Goal: Information Seeking & Learning: Learn about a topic

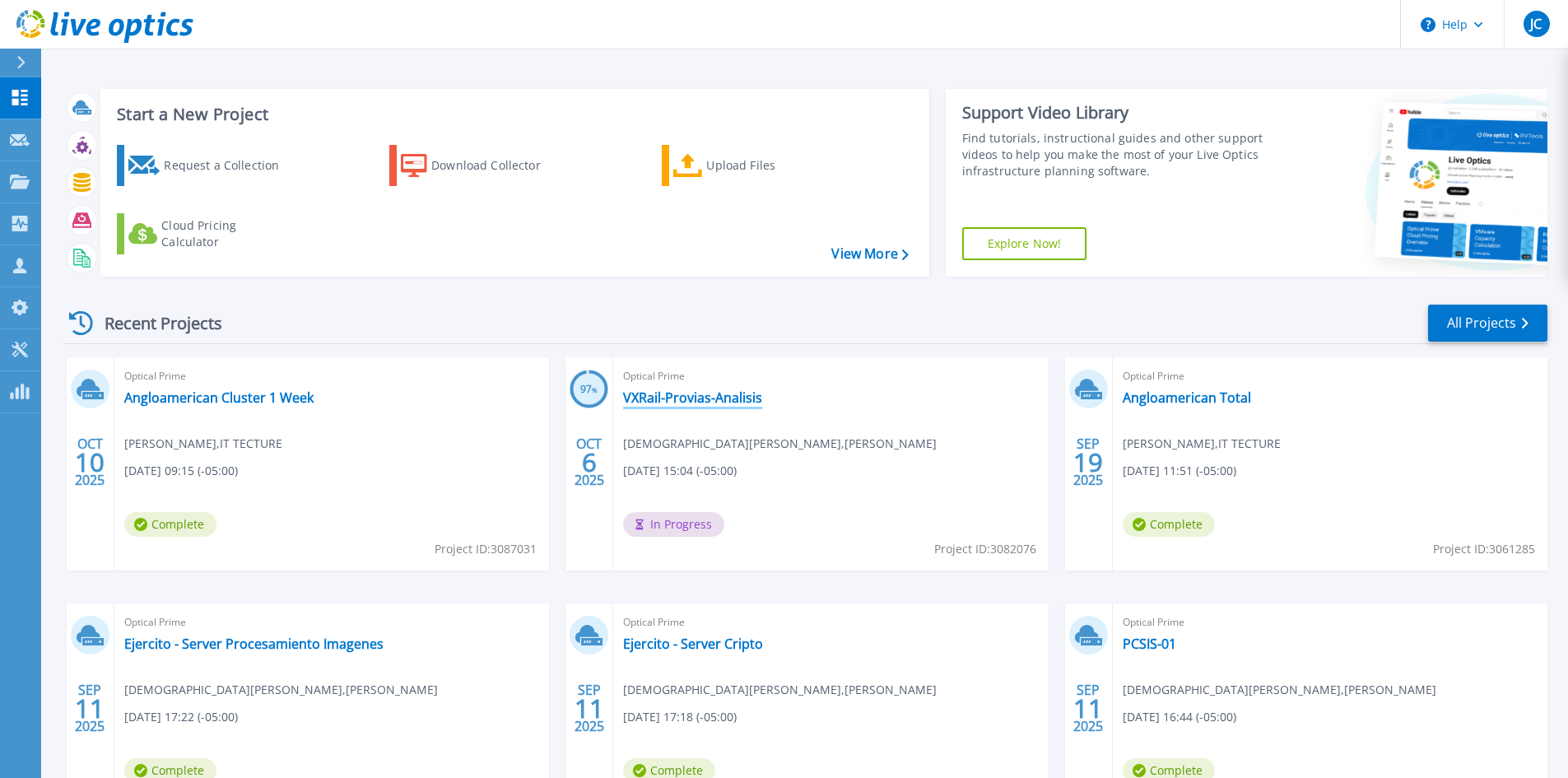
click at [657, 400] on link "VXRail-Provias-Analisis" at bounding box center [693, 398] width 139 height 16
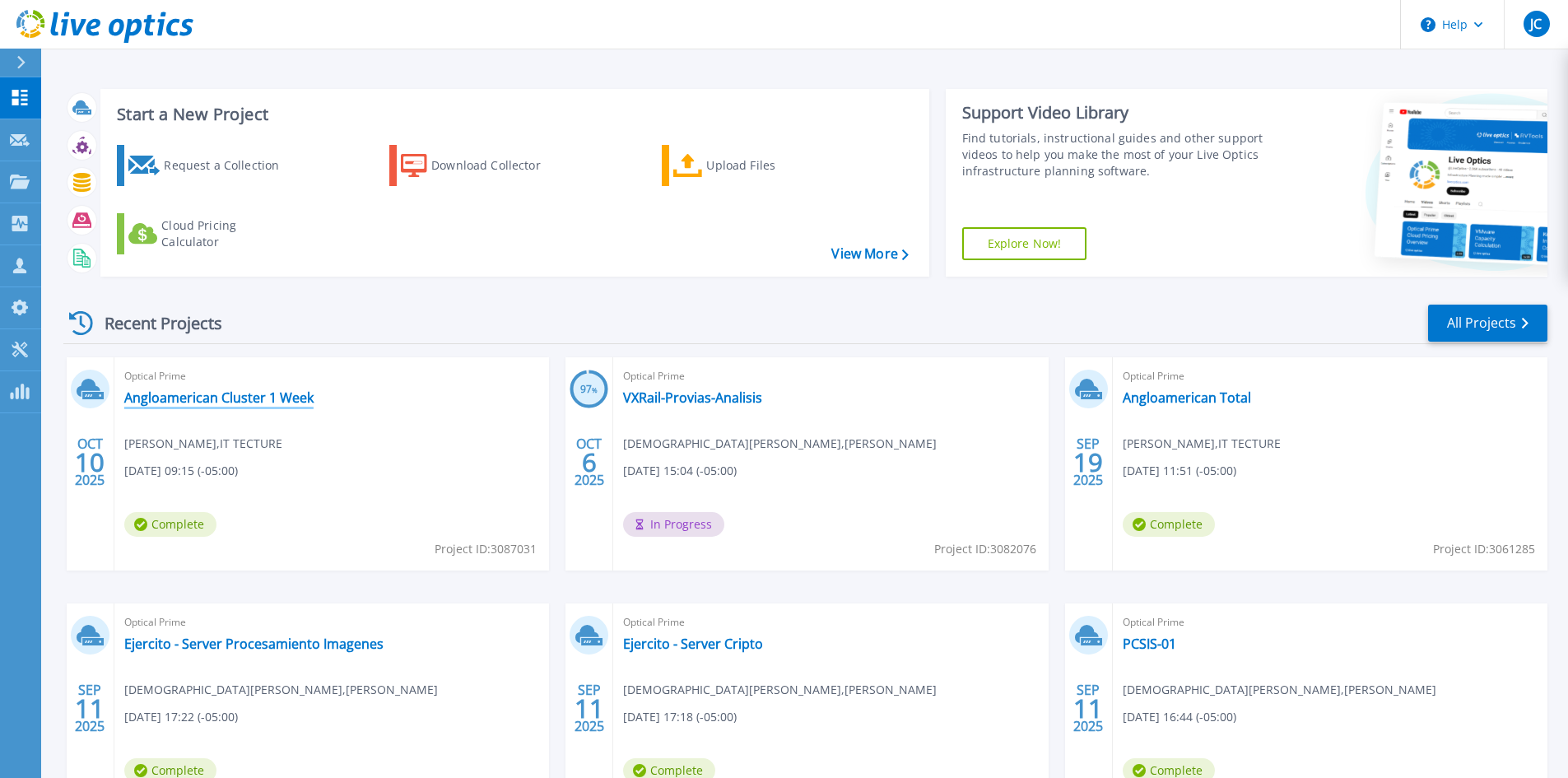
click at [215, 405] on link "Angloamerican Cluster 1 Week" at bounding box center [219, 398] width 189 height 16
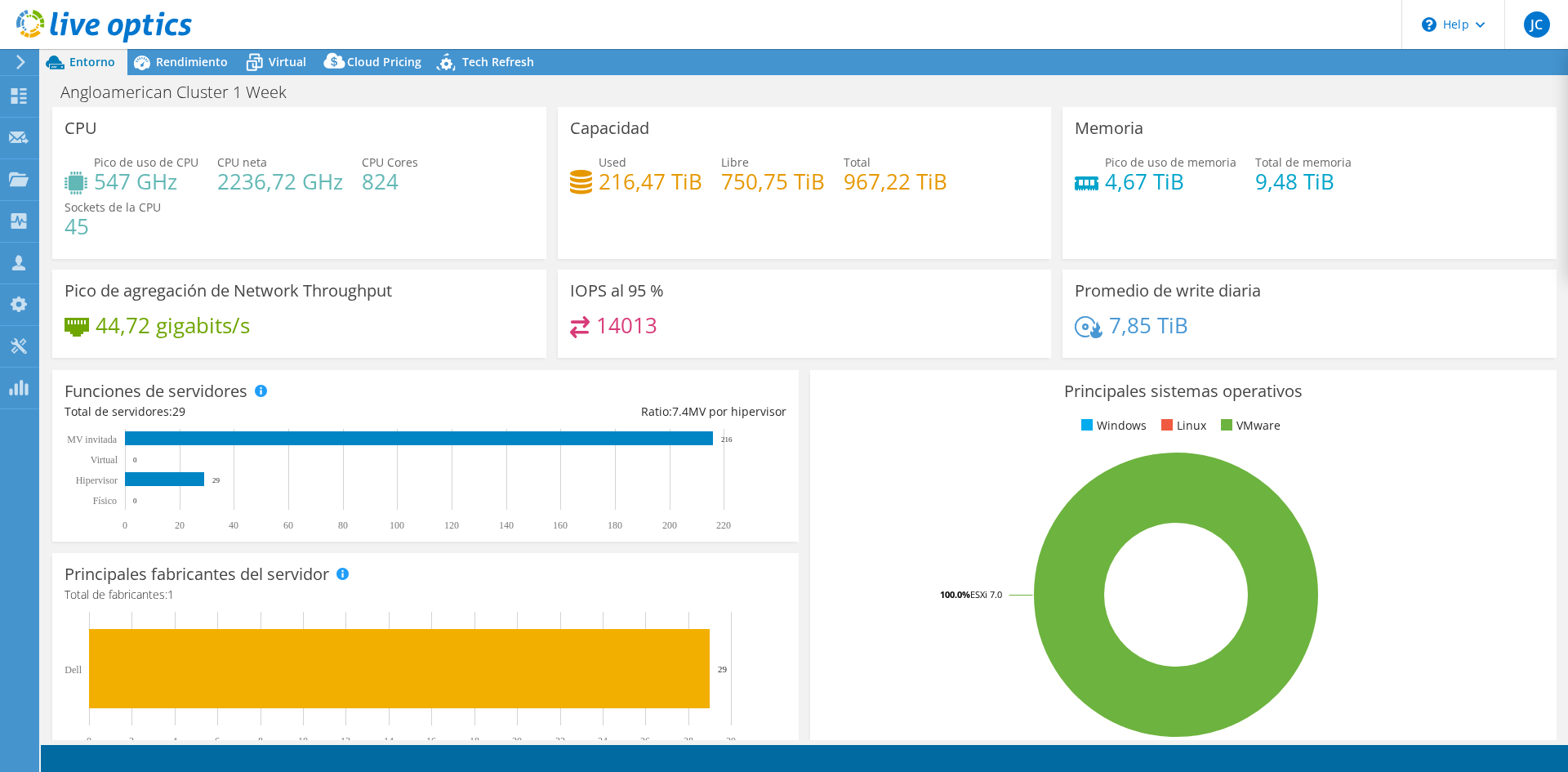
select select "USD"
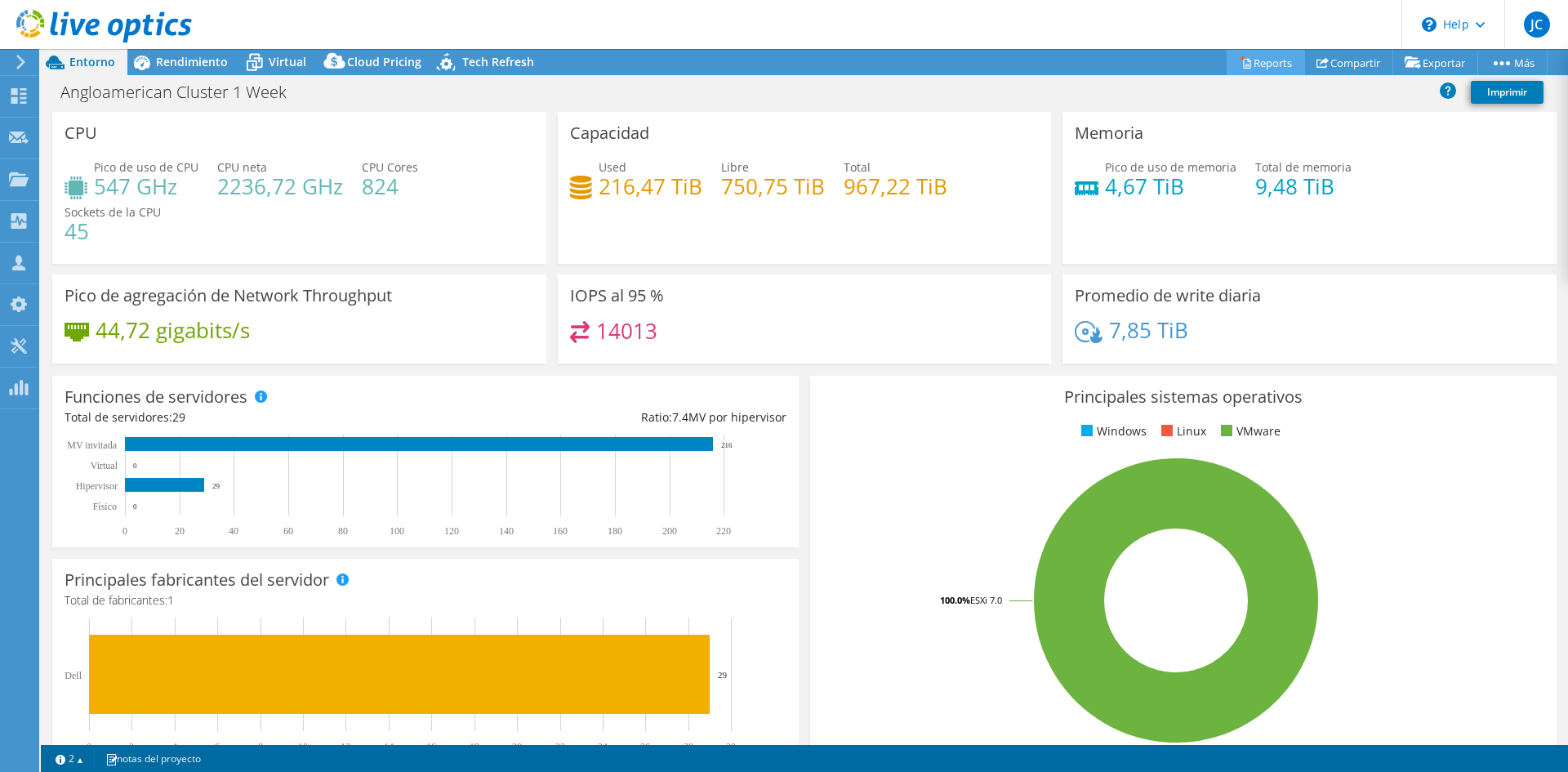
click at [1241, 57] on circle at bounding box center [1242, 57] width 3 height 3
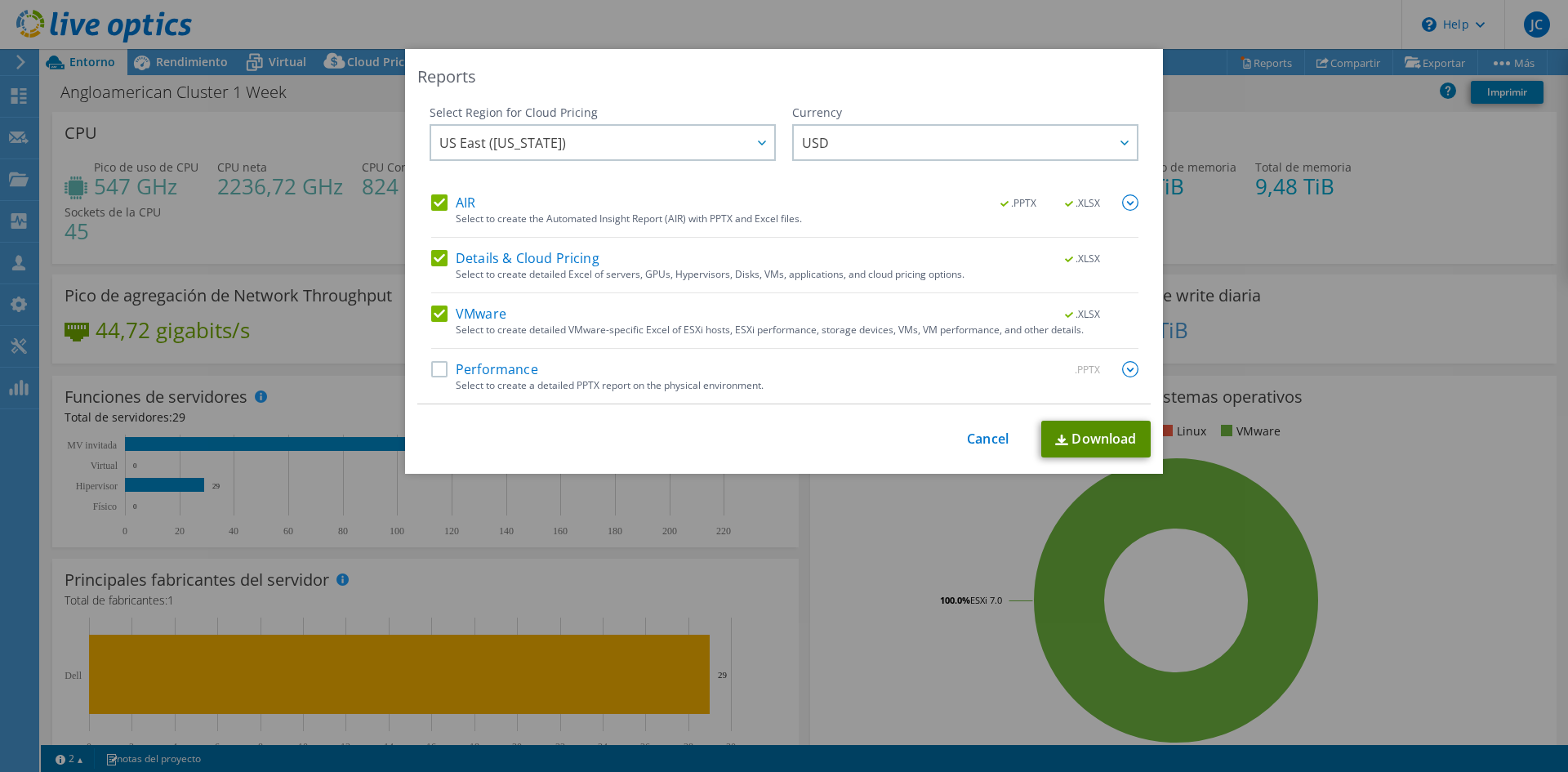
click at [1079, 451] on link "Download" at bounding box center [1096, 439] width 109 height 36
click at [239, 123] on div "Reports Select Region for Cloud Pricing Asia Pacific (Hong Kong) Asia Pacific (…" at bounding box center [784, 386] width 1568 height 674
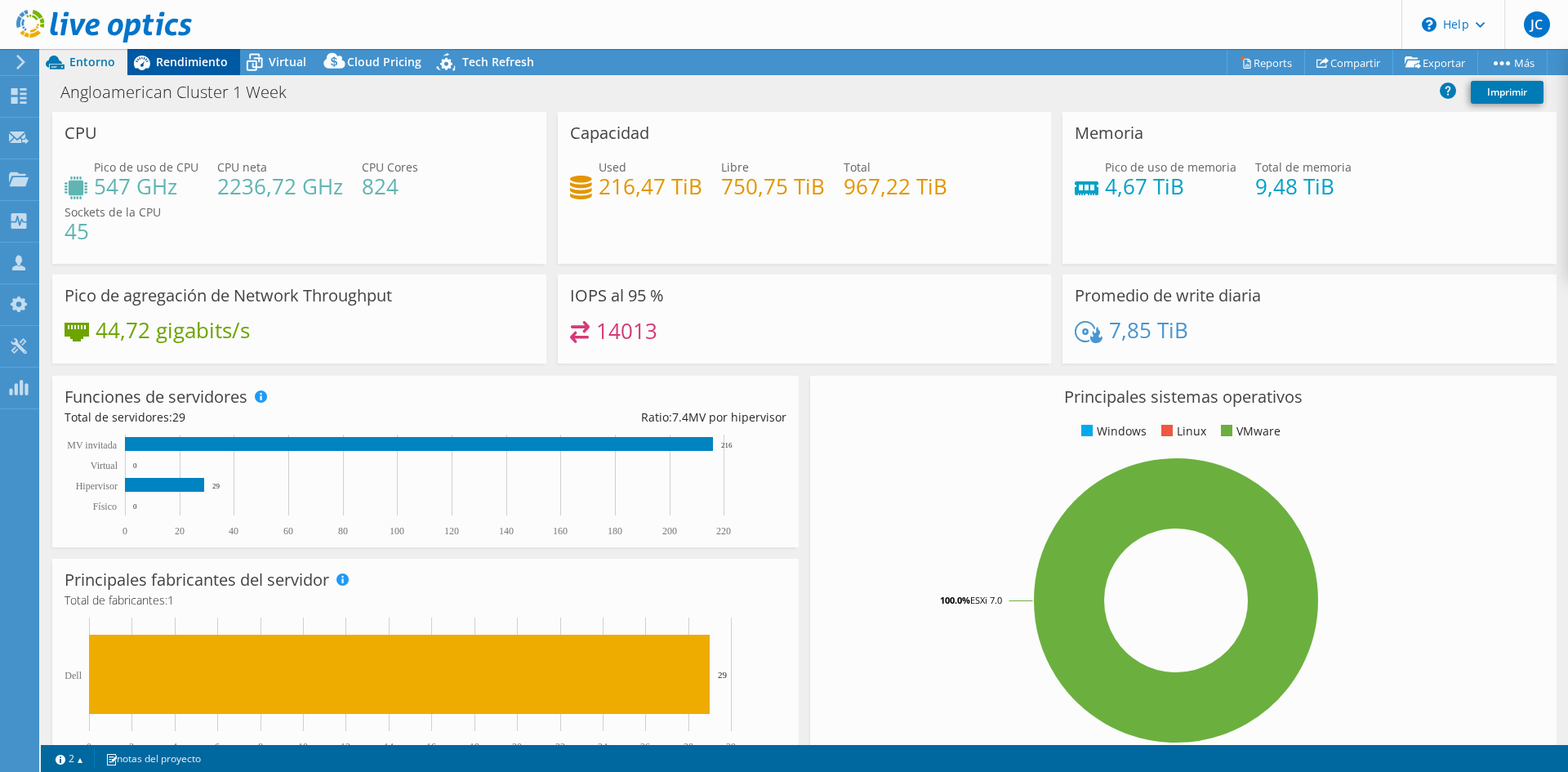
click at [177, 64] on span "Rendimiento" at bounding box center [191, 61] width 72 height 15
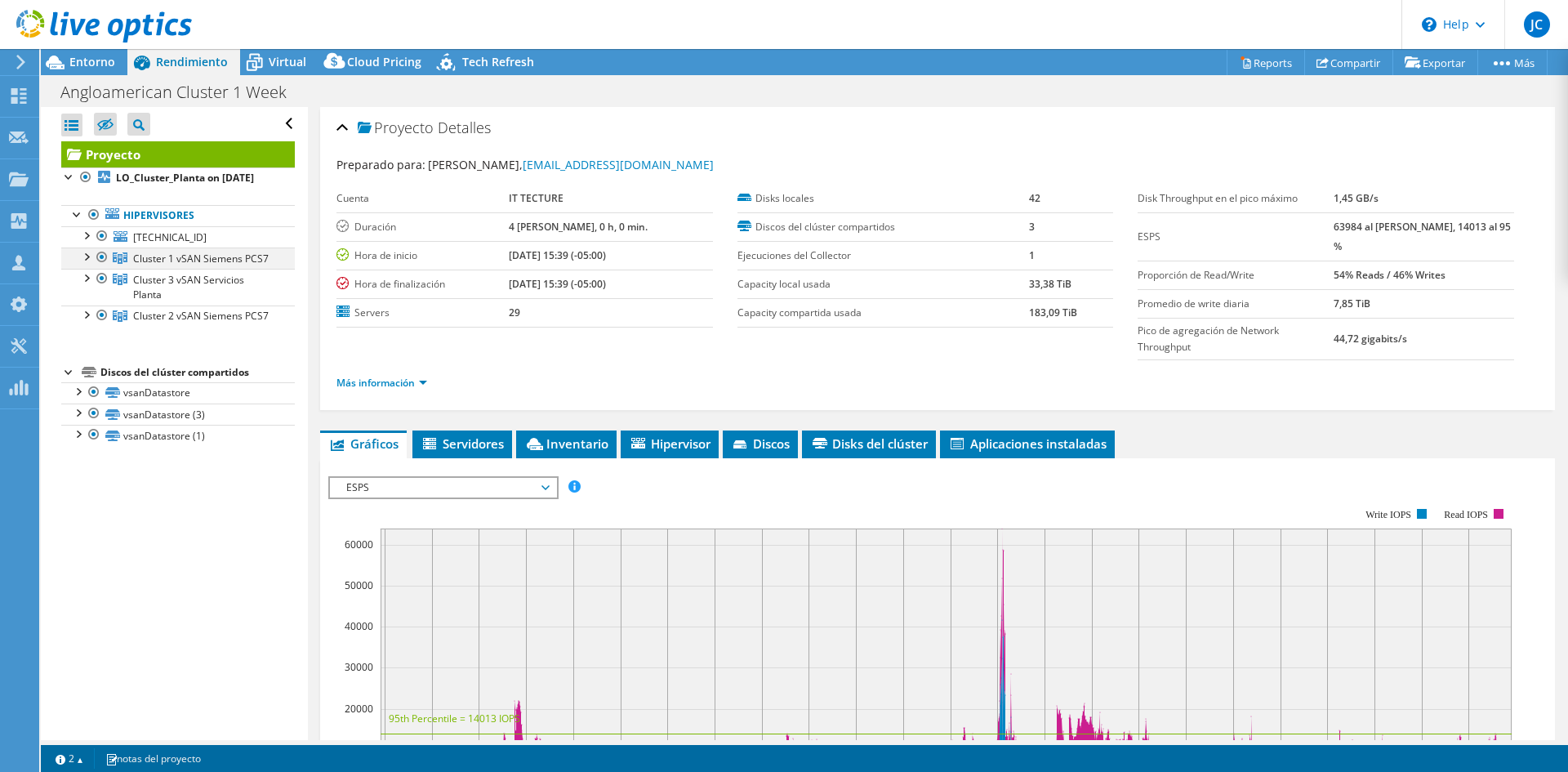
click at [88, 264] on div at bounding box center [85, 256] width 16 height 16
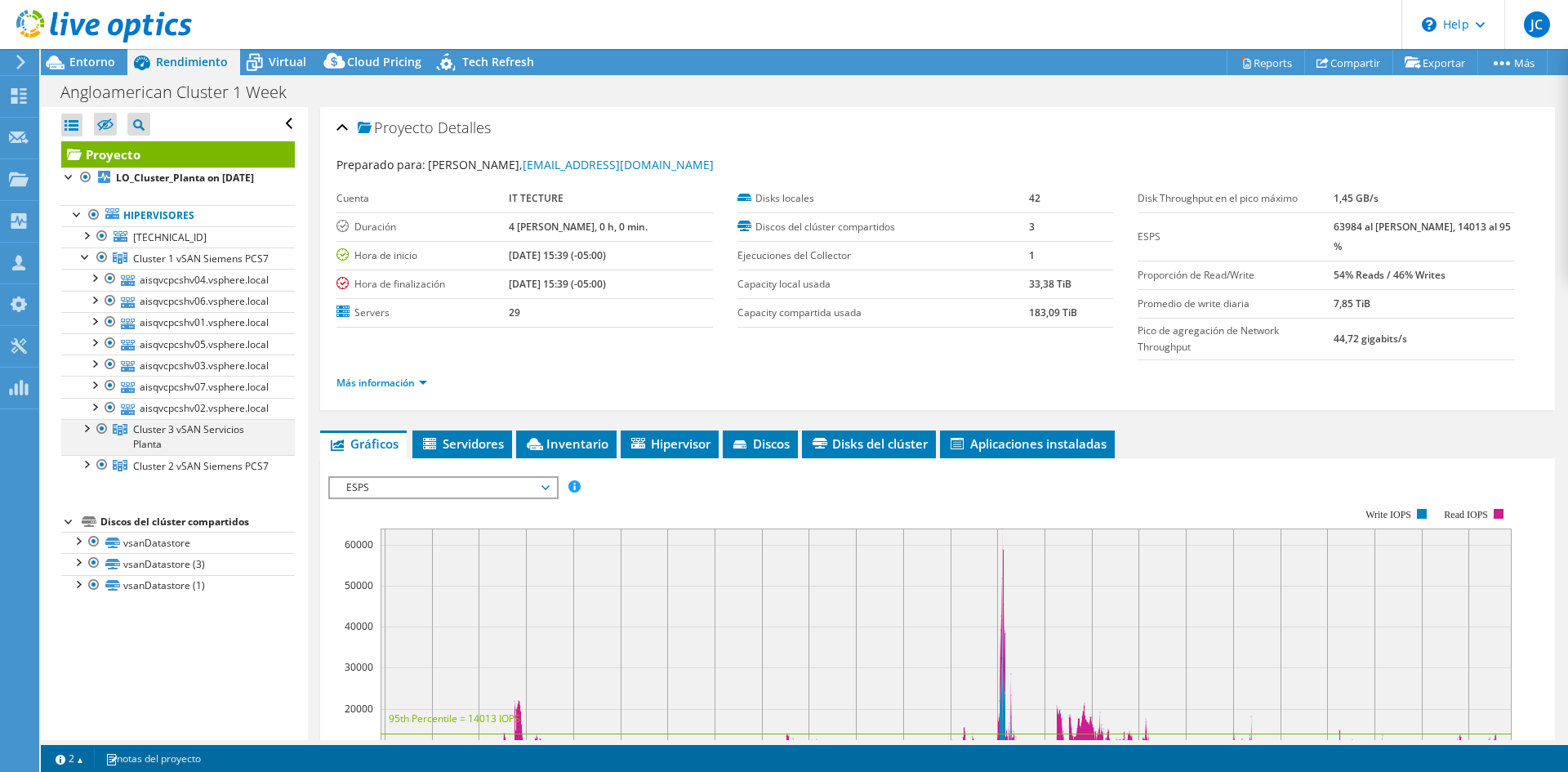
click at [86, 436] on div at bounding box center [85, 427] width 16 height 16
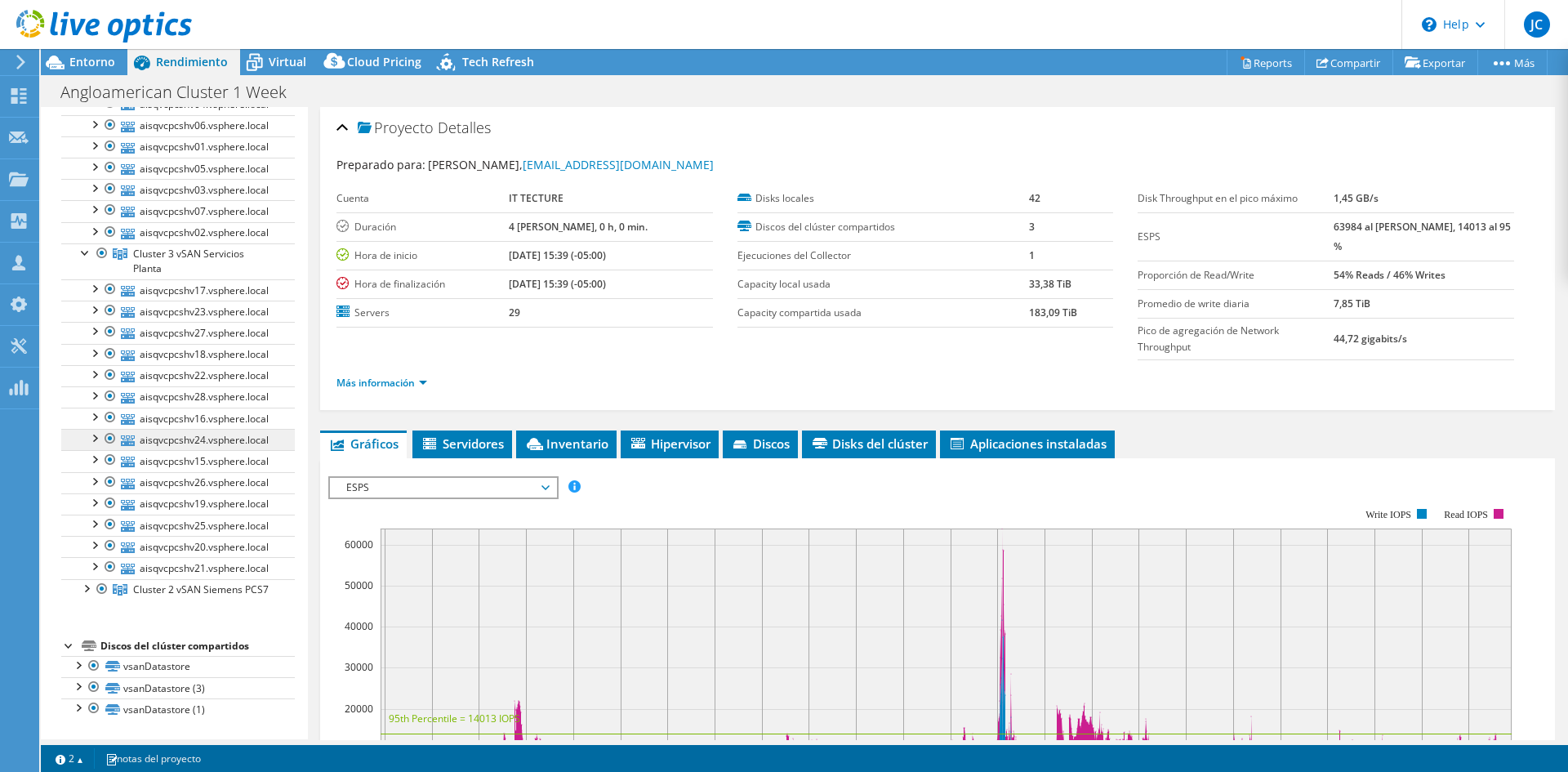
scroll to position [219, 0]
click at [85, 243] on div at bounding box center [85, 251] width 16 height 16
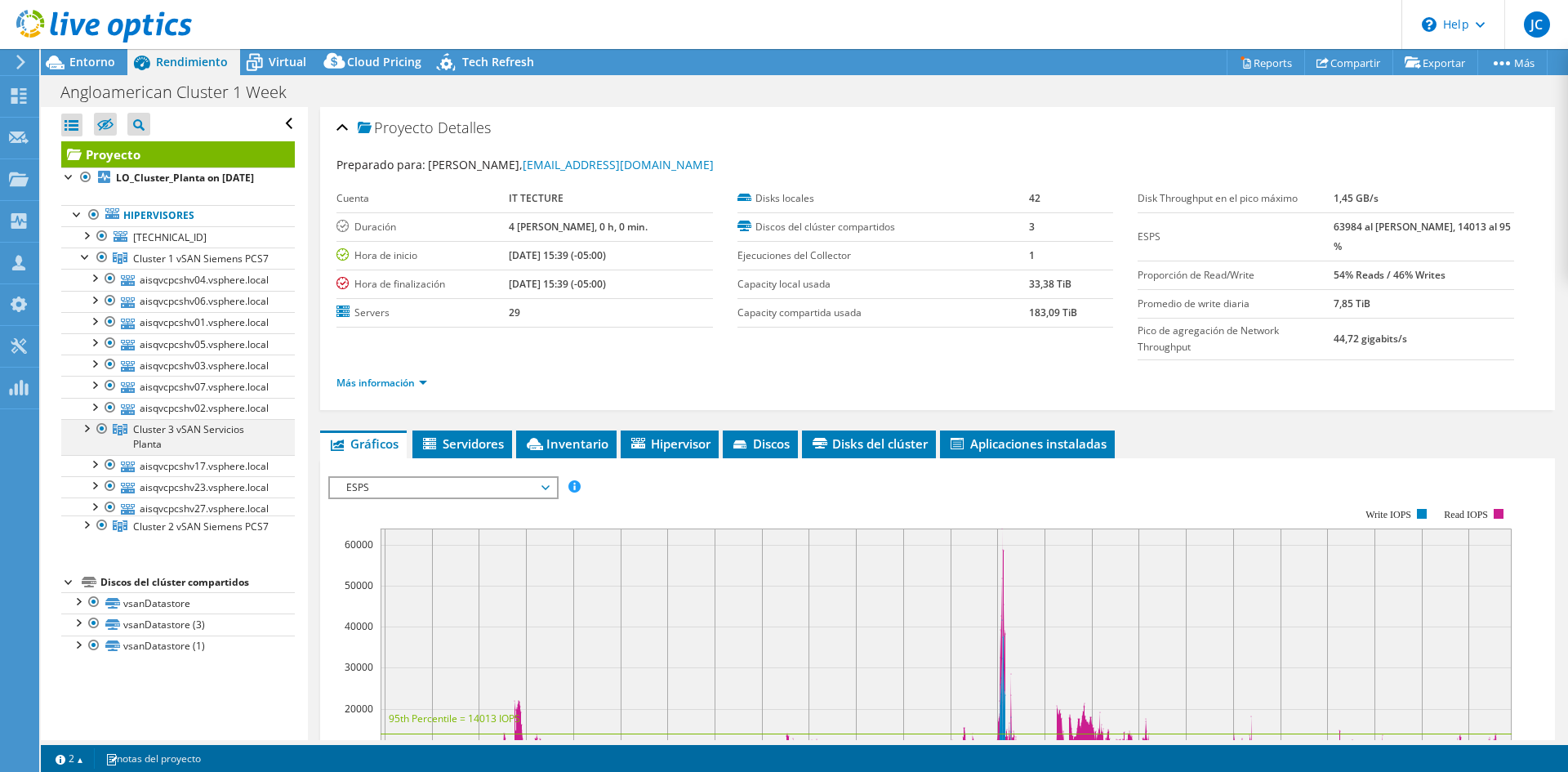
scroll to position [0, 0]
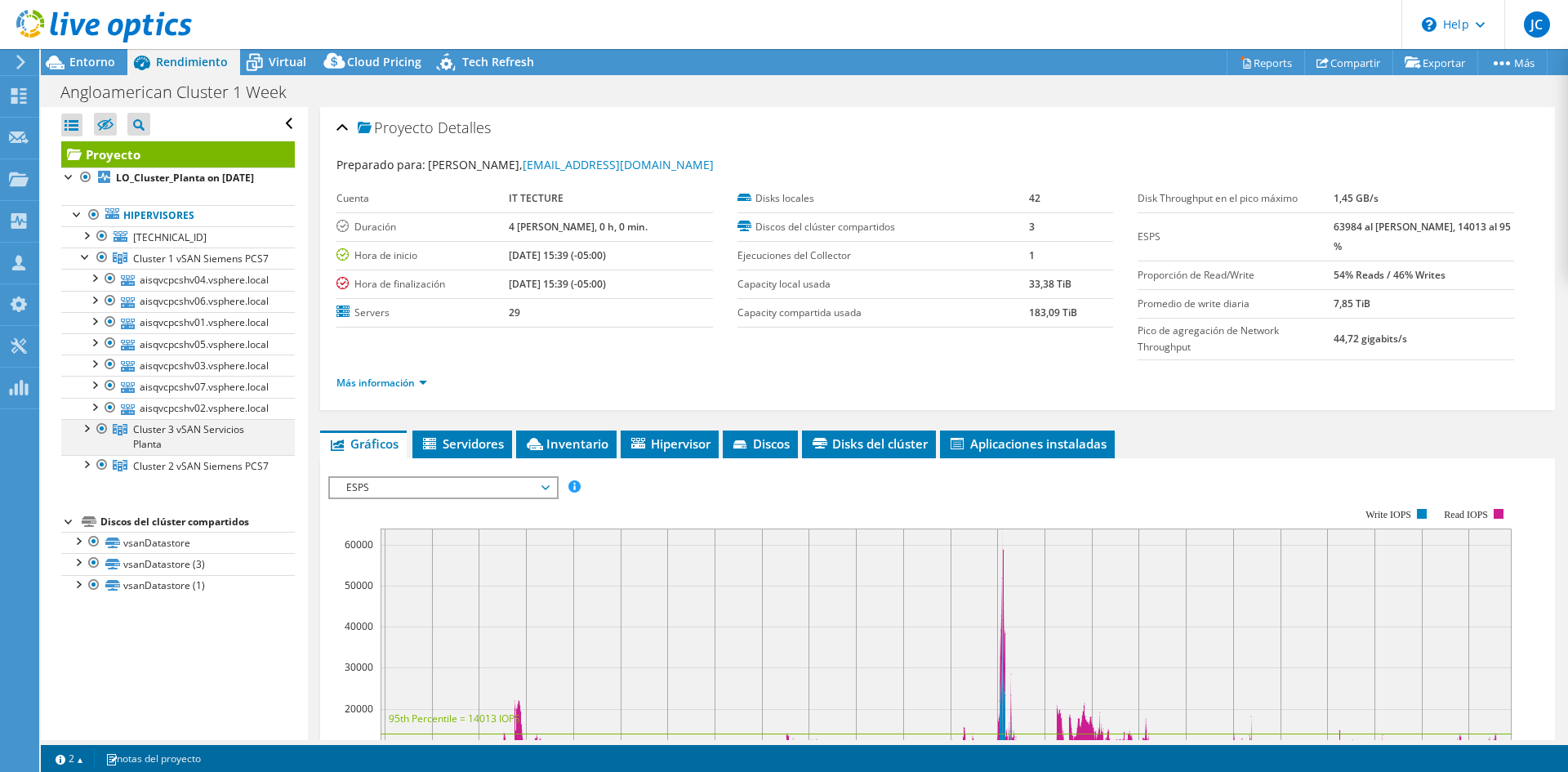
click at [103, 439] on div at bounding box center [101, 429] width 16 height 19
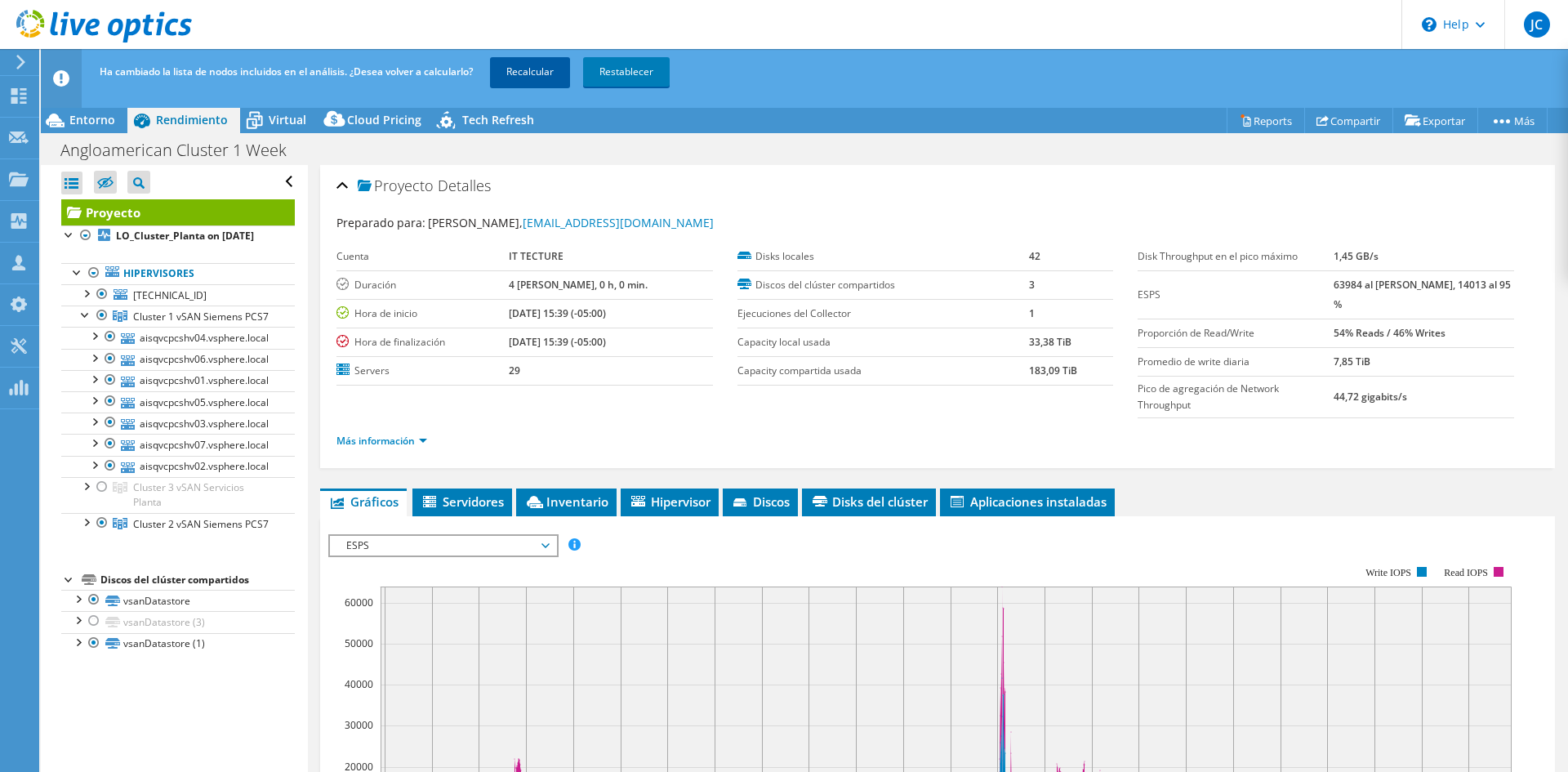
click at [549, 71] on link "Recalcular" at bounding box center [530, 72] width 80 height 30
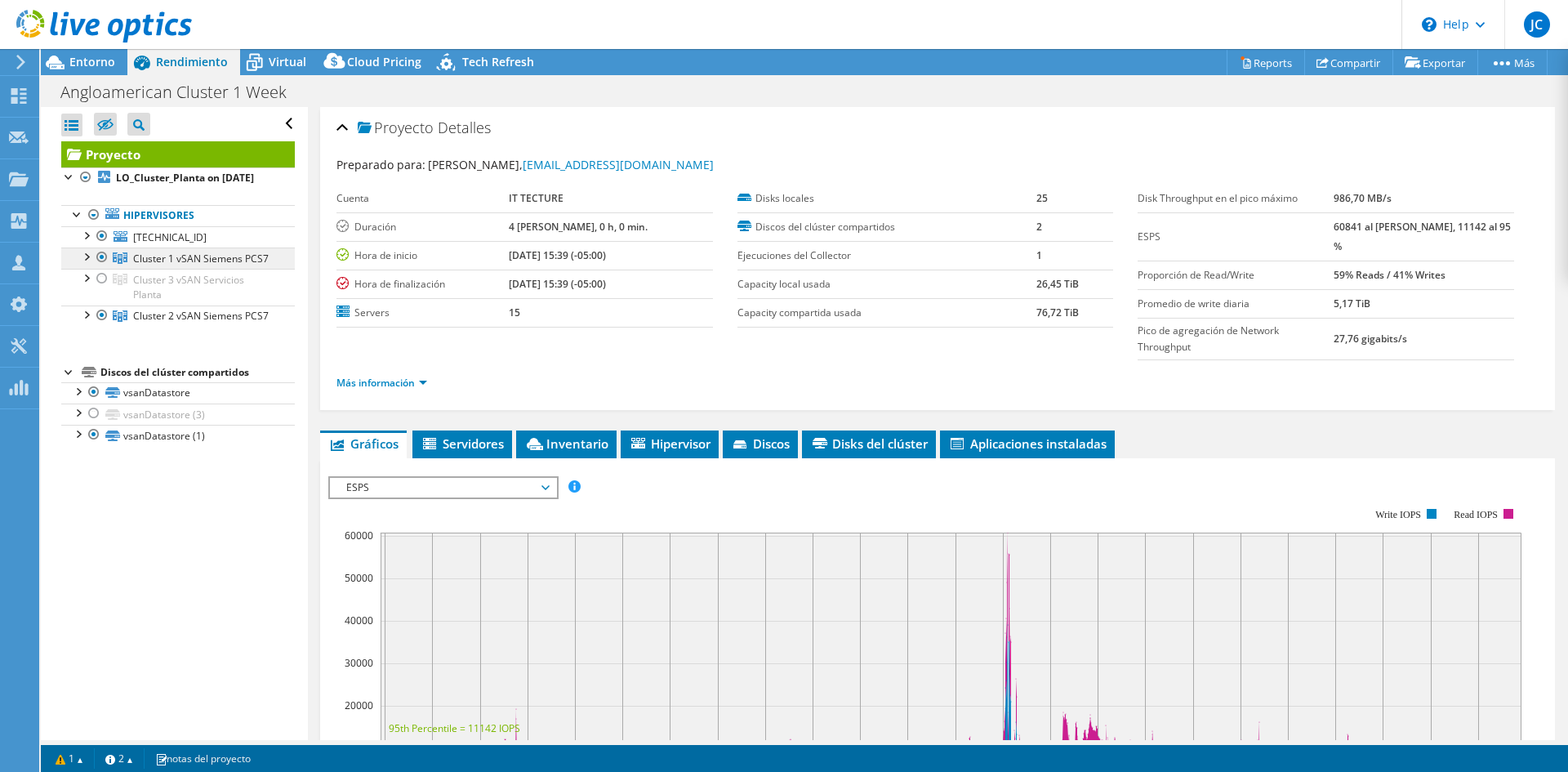
click at [134, 265] on span "Cluster 1 vSAN Siemens PCS7" at bounding box center [201, 259] width 136 height 14
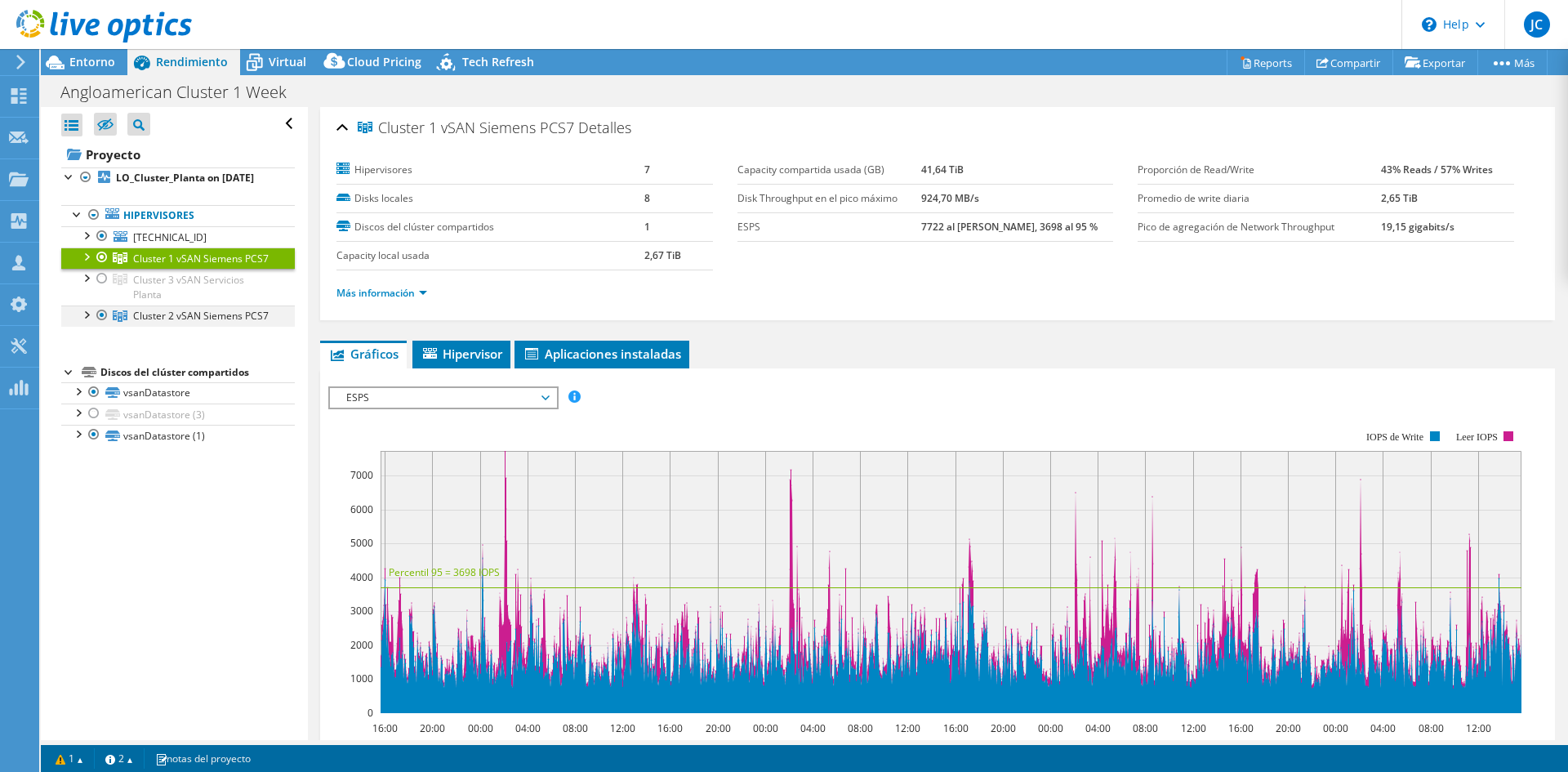
click at [104, 326] on div at bounding box center [101, 315] width 16 height 19
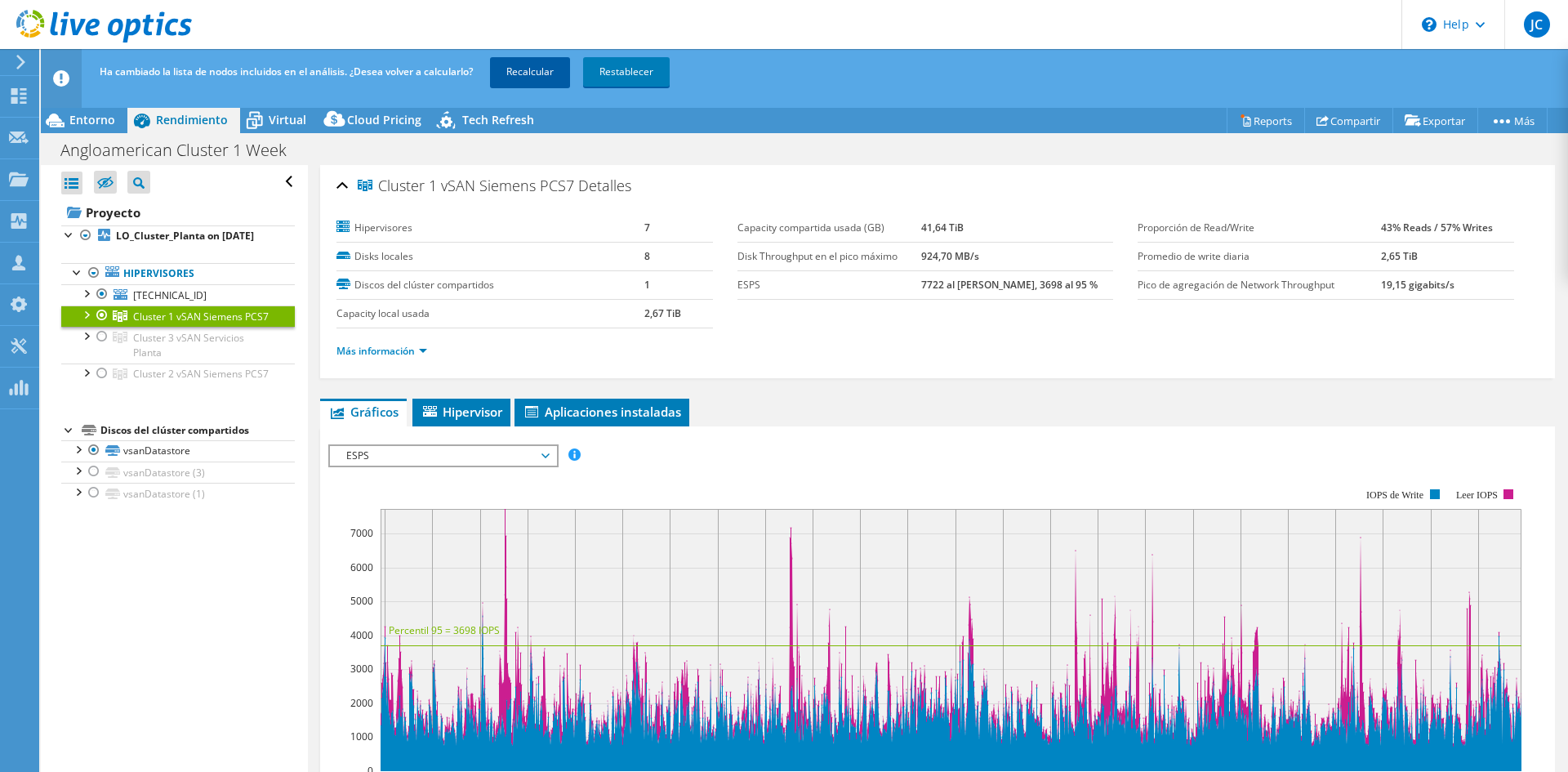
click at [549, 72] on link "Recalcular" at bounding box center [530, 72] width 80 height 30
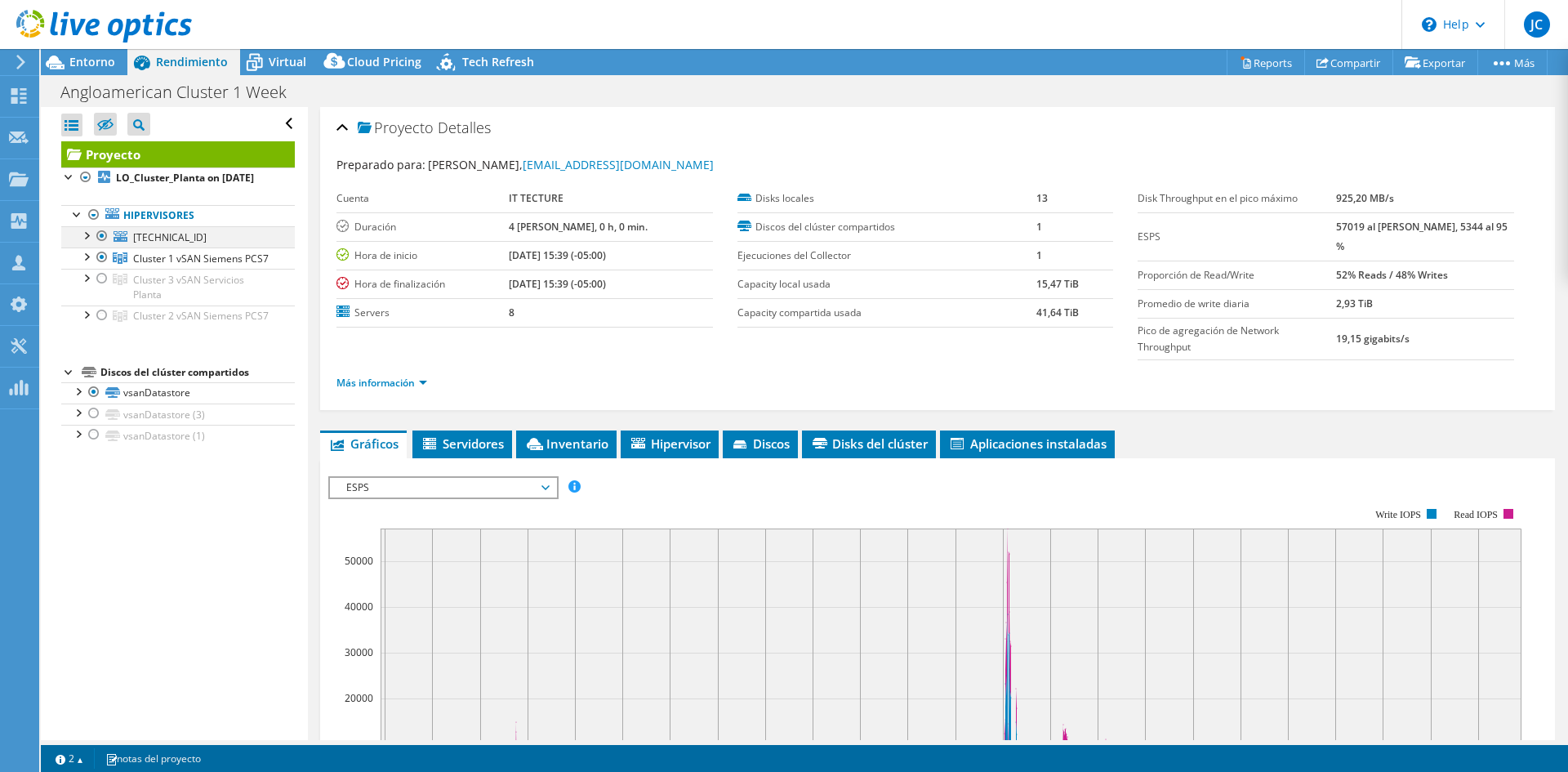
click at [101, 246] on div at bounding box center [101, 236] width 16 height 19
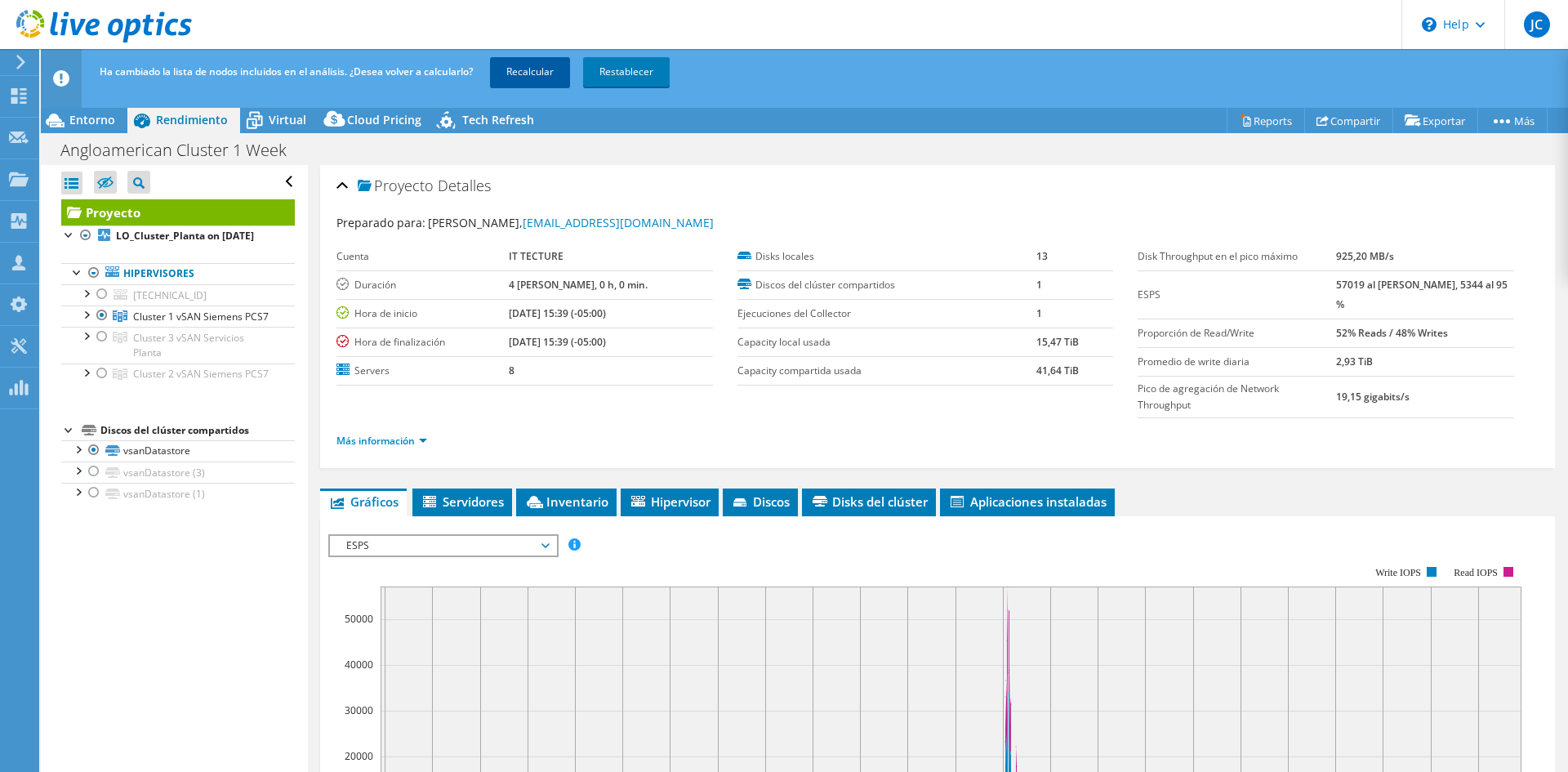
click at [557, 70] on link "Recalcular" at bounding box center [530, 72] width 80 height 30
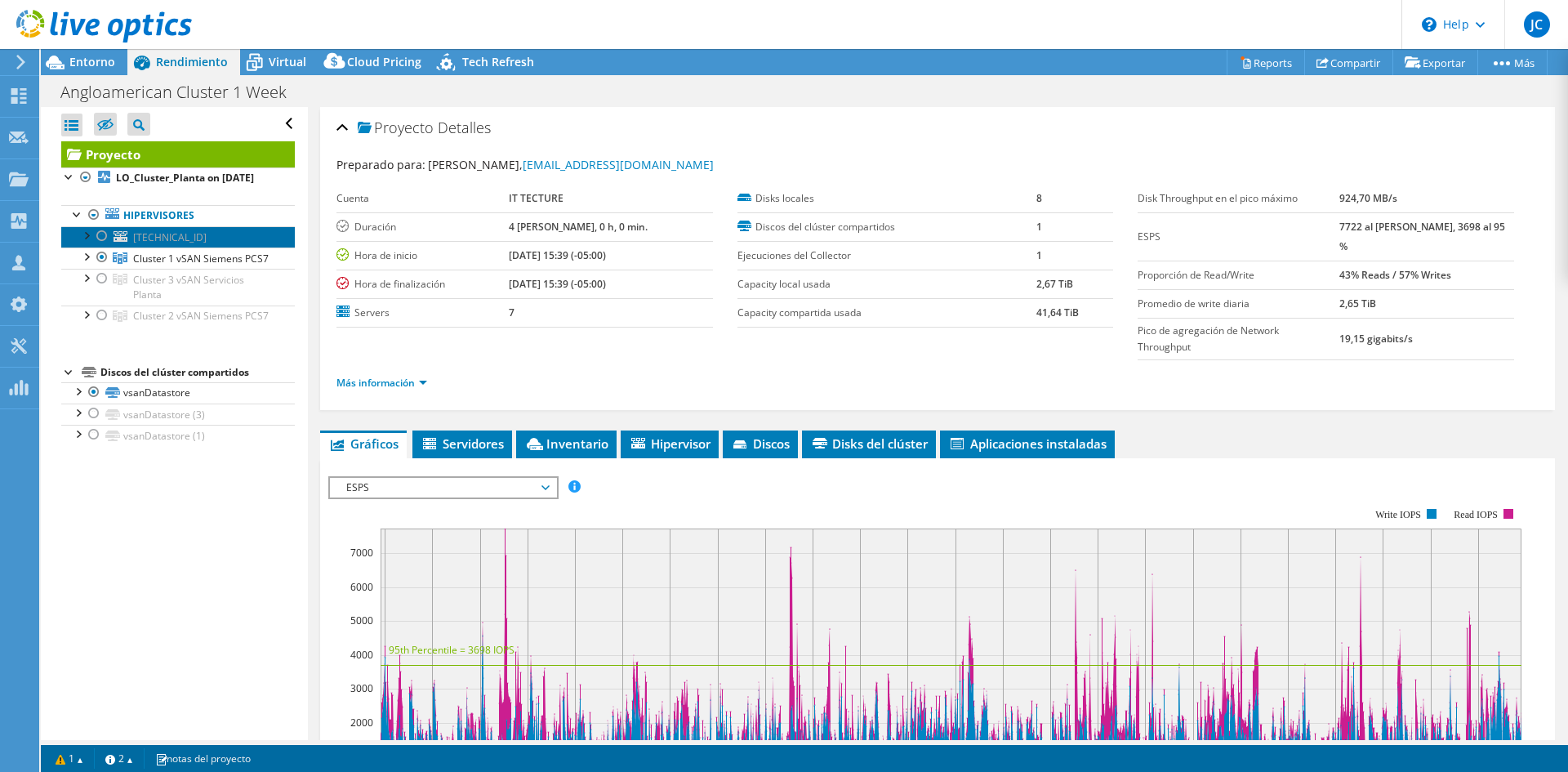
click at [191, 248] on link "[TECHNICAL_ID]" at bounding box center [178, 237] width 234 height 21
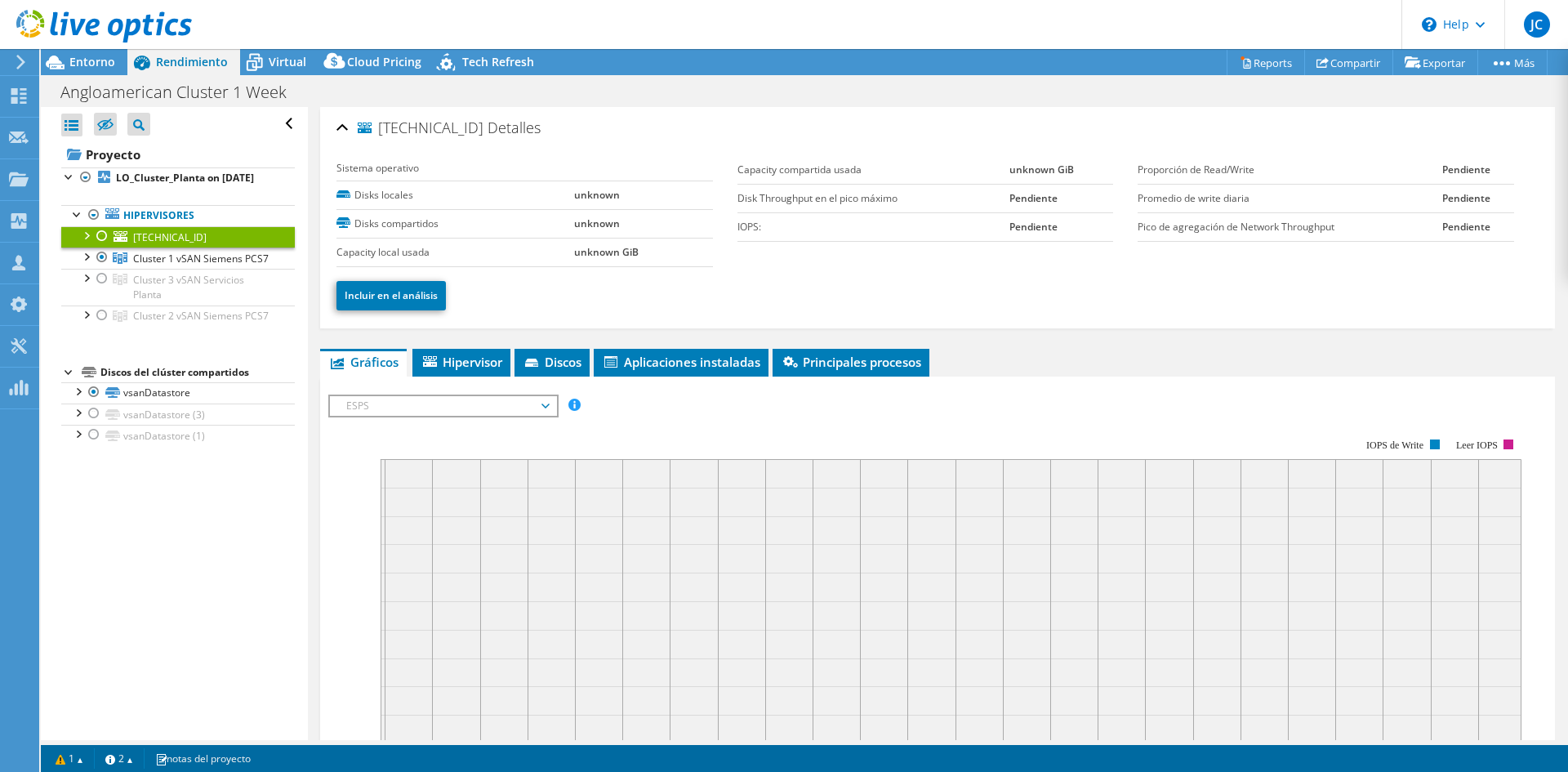
click at [87, 242] on div at bounding box center [85, 234] width 16 height 16
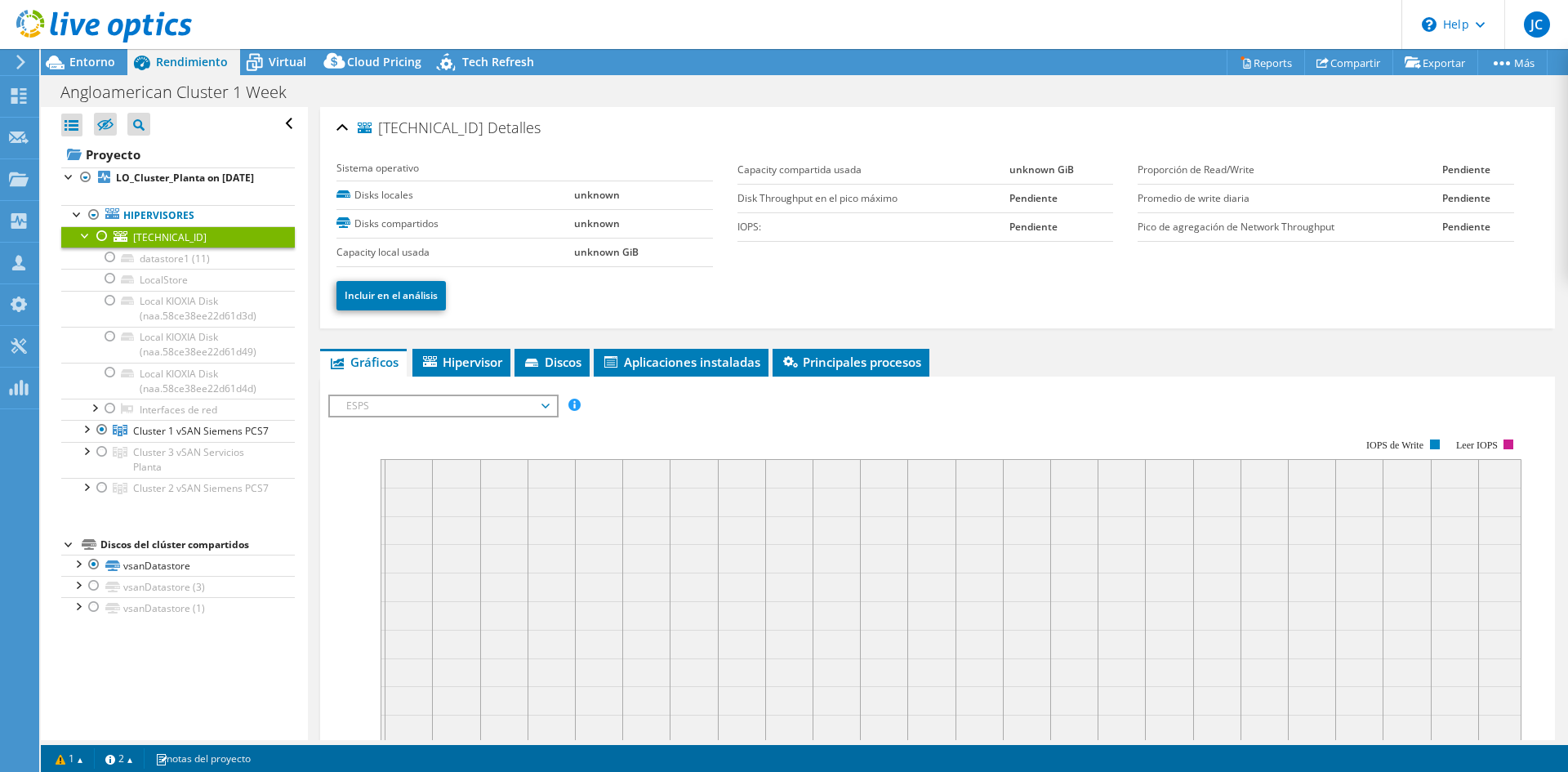
click at [87, 242] on div at bounding box center [85, 234] width 16 height 16
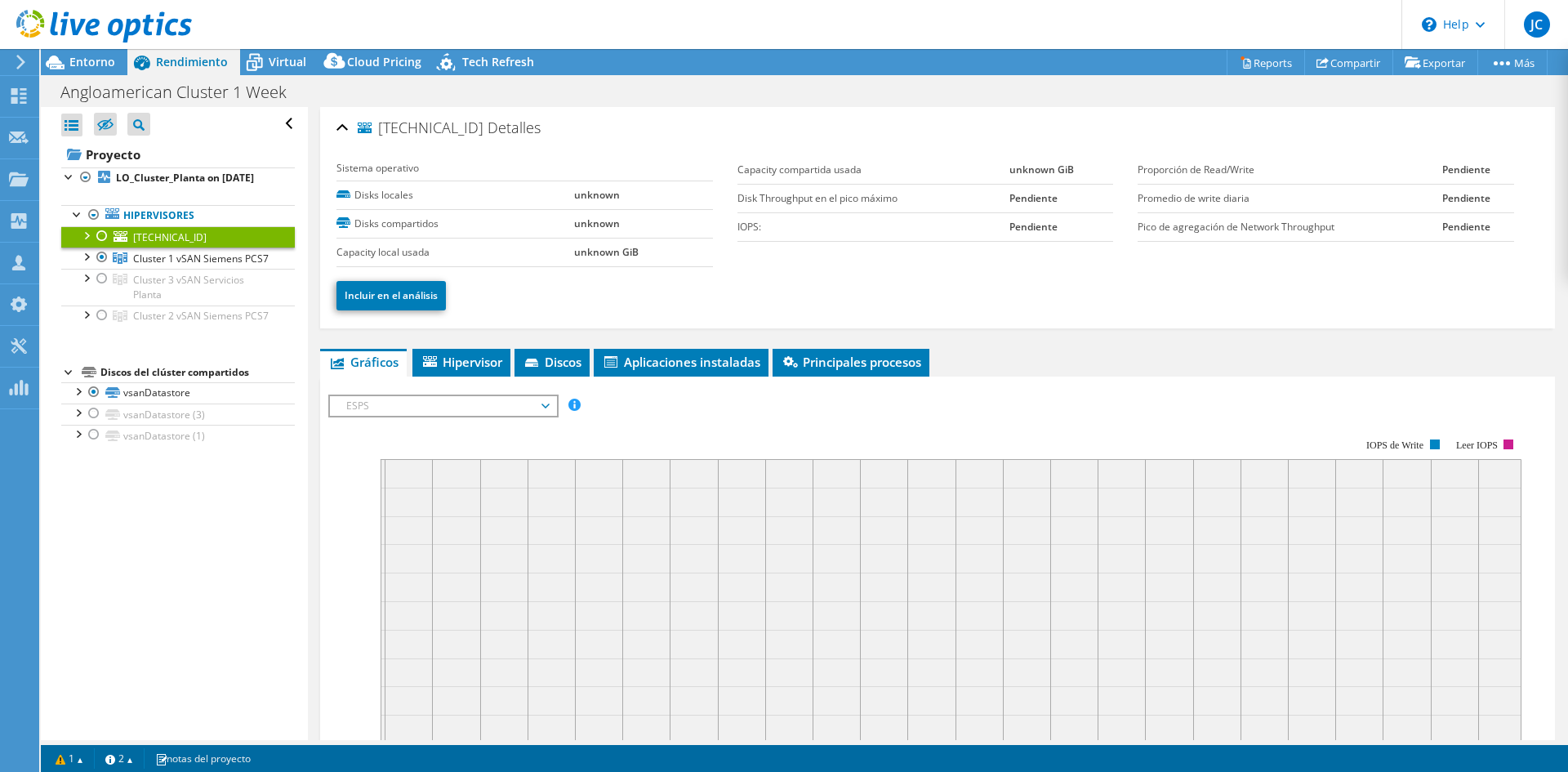
click at [87, 242] on div at bounding box center [85, 234] width 16 height 16
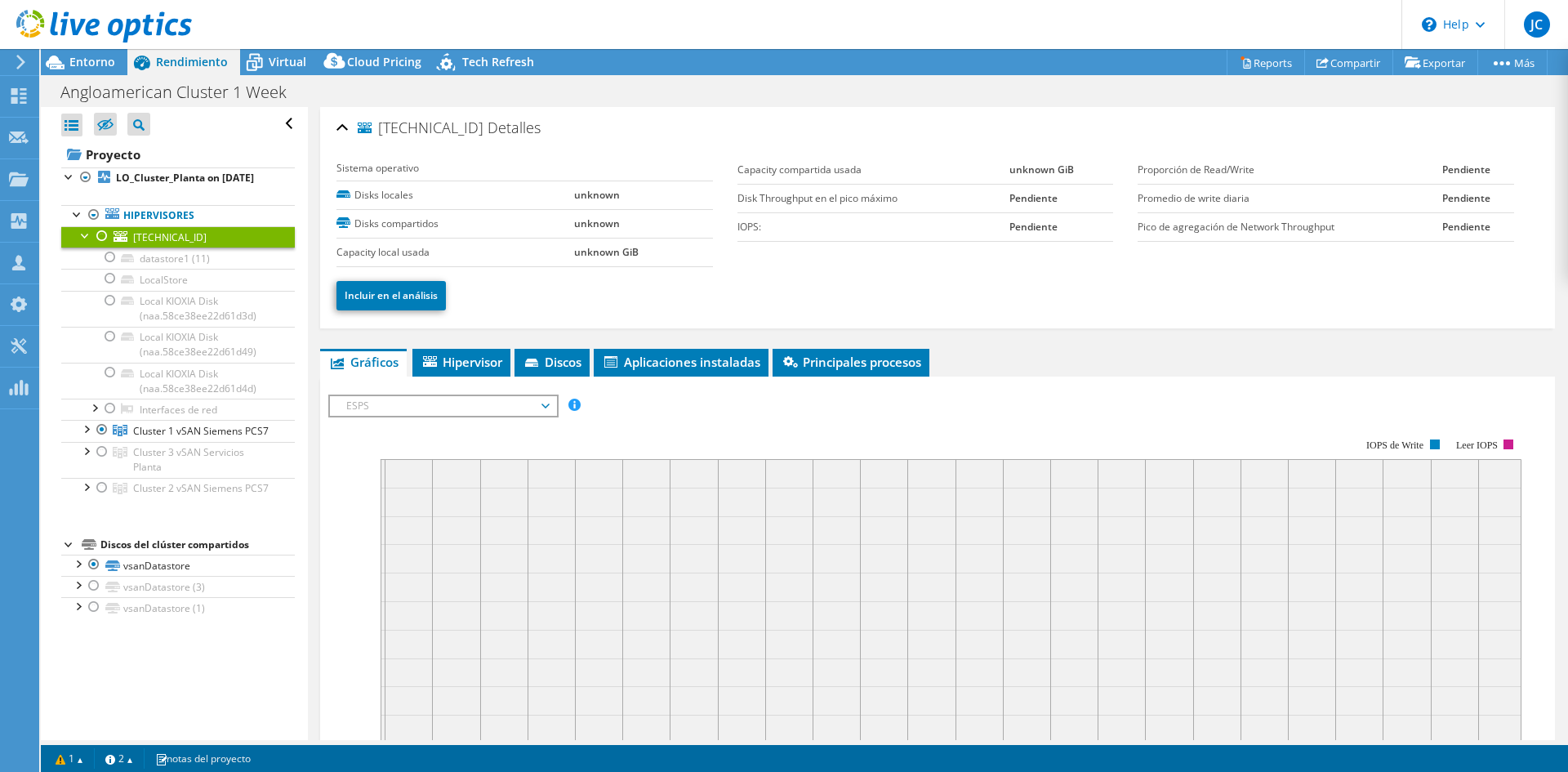
click at [87, 242] on div at bounding box center [85, 234] width 16 height 16
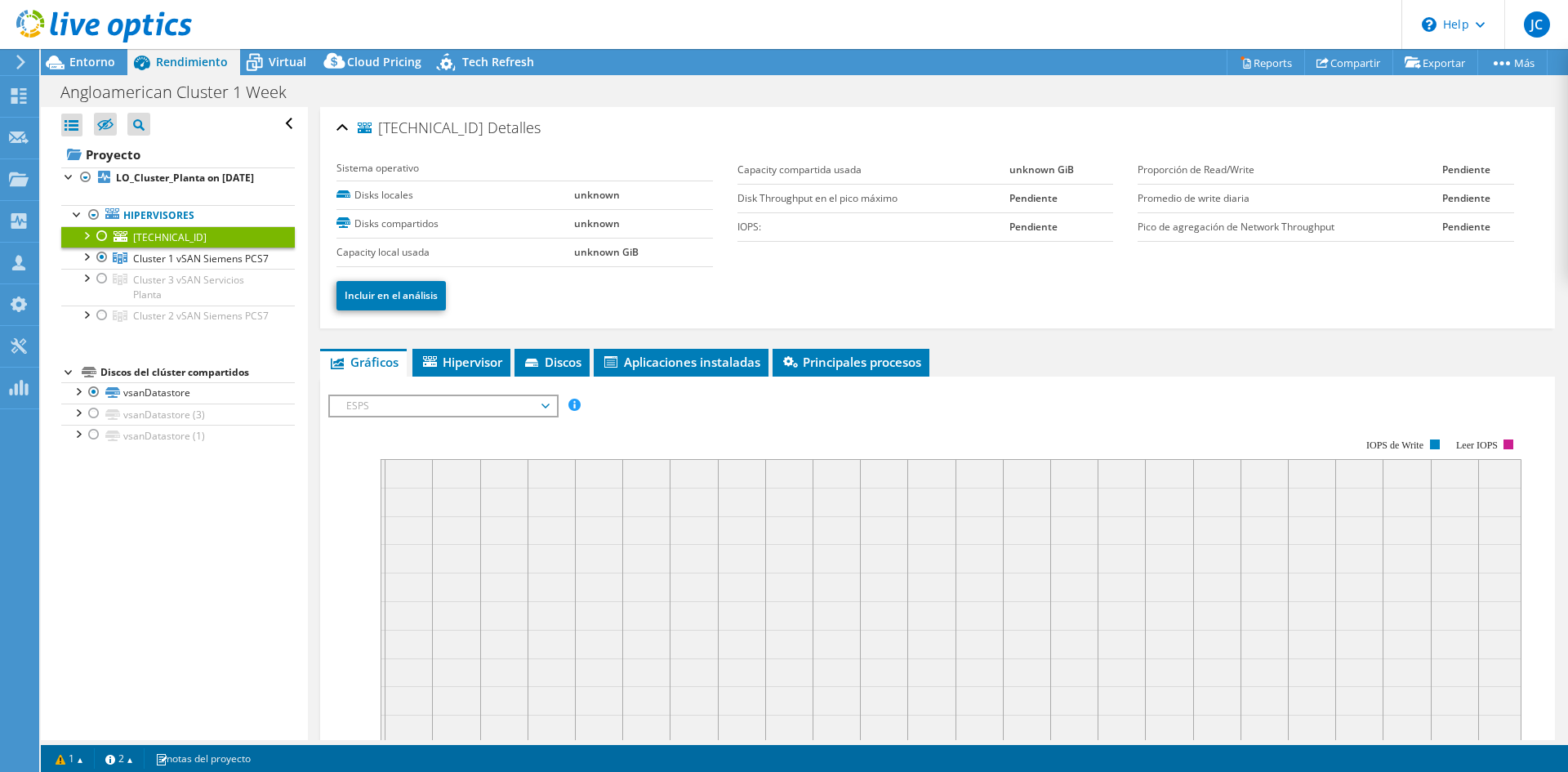
click at [101, 246] on div at bounding box center [101, 236] width 16 height 19
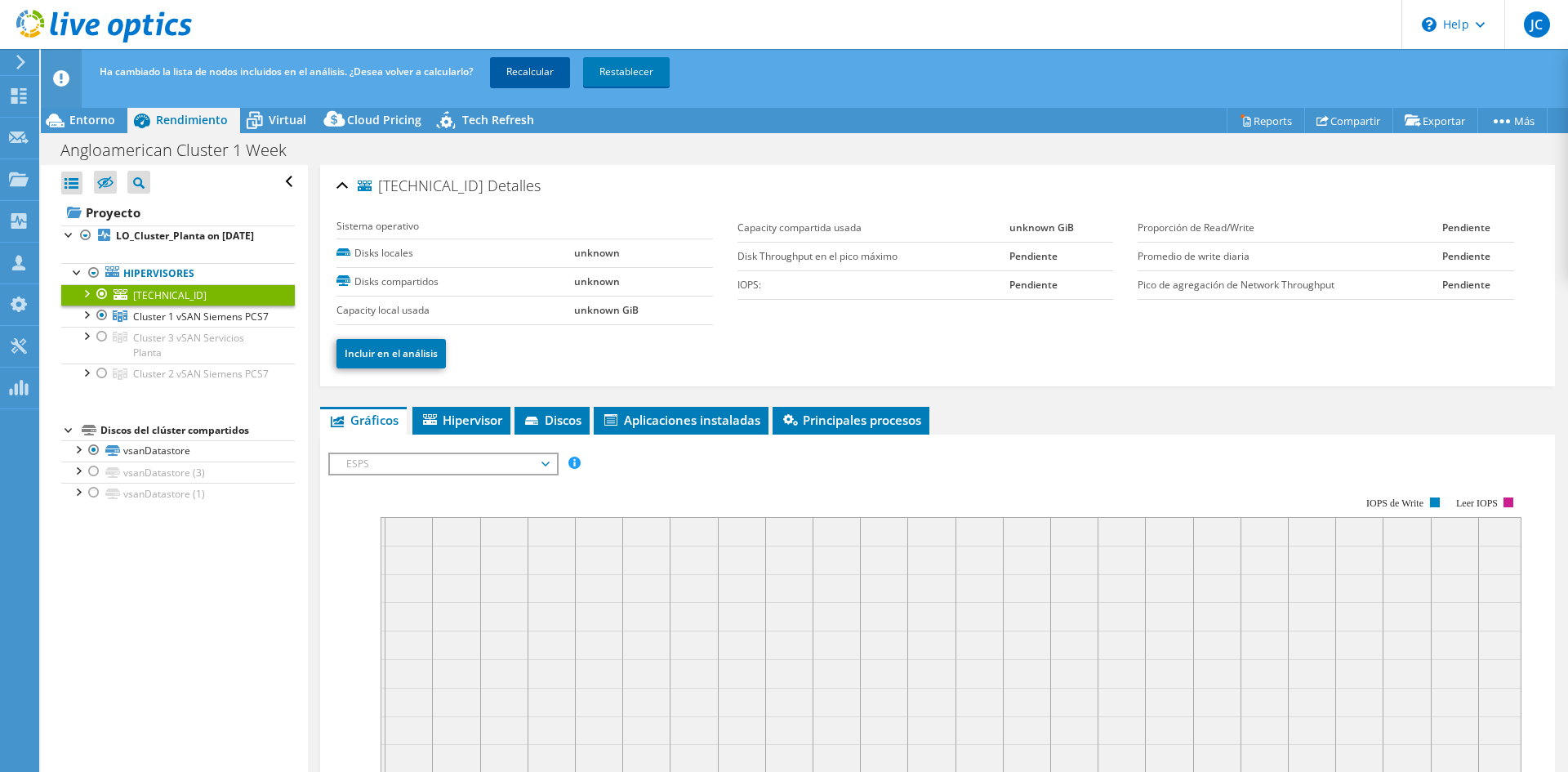
click at [537, 78] on link "Recalcular" at bounding box center [530, 72] width 80 height 30
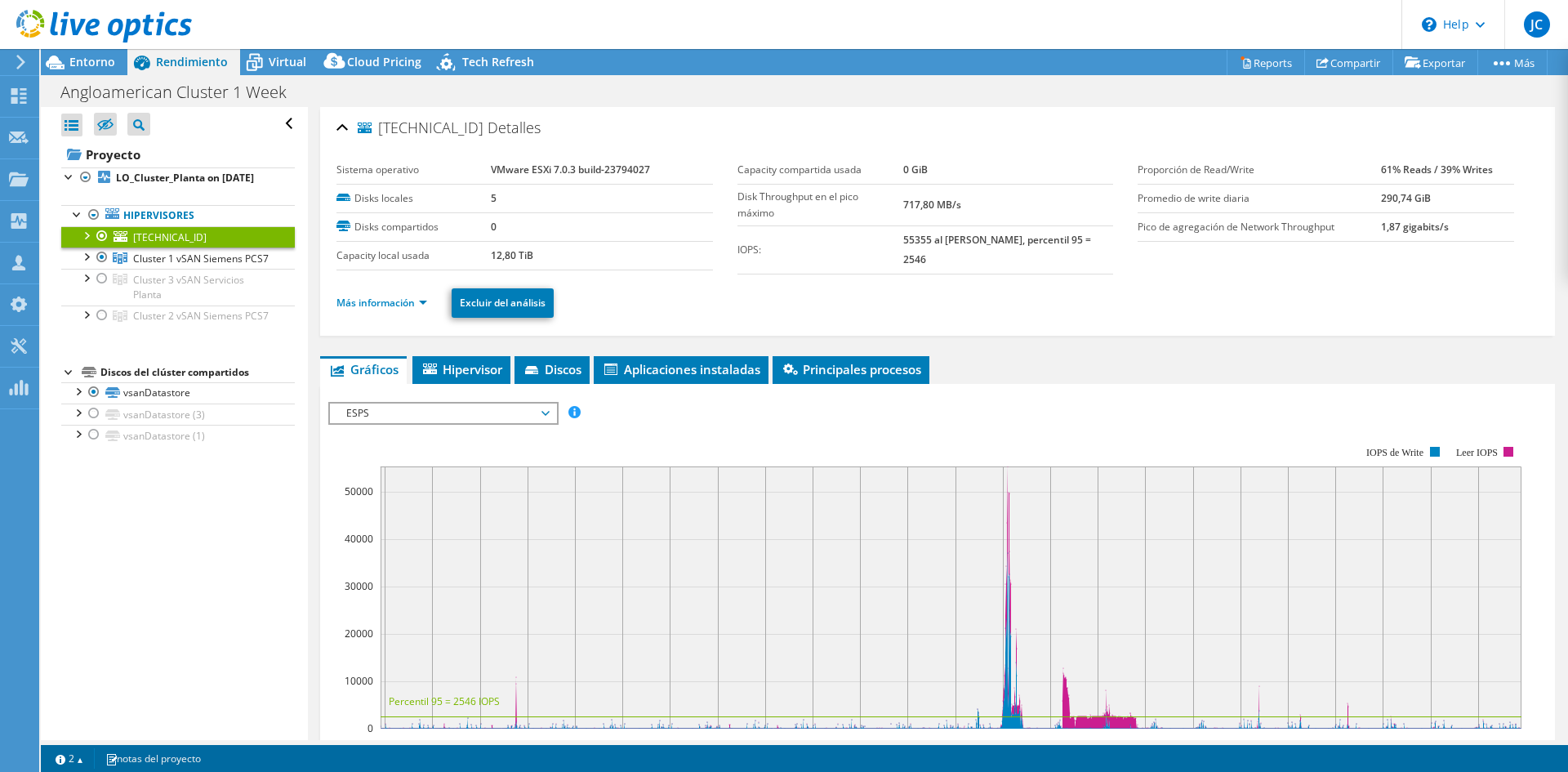
select select "USD"
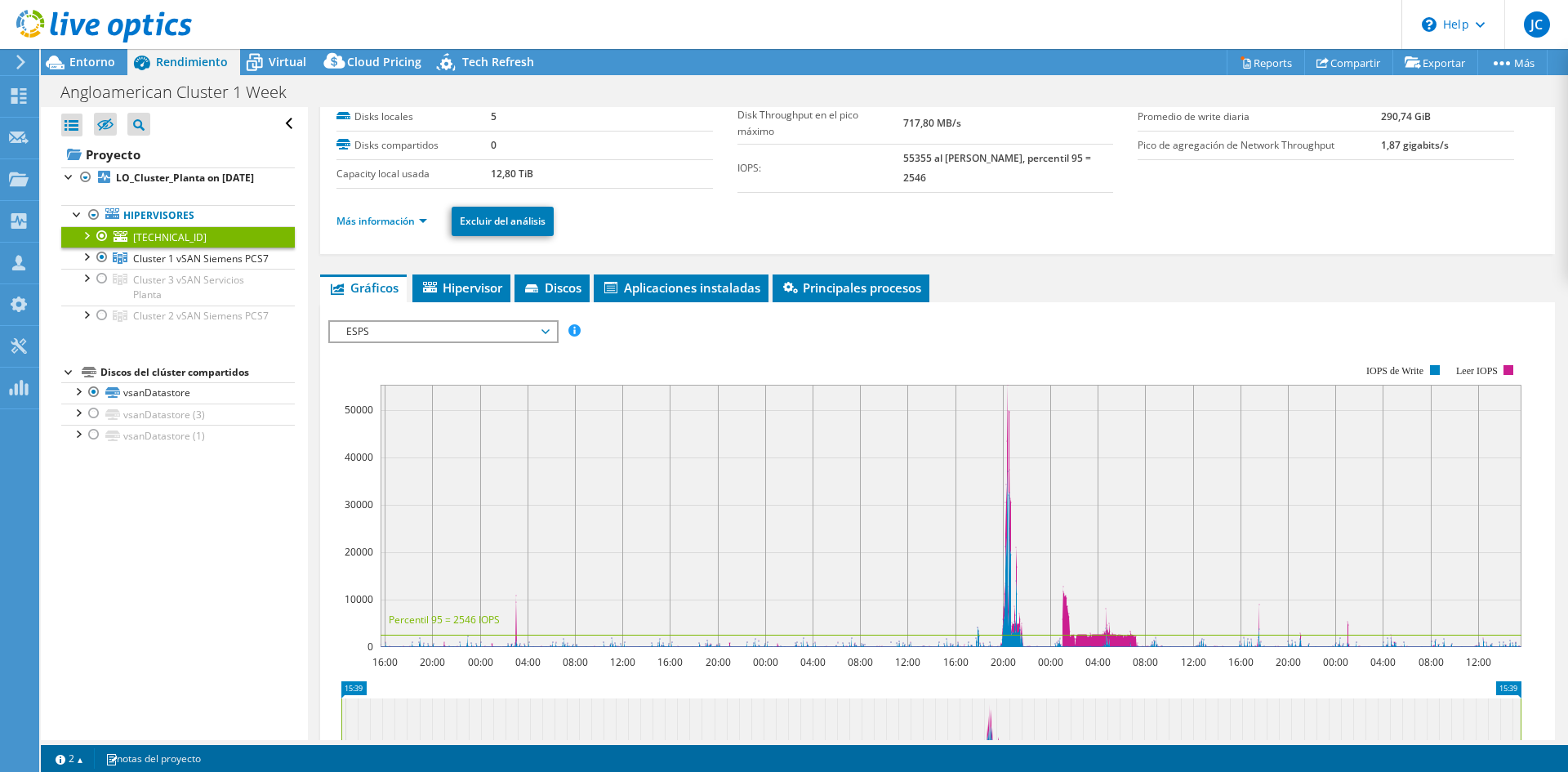
click at [84, 242] on div at bounding box center [85, 234] width 16 height 16
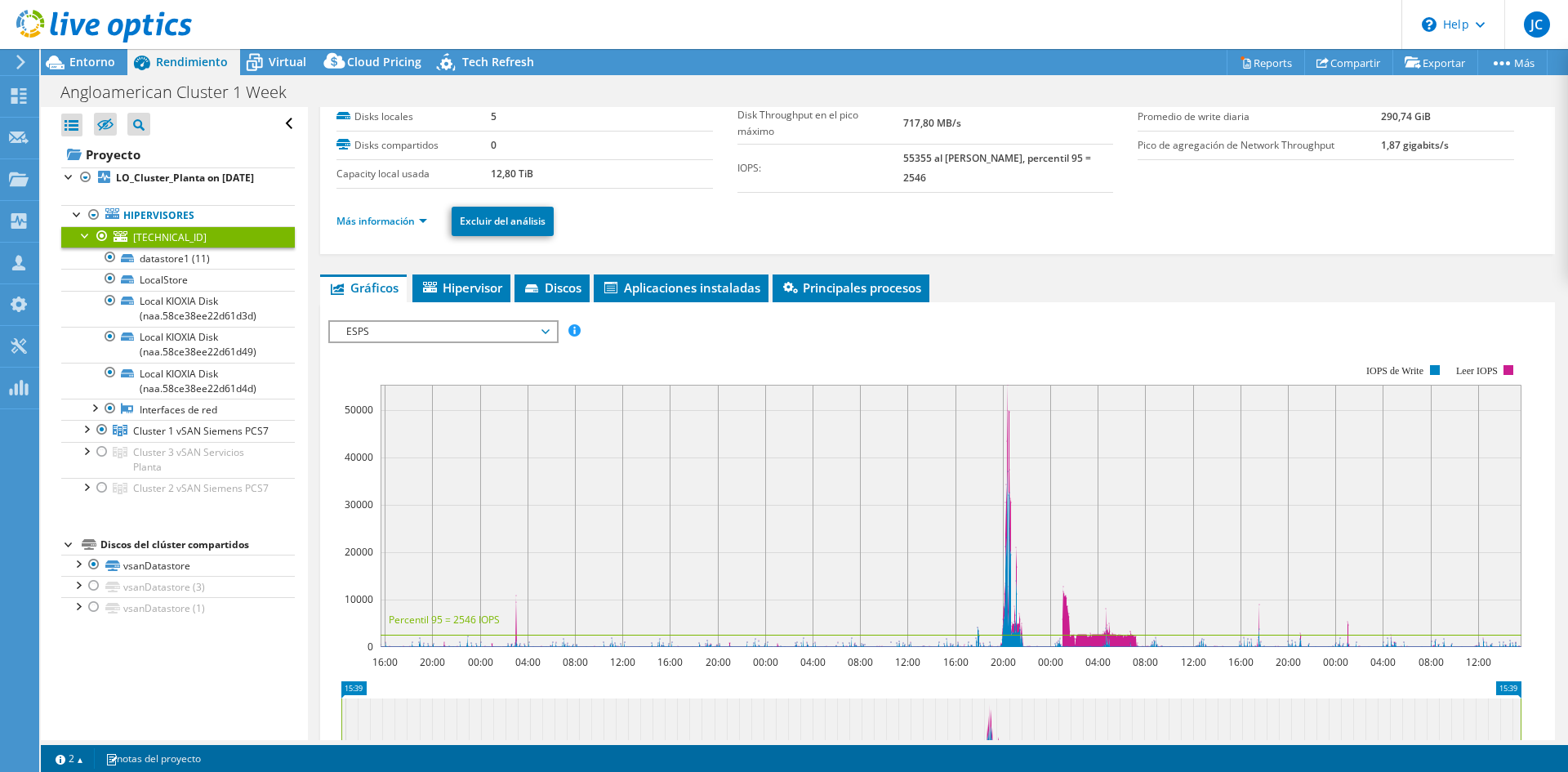
click at [423, 213] on li "Más información" at bounding box center [387, 221] width 101 height 18
click at [416, 216] on link "Más información" at bounding box center [382, 221] width 91 height 14
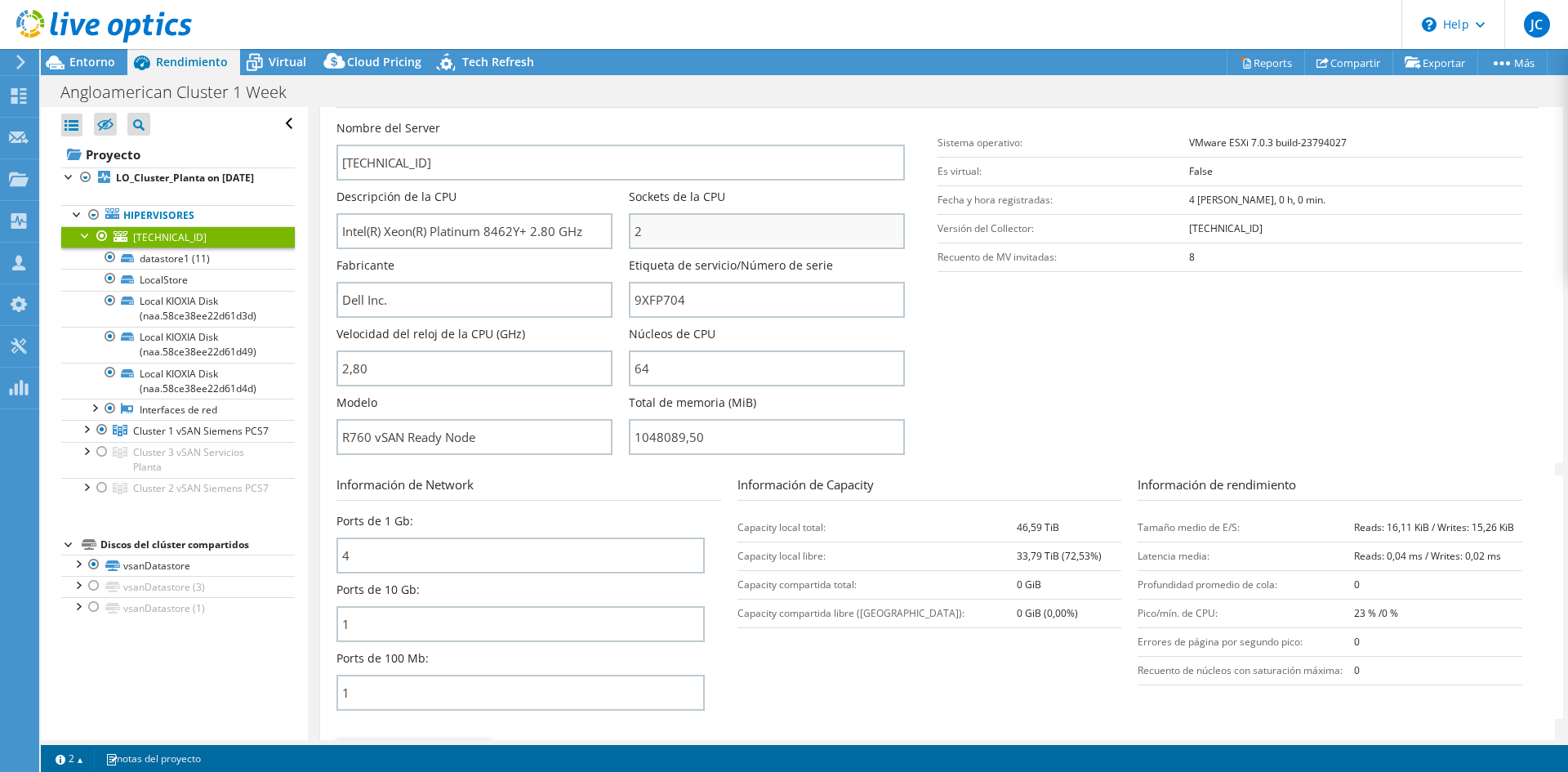
scroll to position [327, 0]
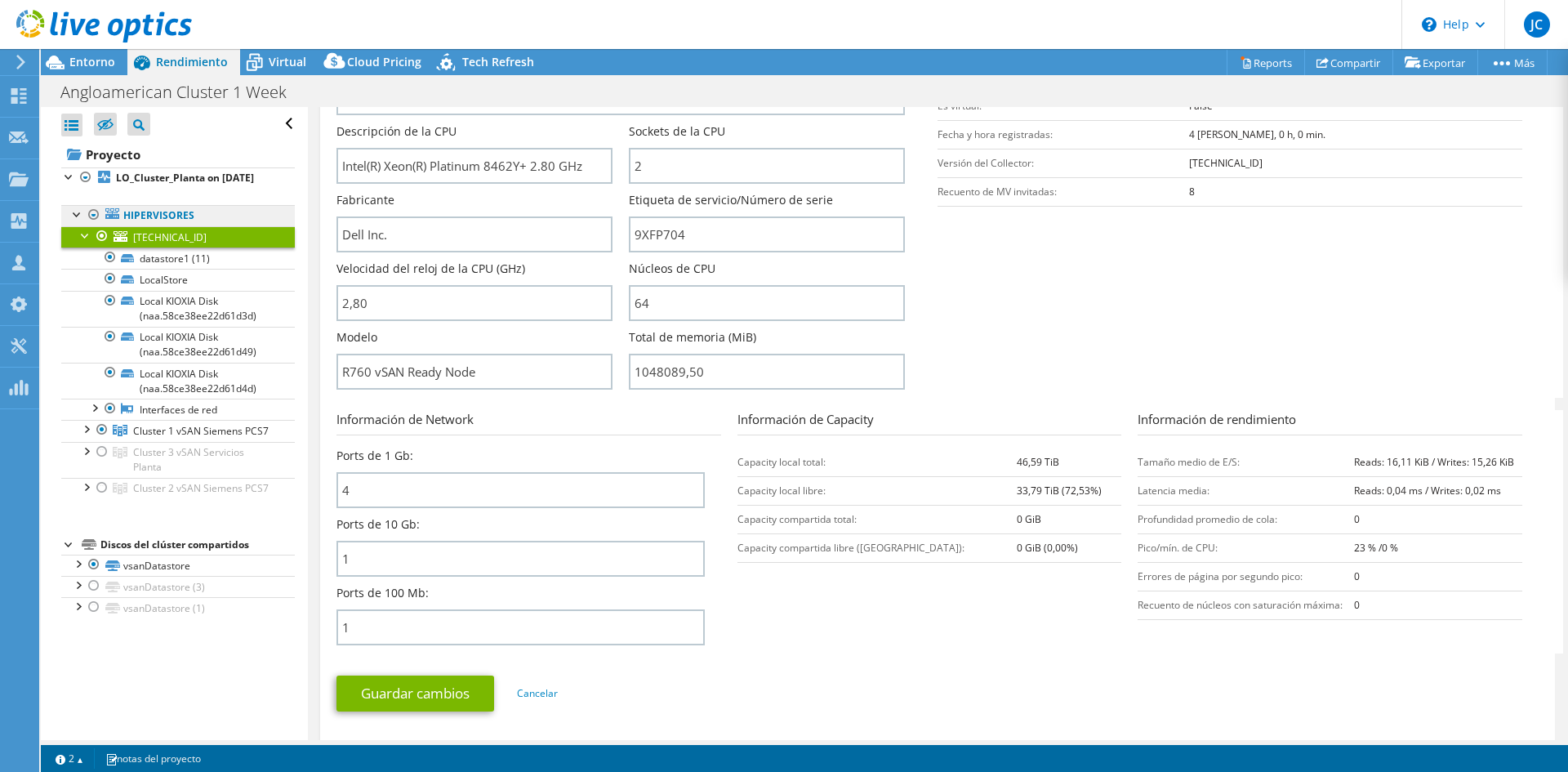
click at [168, 226] on link "Hipervisores" at bounding box center [178, 216] width 234 height 21
click at [130, 226] on link "Hipervisores" at bounding box center [178, 216] width 234 height 21
click at [146, 269] on link "datastore1 (11)" at bounding box center [178, 259] width 234 height 21
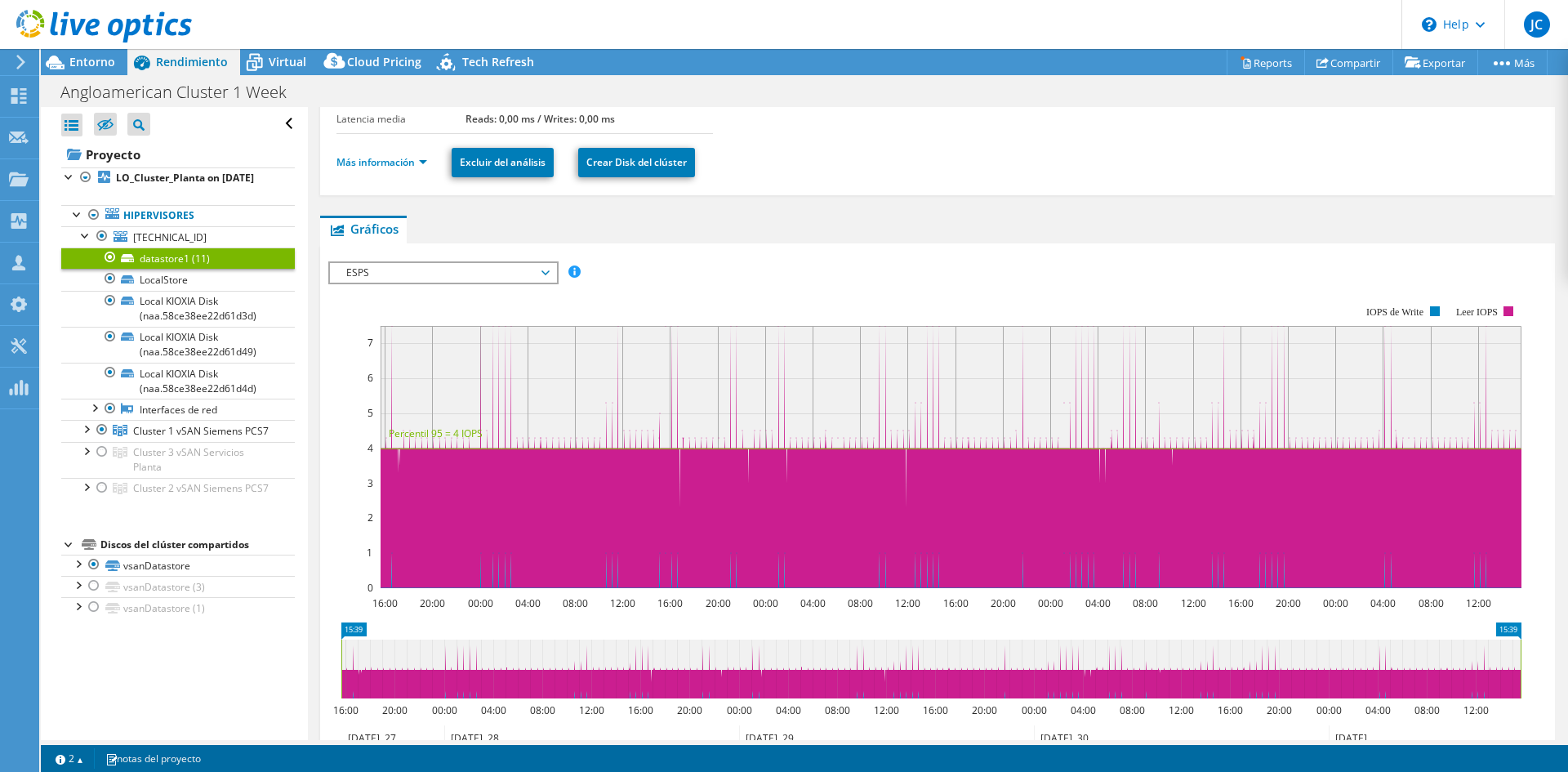
scroll to position [0, 0]
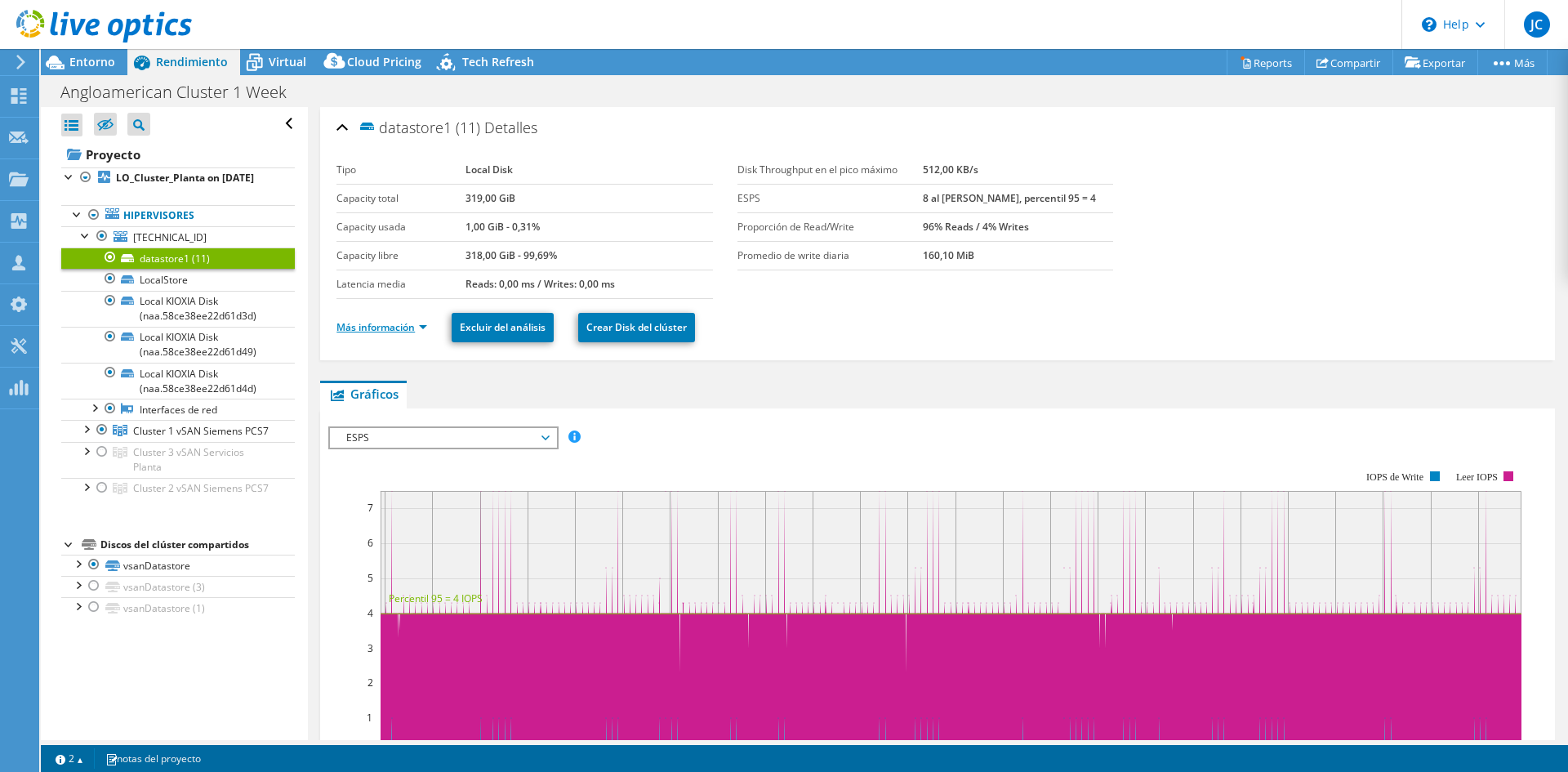
click at [405, 331] on link "Más información" at bounding box center [382, 327] width 91 height 14
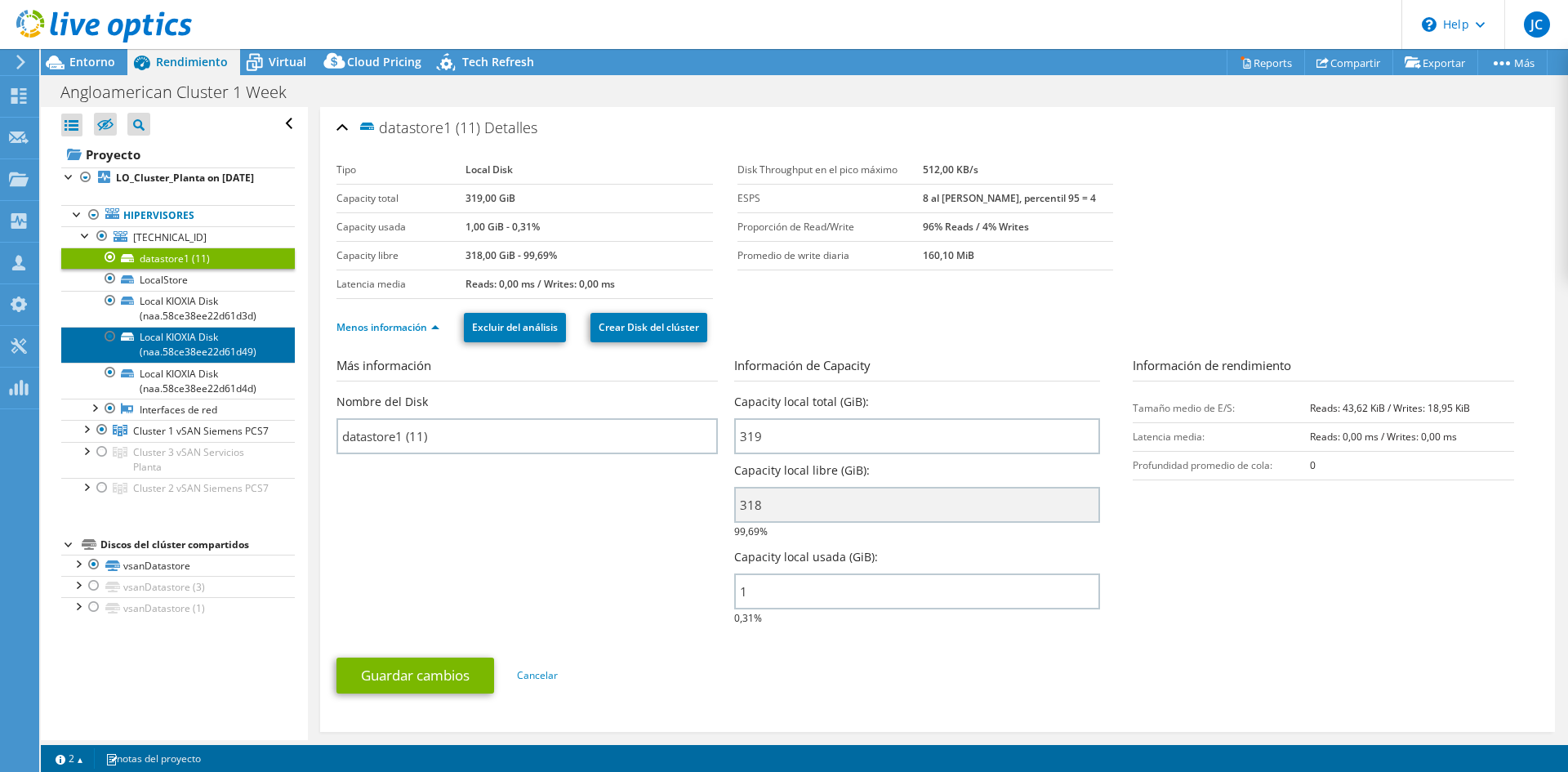
click at [245, 353] on link "Local KIOXIA Disk (naa.58ce38ee22d61d49)" at bounding box center [178, 345] width 234 height 36
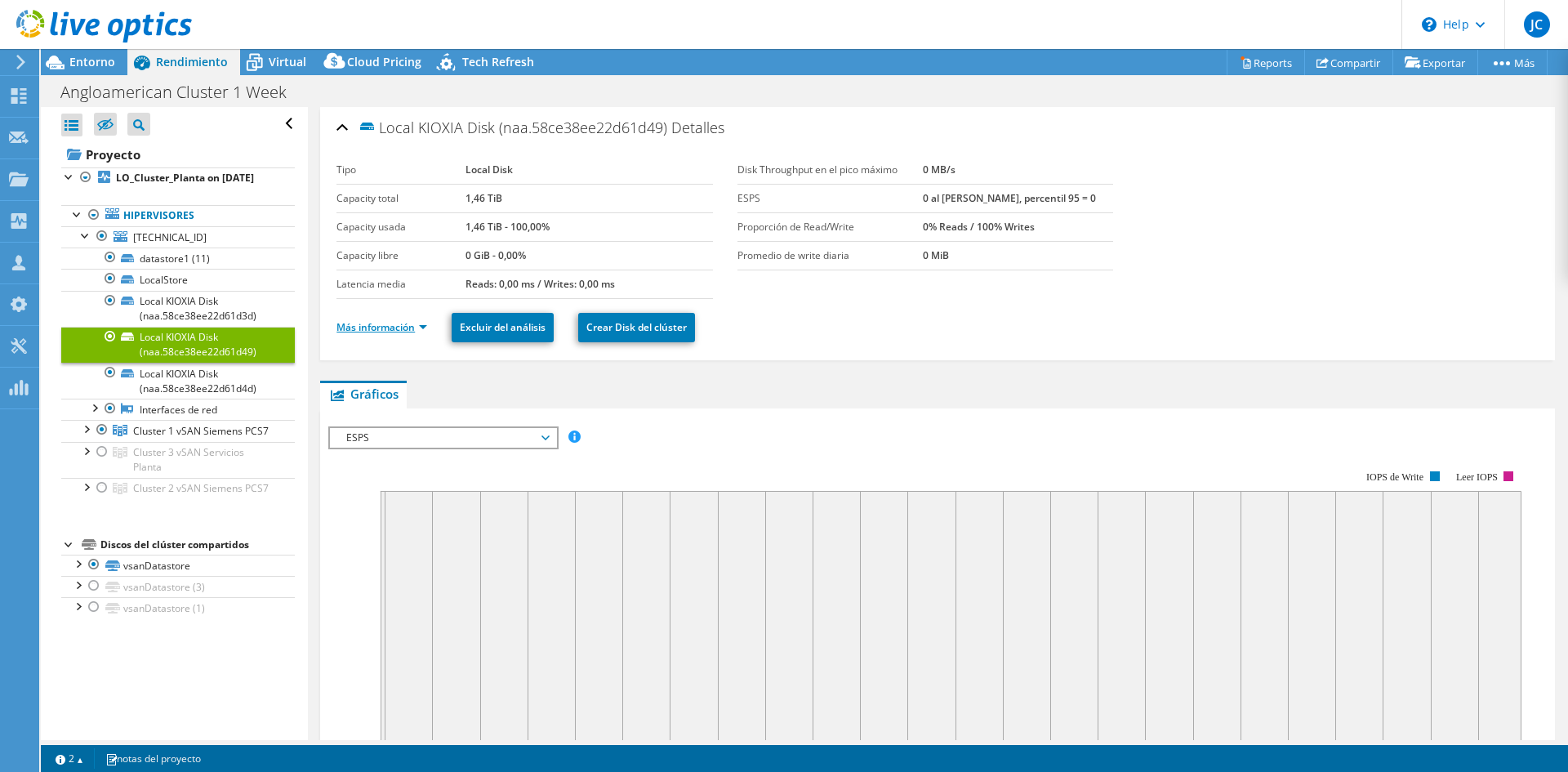
click at [397, 325] on link "Más información" at bounding box center [382, 327] width 91 height 14
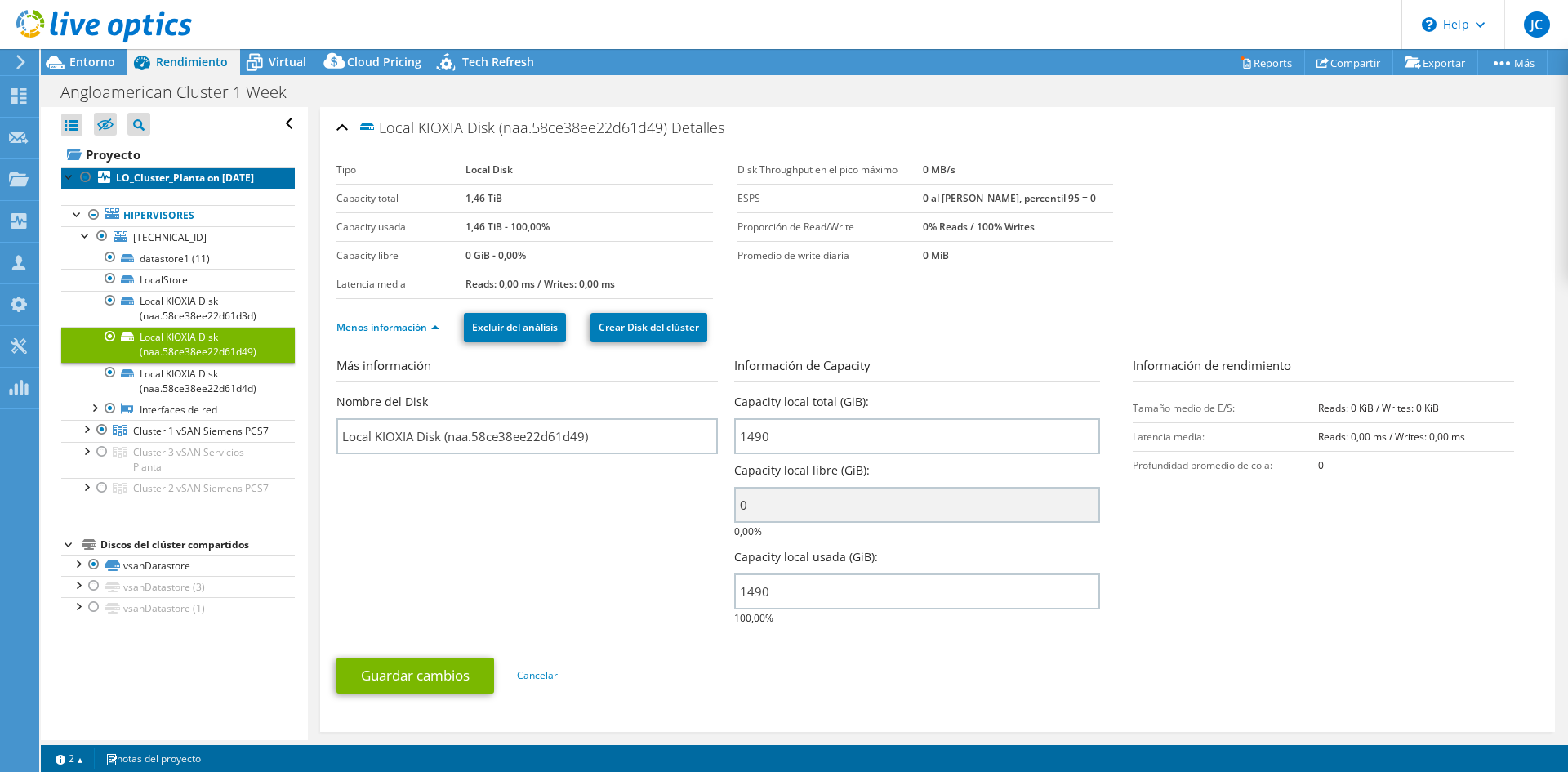
click at [130, 185] on b "LO_Cluster_Planta on 10/10/2025" at bounding box center [185, 177] width 138 height 14
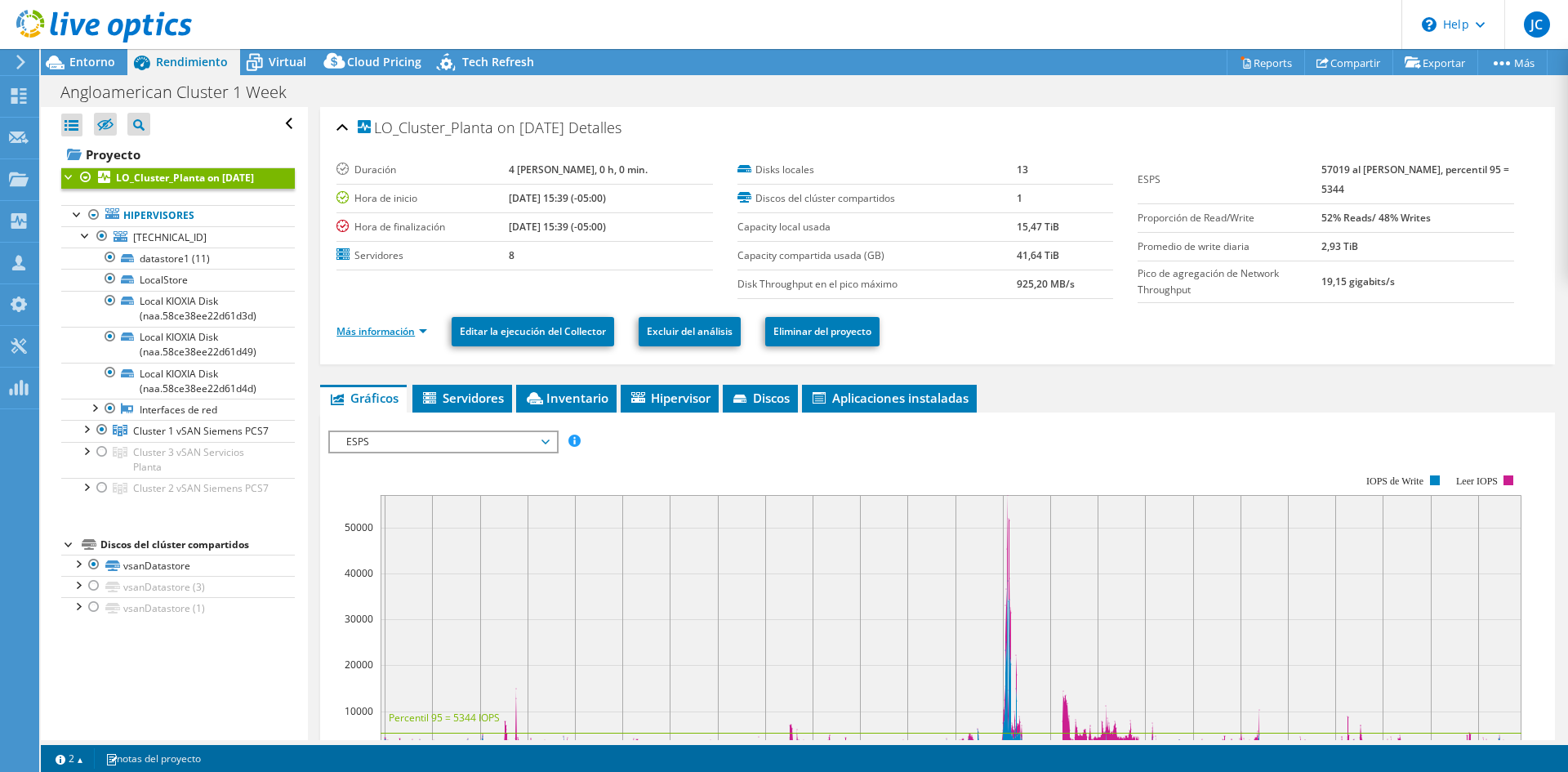
click at [353, 329] on link "Más información" at bounding box center [382, 331] width 91 height 14
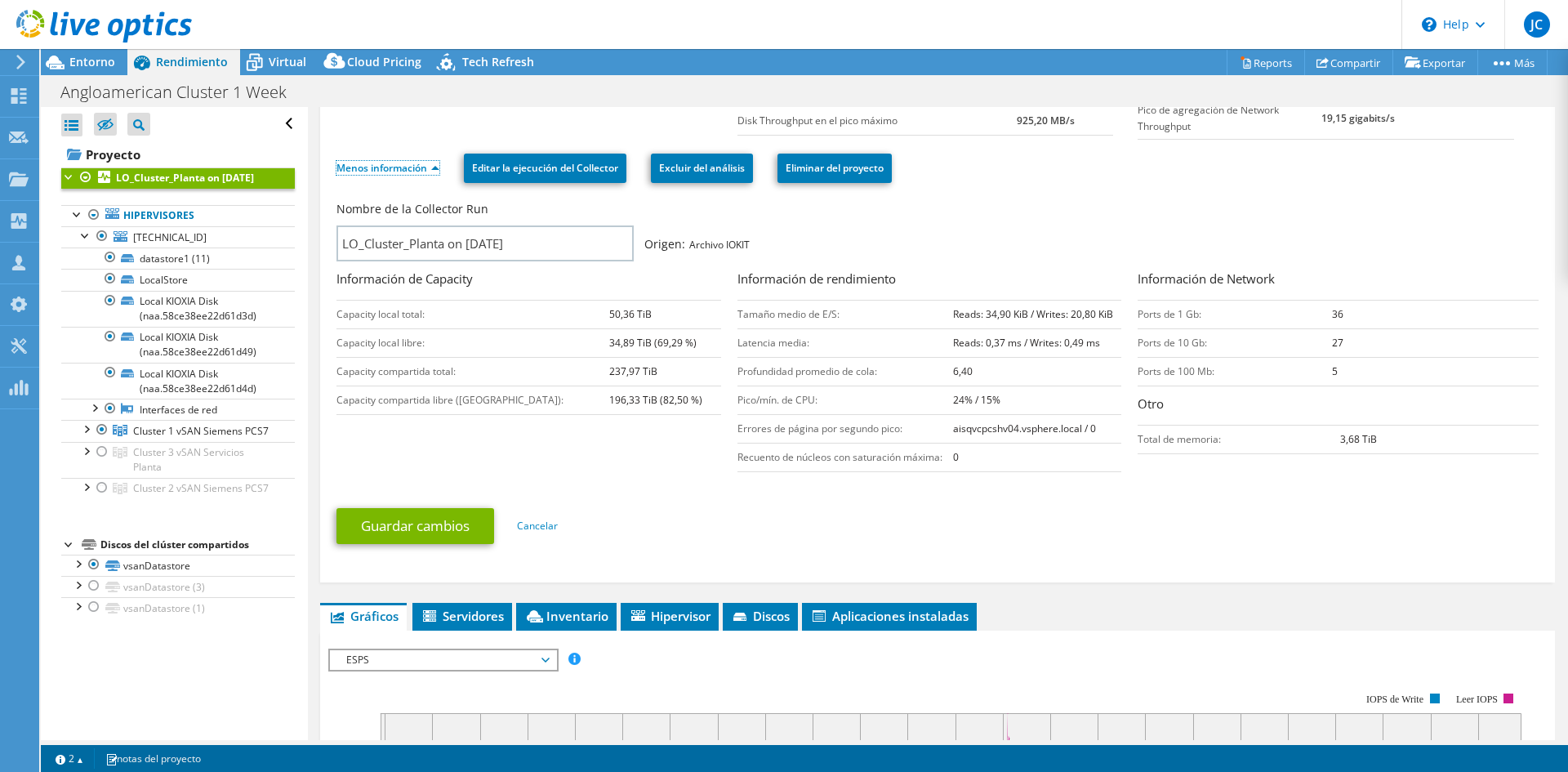
scroll to position [327, 0]
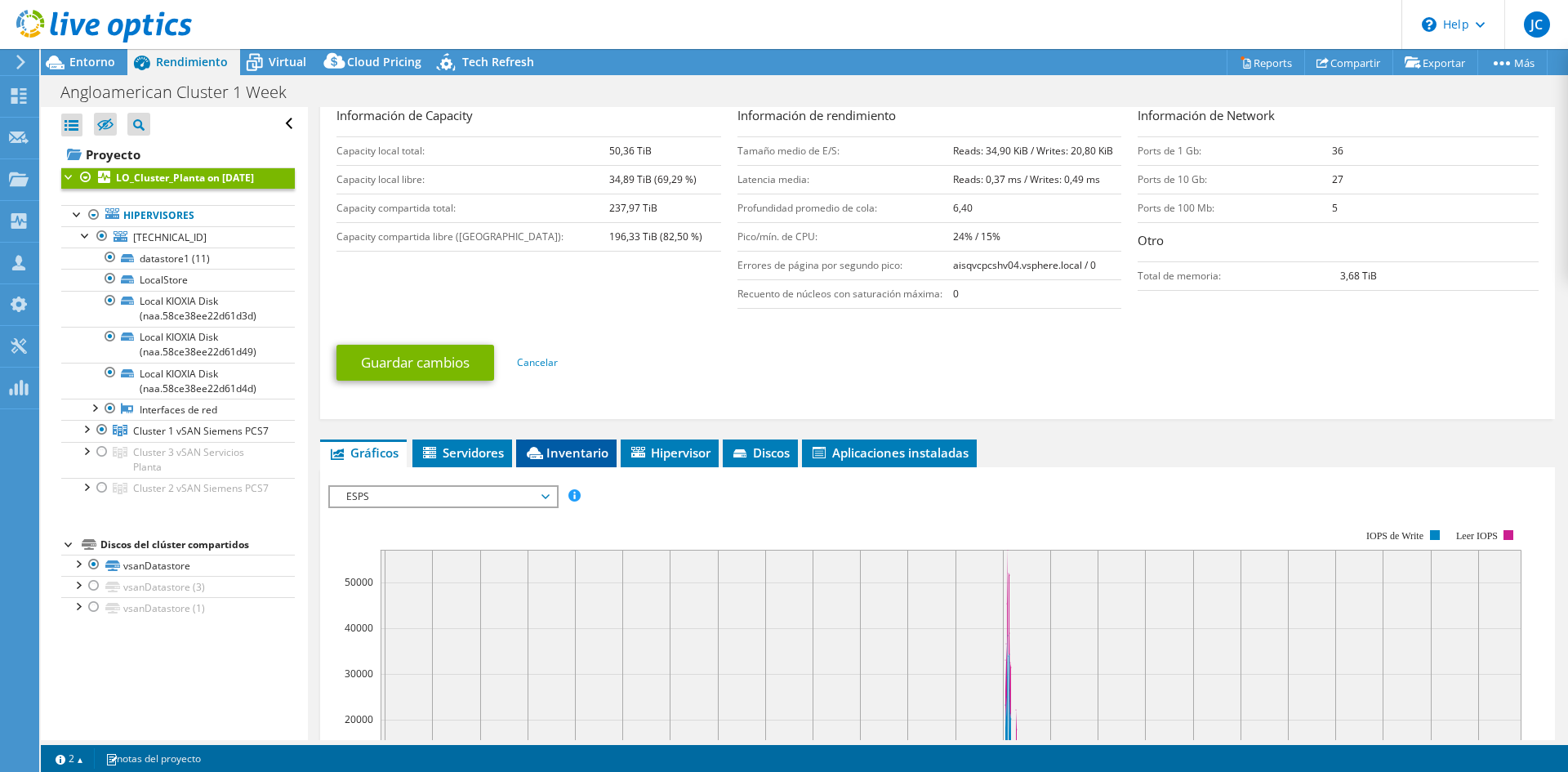
click at [527, 447] on span "Inventario" at bounding box center [567, 452] width 84 height 16
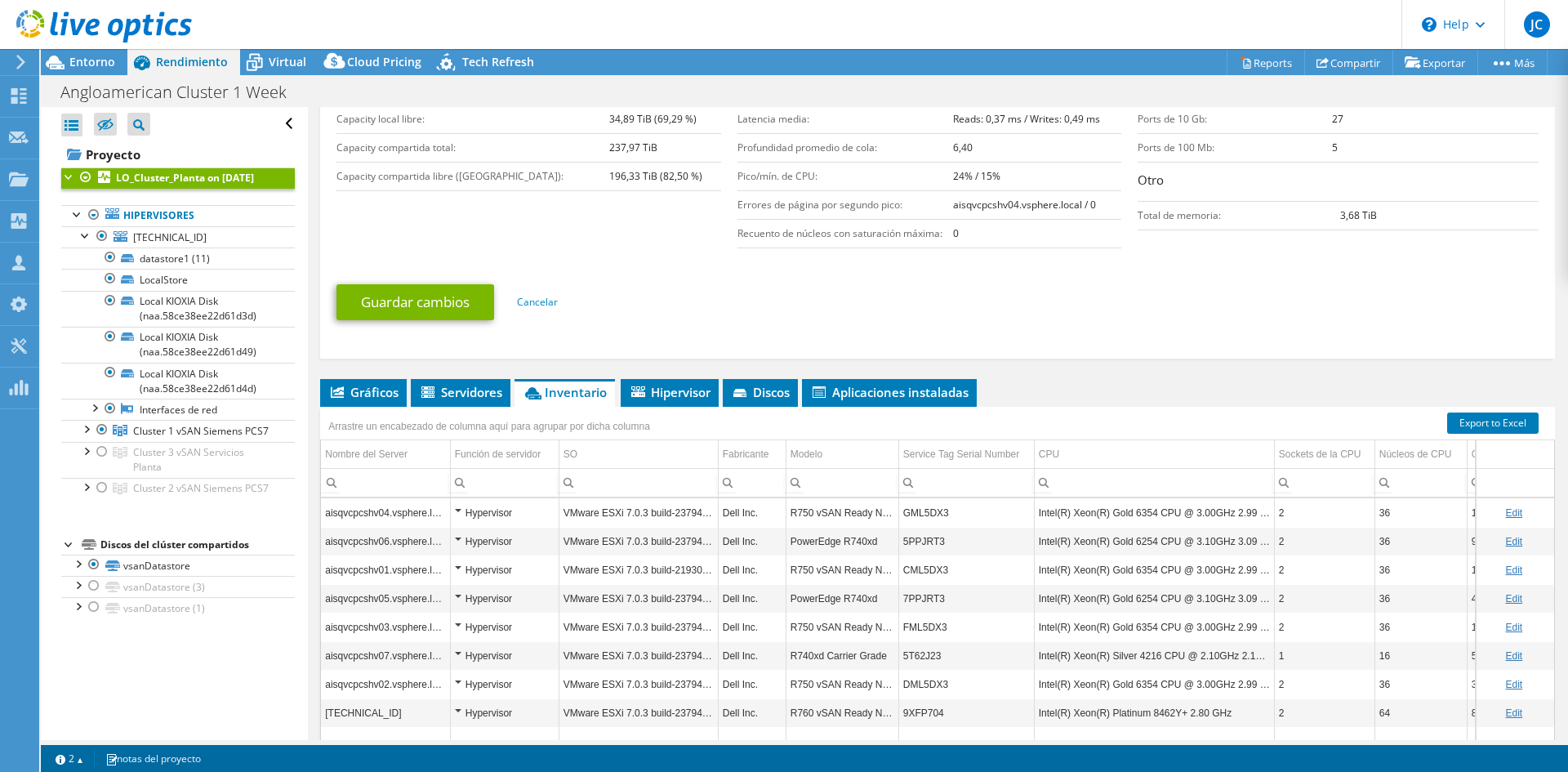
scroll to position [409, 0]
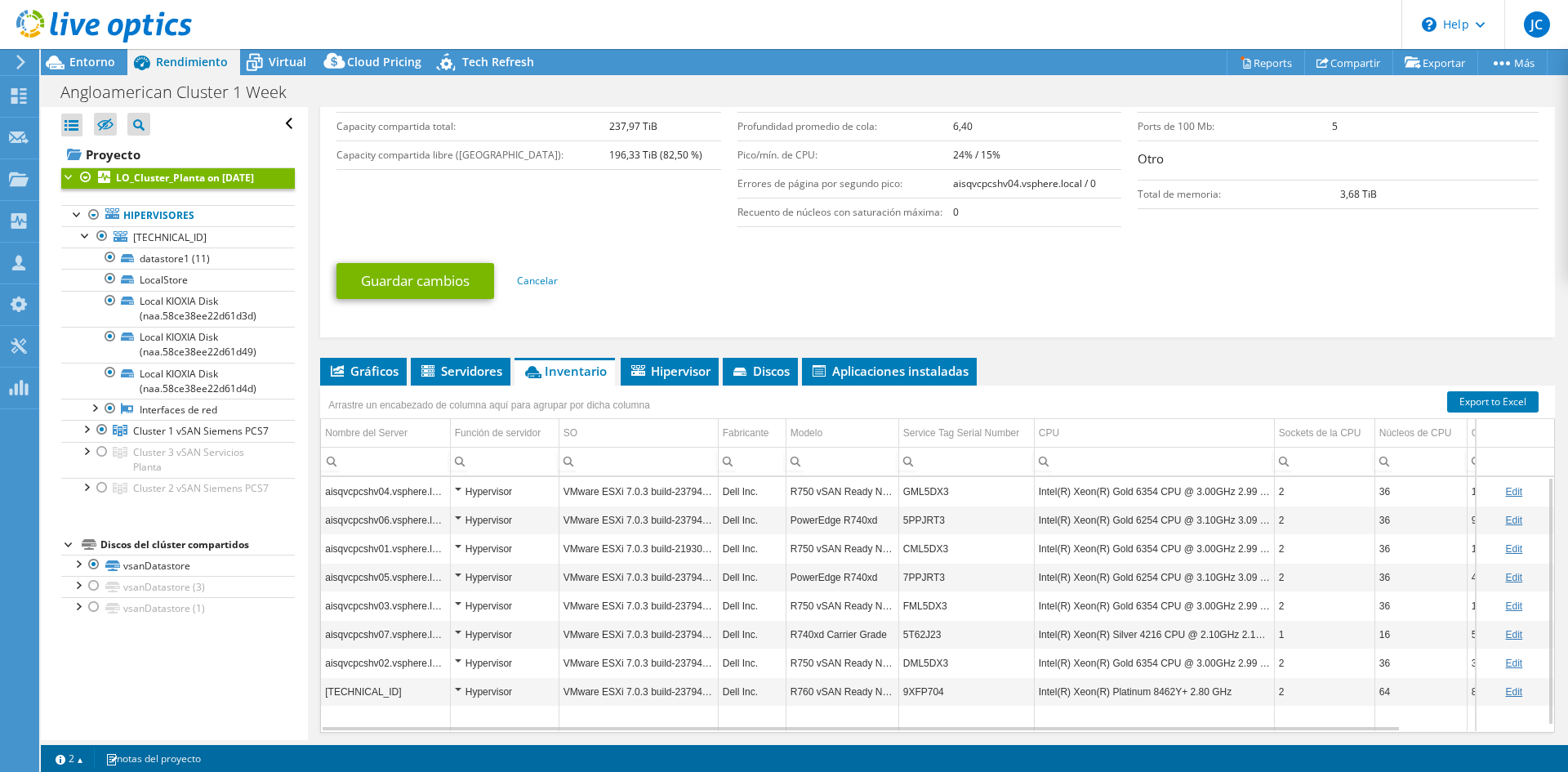
click at [459, 689] on div "Hypervisor" at bounding box center [504, 692] width 100 height 19
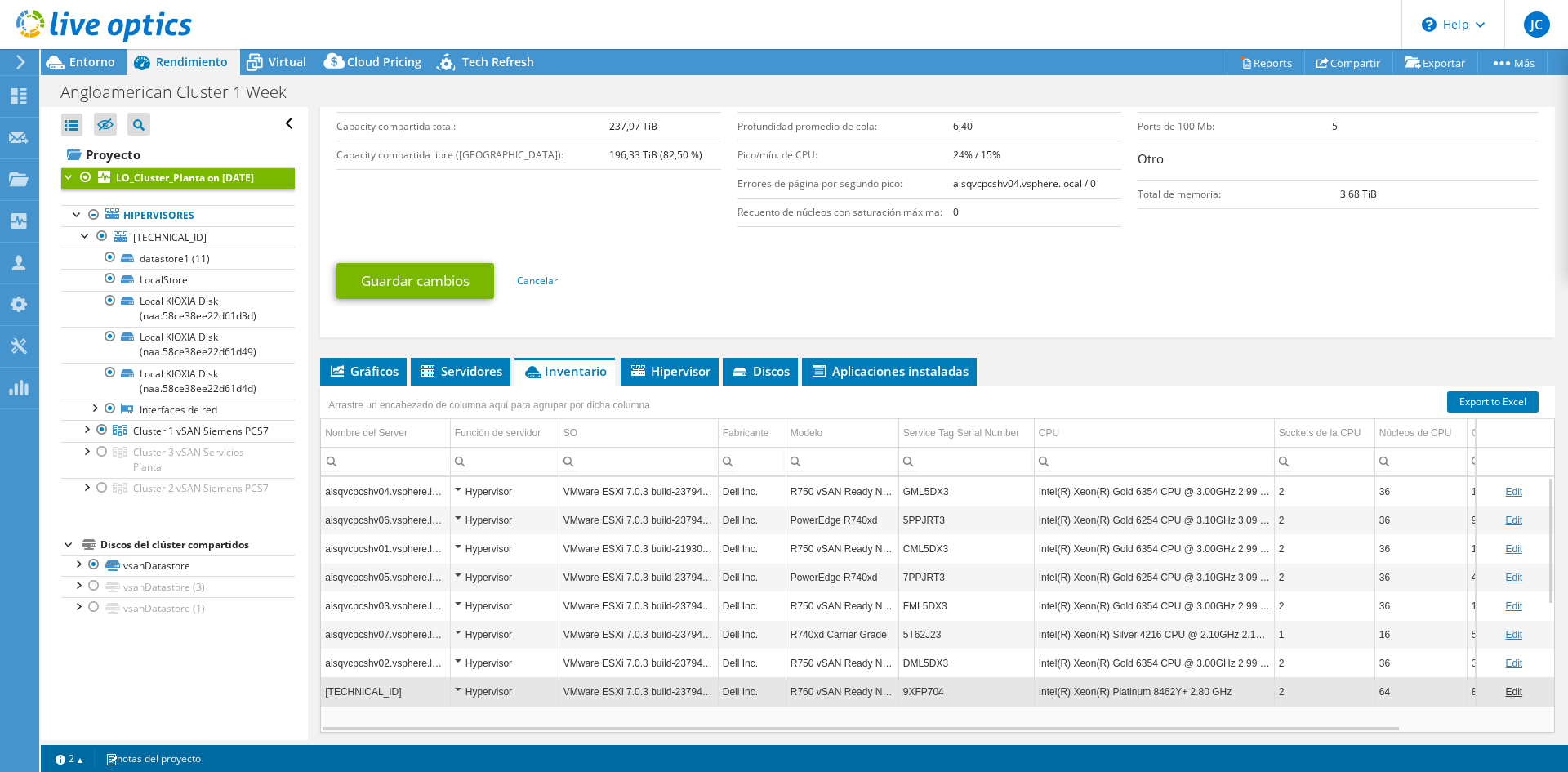
click at [458, 688] on div "Hypervisor" at bounding box center [504, 692] width 100 height 19
click at [352, 689] on td "[TECHNICAL_ID]" at bounding box center [385, 692] width 129 height 29
click at [374, 688] on td "[TECHNICAL_ID]" at bounding box center [385, 692] width 129 height 29
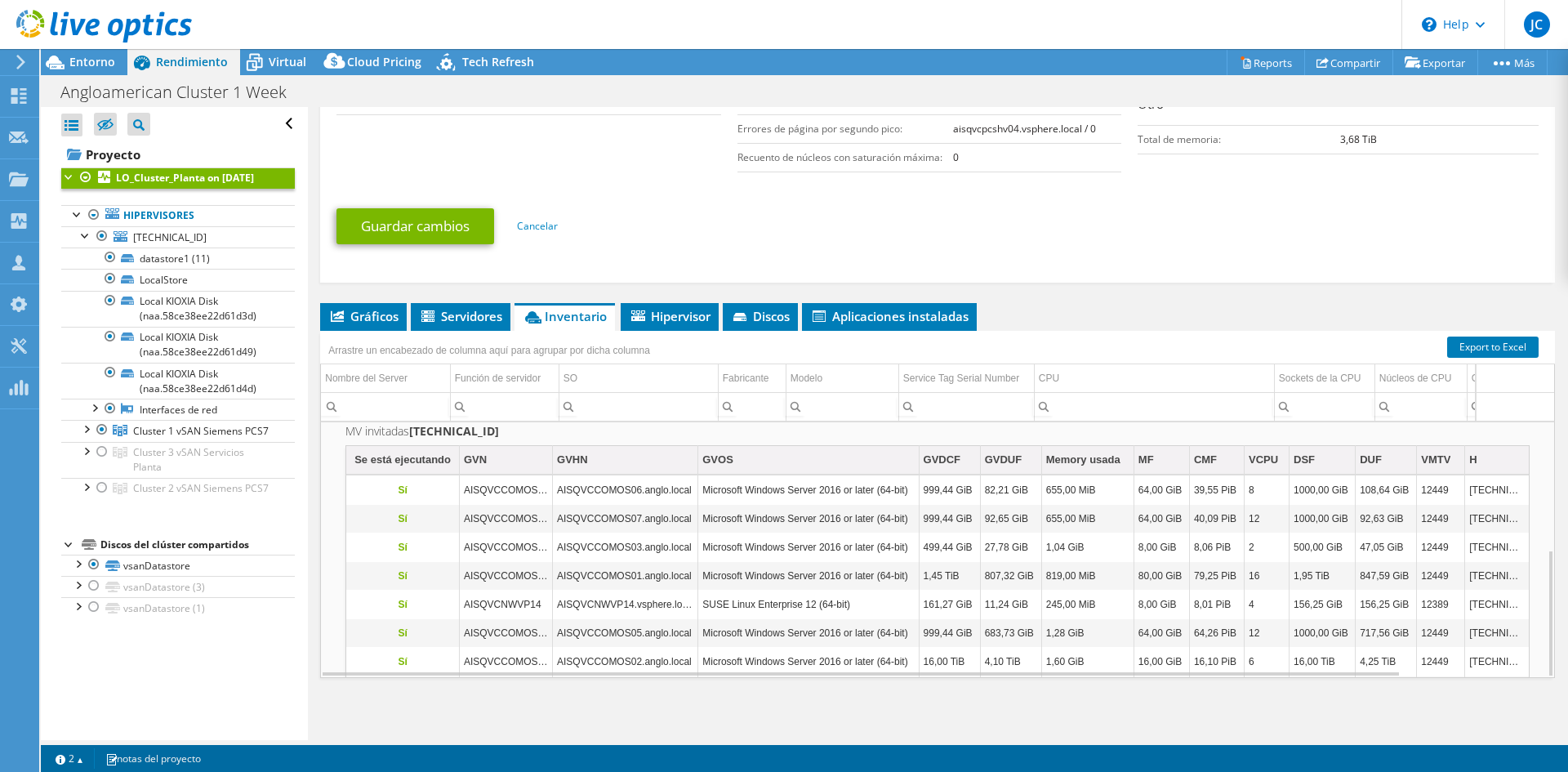
scroll to position [157, 0]
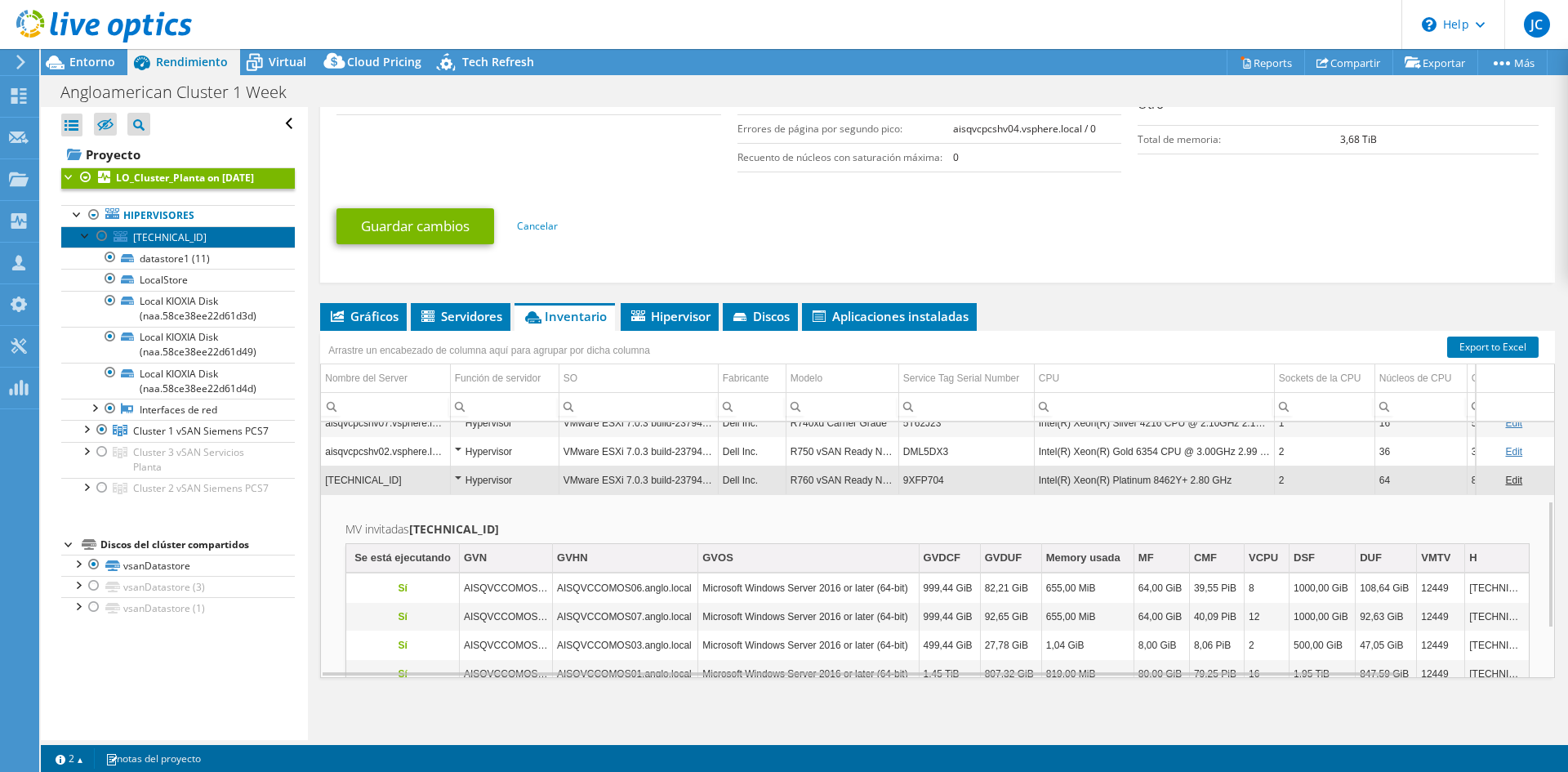
click at [136, 244] on span "[TECHNICAL_ID]" at bounding box center [169, 238] width 74 height 14
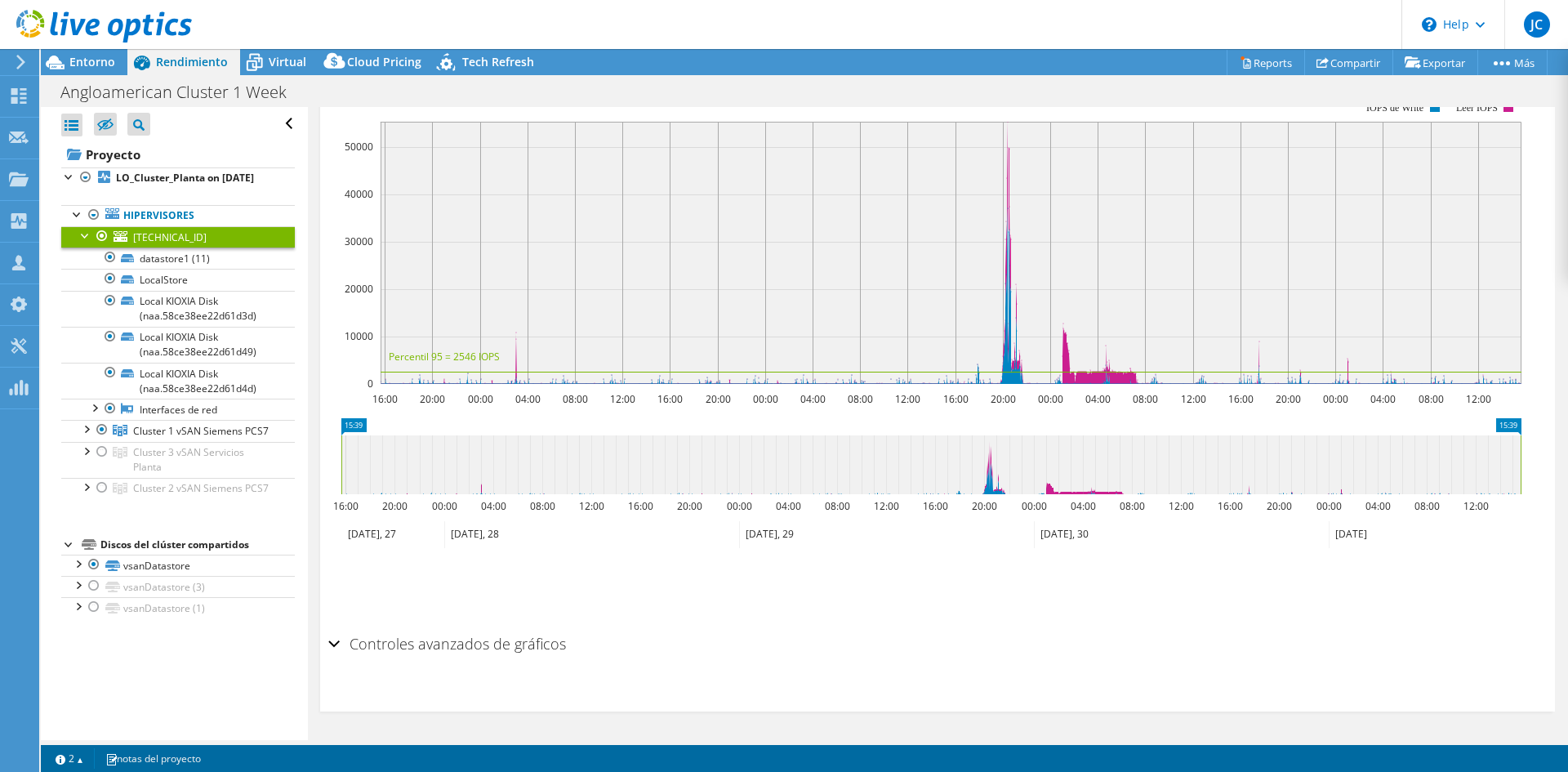
scroll to position [299, 0]
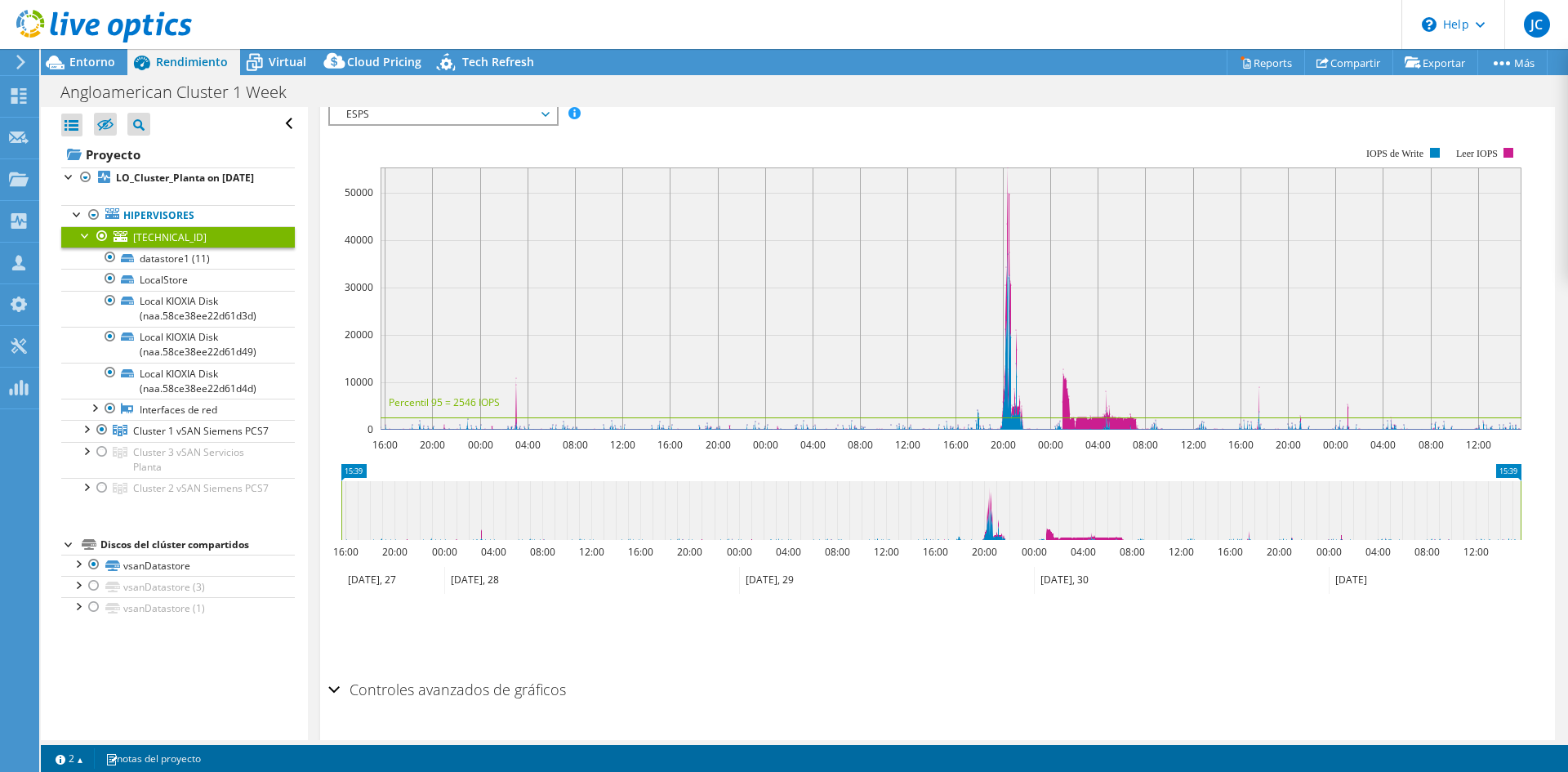
drag, startPoint x: 148, startPoint y: 249, endPoint x: 372, endPoint y: 170, distance: 237.5
click at [372, 170] on rect at bounding box center [925, 288] width 1194 height 327
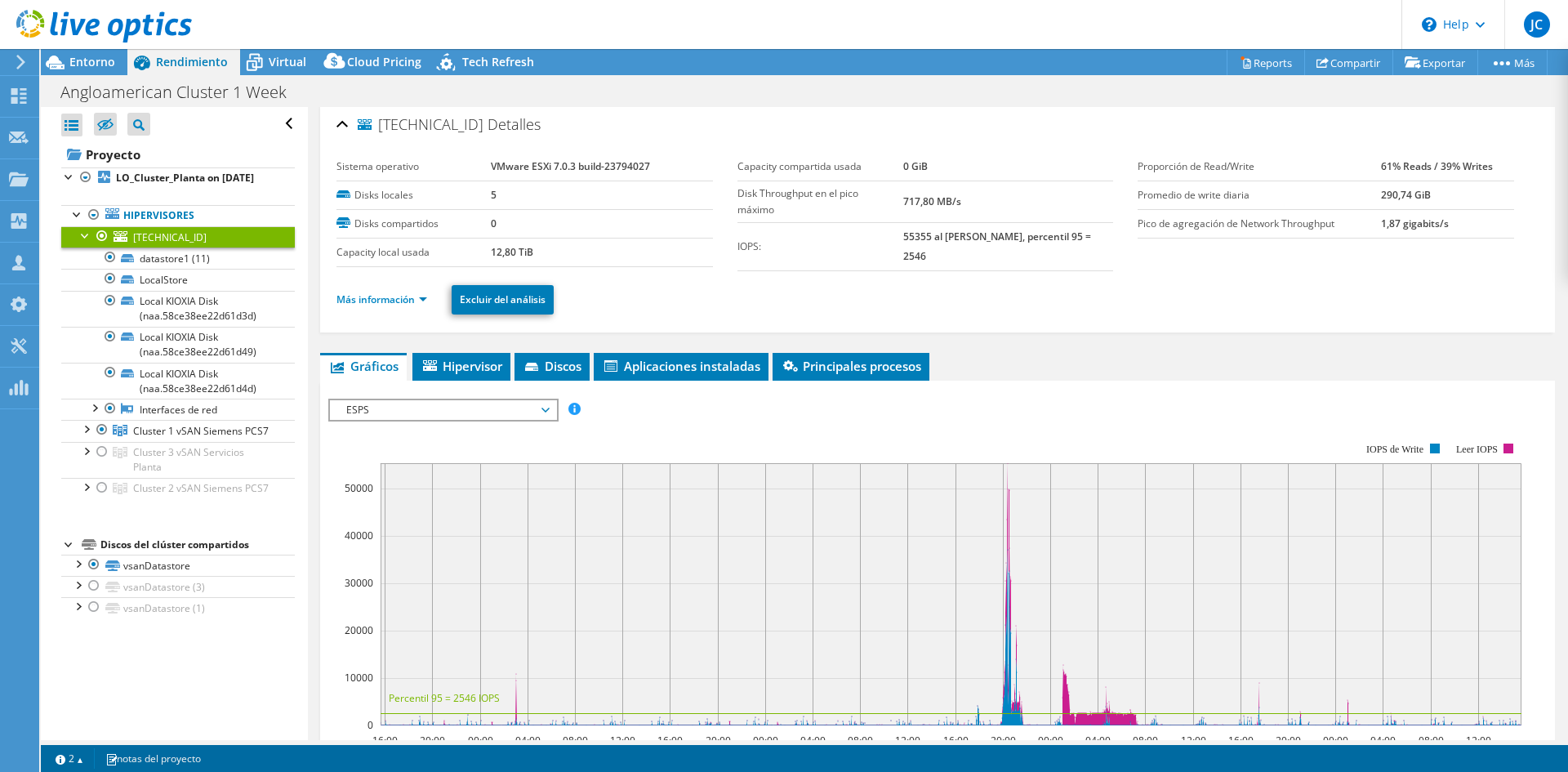
scroll to position [0, 0]
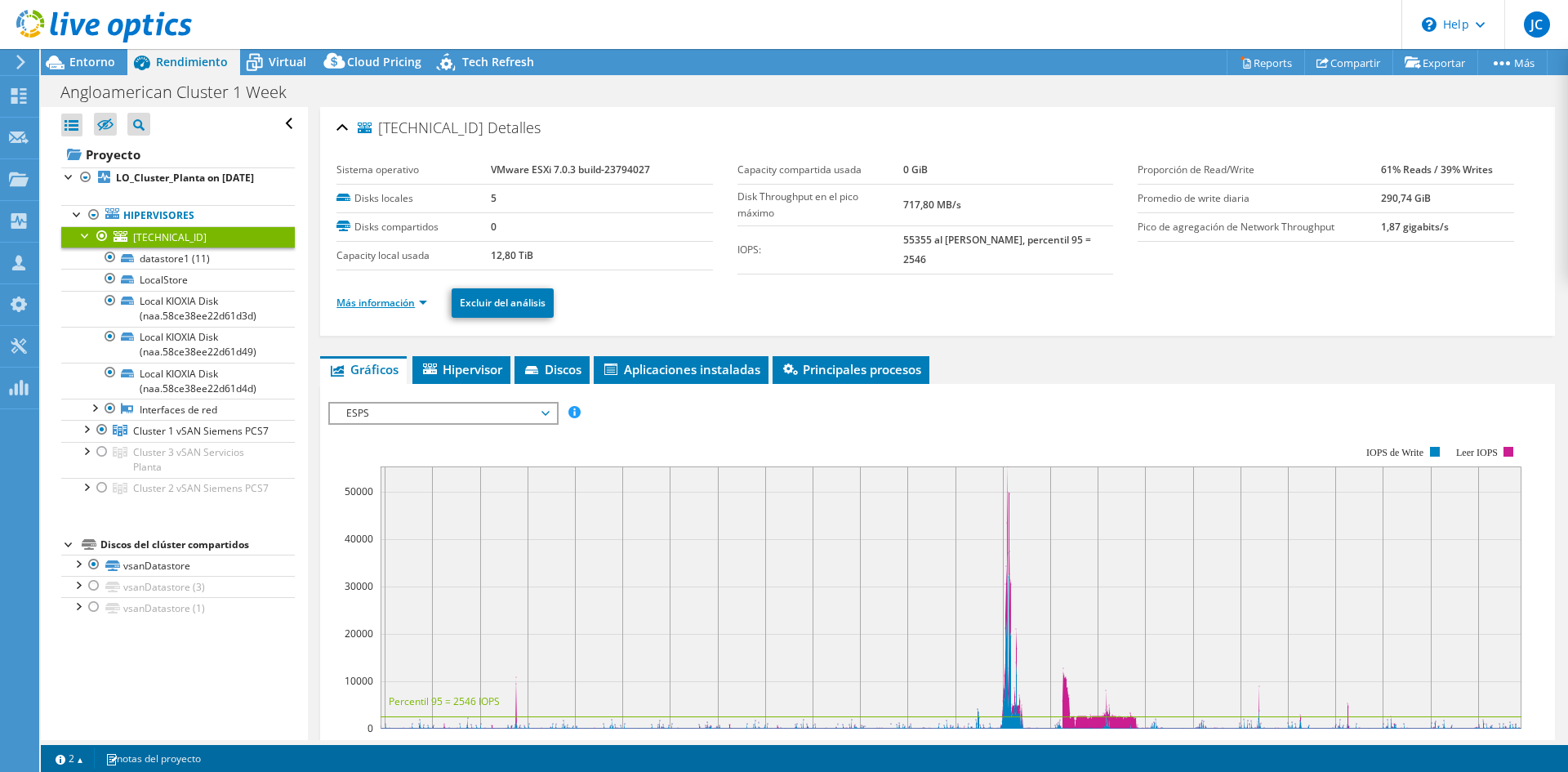
click at [394, 300] on link "Más información" at bounding box center [382, 303] width 91 height 14
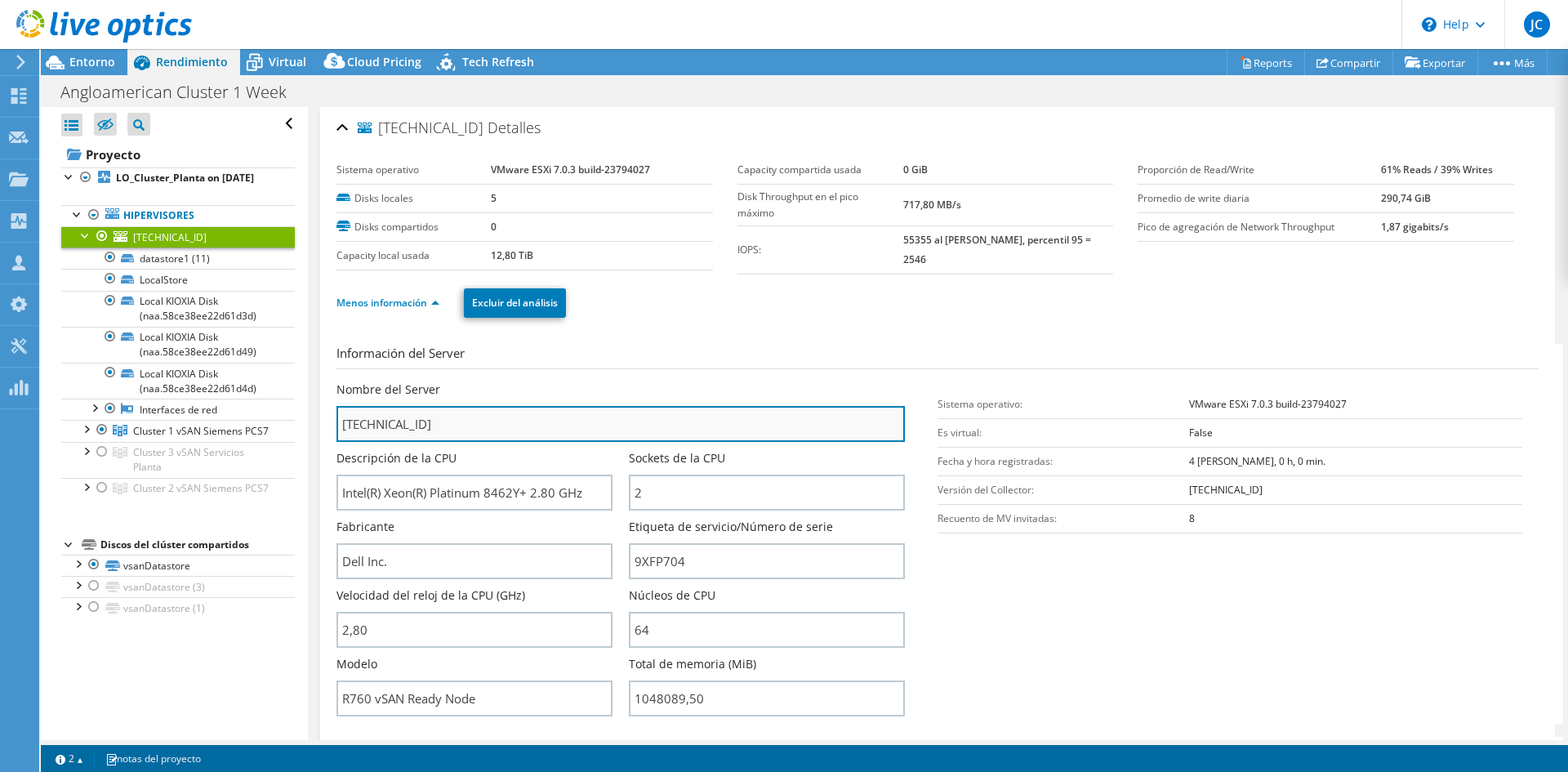
click at [405, 419] on input "[TECHNICAL_ID]" at bounding box center [621, 424] width 569 height 36
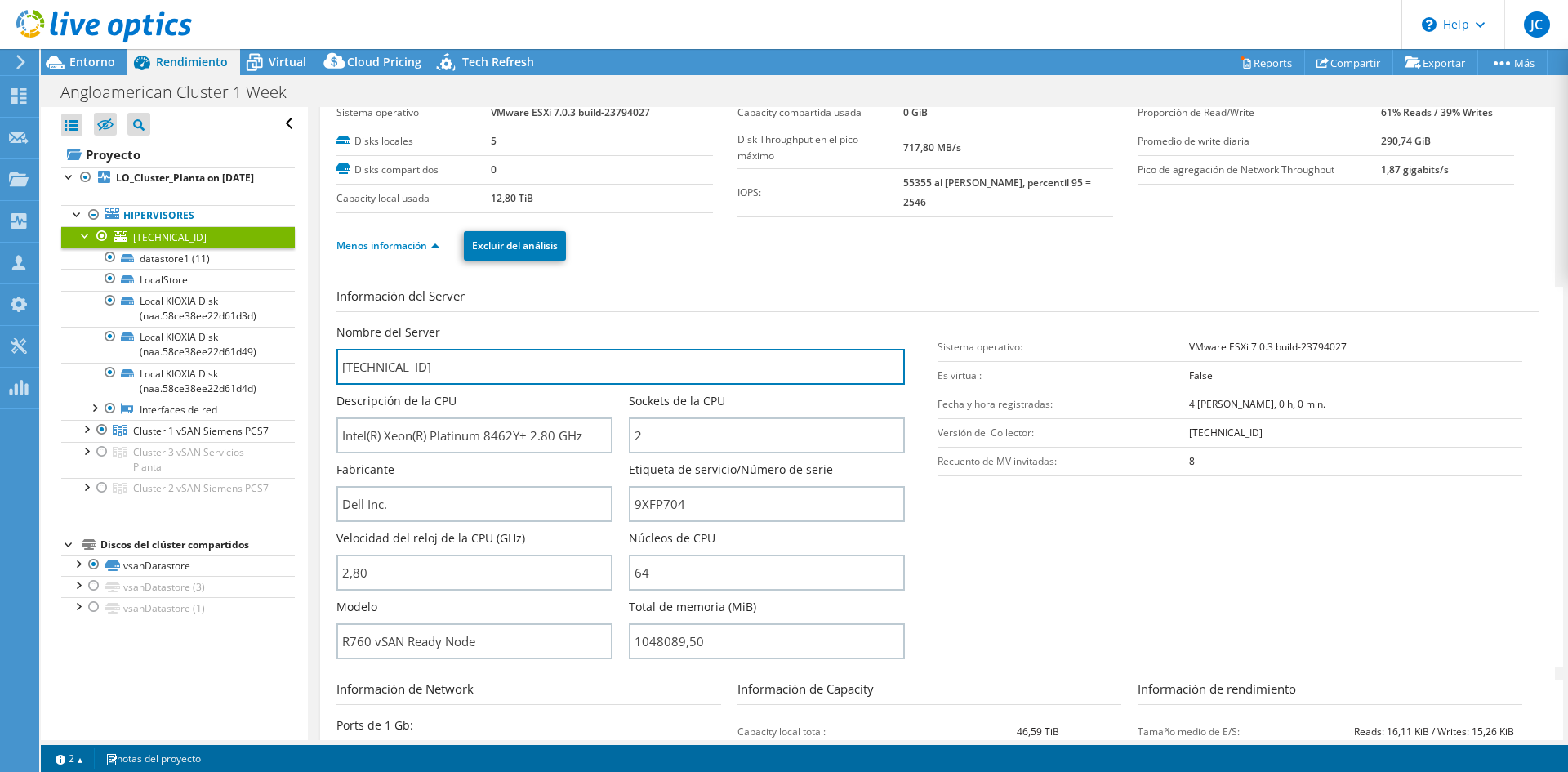
scroll to position [81, 0]
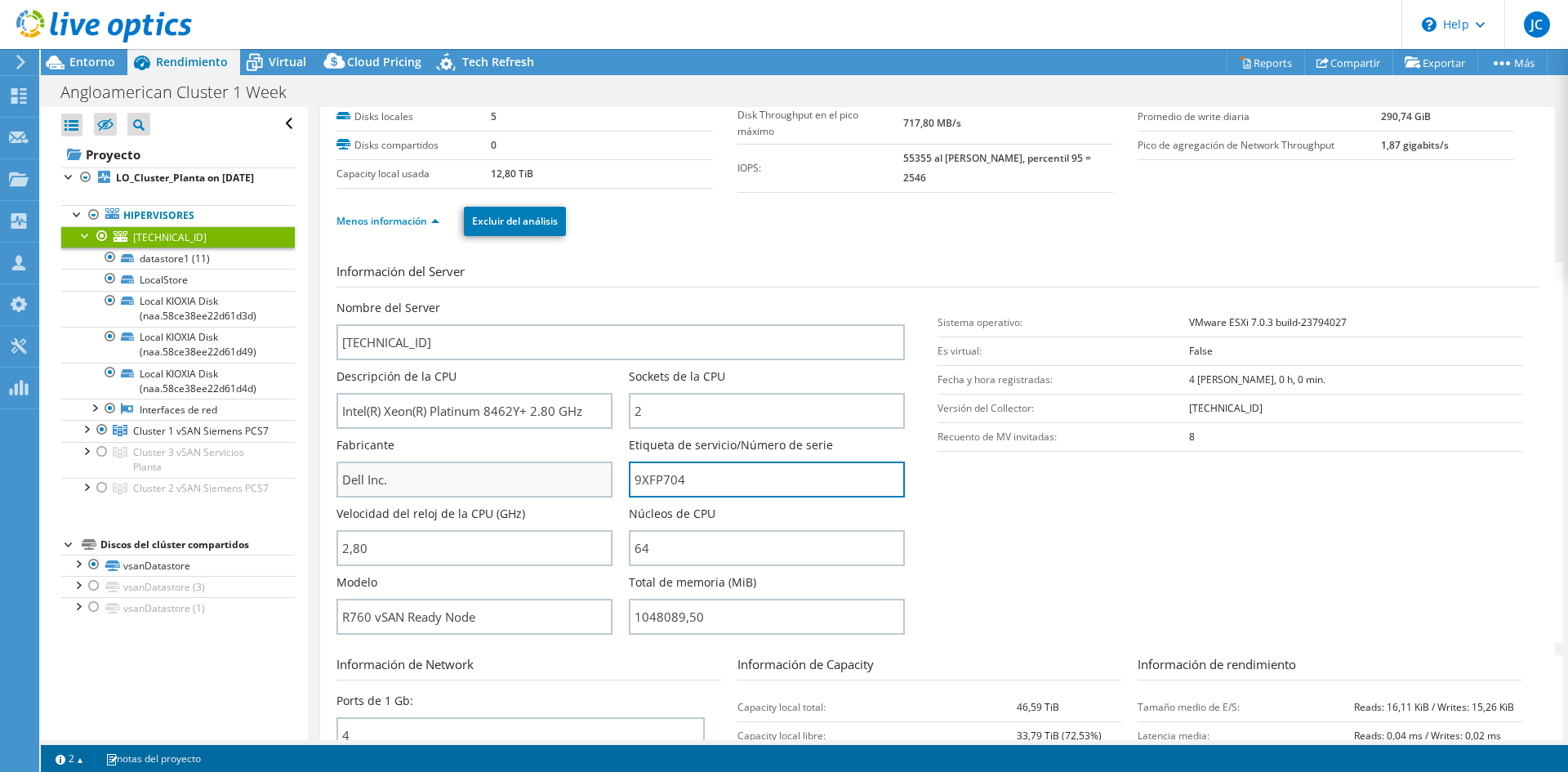
drag, startPoint x: 683, startPoint y: 478, endPoint x: 595, endPoint y: 482, distance: 88.1
click at [595, 300] on div "Nombre del Server 10.4.44.101 Descripción de la CPU Intel(R) Xeon(R) Platinum 8…" at bounding box center [629, 300] width 585 height 0
click at [722, 250] on div "Información del Server Nombre del Server 10.4.44.101 Descripción de la CPU Inte…" at bounding box center [938, 621] width 1202 height 741
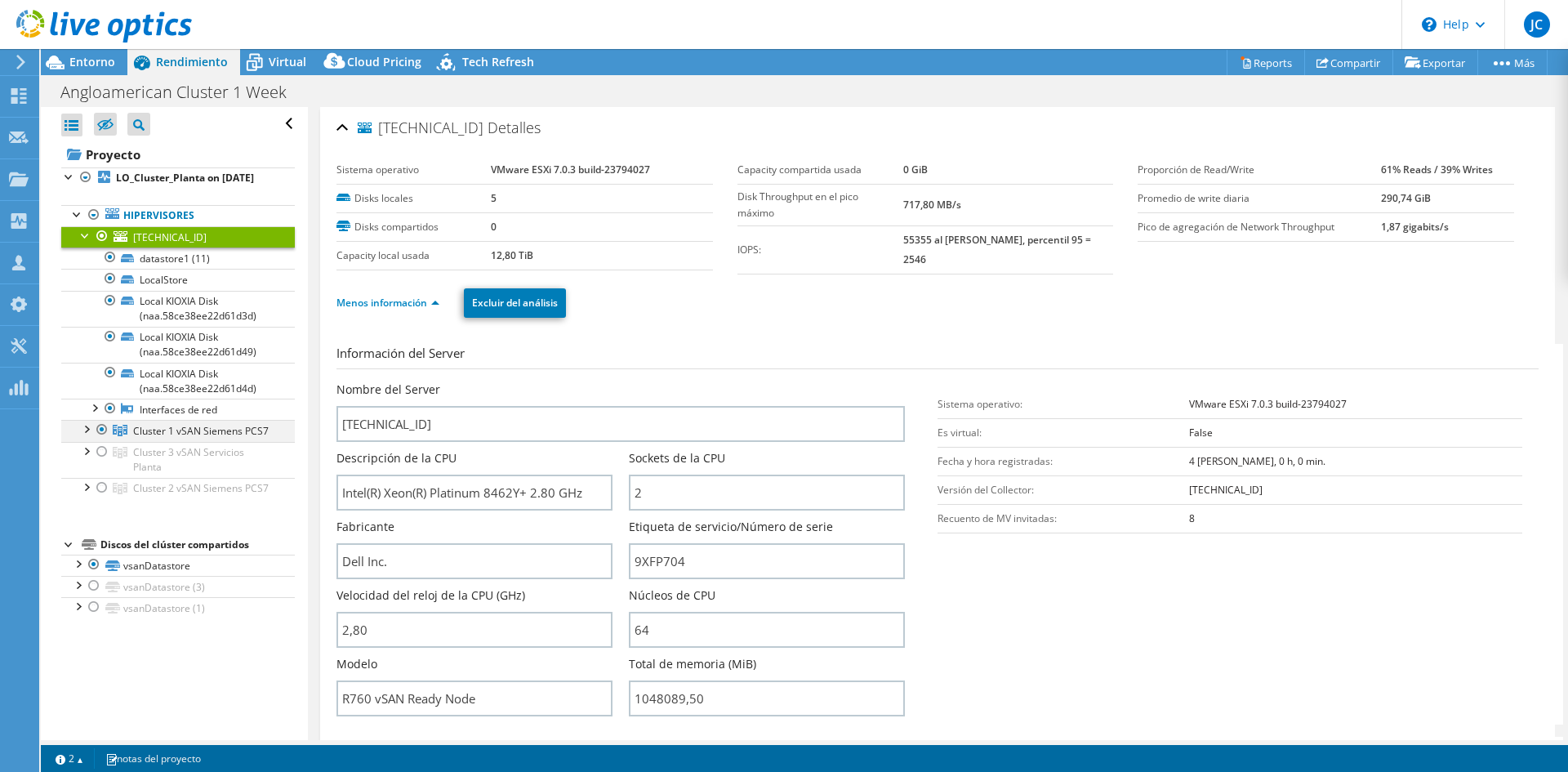
click at [82, 437] on div at bounding box center [85, 428] width 16 height 16
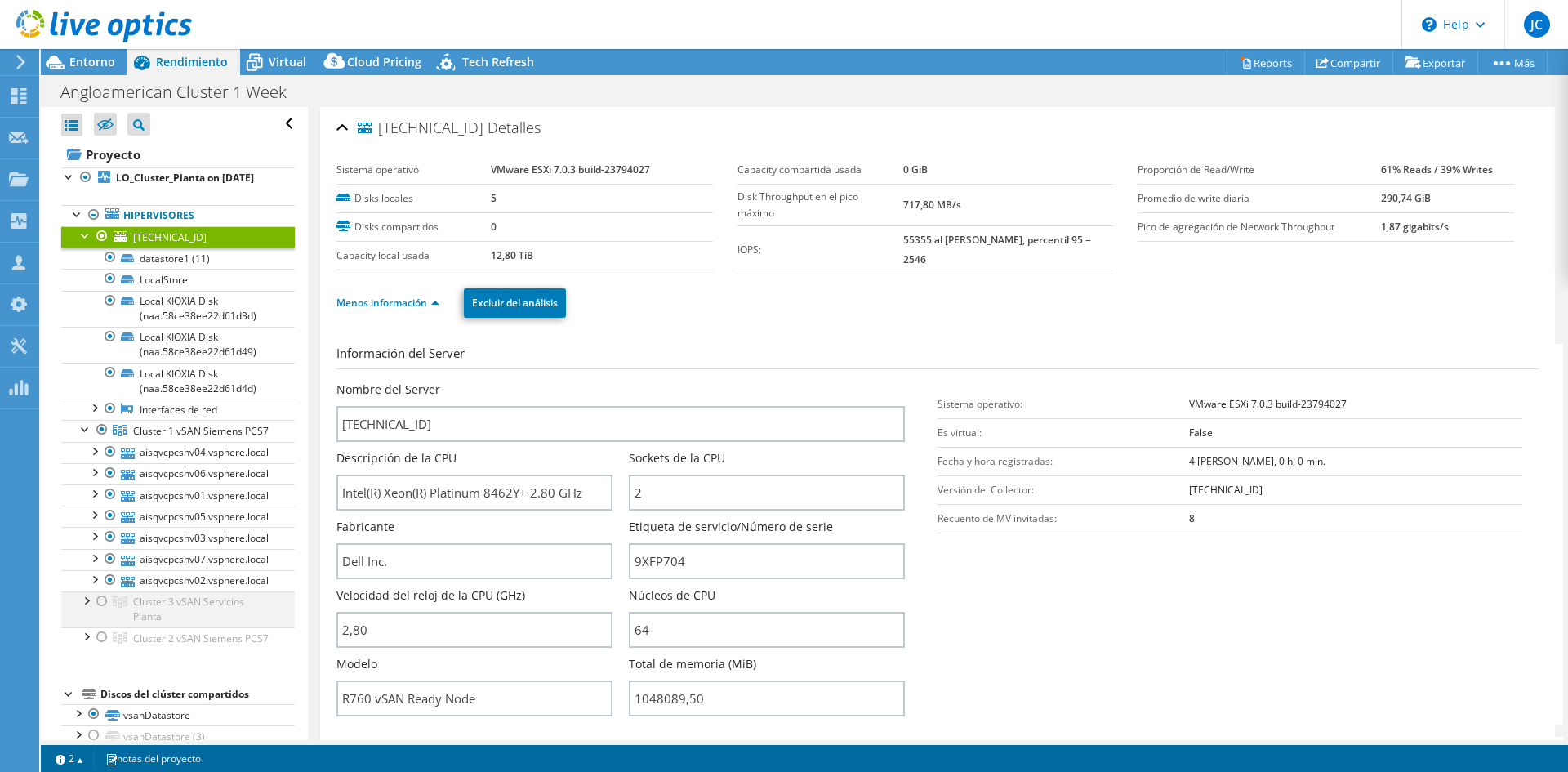
click at [83, 608] on div at bounding box center [85, 600] width 16 height 16
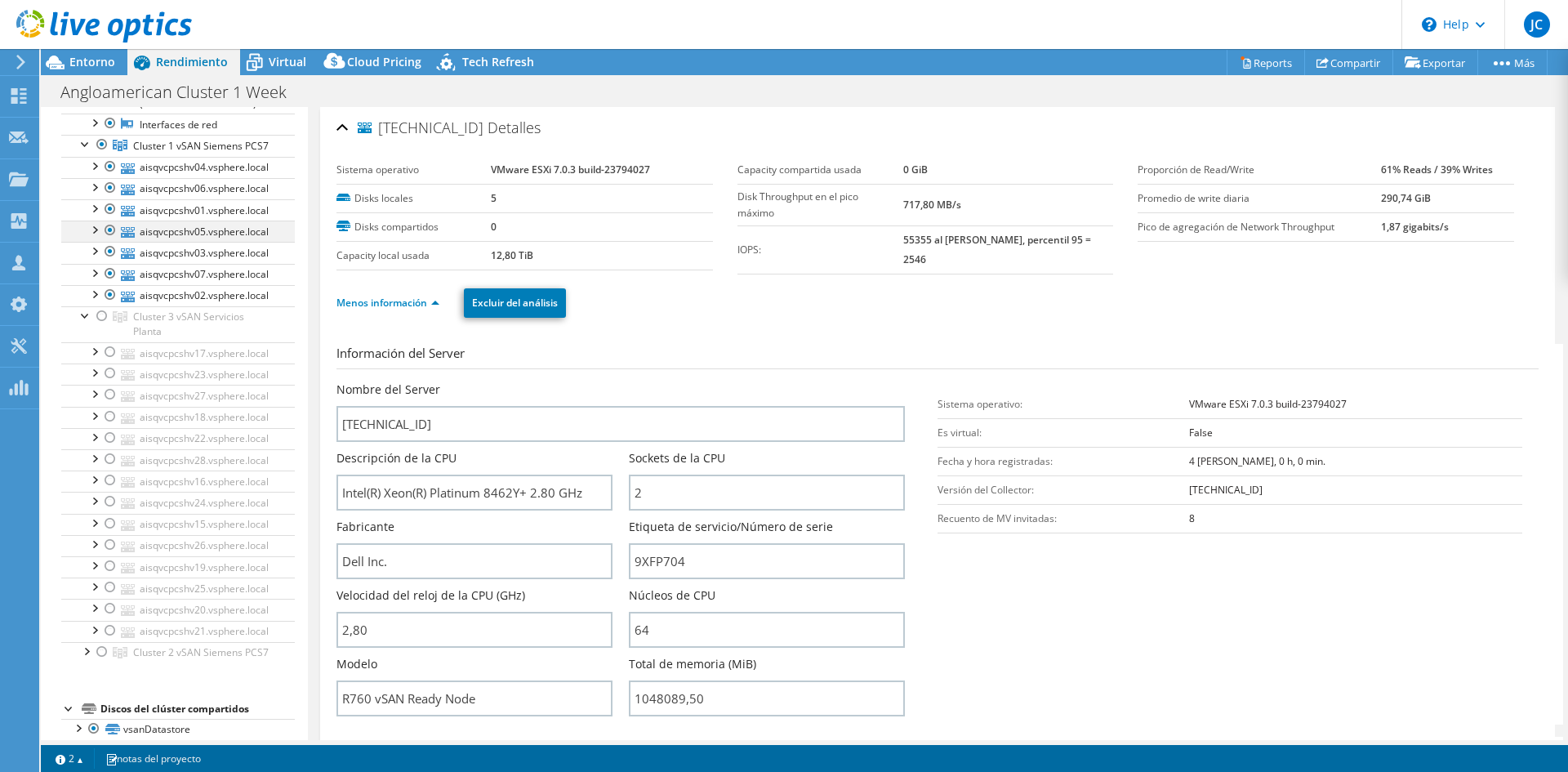
scroll to position [327, 0]
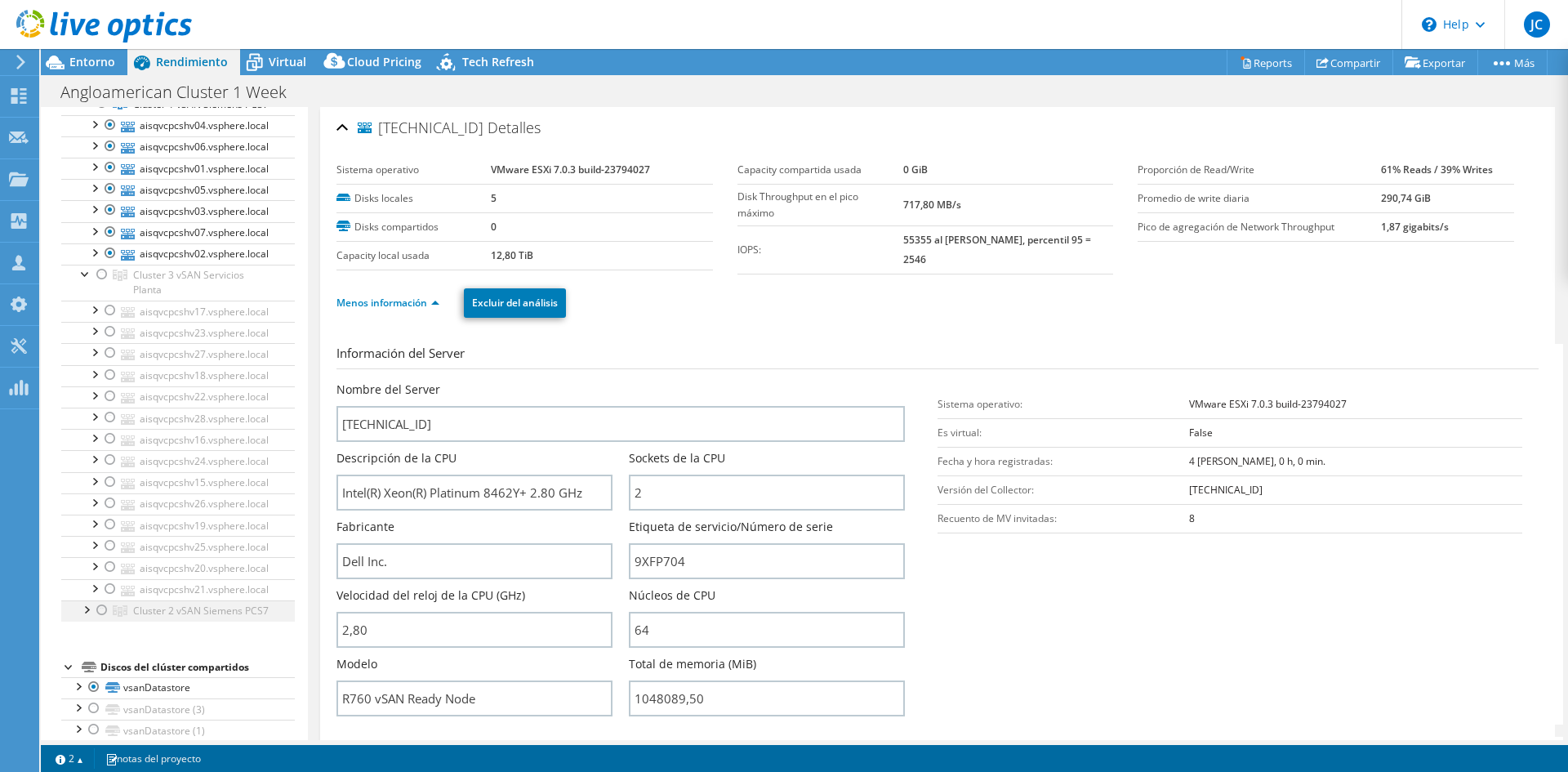
click at [85, 617] on div at bounding box center [85, 608] width 16 height 16
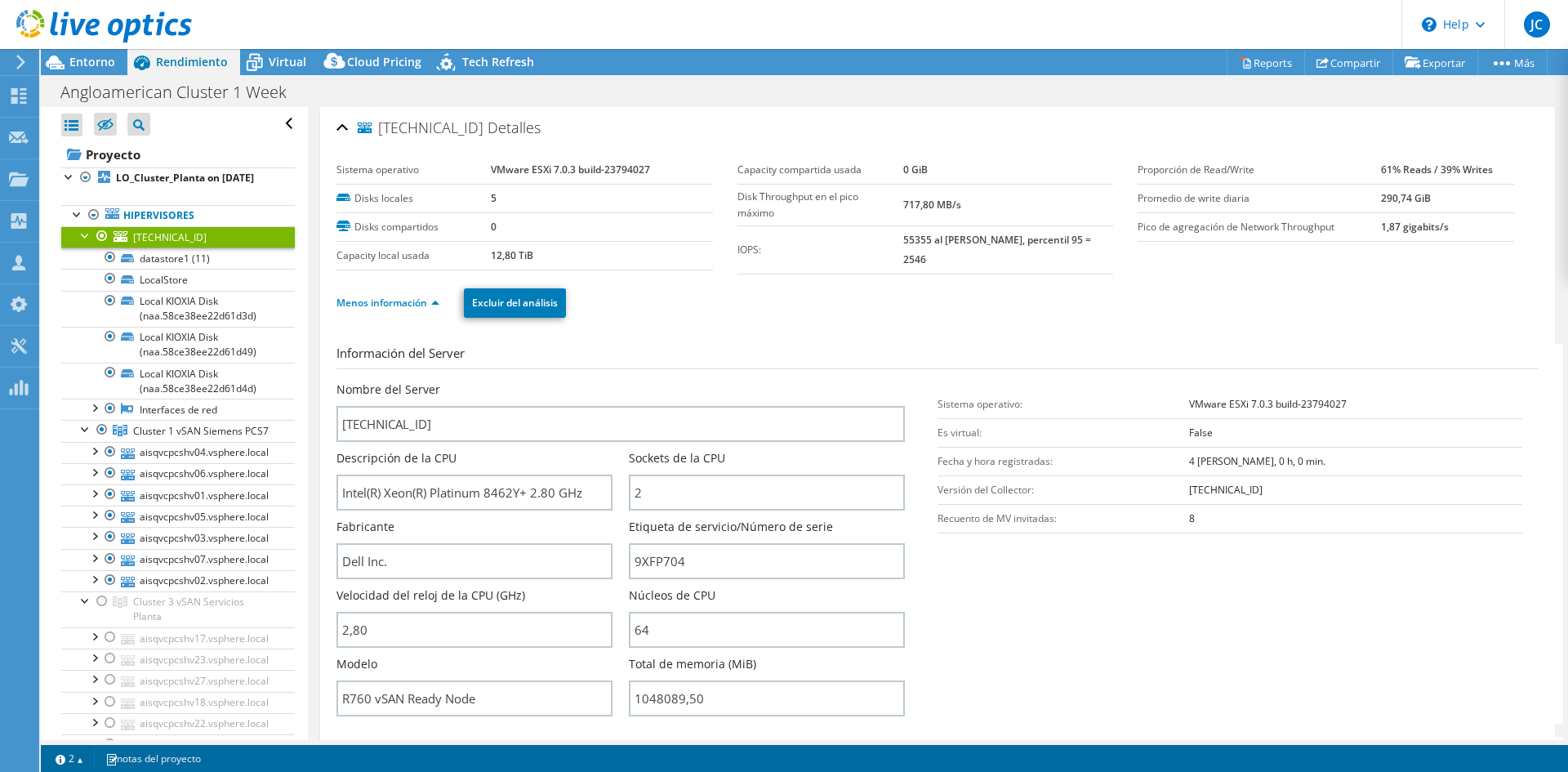
click at [80, 242] on div at bounding box center [85, 234] width 16 height 16
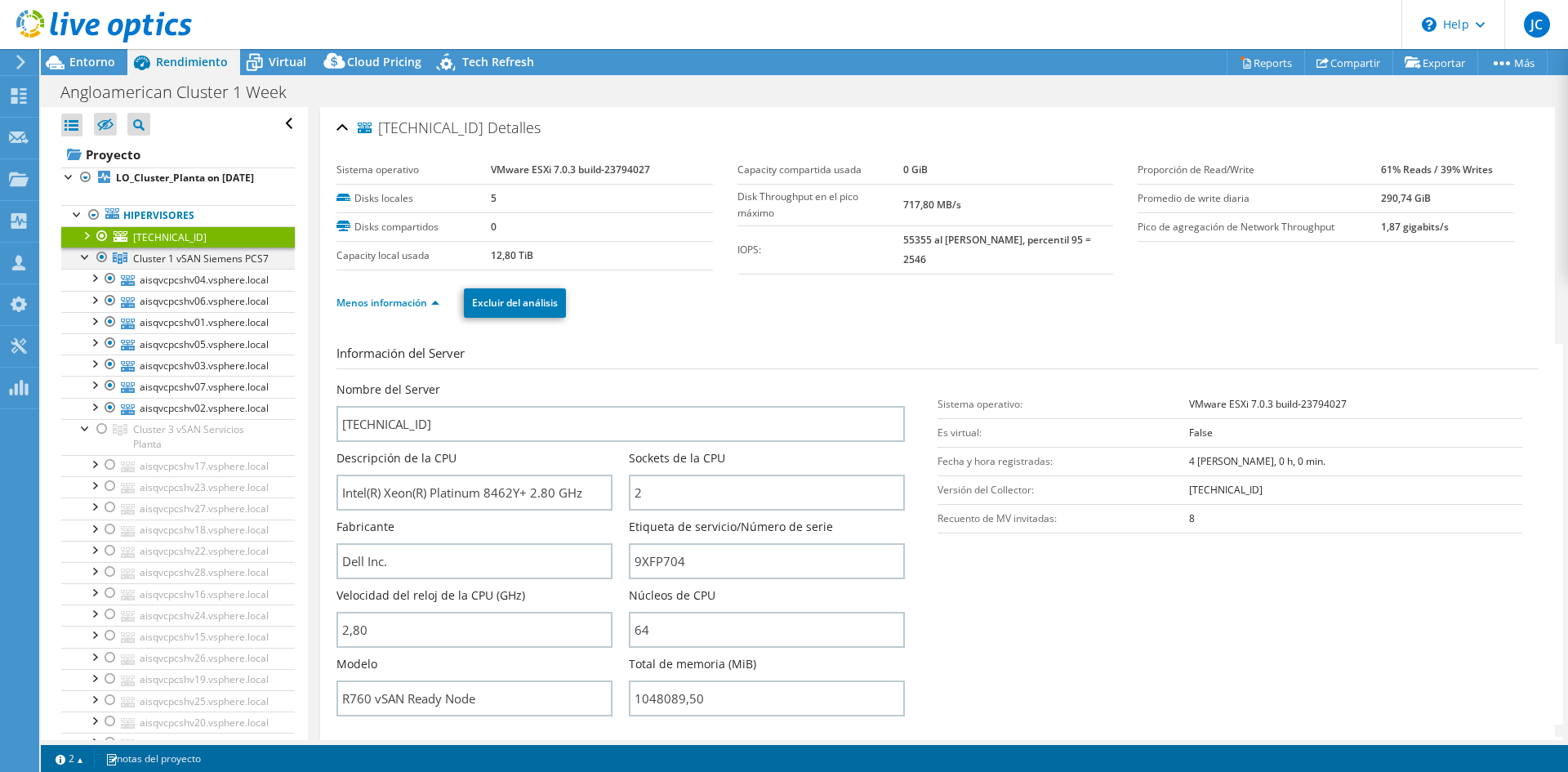
click at [85, 264] on div at bounding box center [85, 256] width 16 height 16
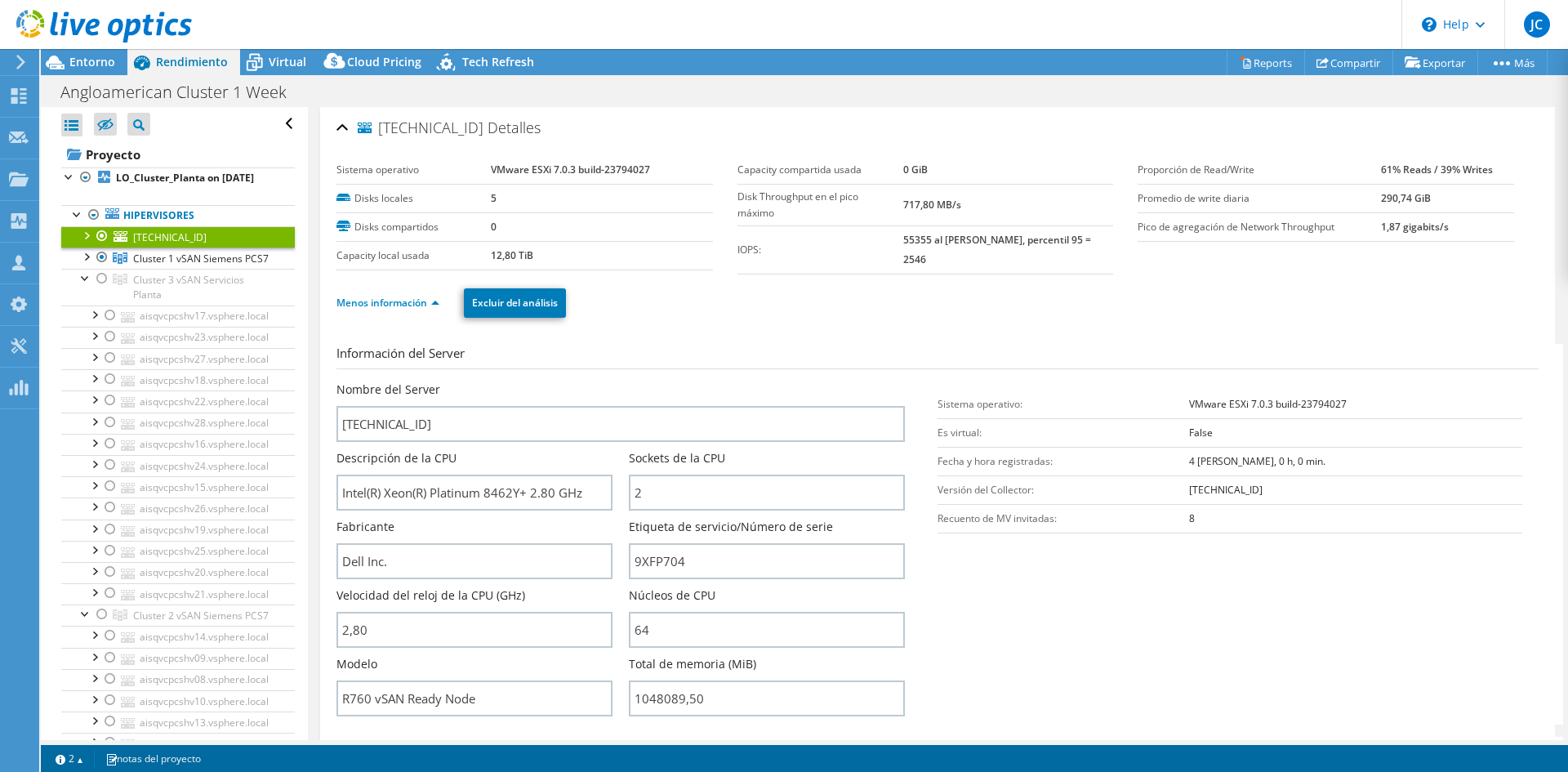
click at [101, 246] on div at bounding box center [101, 236] width 16 height 19
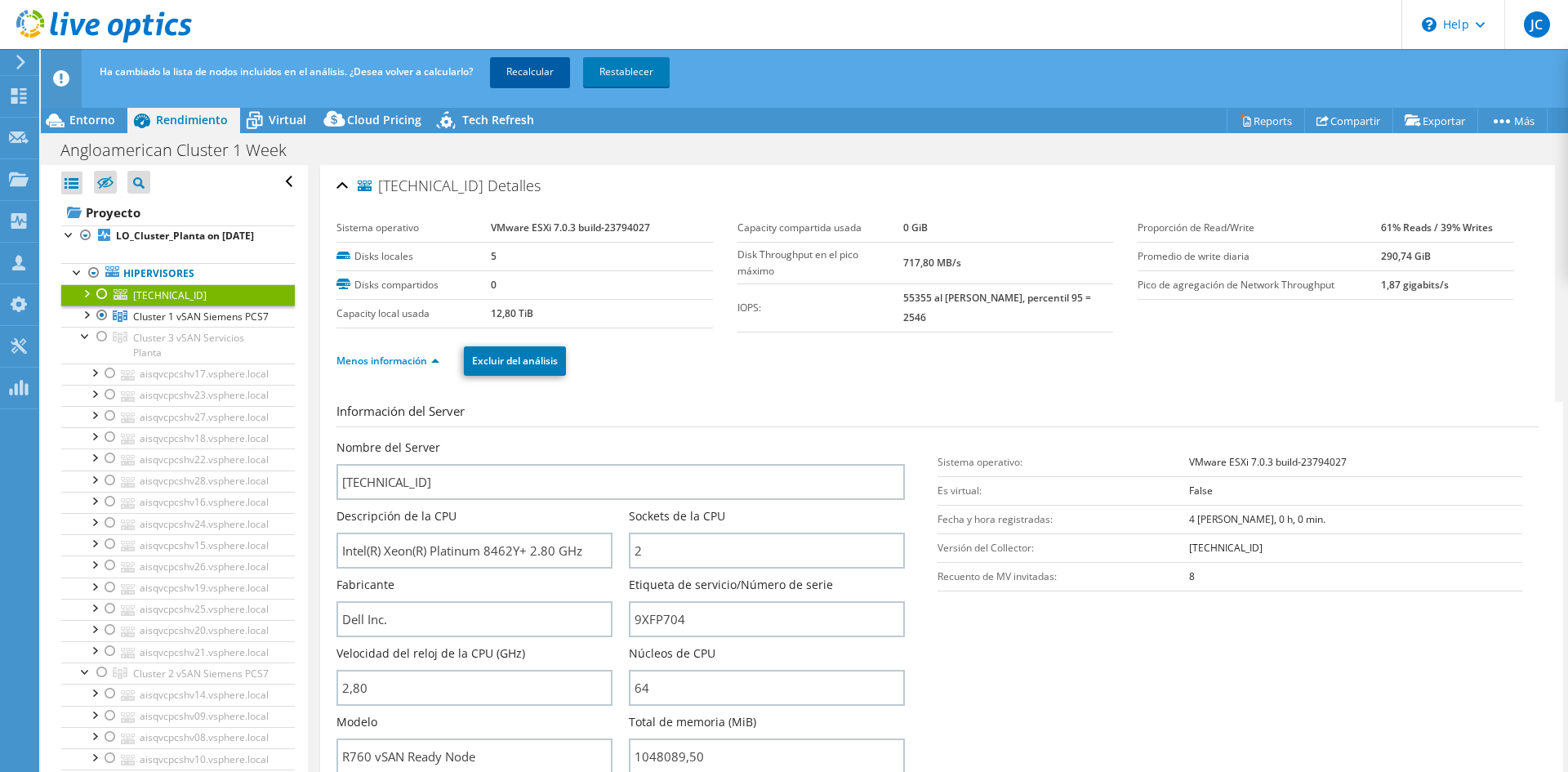
click at [516, 84] on link "Recalcular" at bounding box center [530, 72] width 80 height 30
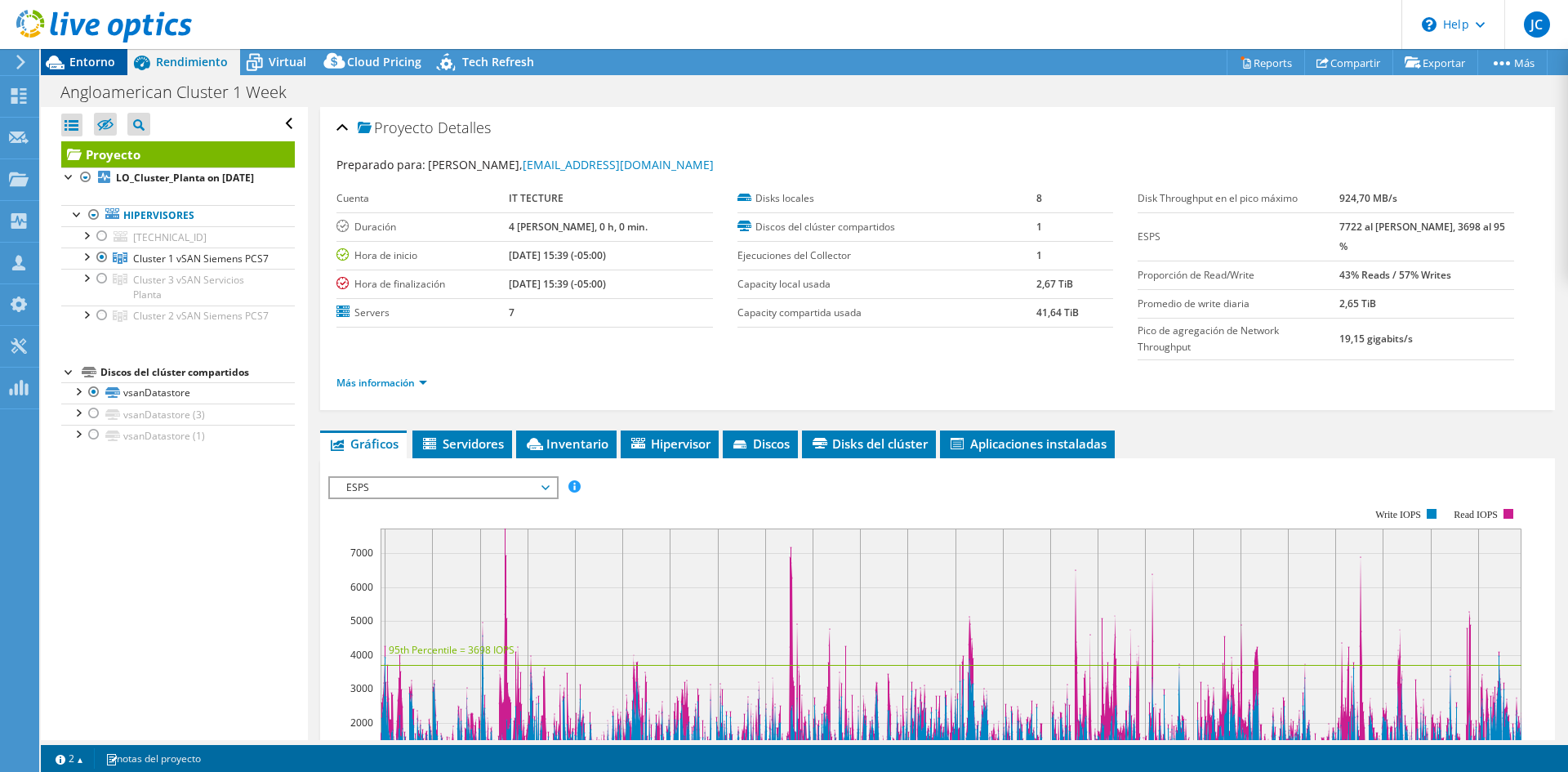
click at [105, 67] on span "Entorno" at bounding box center [93, 61] width 46 height 15
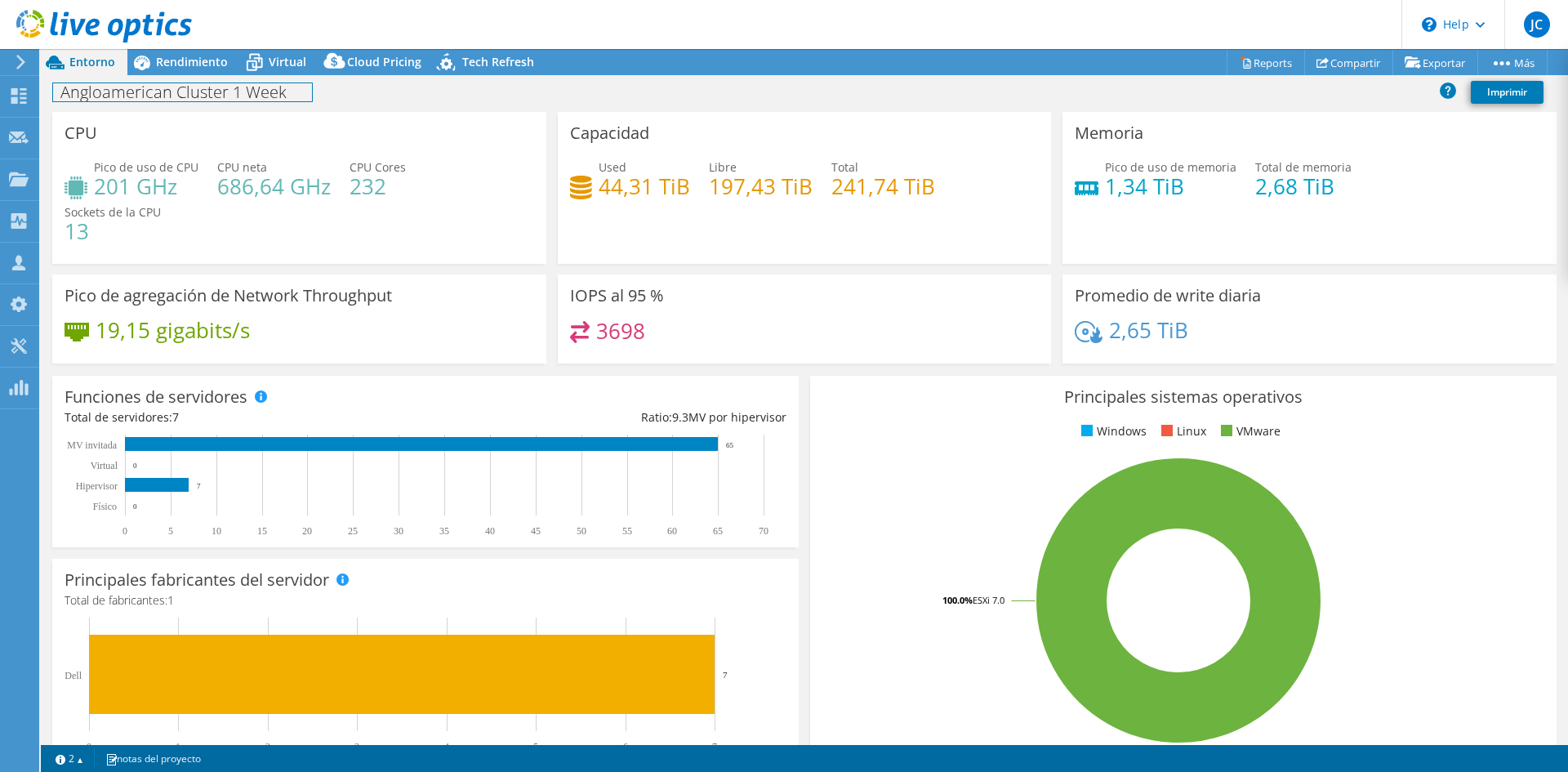
click at [227, 90] on h1 "Angloamerican Cluster 1 Week" at bounding box center [182, 92] width 258 height 18
click at [296, 91] on h1 "Angloamerican Cluster 1 Week" at bounding box center [182, 92] width 258 height 18
click at [224, 92] on h1 "Angloamerican Cluster 1 Week" at bounding box center [182, 92] width 258 height 18
click at [231, 92] on h1 "Angloamerican Cluster 1 Week" at bounding box center [182, 92] width 258 height 18
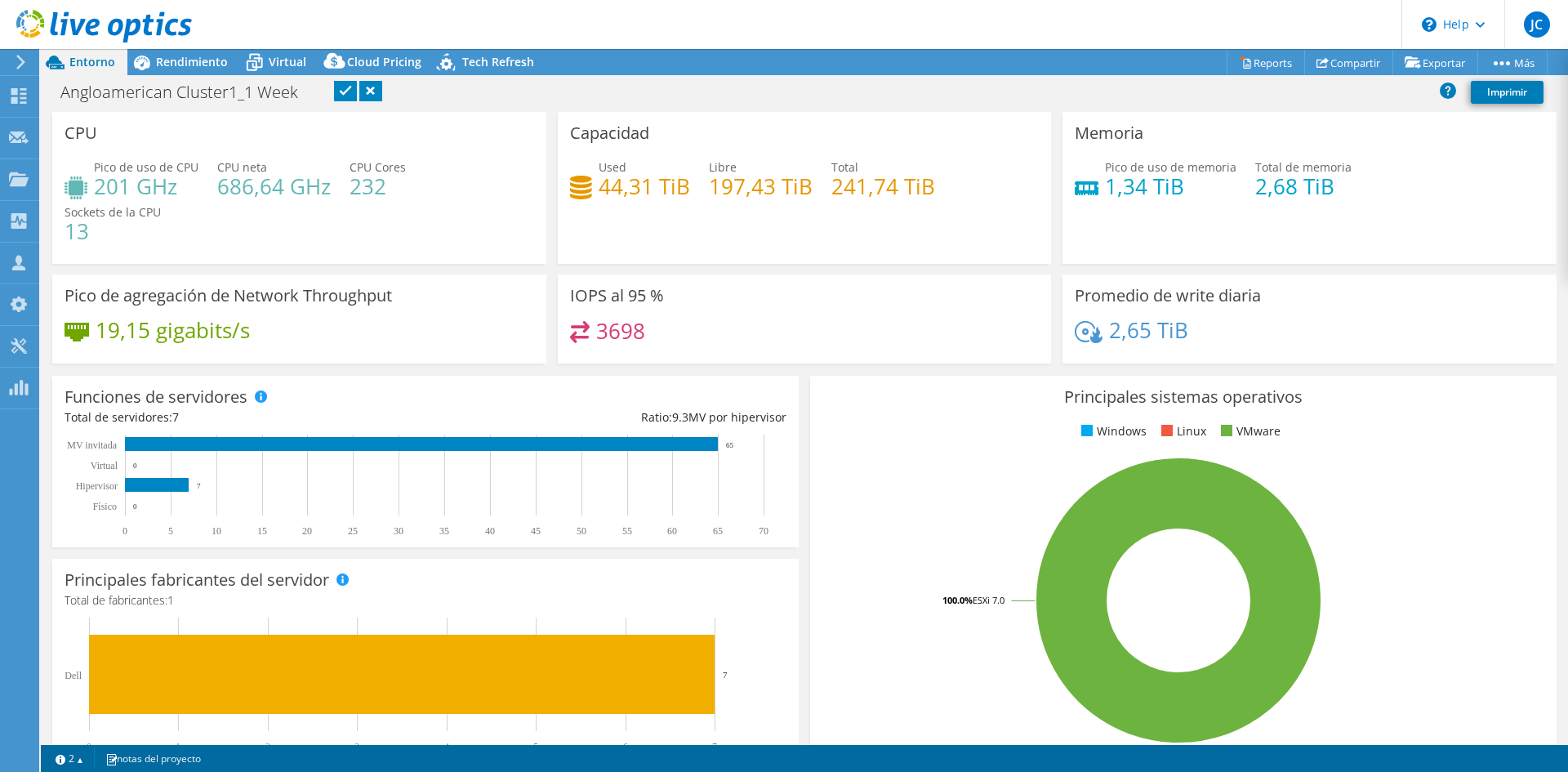
click at [341, 89] on link at bounding box center [346, 90] width 23 height 20
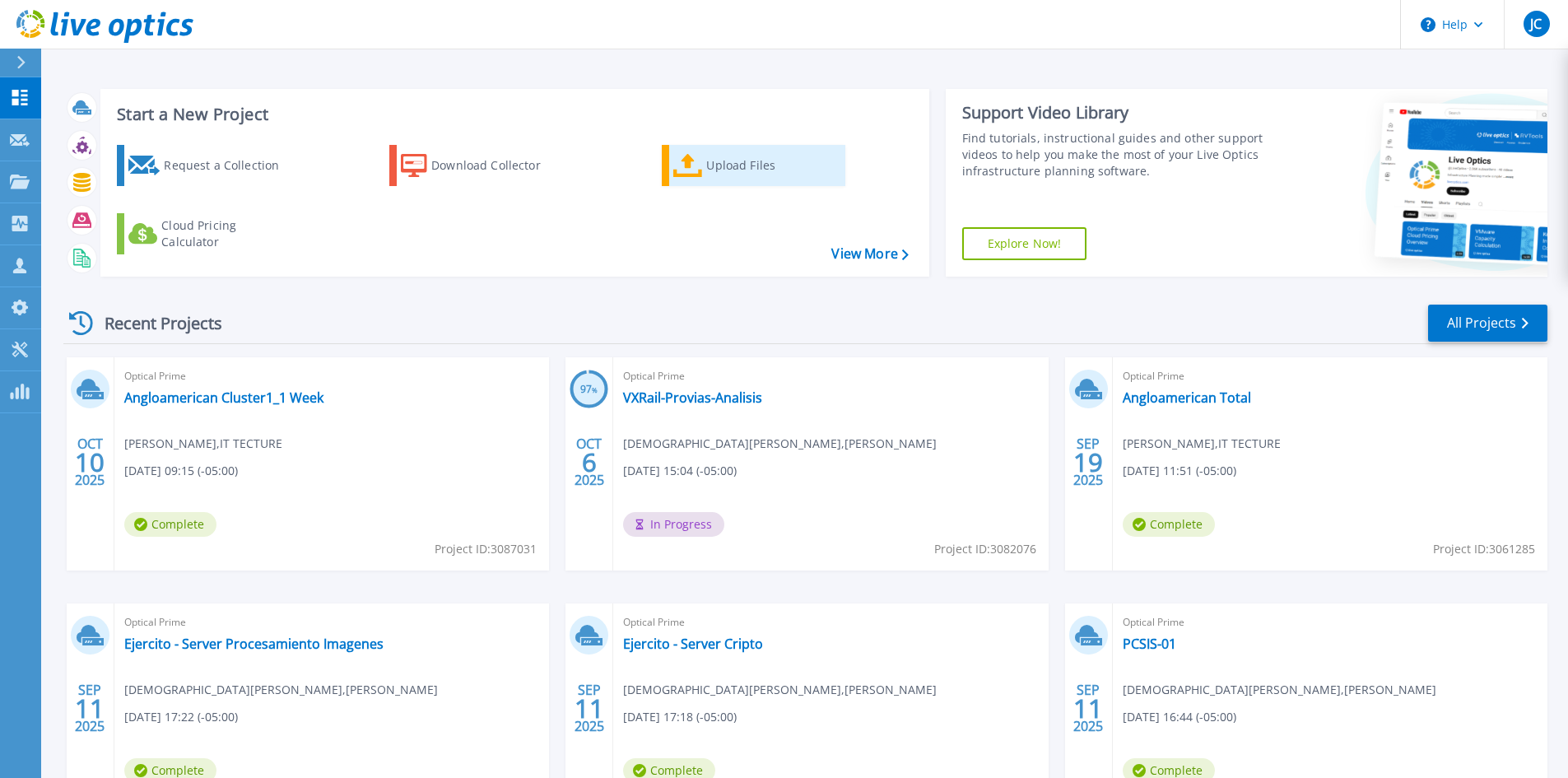
click at [724, 161] on div "Upload Files" at bounding box center [772, 165] width 132 height 33
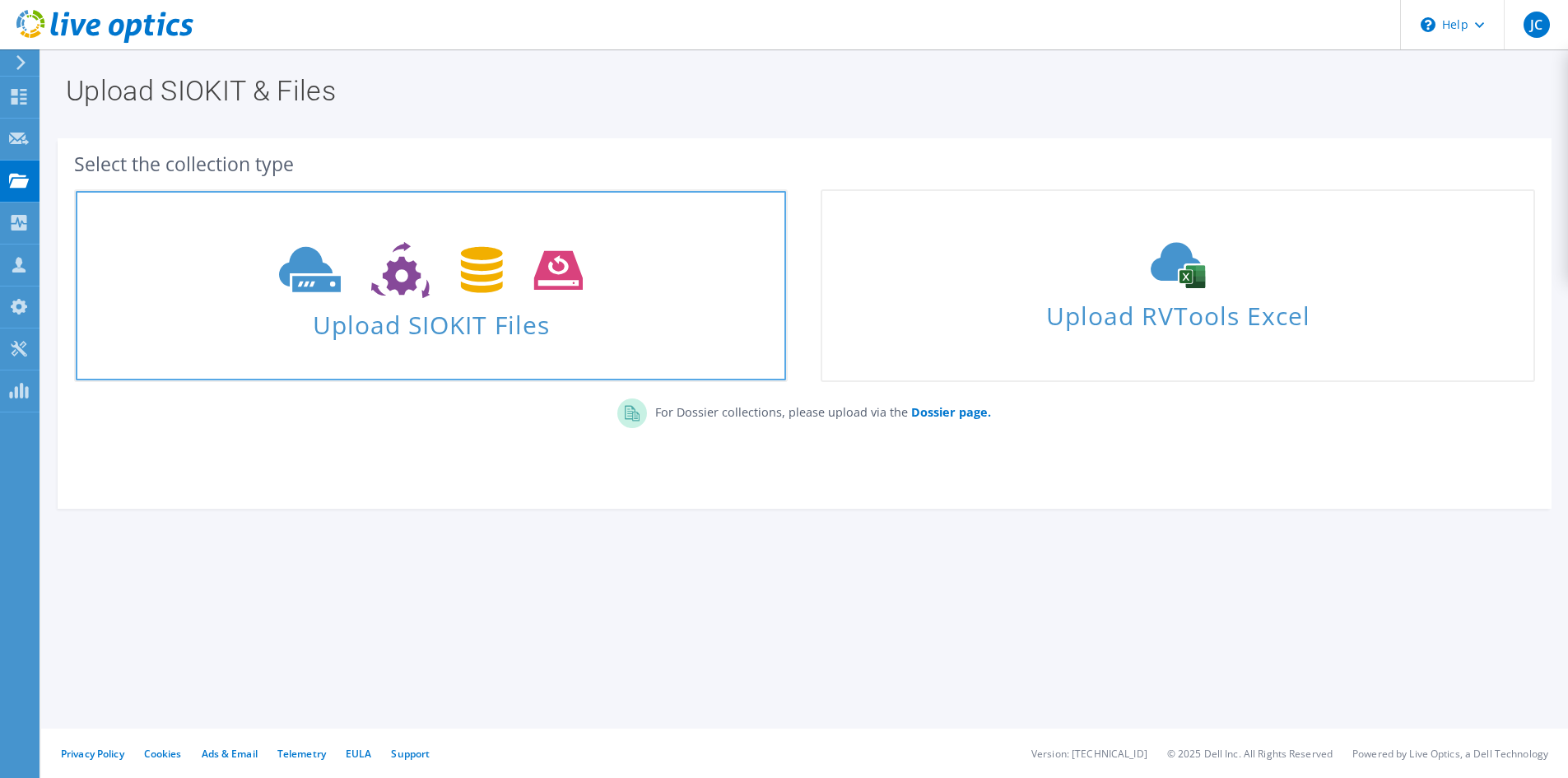
click at [372, 328] on span "Upload SIOKIT Files" at bounding box center [430, 320] width 710 height 36
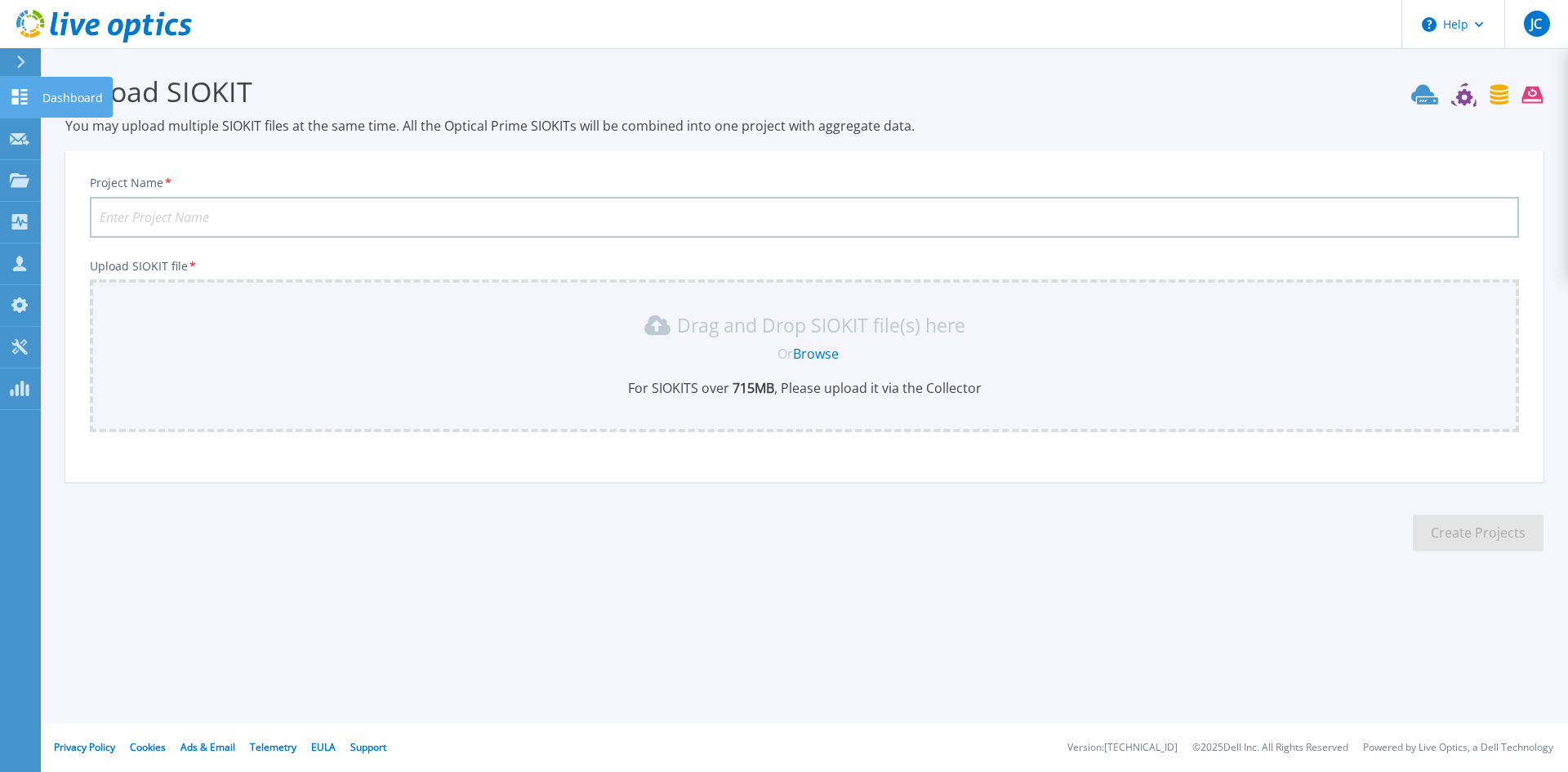
click at [34, 98] on link "Dashboard Dashboard" at bounding box center [20, 98] width 41 height 42
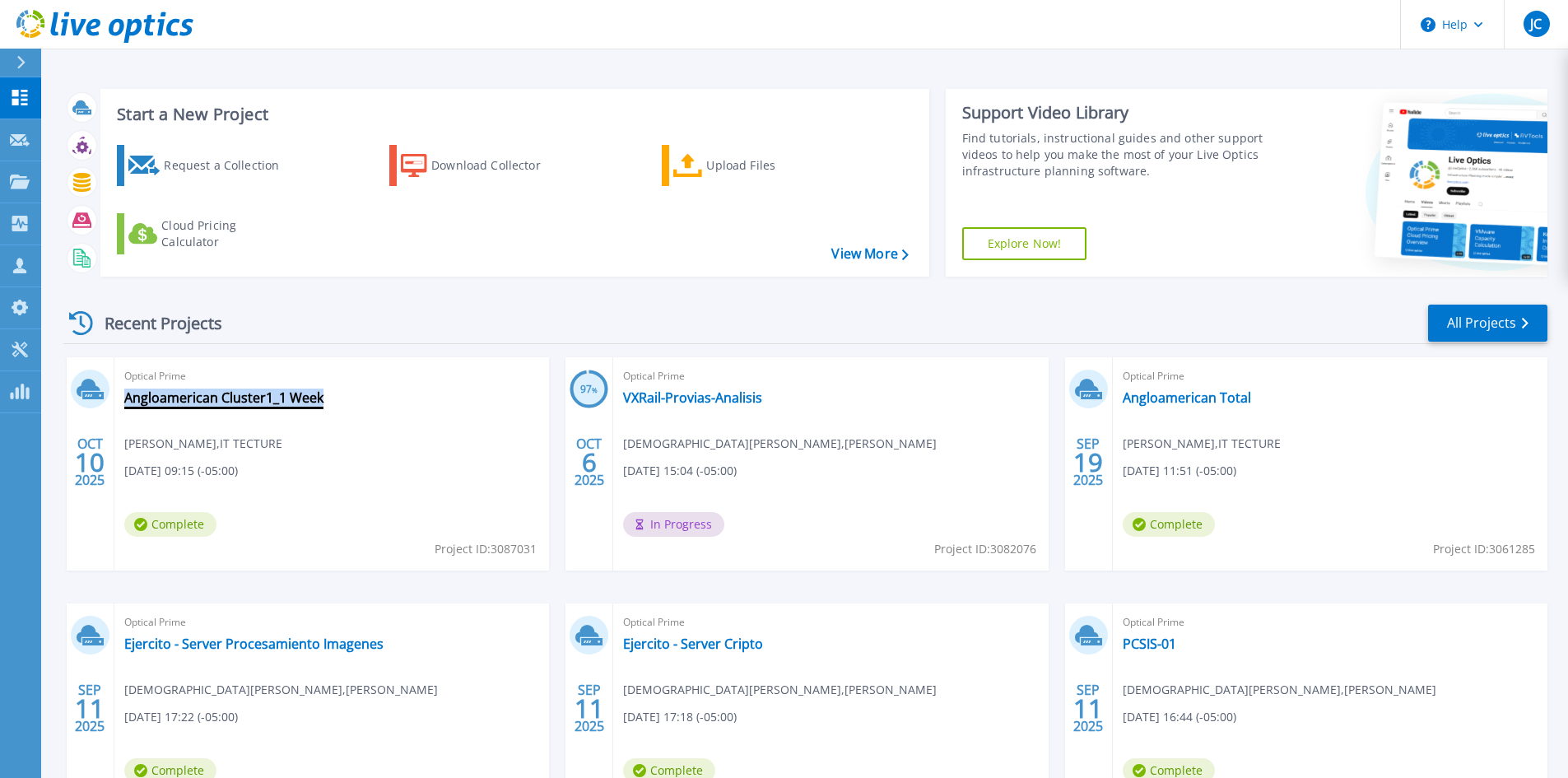
copy link "Angloamerican Cluster1_1 Week"
drag, startPoint x: 325, startPoint y: 397, endPoint x: 125, endPoint y: 401, distance: 200.0
click at [125, 401] on div "Optical Prime Angloamerican Cluster1_1 Week Fernando Mariani , IT TECTURE 10/10…" at bounding box center [332, 463] width 435 height 213
click at [687, 169] on icon at bounding box center [688, 166] width 30 height 24
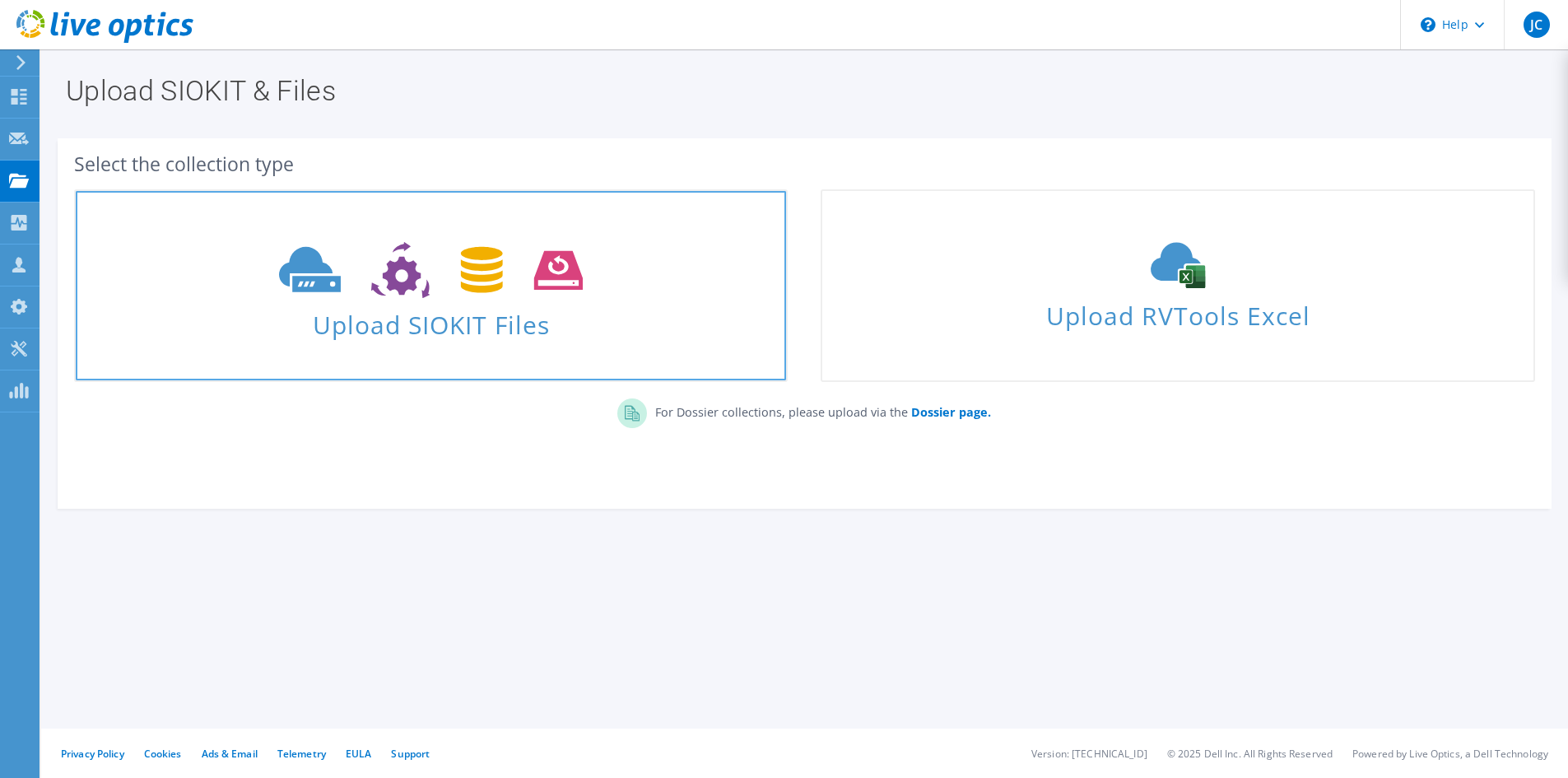
click at [315, 316] on span "Upload SIOKIT Files" at bounding box center [430, 320] width 710 height 36
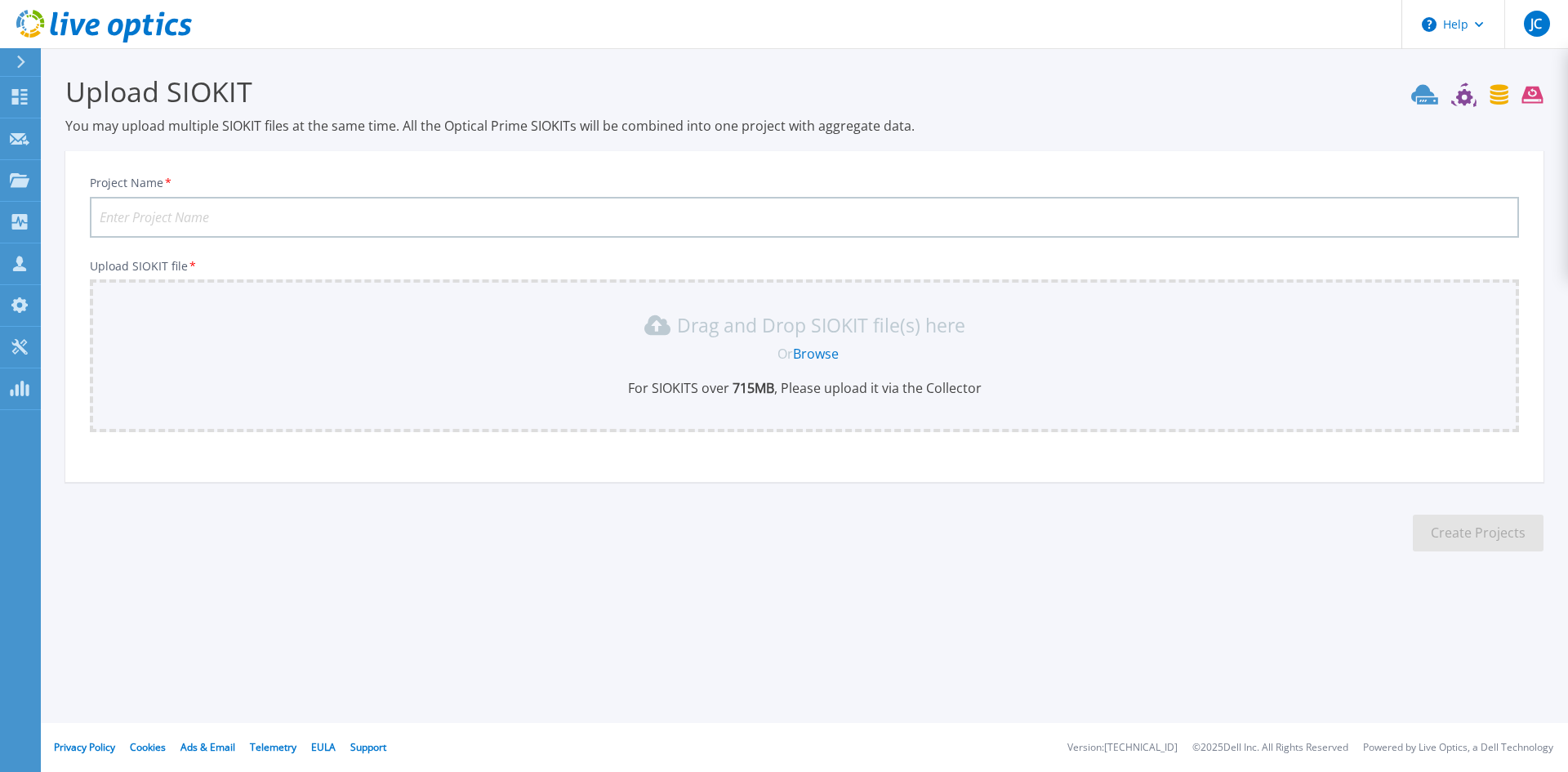
click at [247, 215] on input "Project Name *" at bounding box center [804, 217] width 1429 height 41
paste input "Angloamerican Cluster11 Week"
click at [246, 219] on input "Angloamerican Cluster11 Week" at bounding box center [804, 217] width 1429 height 41
type input "Angloamerican Cluster2 1 Week"
click at [708, 377] on div "Drag and Drop SIOKIT file(s) here Or Browse For SIOKITS over 715 MB , Please up…" at bounding box center [804, 354] width 1410 height 85
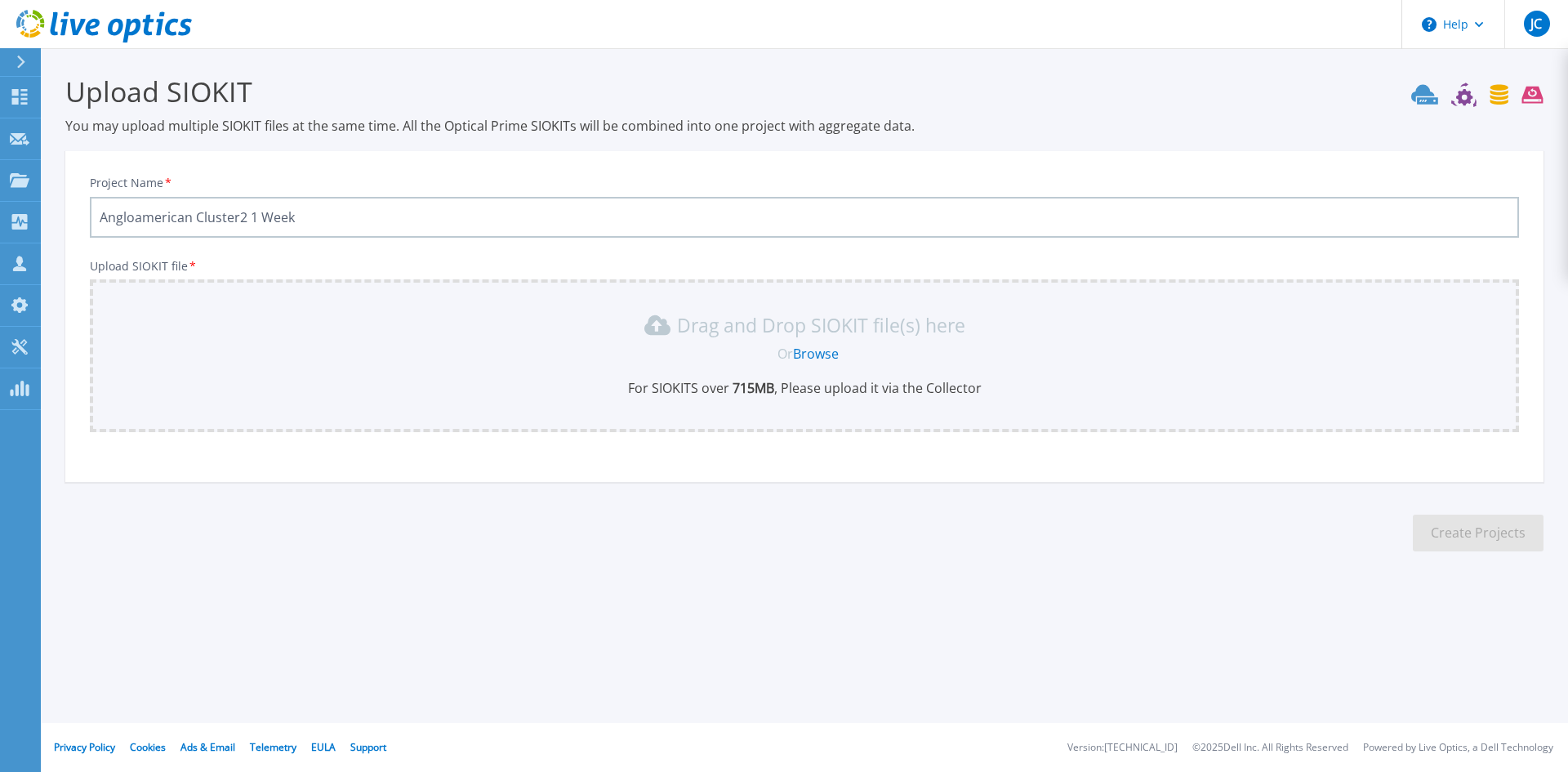
click at [823, 353] on link "Browse" at bounding box center [817, 353] width 46 height 18
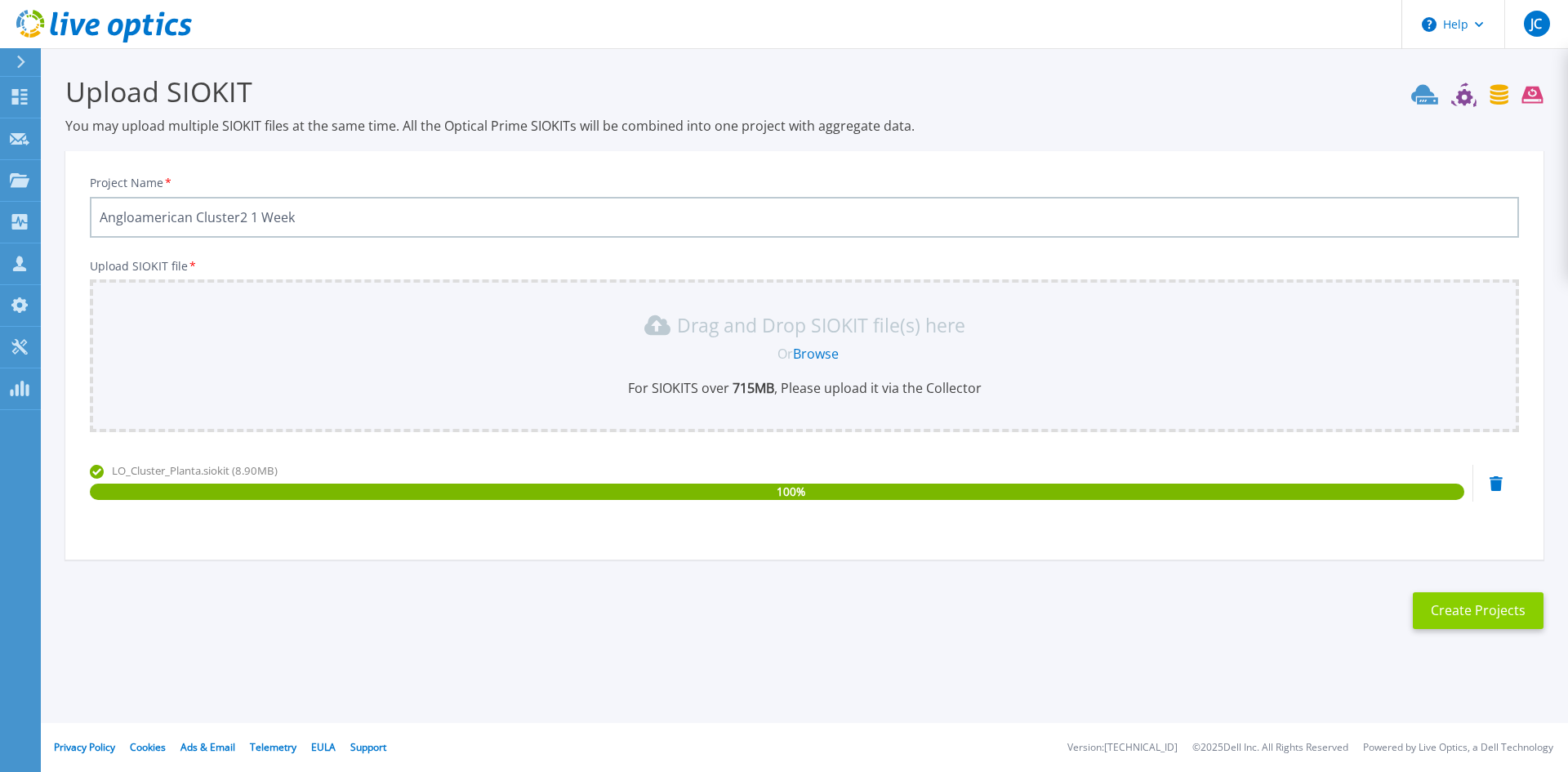
click at [1441, 604] on button "Create Projects" at bounding box center [1478, 611] width 131 height 36
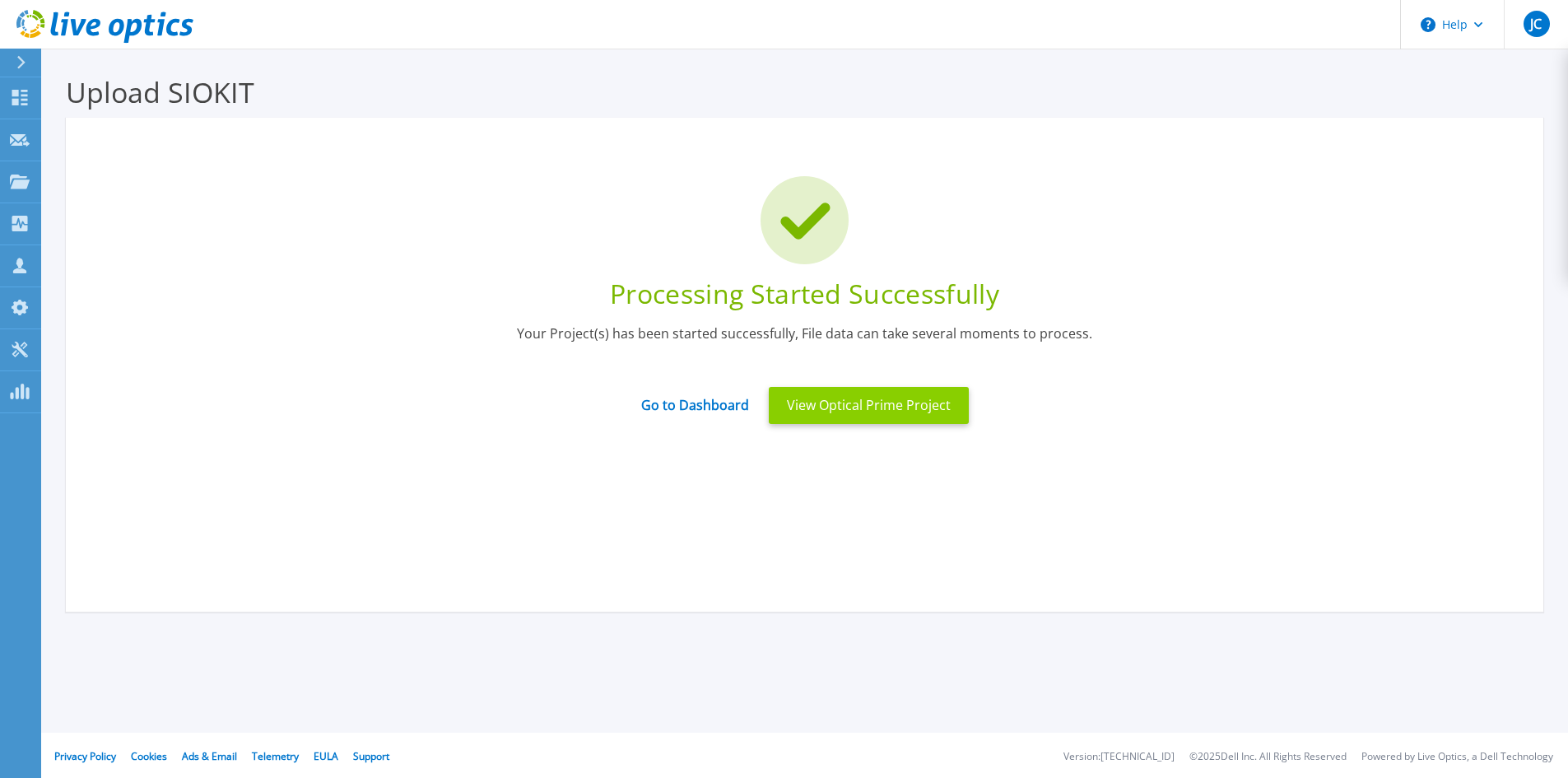
click at [928, 417] on button "View Optical Prime Project" at bounding box center [868, 405] width 200 height 37
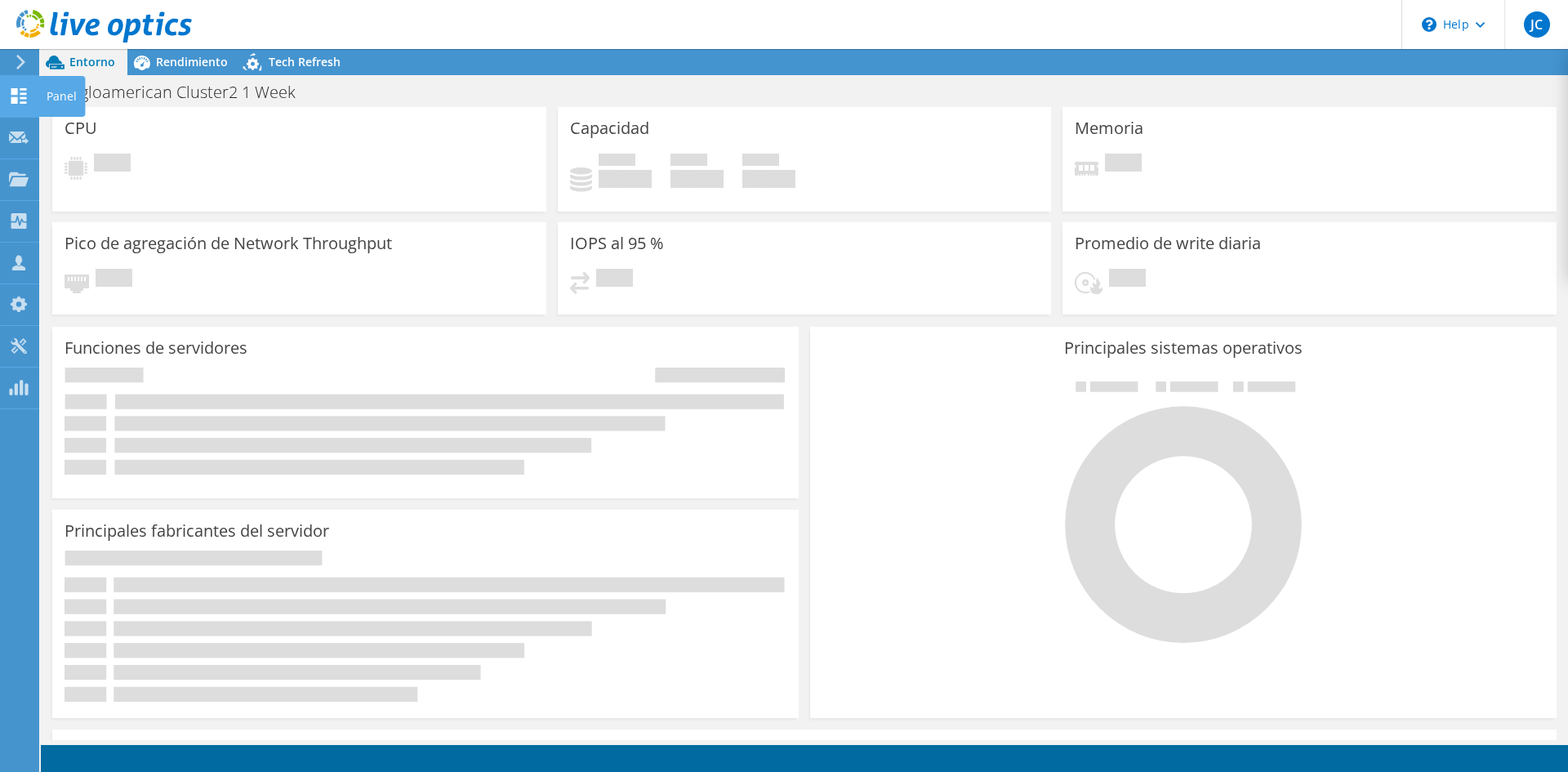
click at [22, 102] on use at bounding box center [19, 96] width 15 height 15
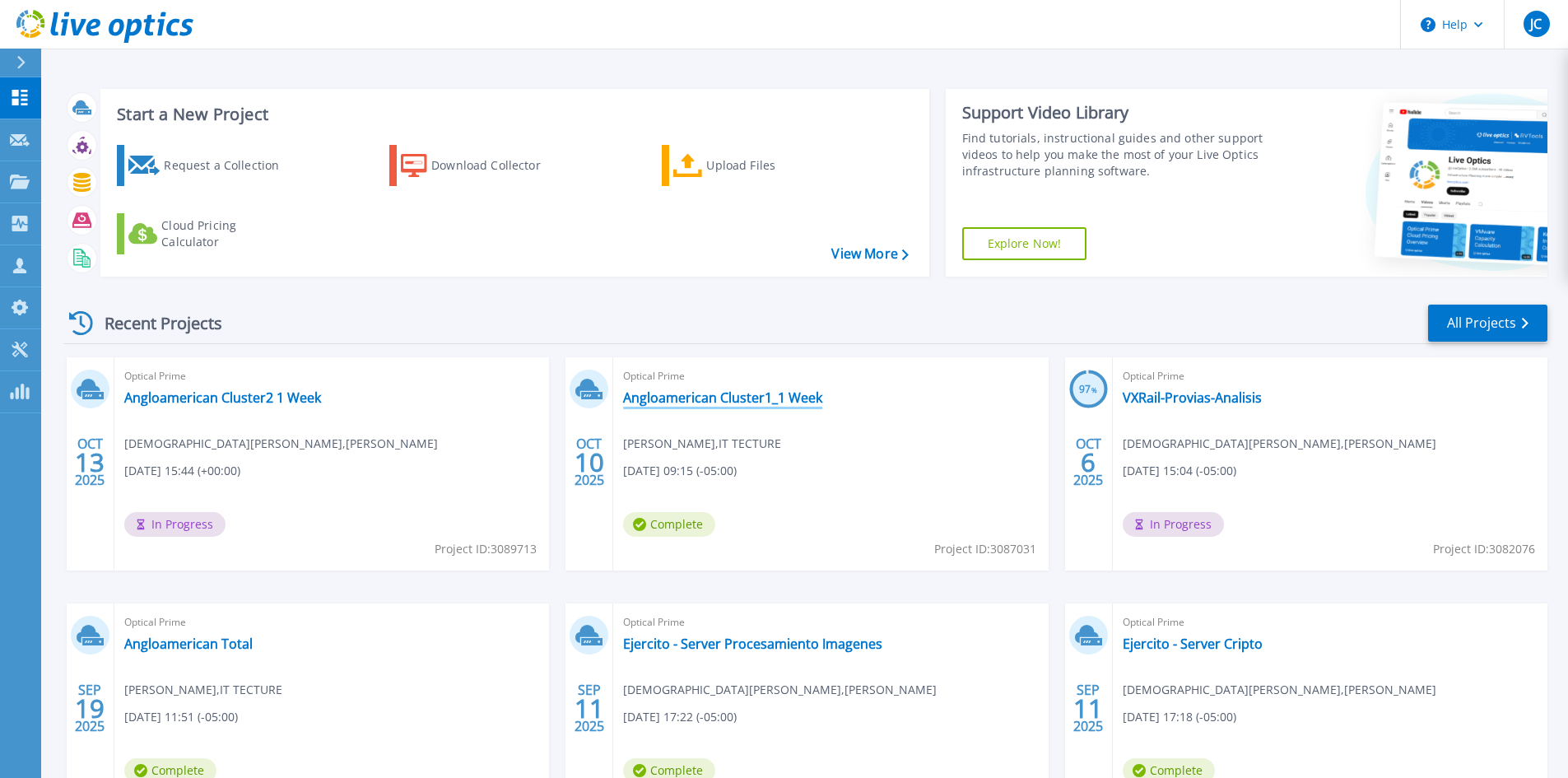
click at [681, 399] on link "Angloamerican Cluster1_1 Week" at bounding box center [723, 398] width 199 height 16
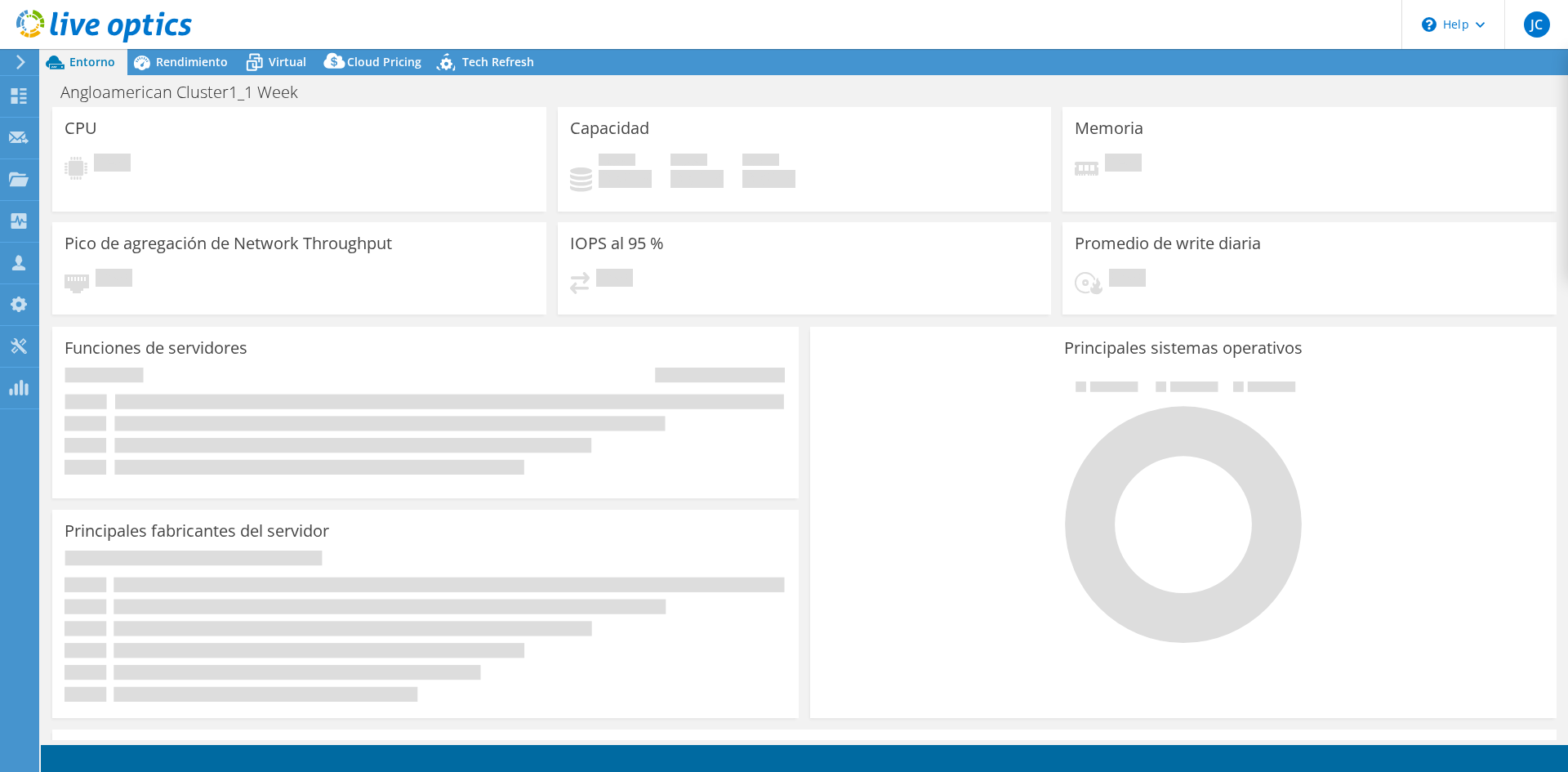
select select "USD"
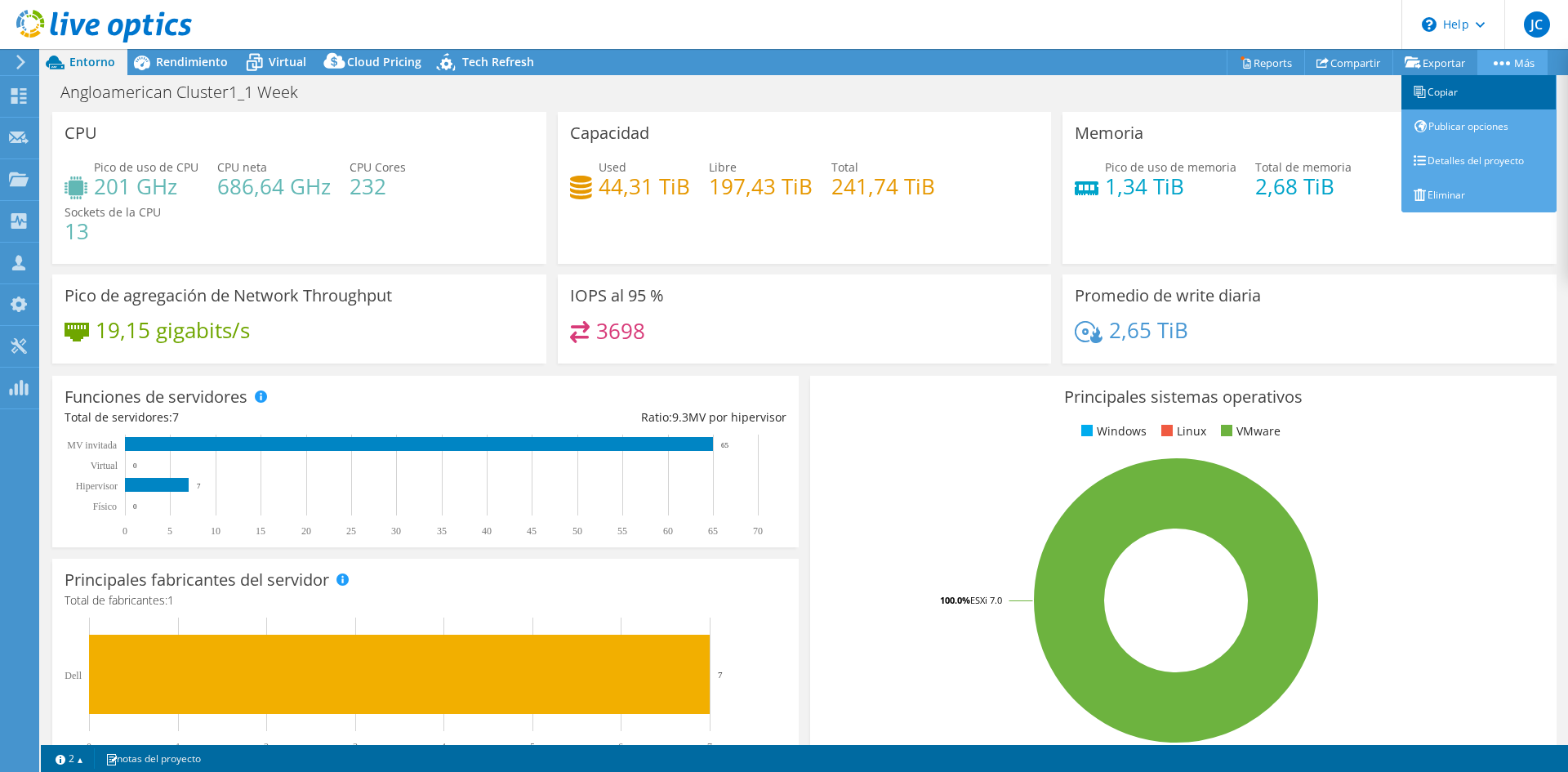
click at [1458, 98] on link "Copiar" at bounding box center [1479, 92] width 155 height 34
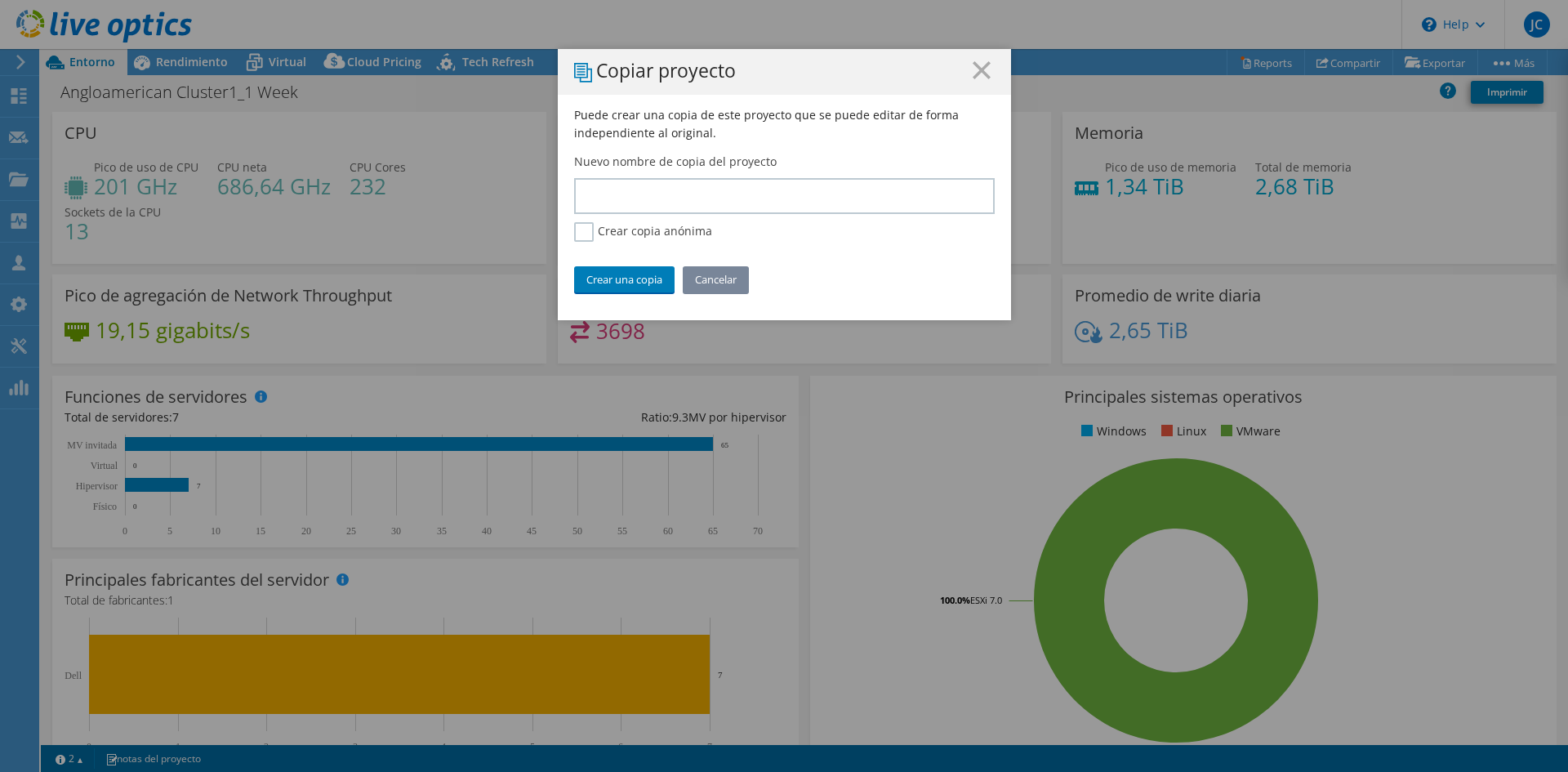
click at [725, 282] on link "Cancelar" at bounding box center [715, 279] width 66 height 26
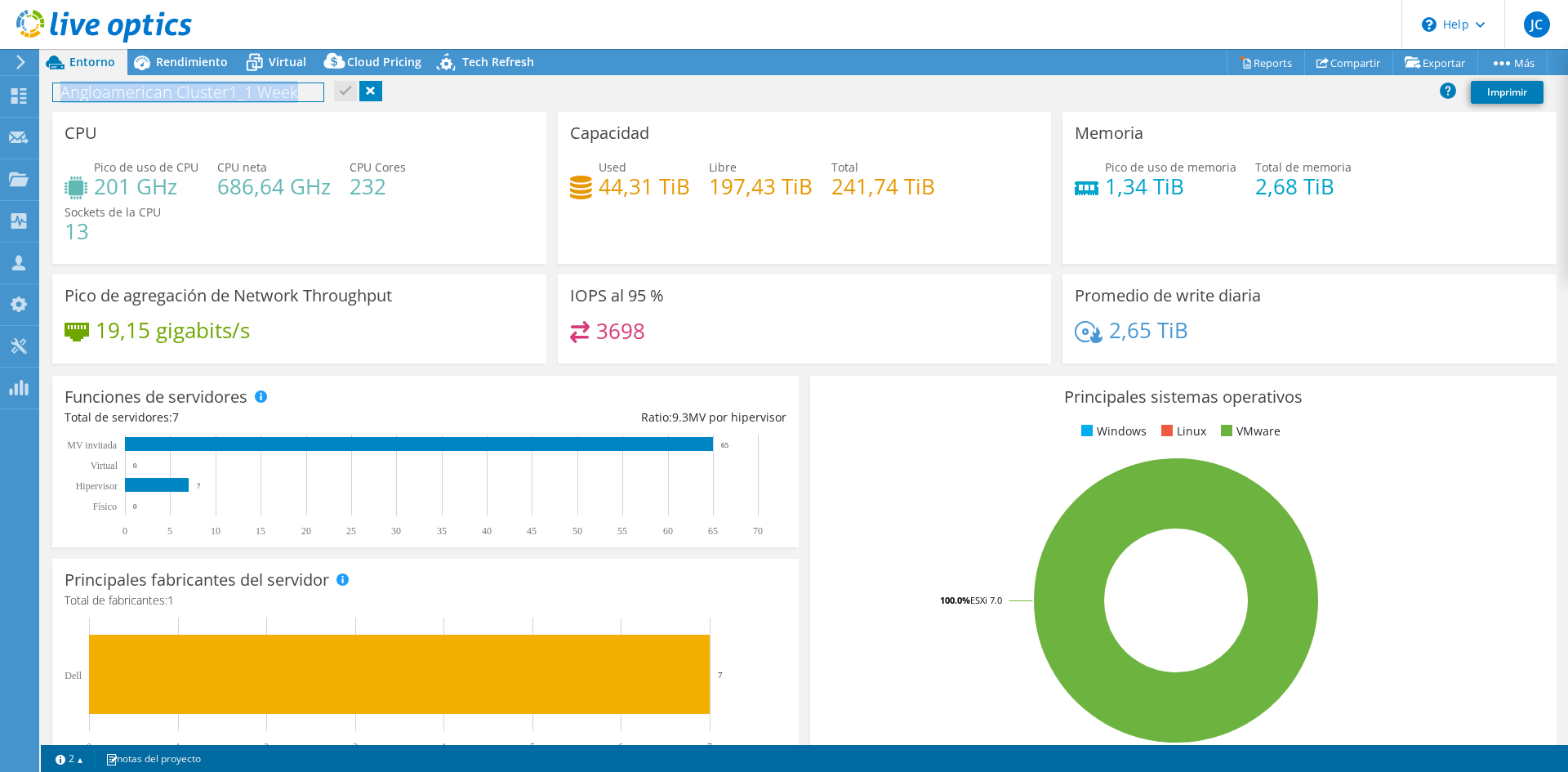
copy h1 "Angloamerican Cluster1_1 Week"
drag, startPoint x: 303, startPoint y: 86, endPoint x: 64, endPoint y: 92, distance: 239.1
click at [64, 92] on h1 "Angloamerican Cluster1_1 Week" at bounding box center [188, 92] width 270 height 18
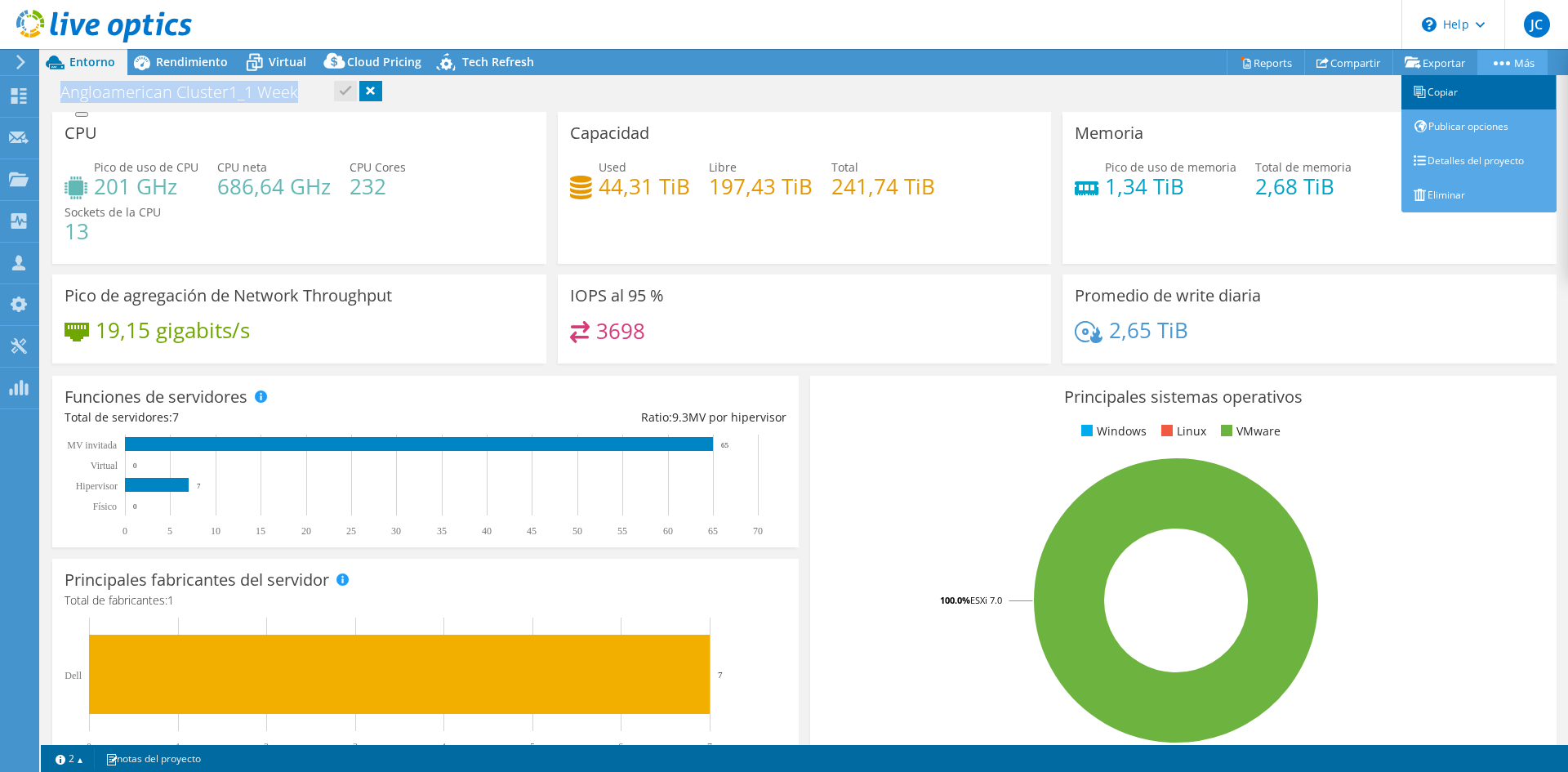
click at [1483, 89] on link "Copiar" at bounding box center [1479, 92] width 155 height 34
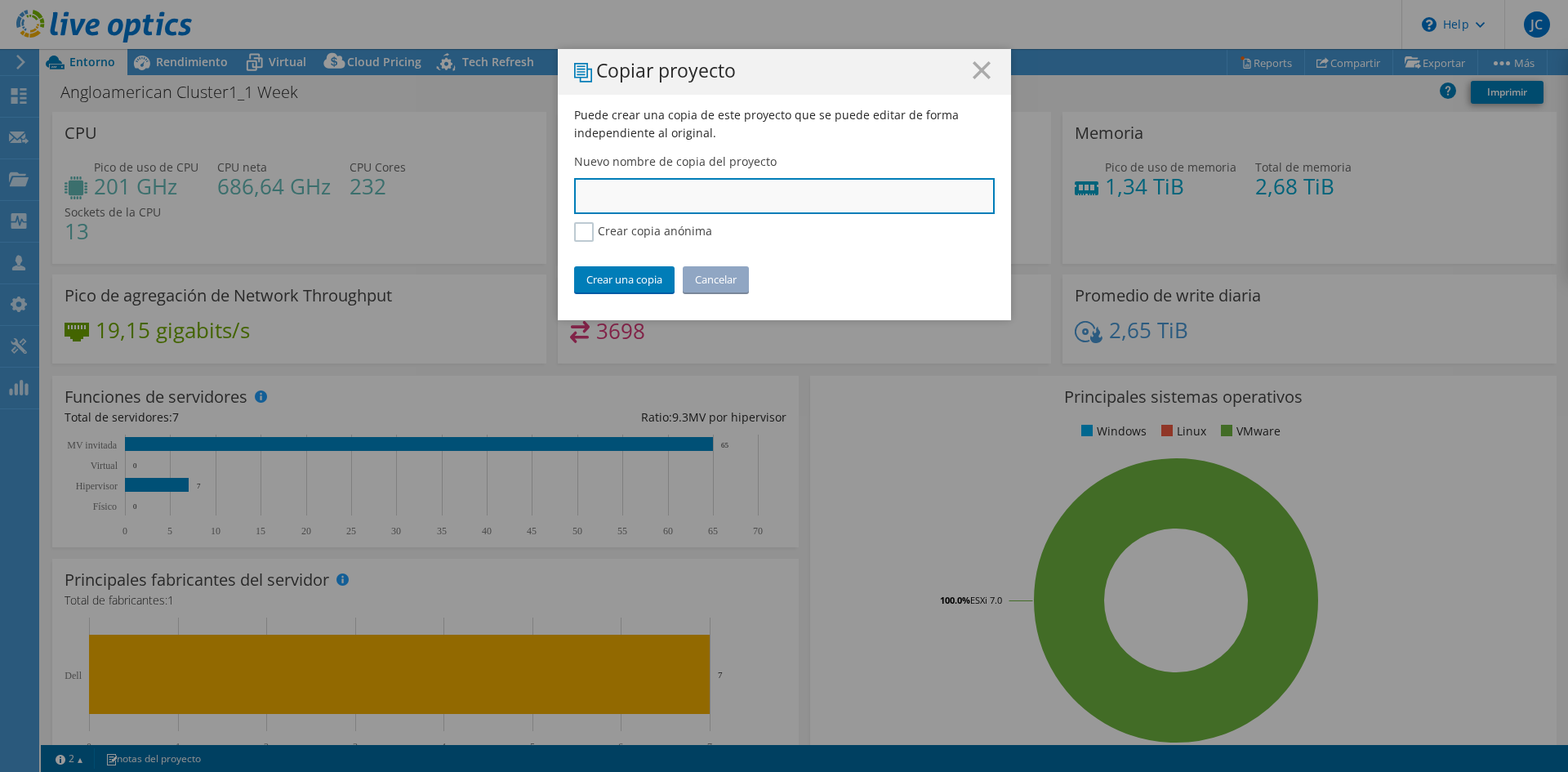
click at [669, 182] on input "text" at bounding box center [784, 196] width 420 height 36
paste input "Angloamerican Cluster1_1 Week"
click at [709, 197] on input "Angloamerican Cluster1_1 Week" at bounding box center [784, 196] width 420 height 36
type input "Angloamerican Cluster2_1 Week"
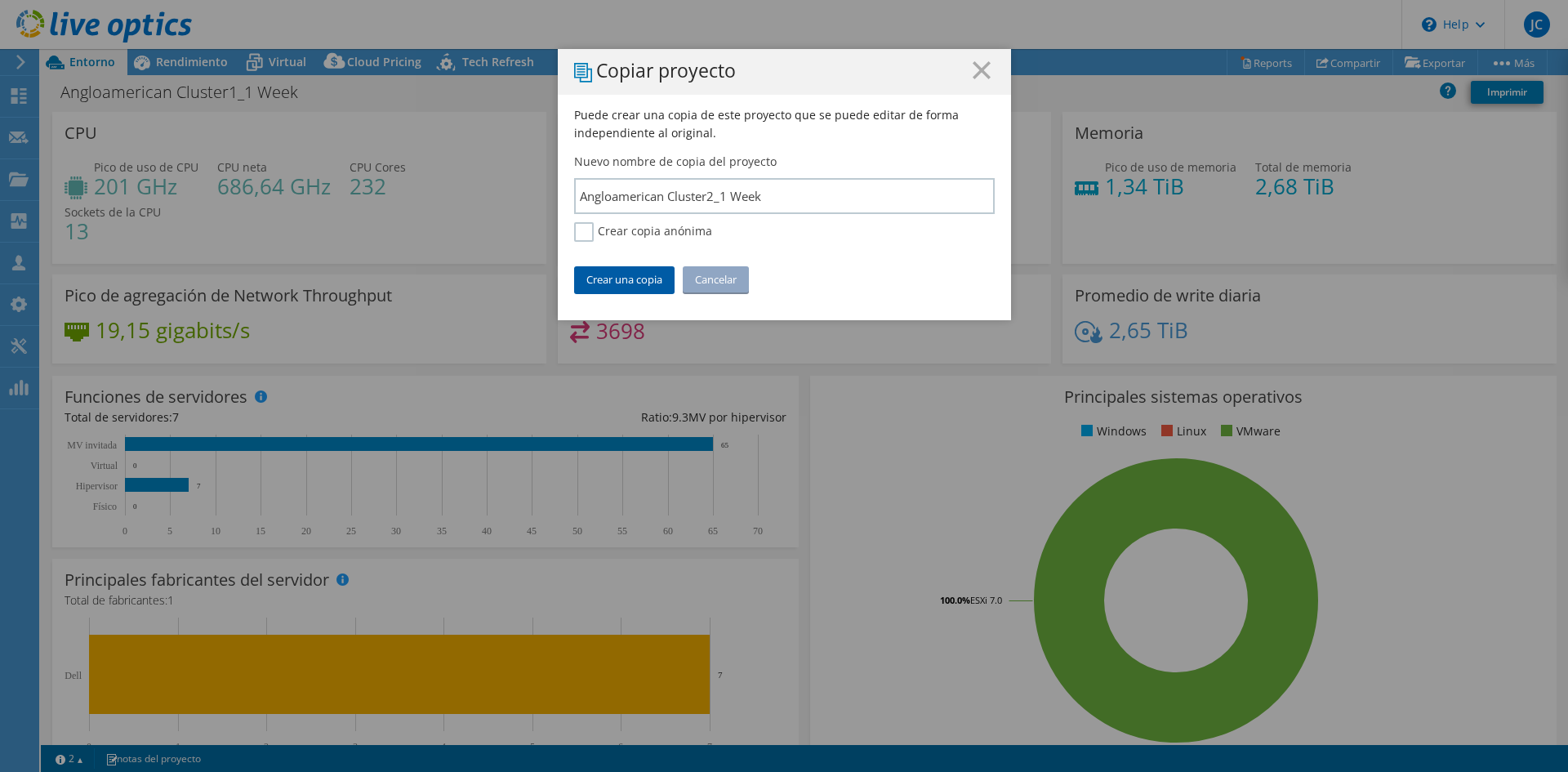
click at [638, 276] on link "Crear una copia" at bounding box center [624, 279] width 101 height 26
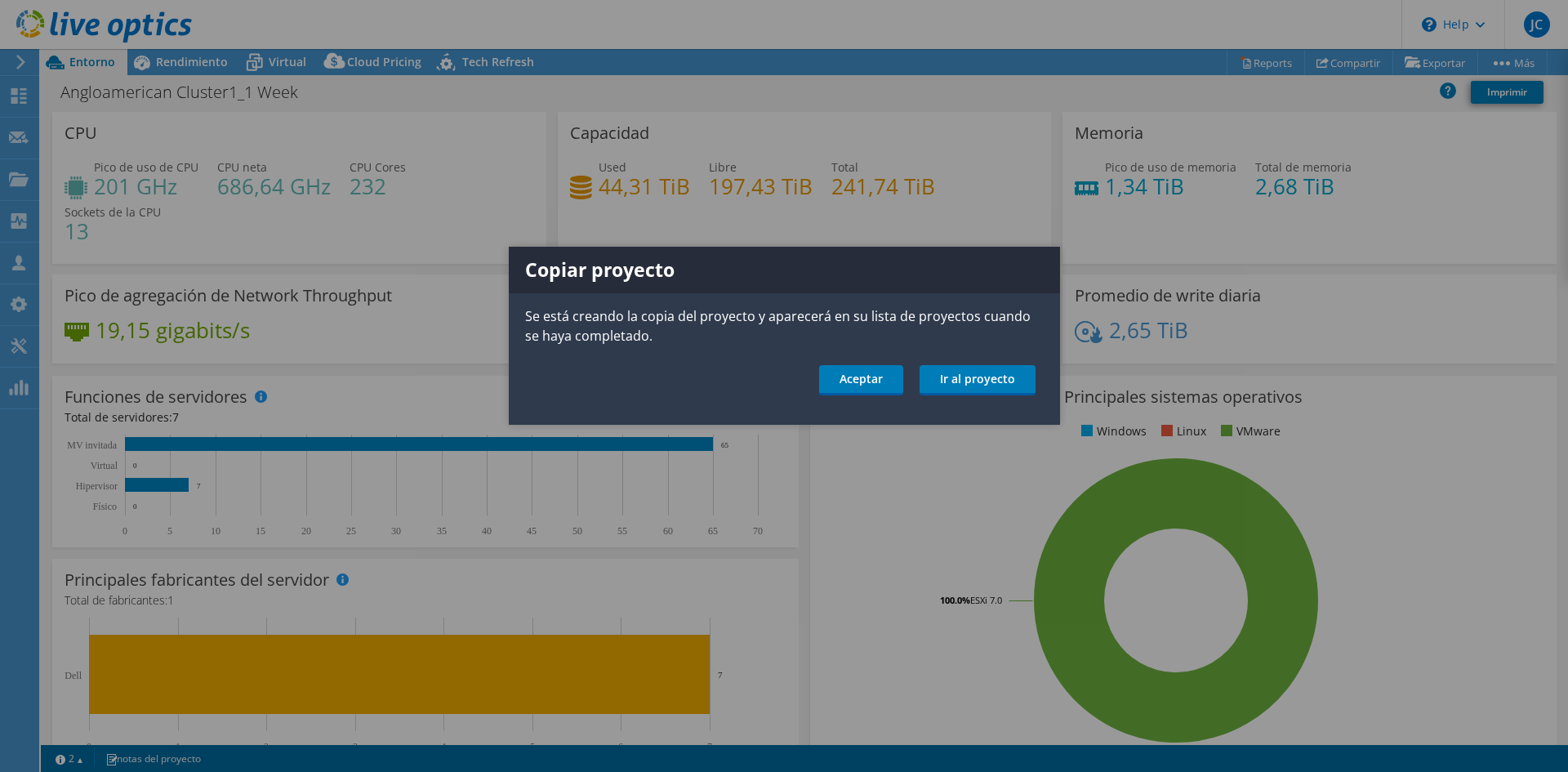
click at [972, 362] on div "Copiar proyecto Se está creando la copia del proyecto y aparecerá en su lista d…" at bounding box center [785, 336] width 551 height 178
click at [973, 375] on link "Ir al proyecto" at bounding box center [977, 380] width 116 height 31
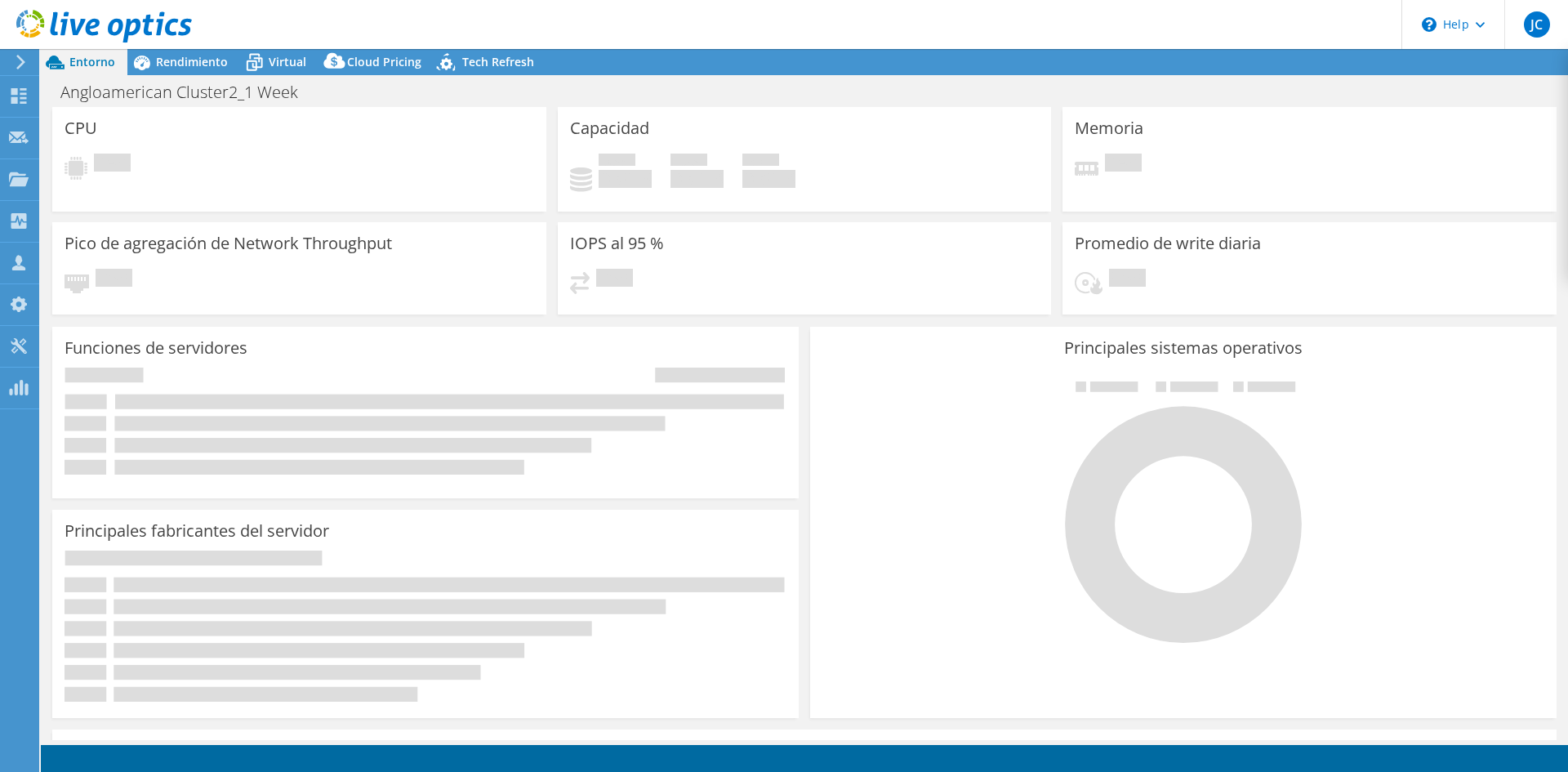
select select "USD"
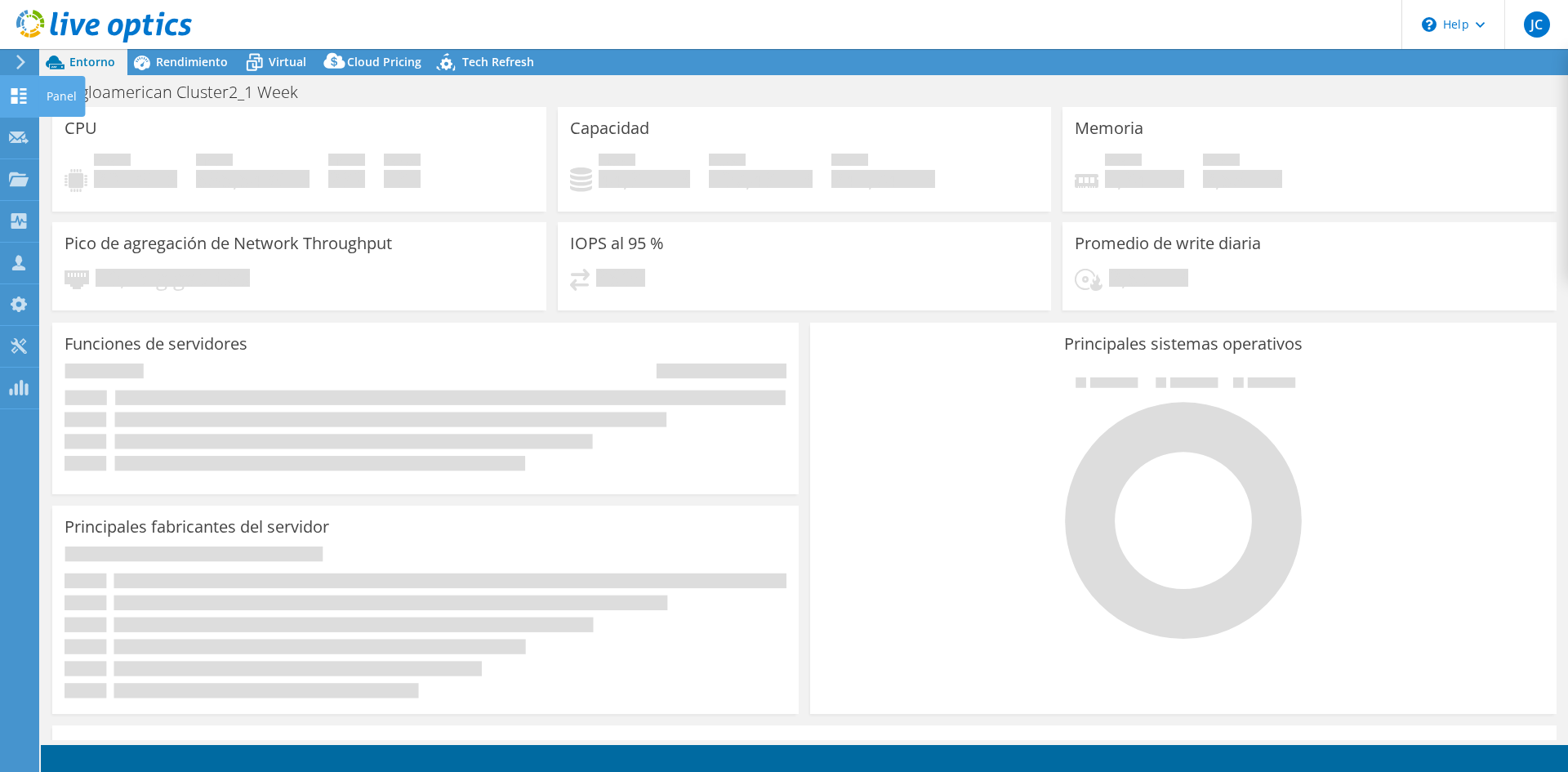
click at [19, 101] on icon at bounding box center [18, 96] width 19 height 15
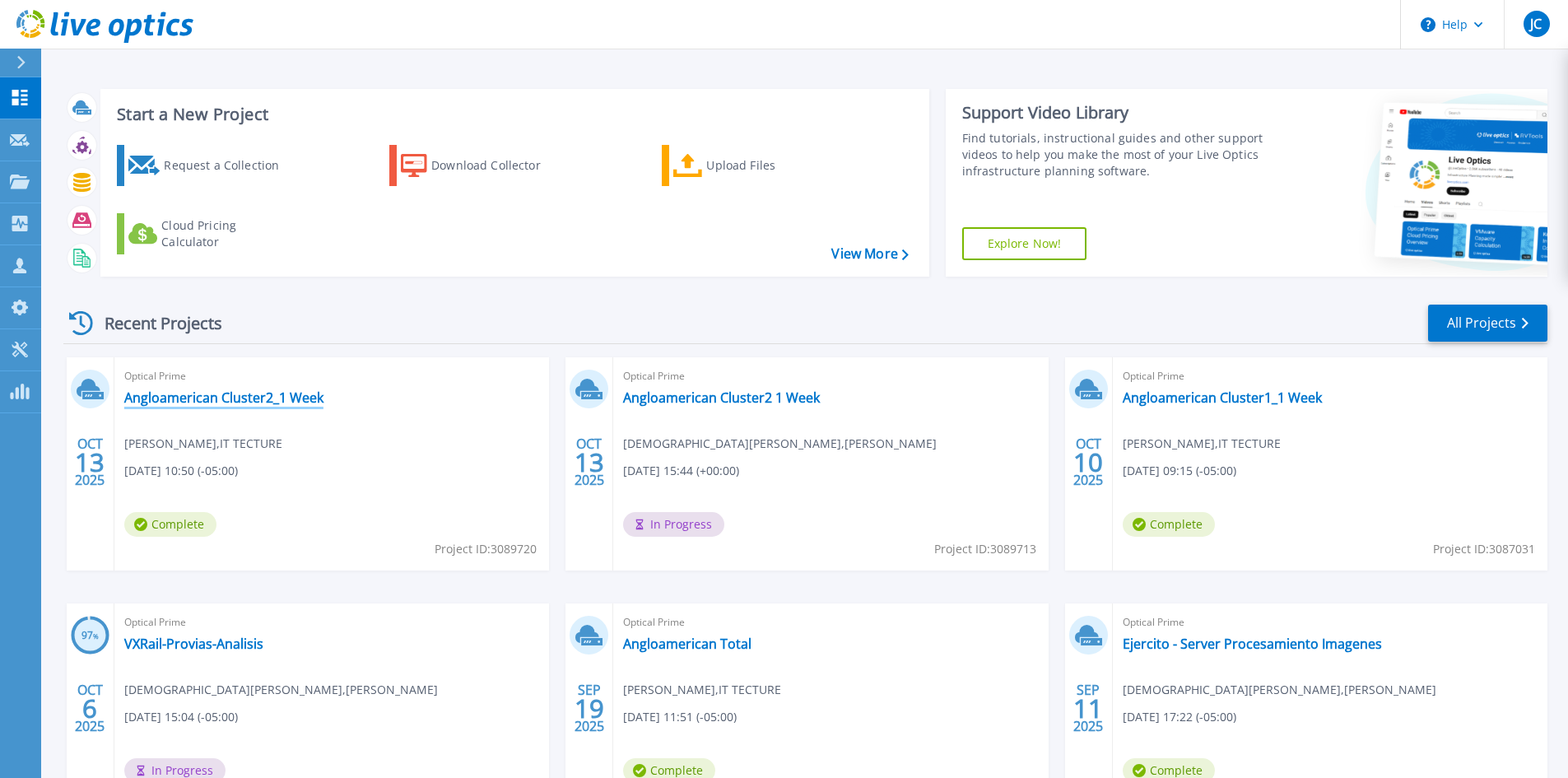
click at [234, 400] on link "Angloamerican Cluster2_1 Week" at bounding box center [224, 398] width 199 height 16
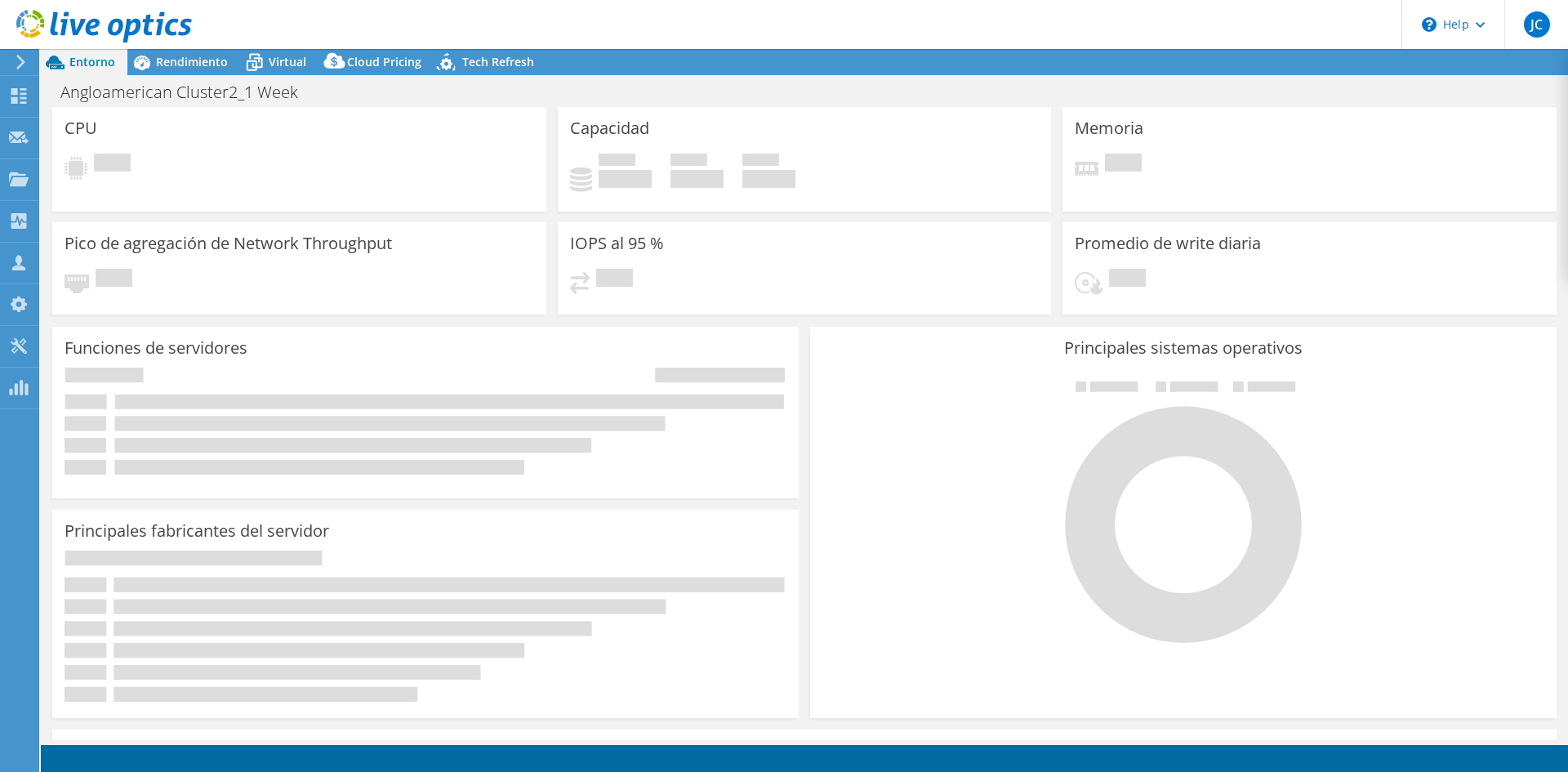
select select "USD"
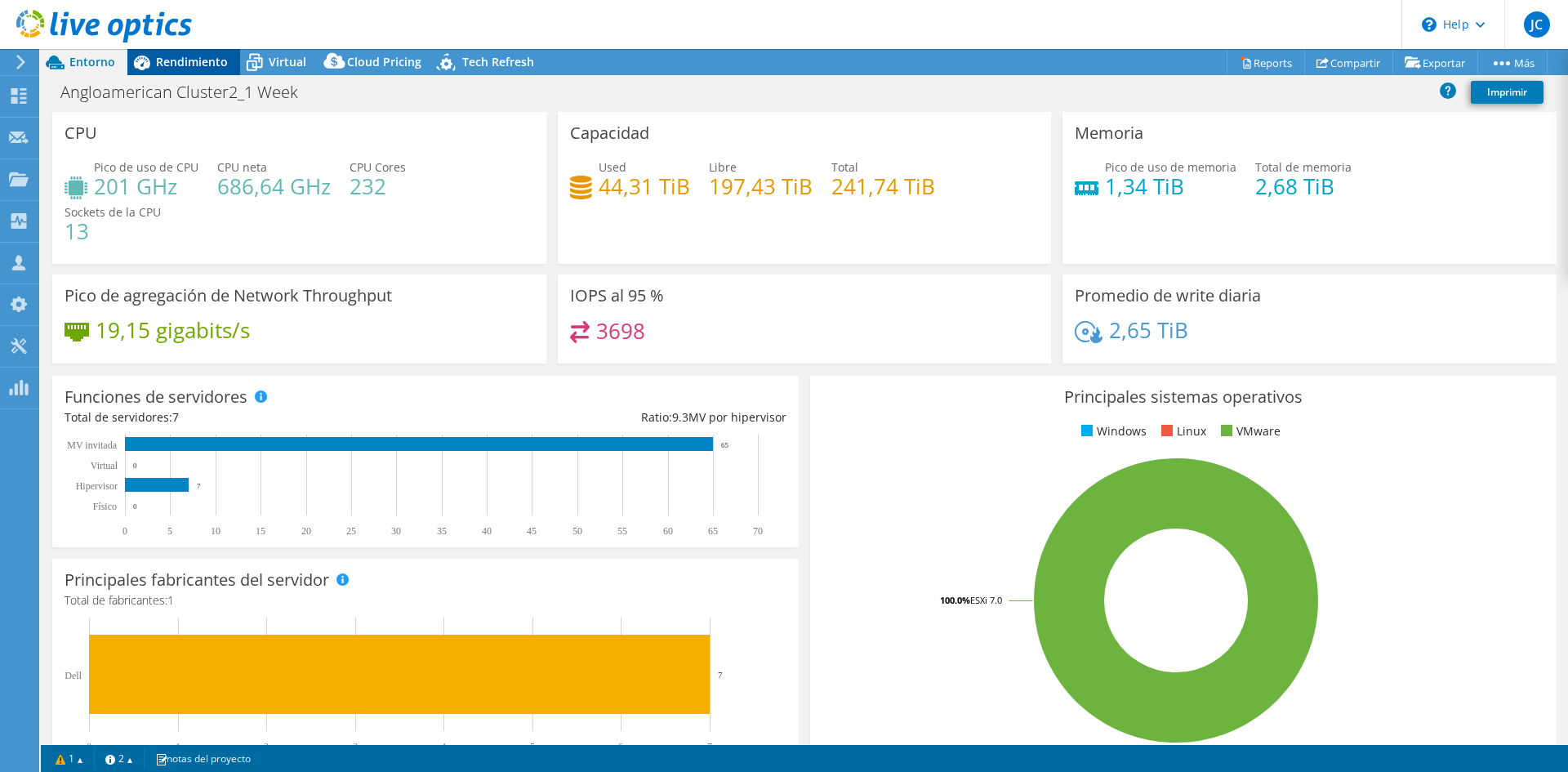
click at [181, 56] on span "Rendimiento" at bounding box center [191, 61] width 72 height 15
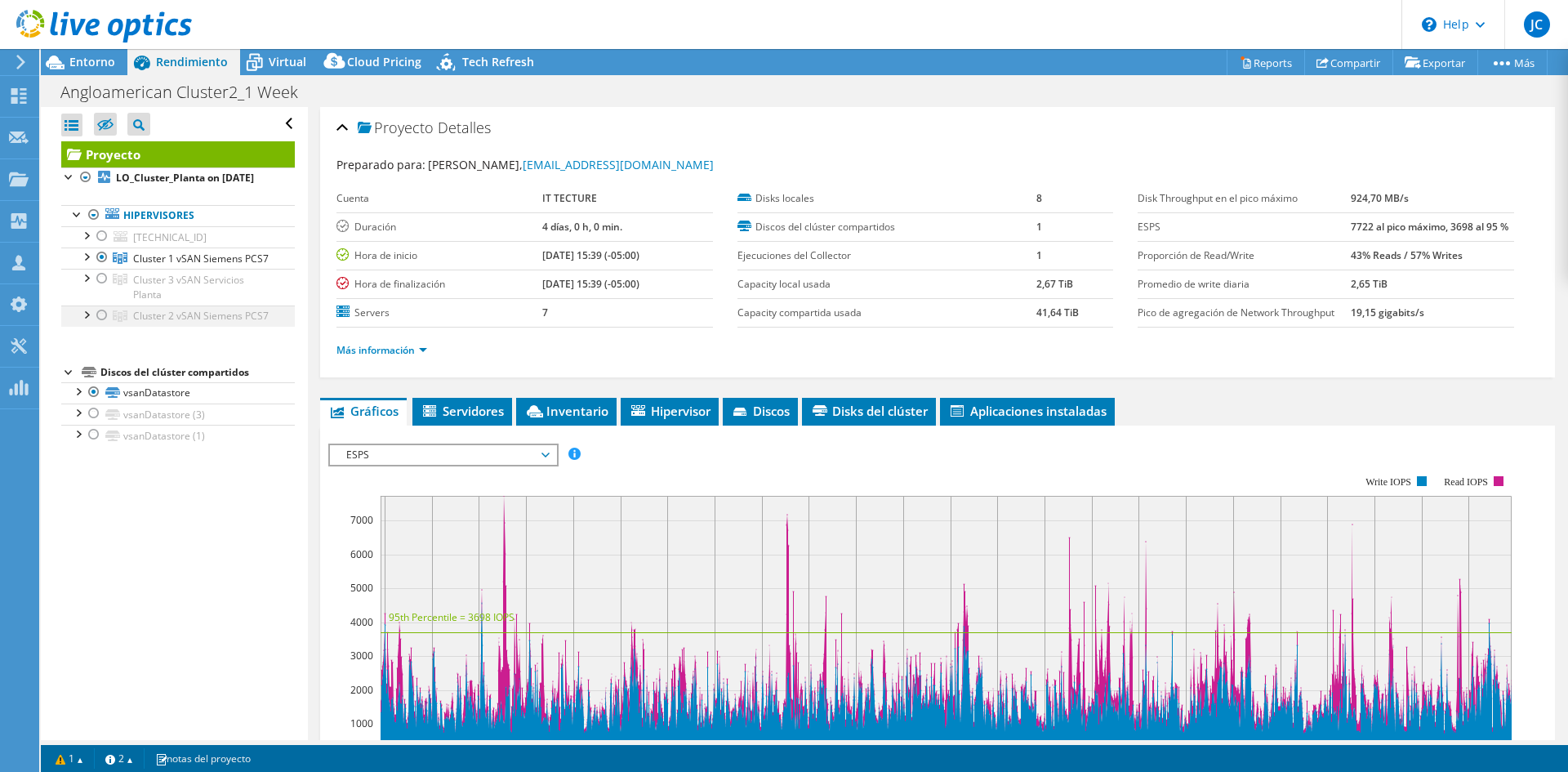
click at [106, 326] on div at bounding box center [101, 315] width 16 height 19
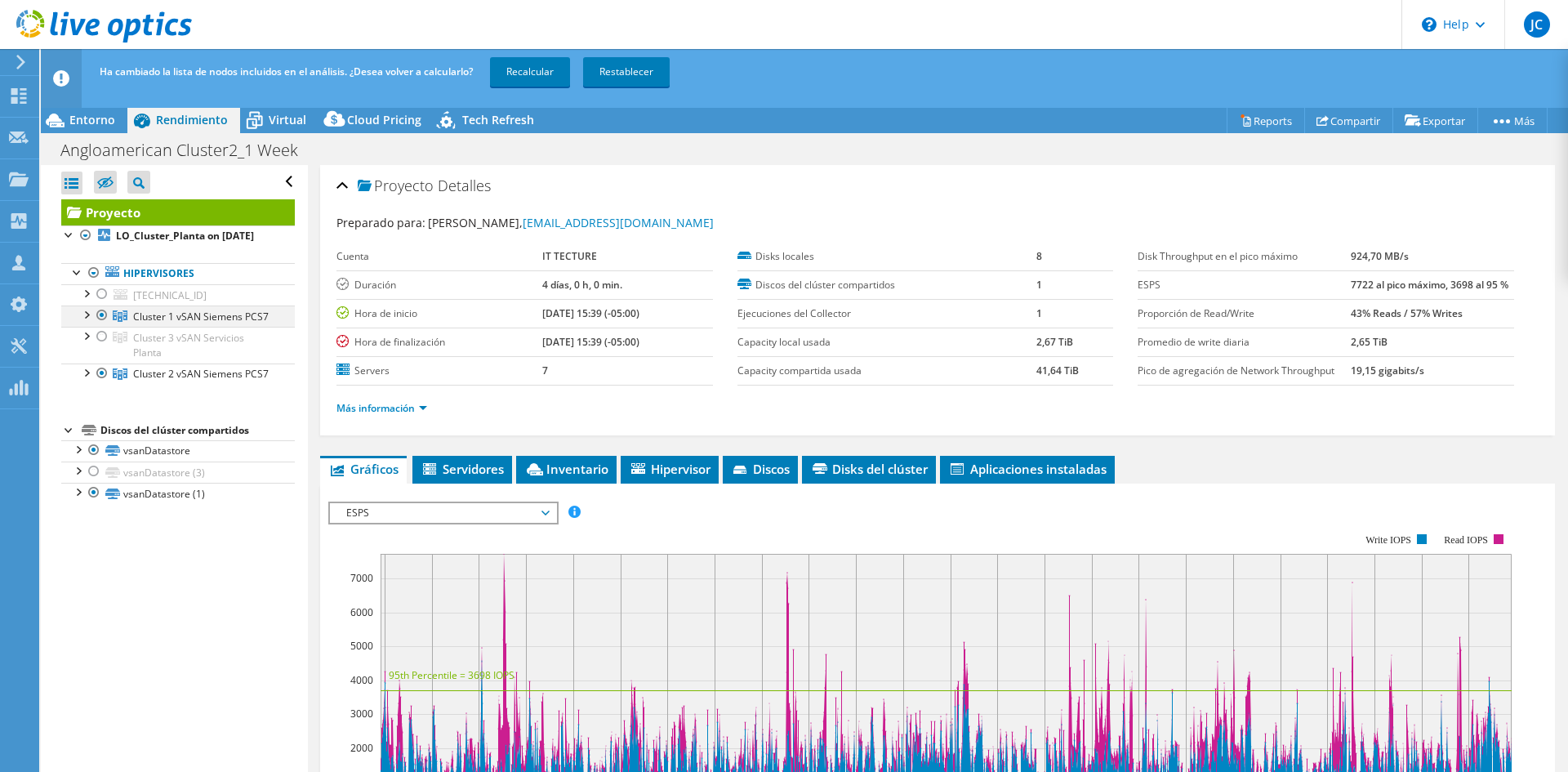
click at [102, 326] on div at bounding box center [101, 315] width 16 height 19
click at [506, 75] on link "Recalcular" at bounding box center [530, 72] width 80 height 30
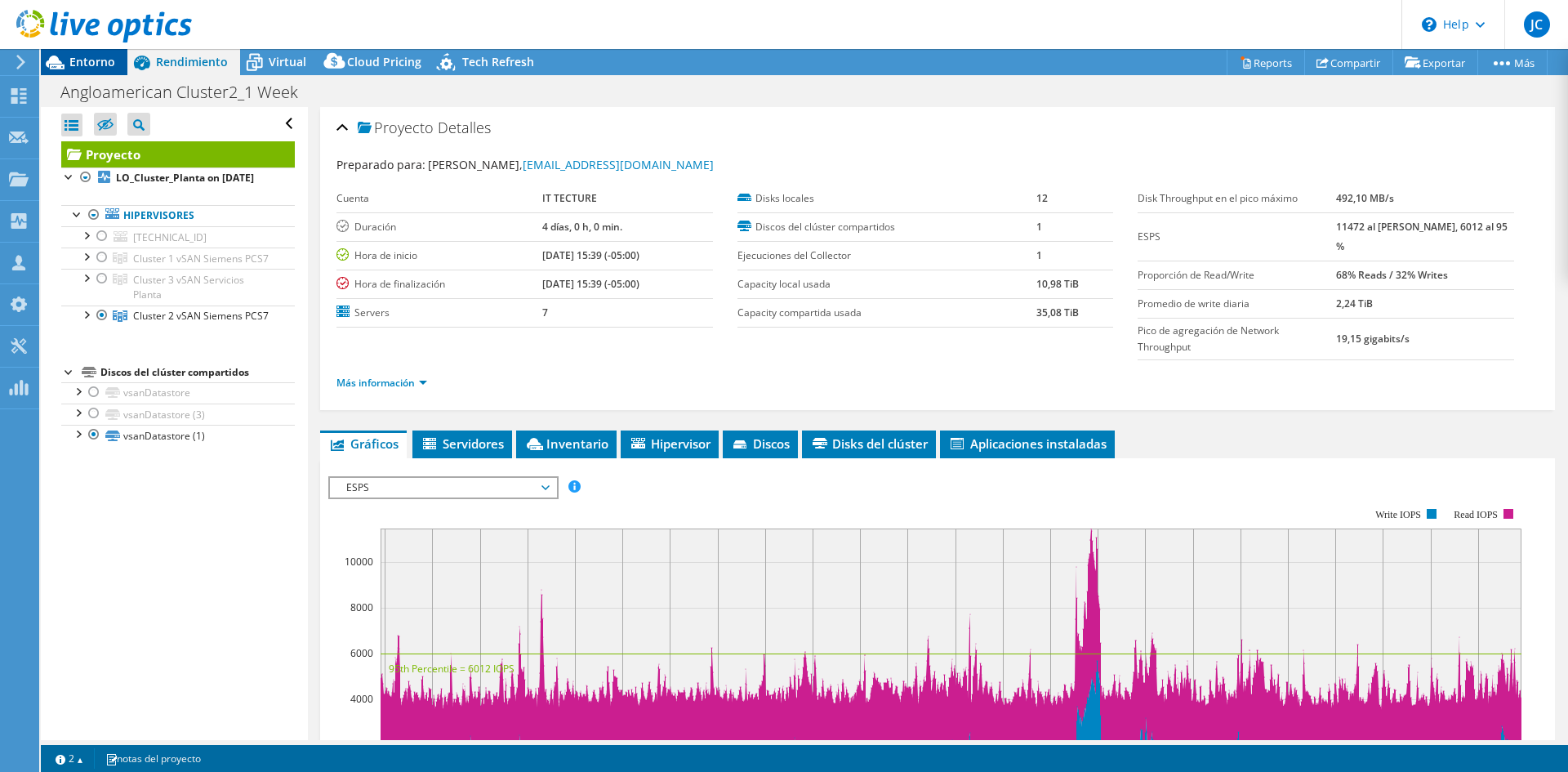
click at [86, 63] on span "Entorno" at bounding box center [93, 61] width 46 height 15
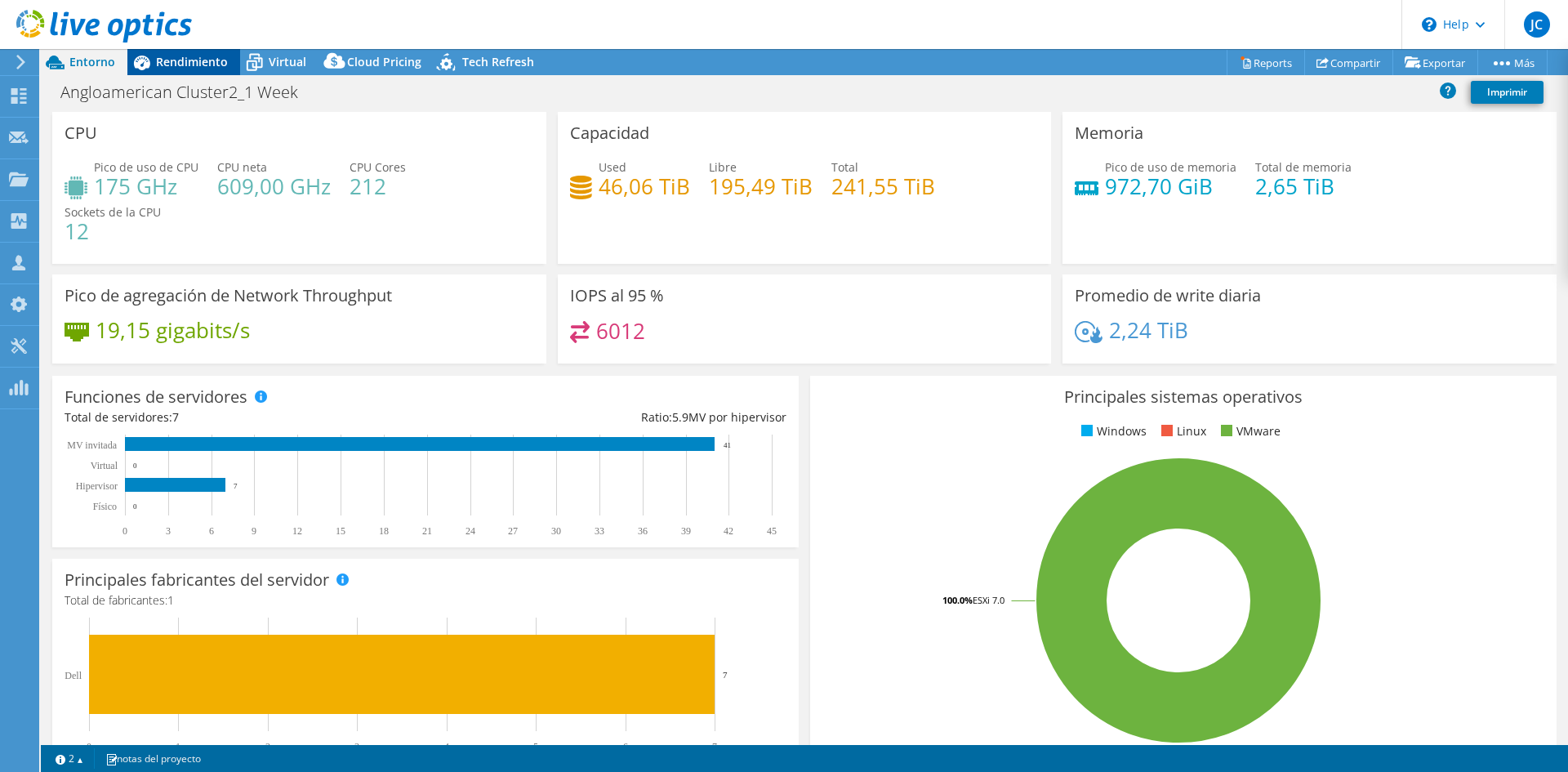
click at [142, 64] on icon at bounding box center [142, 62] width 29 height 29
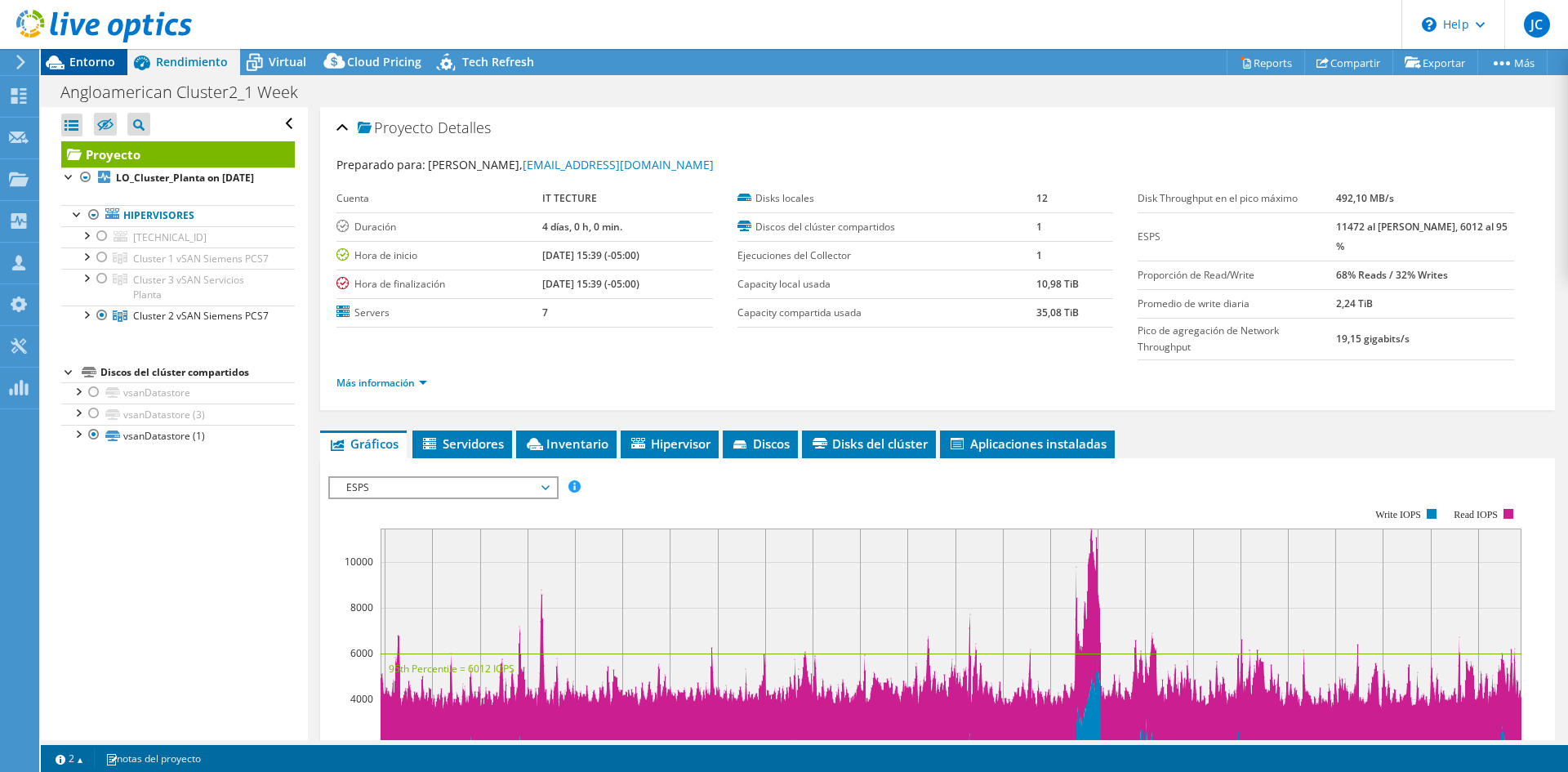
click at [77, 71] on div "Entorno" at bounding box center [84, 61] width 86 height 26
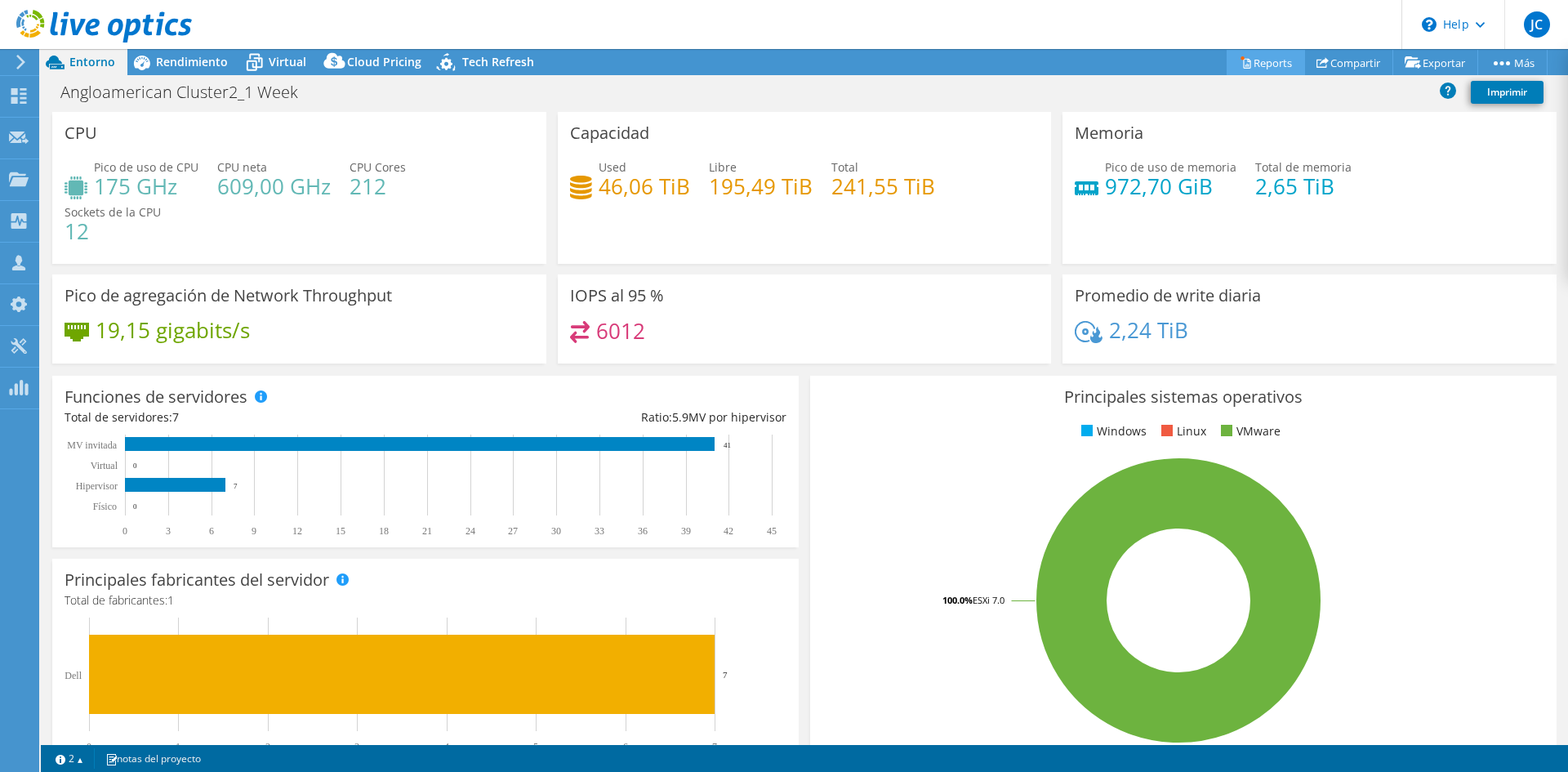
click at [1277, 59] on link "Reports" at bounding box center [1266, 62] width 78 height 25
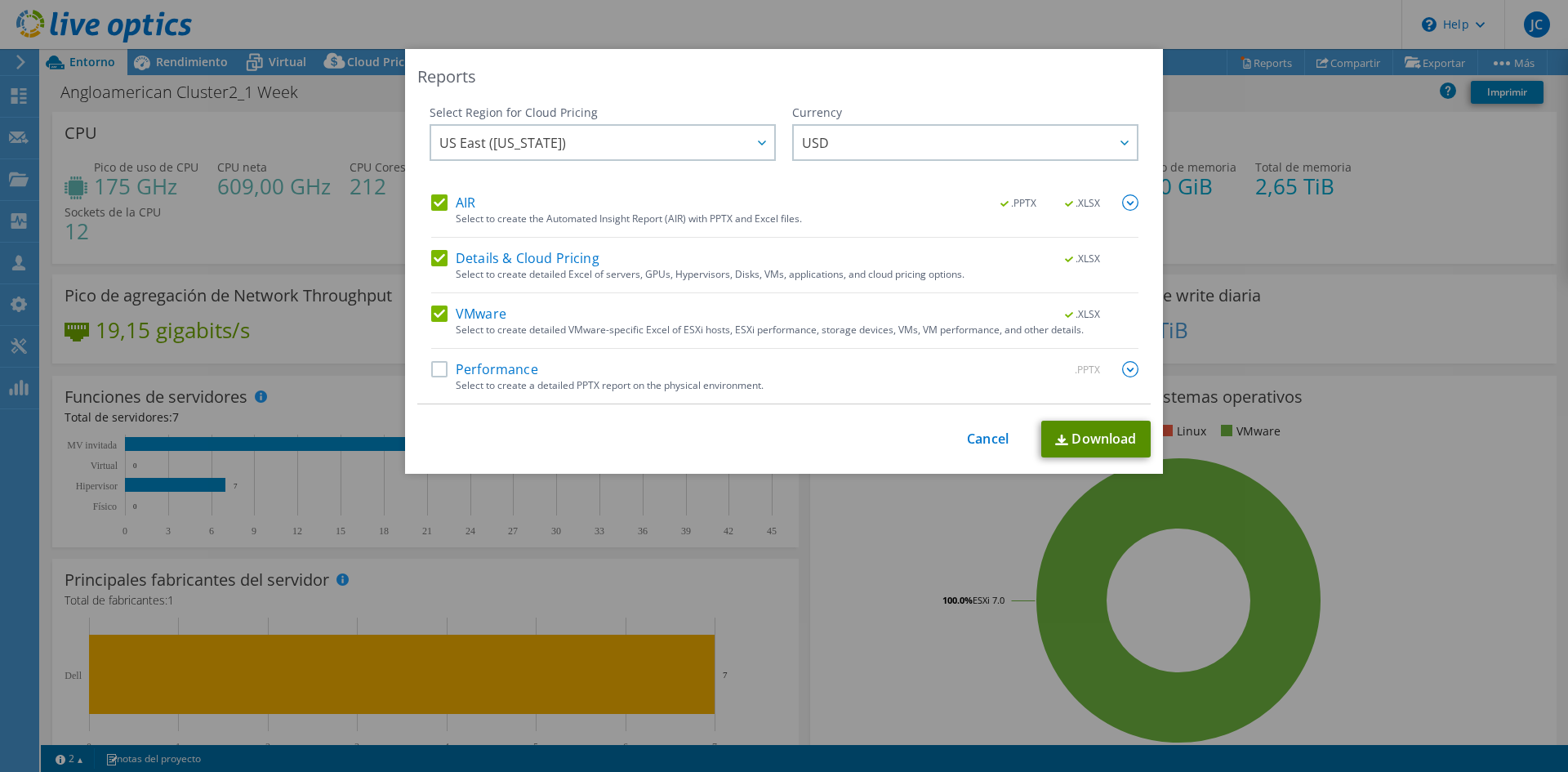
click at [1068, 434] on link "Download" at bounding box center [1096, 439] width 109 height 36
click at [967, 446] on link "Cancel" at bounding box center [988, 440] width 42 height 15
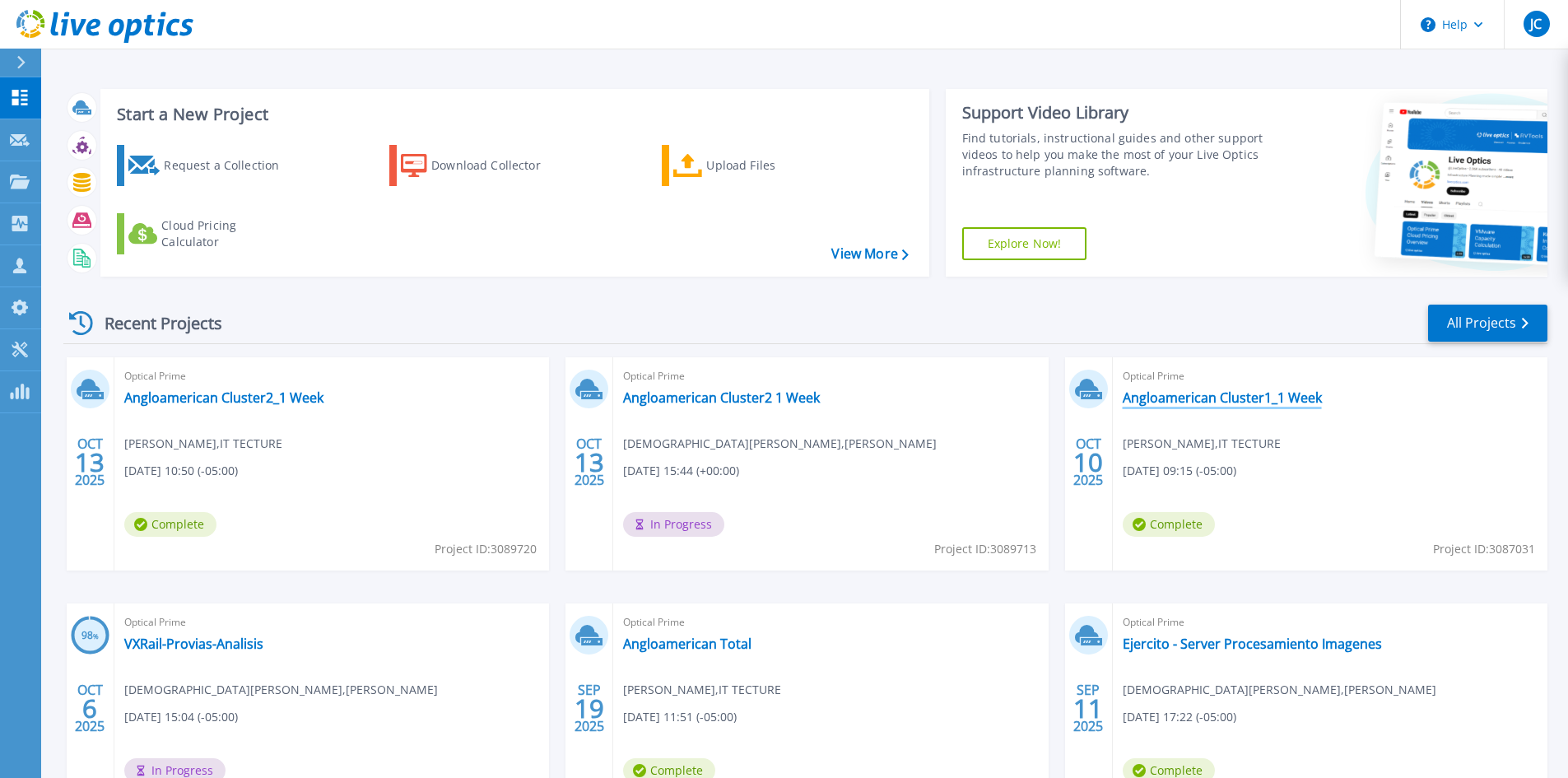
click at [1224, 403] on link "Angloamerican Cluster1_1 Week" at bounding box center [1223, 398] width 199 height 16
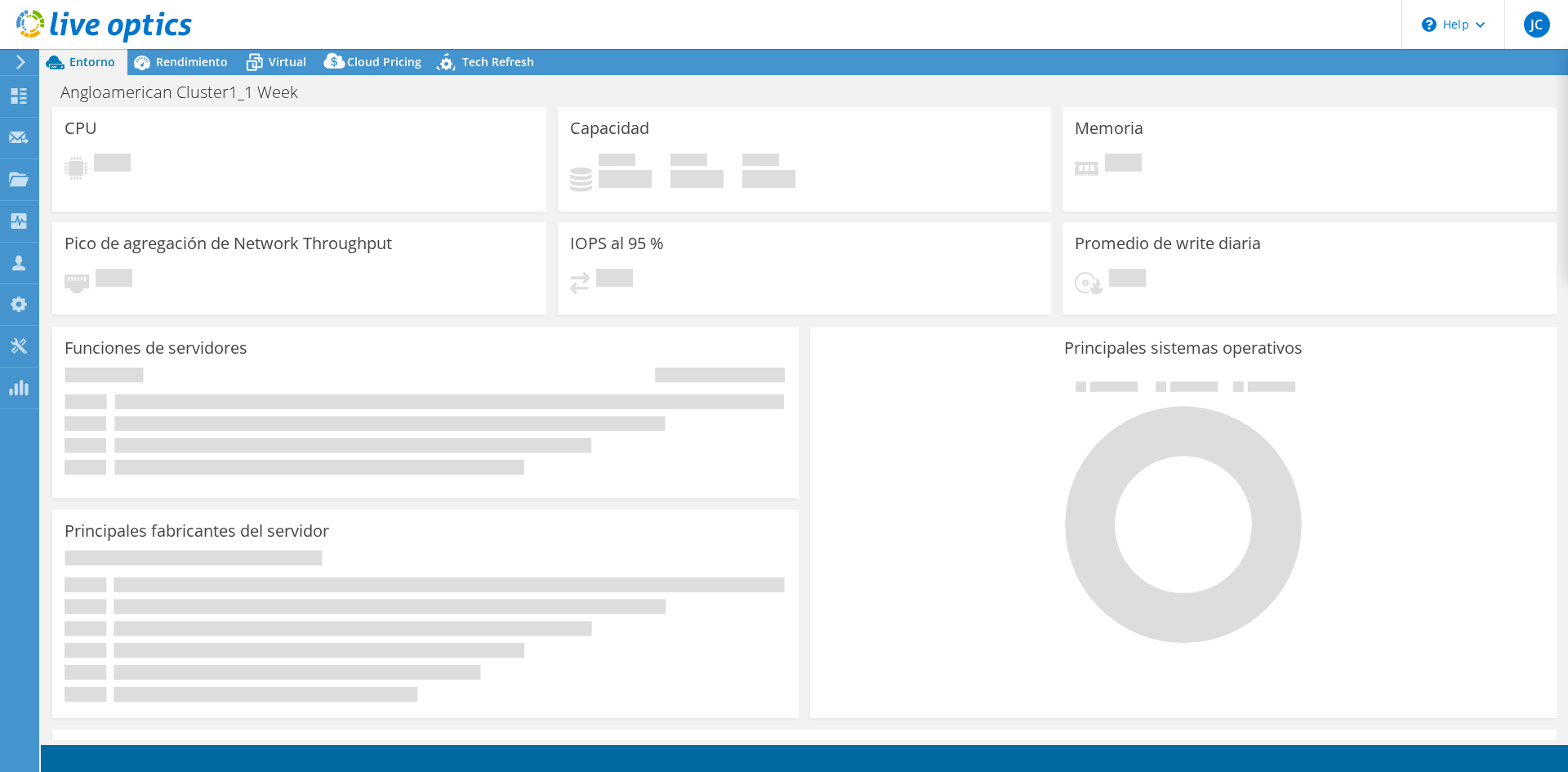
select select "USD"
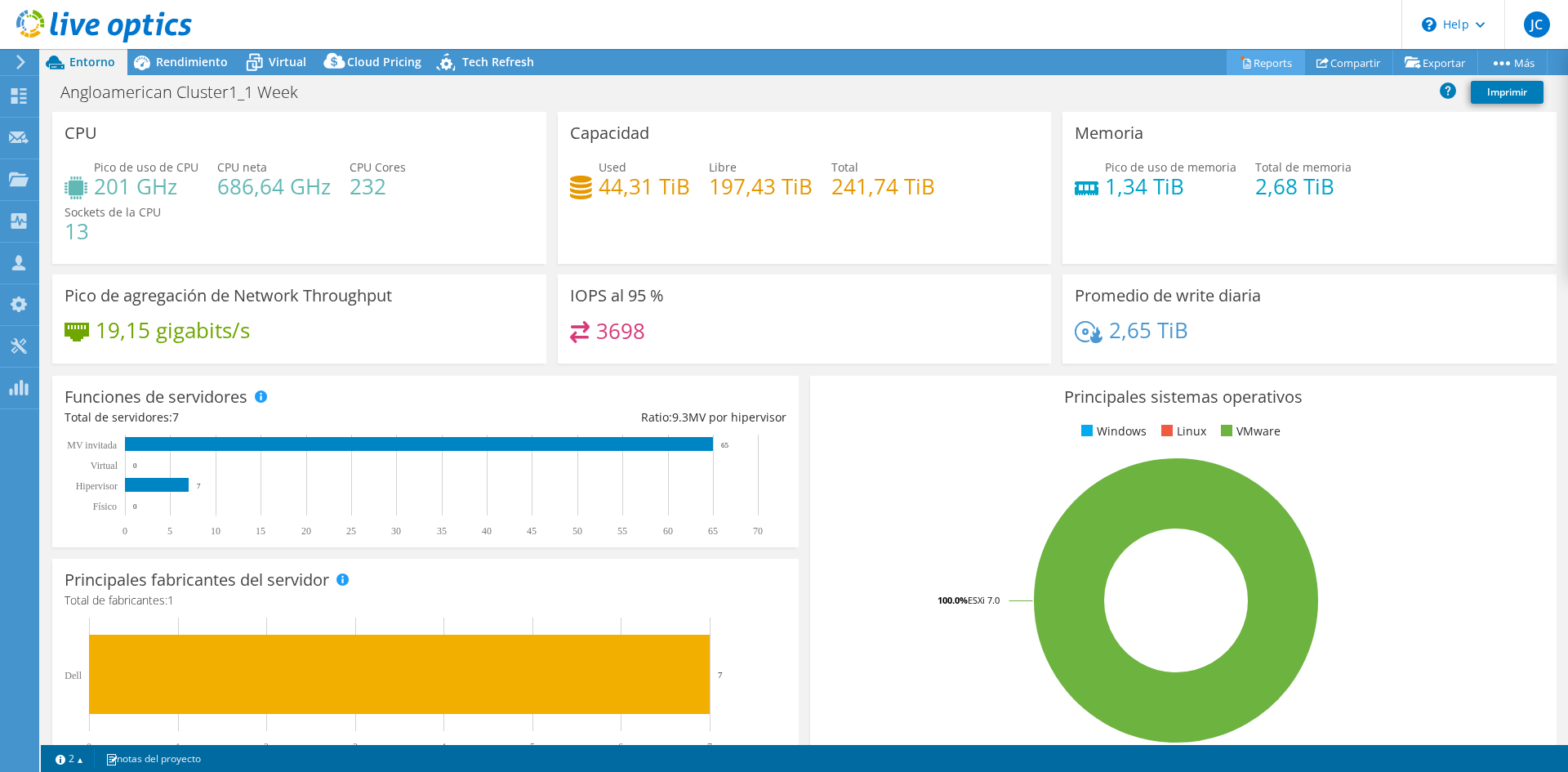
click at [1240, 57] on icon at bounding box center [1245, 62] width 12 height 12
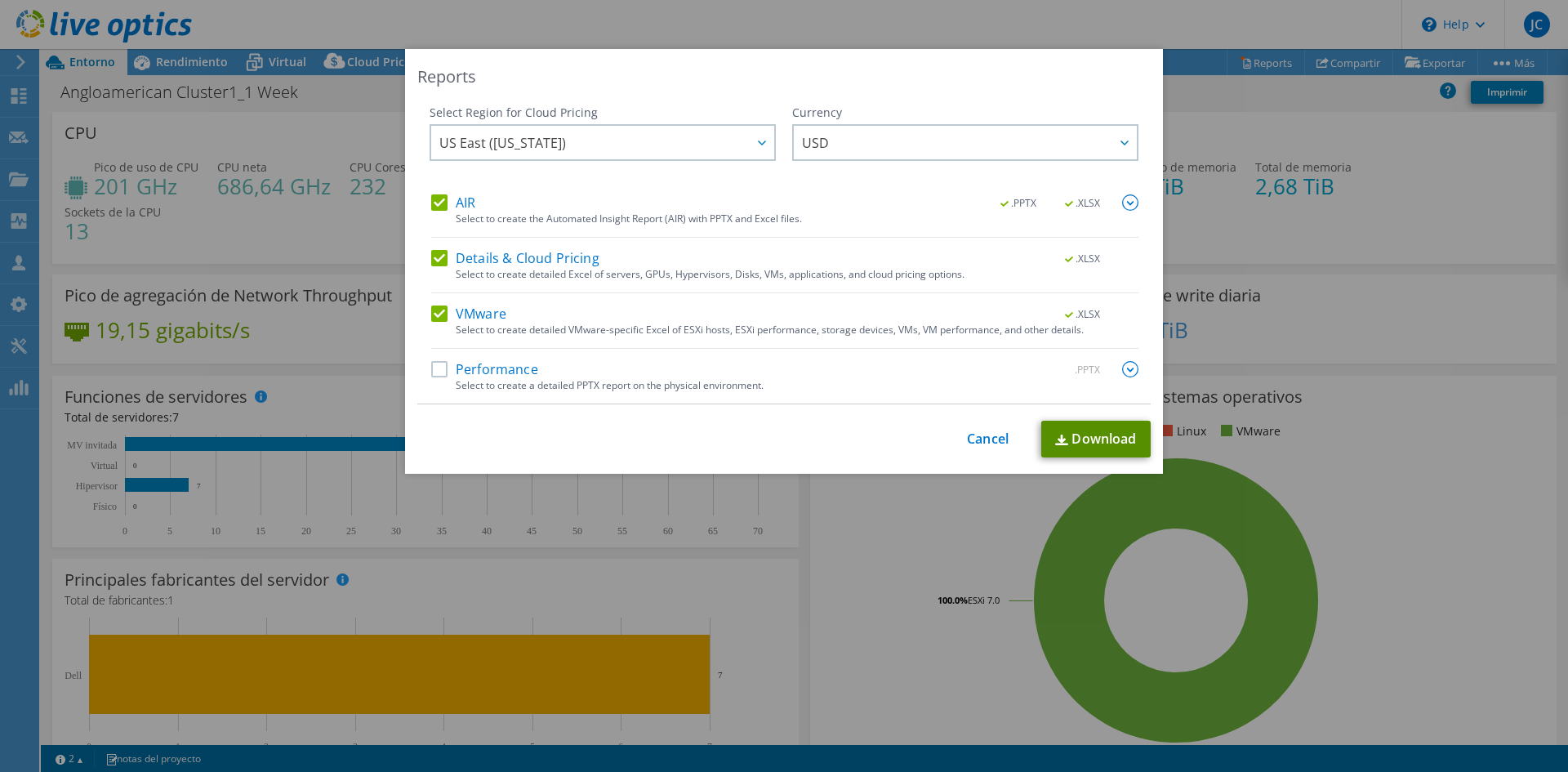
click at [1064, 446] on link "Download" at bounding box center [1096, 439] width 109 height 36
click at [991, 444] on link "Cancel" at bounding box center [988, 440] width 42 height 15
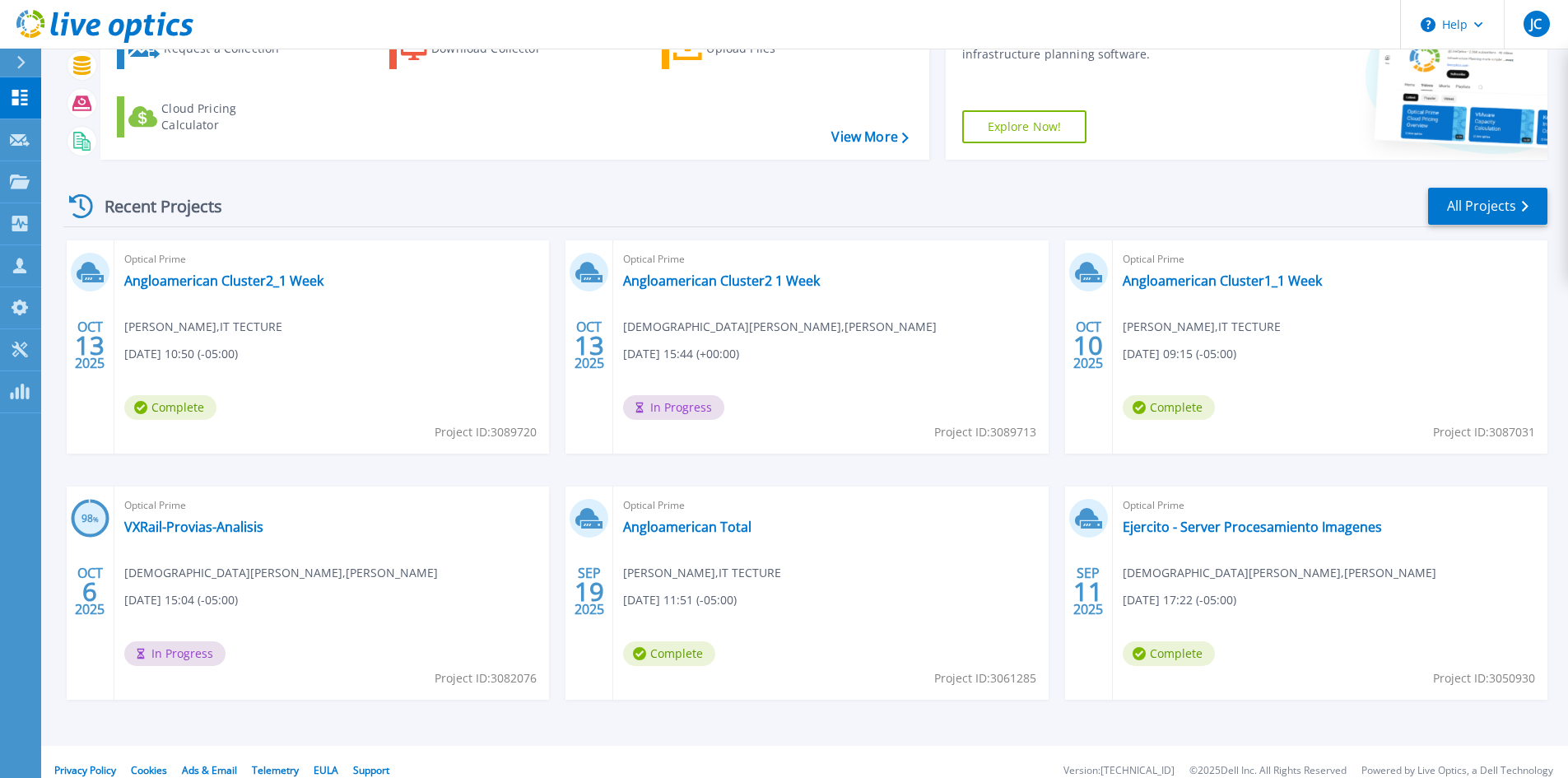
scroll to position [134, 0]
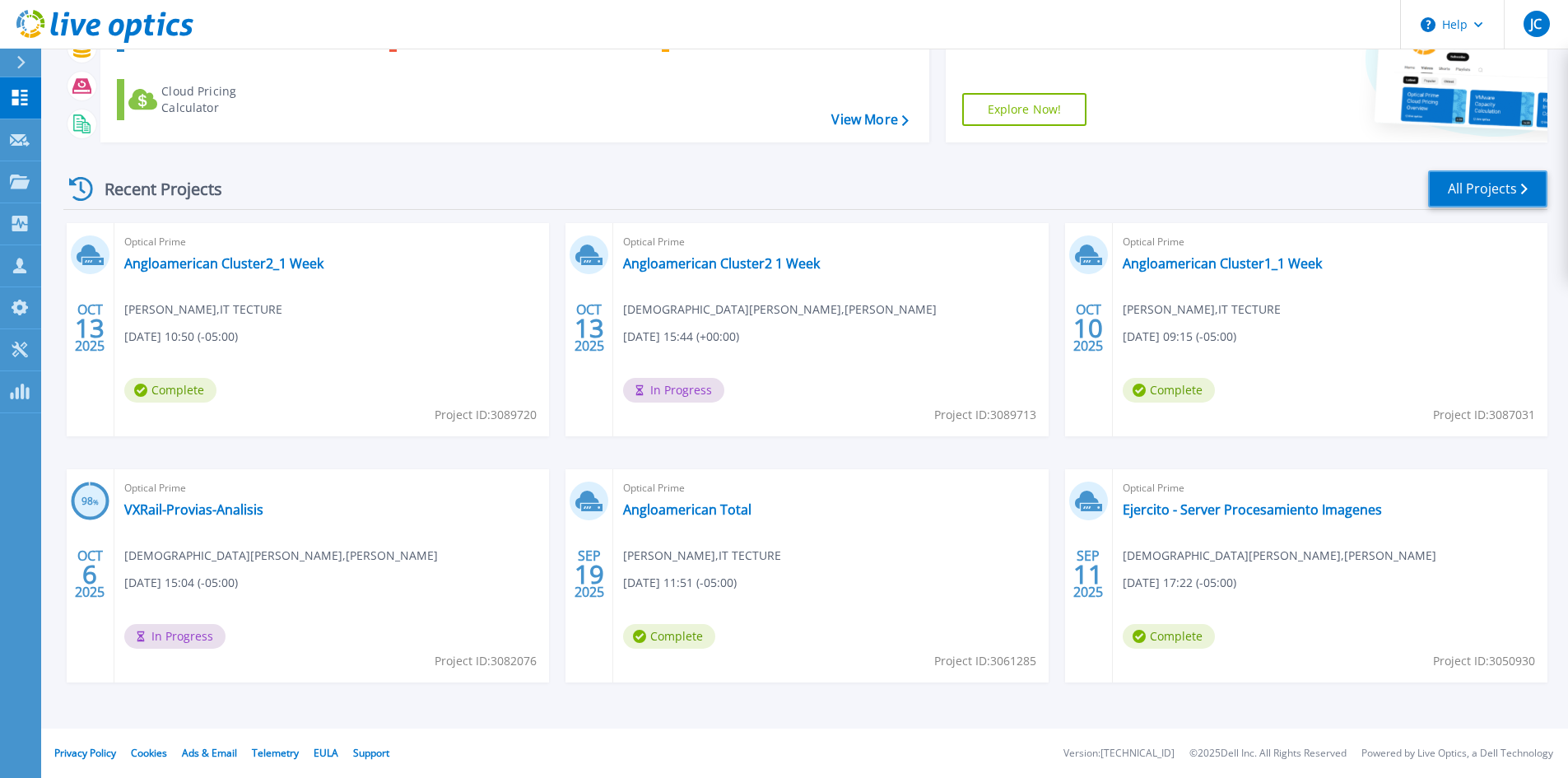
click at [1471, 204] on link "All Projects" at bounding box center [1488, 189] width 120 height 37
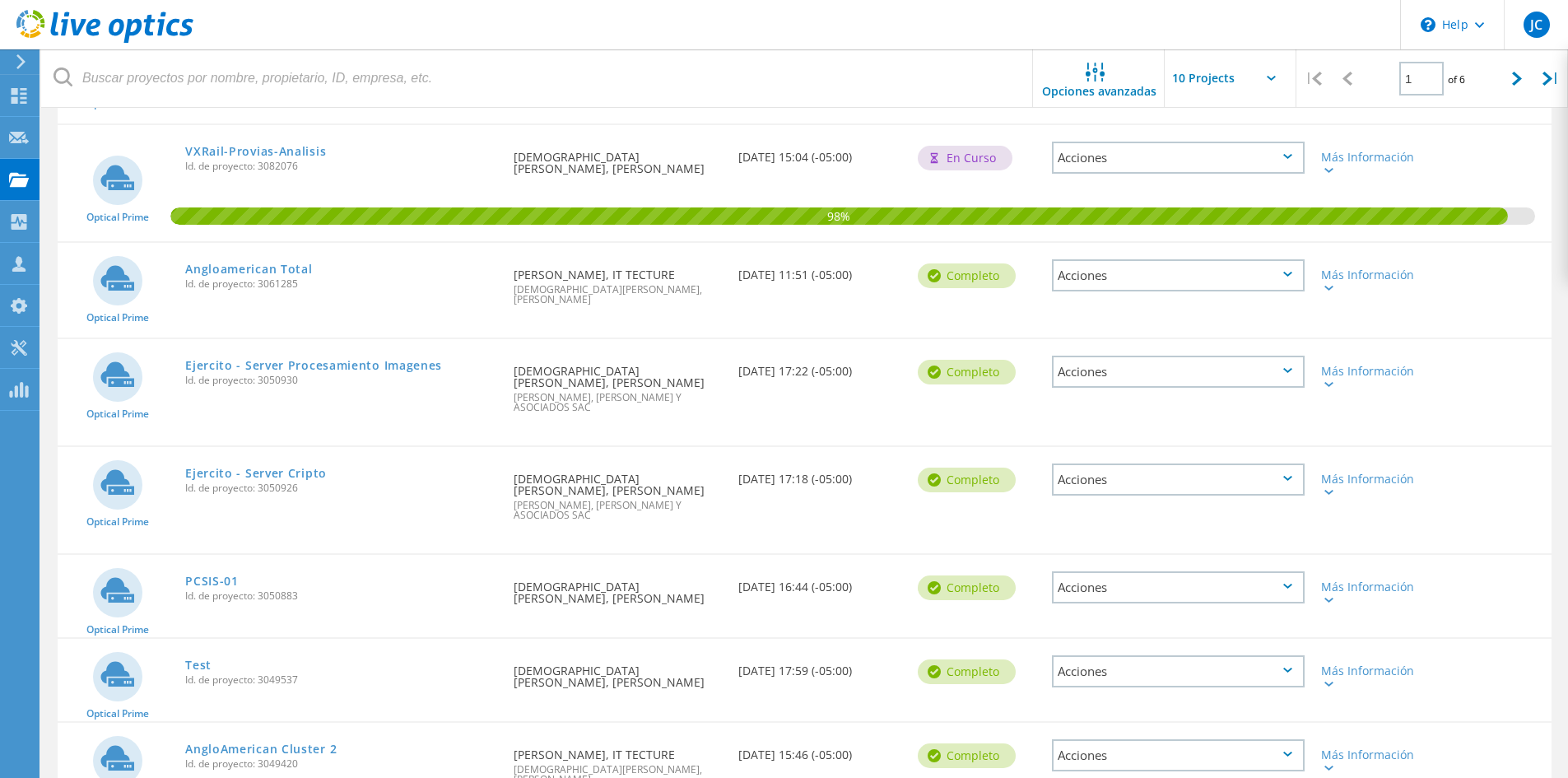
scroll to position [479, 0]
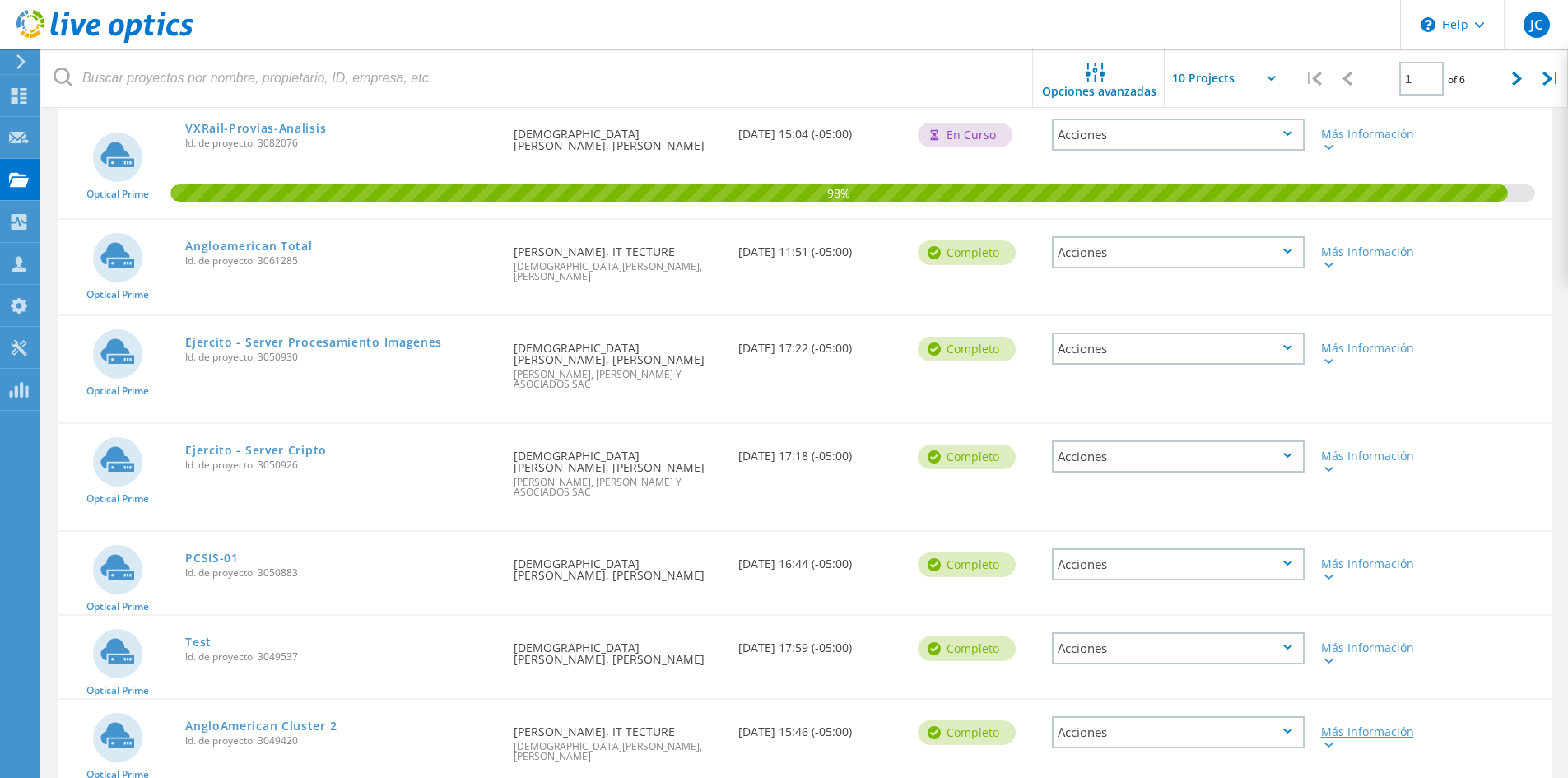
click at [1354, 727] on div "Más Información" at bounding box center [1372, 738] width 103 height 23
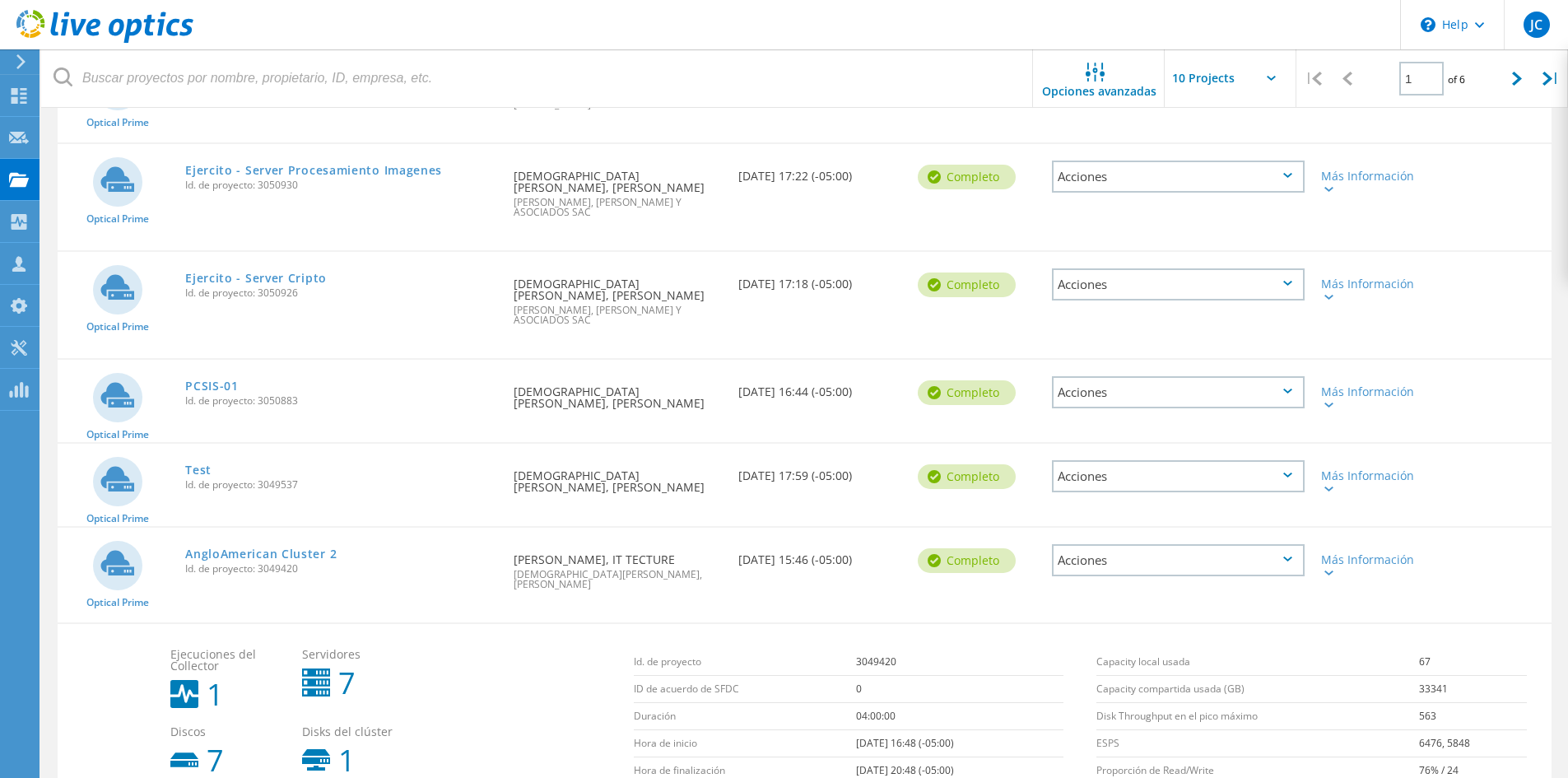
scroll to position [171, 0]
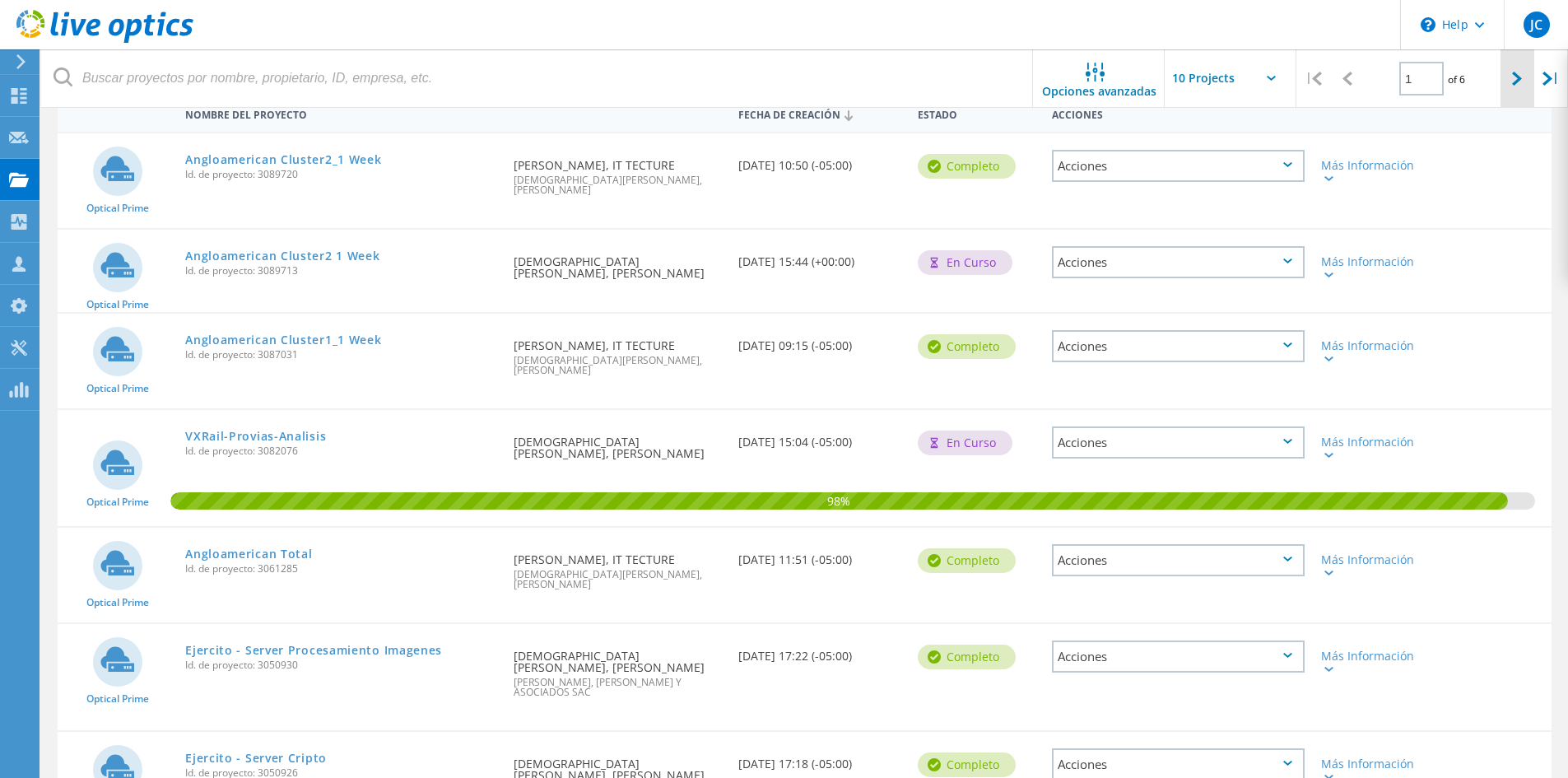
click at [1507, 78] on div at bounding box center [1517, 78] width 34 height 59
type input "2"
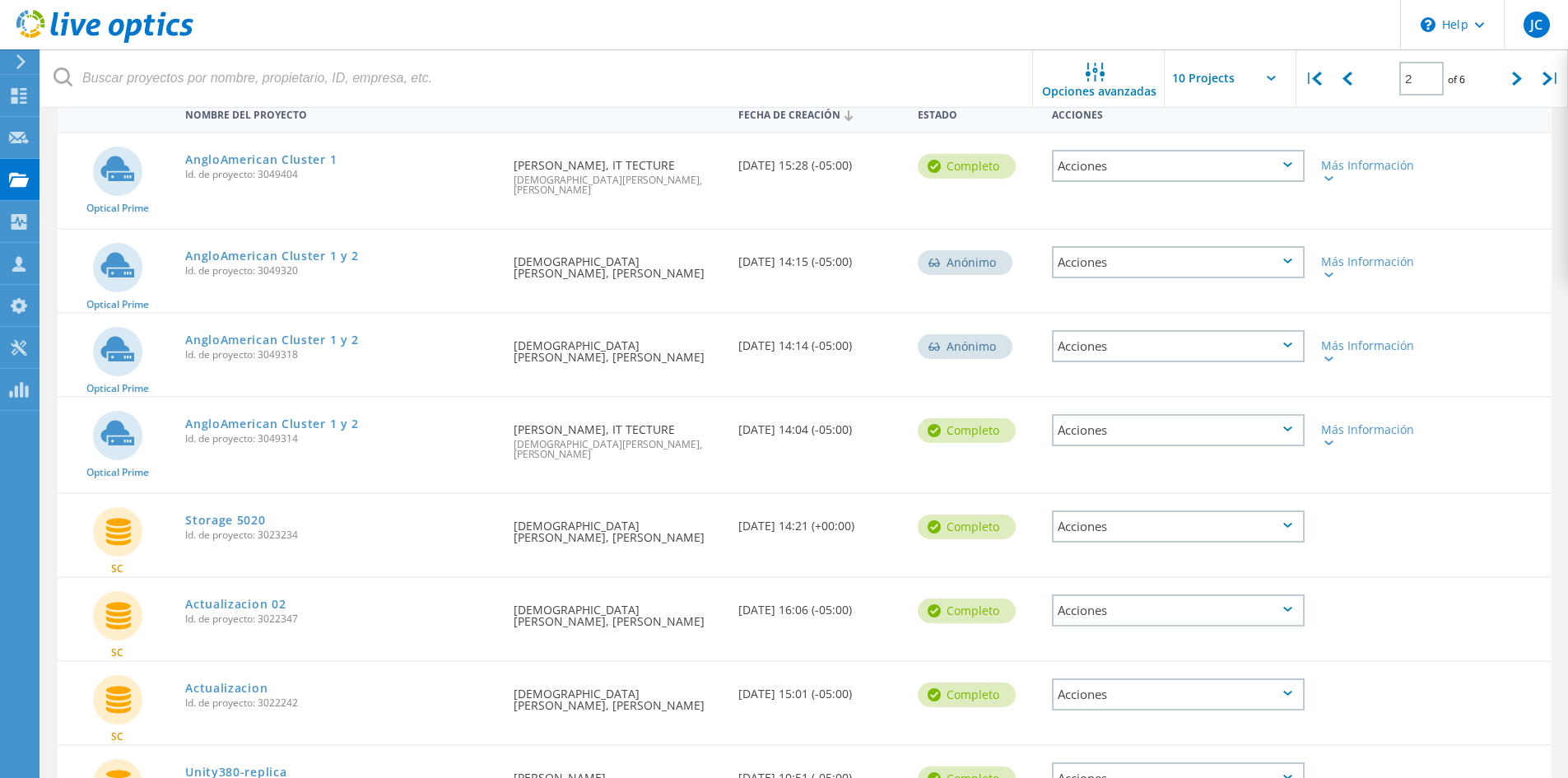
scroll to position [6, 0]
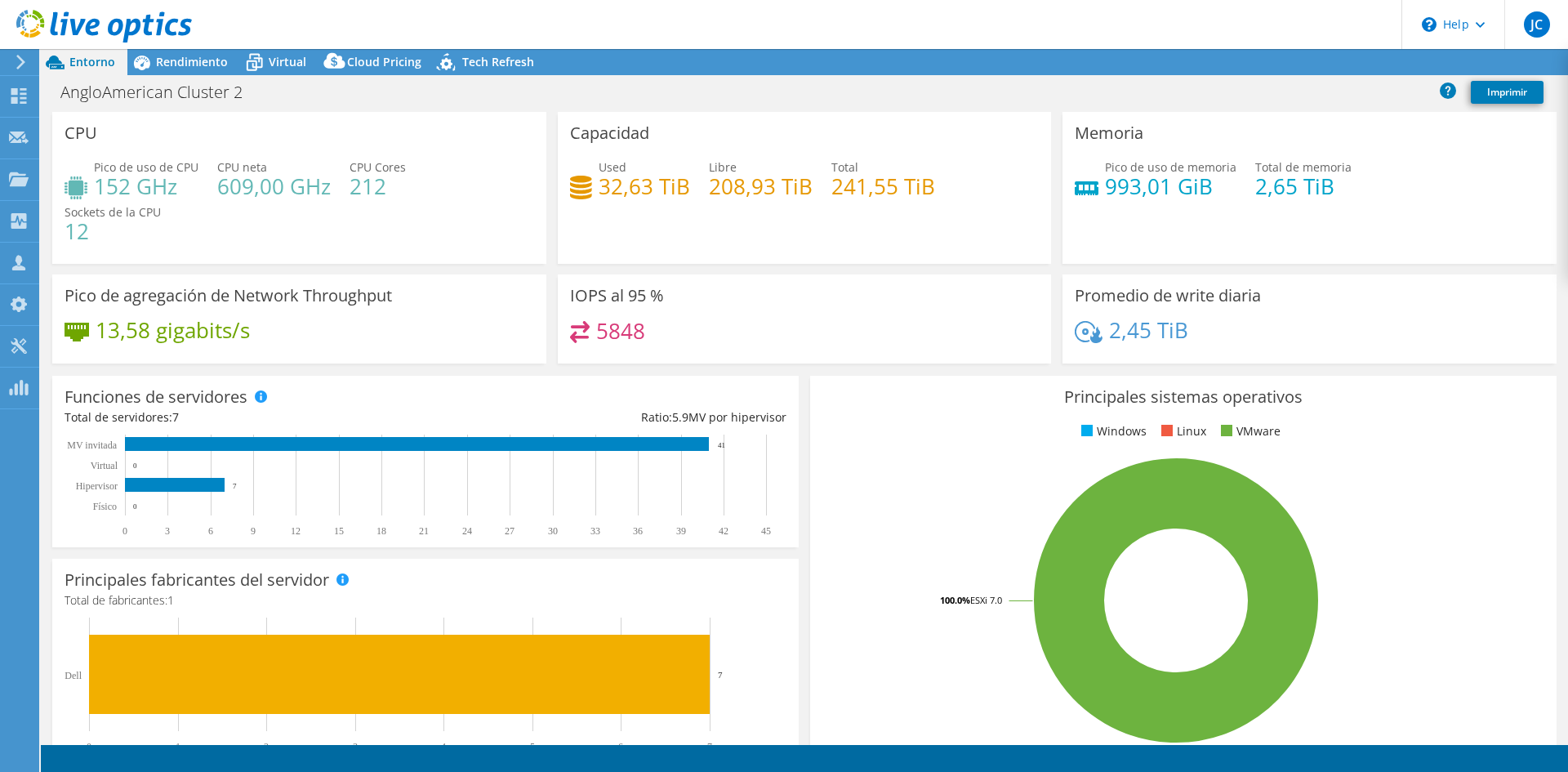
select select "USD"
click at [185, 75] on div "AngloAmerican Cluster 2 Imprimir" at bounding box center [805, 93] width 1528 height 36
click at [189, 67] on span "Rendimiento" at bounding box center [191, 61] width 72 height 15
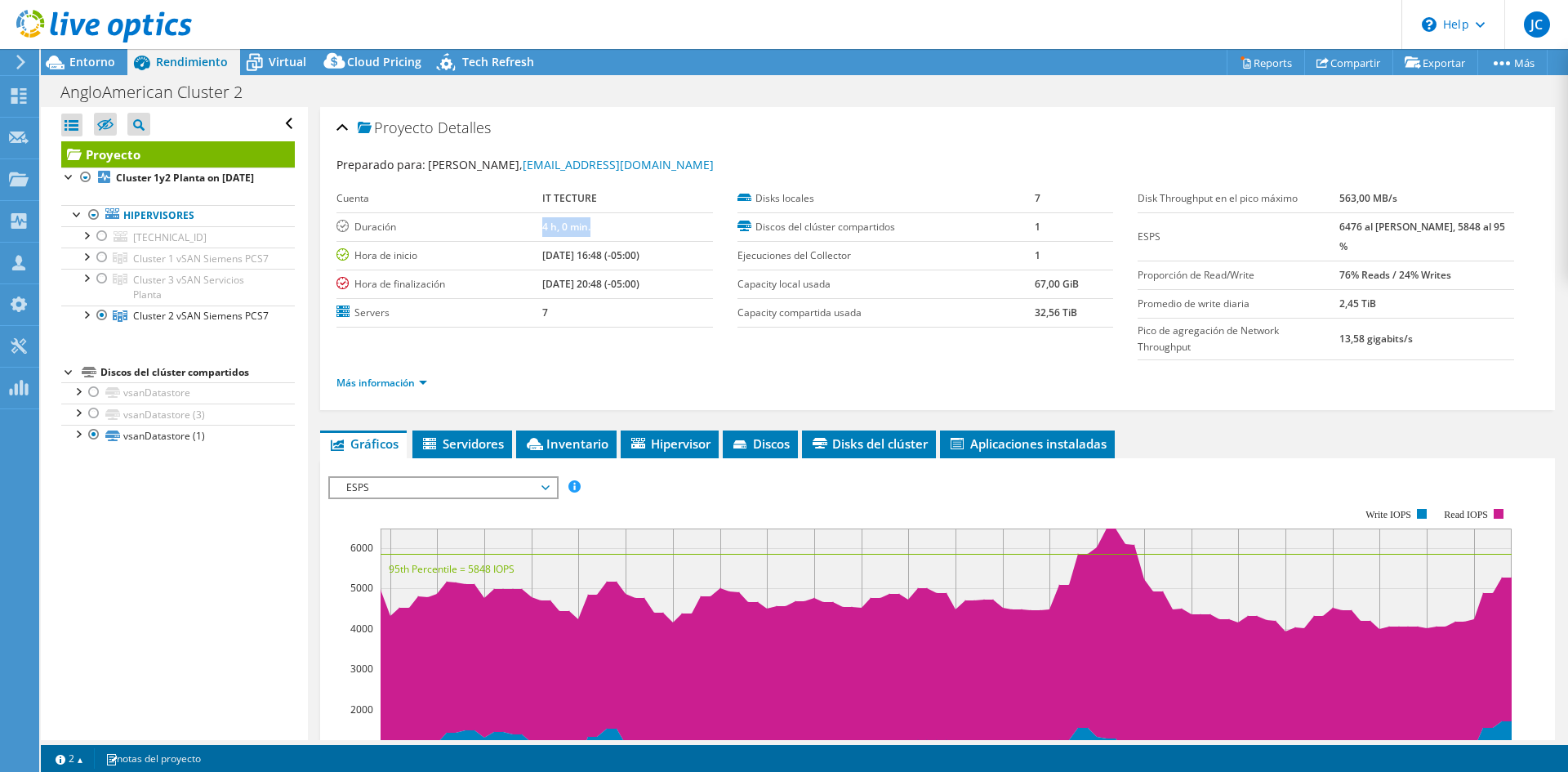
drag, startPoint x: 522, startPoint y: 229, endPoint x: 570, endPoint y: 226, distance: 48.1
click at [570, 226] on td "4 h, 0 min." at bounding box center [628, 227] width 170 height 29
click at [783, 148] on div "Preparado para: Fernando Mariani, fmariani@ittecture.com Cuenta IT TECTURE Dura…" at bounding box center [938, 276] width 1202 height 260
drag, startPoint x: 1339, startPoint y: 226, endPoint x: 1361, endPoint y: 230, distance: 22.4
click at [1361, 230] on b "6476 al pico máximo, 5848 al 95 %" at bounding box center [1422, 237] width 166 height 34
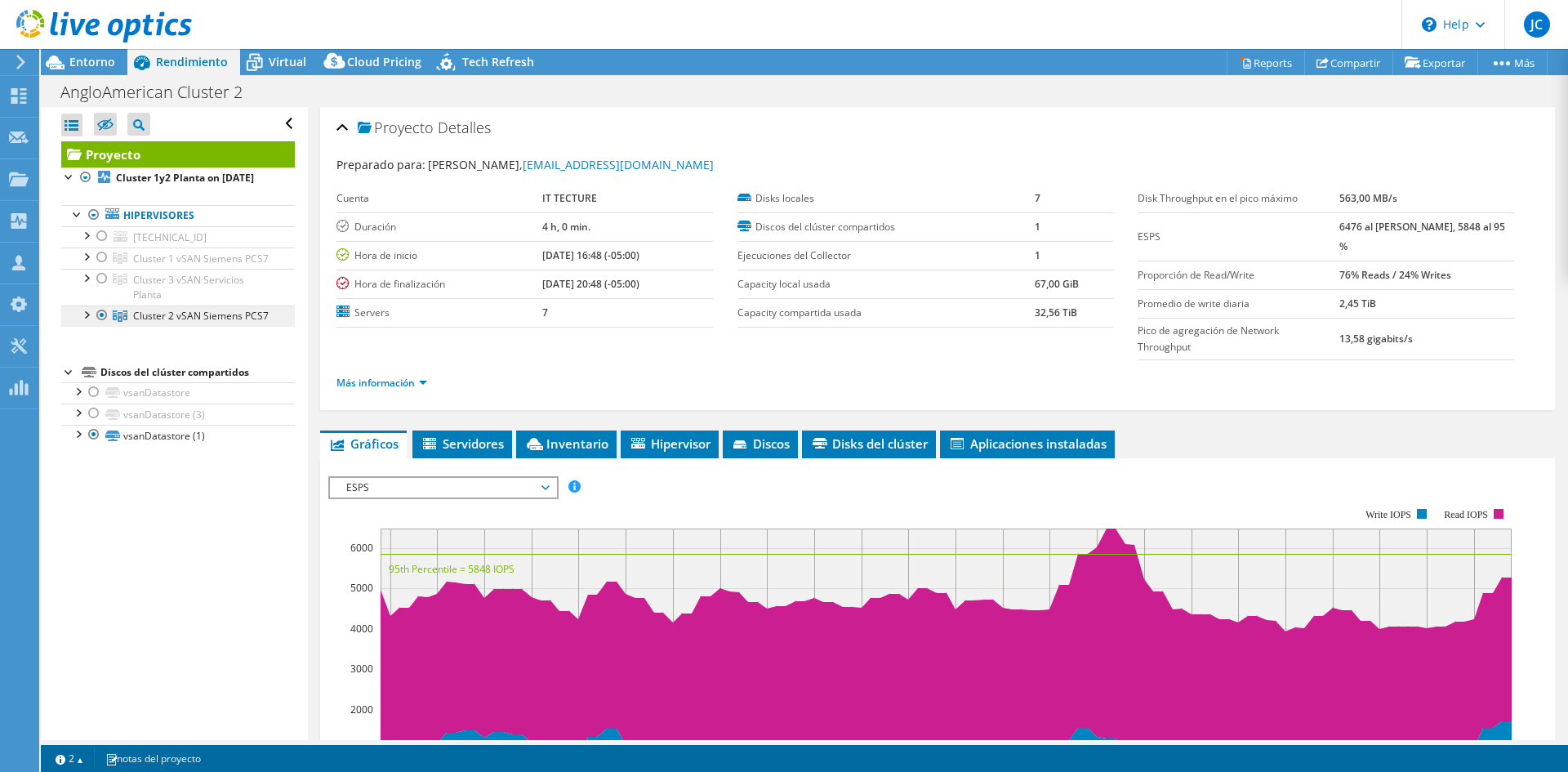
click at [153, 323] on span "Cluster 2 vSAN Siemens PCS7" at bounding box center [201, 316] width 136 height 14
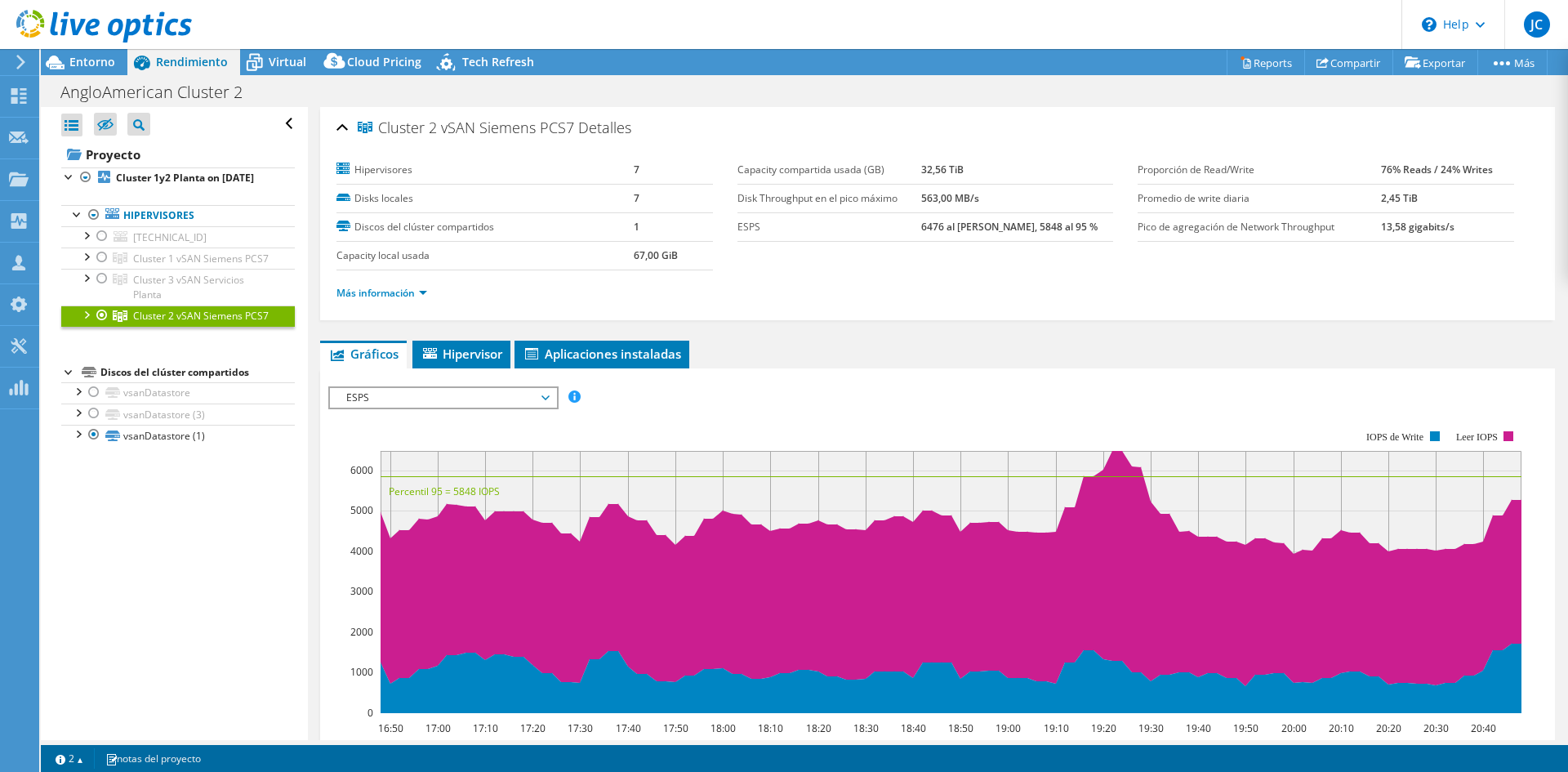
click at [350, 285] on li "Más información" at bounding box center [387, 293] width 101 height 18
click at [363, 294] on link "Más información" at bounding box center [382, 293] width 91 height 14
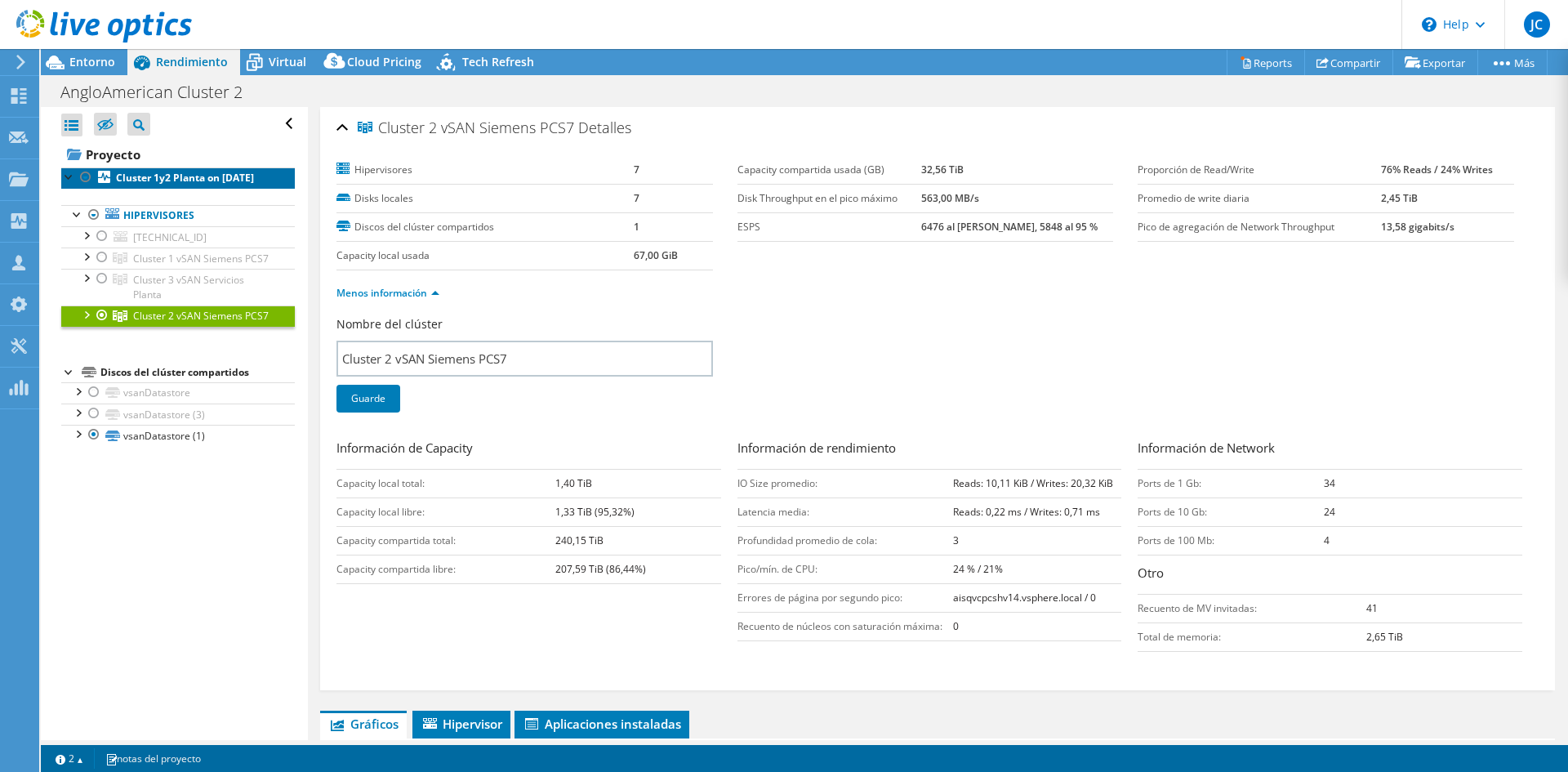
click at [191, 189] on link "Cluster 1y2 Planta on 9/10/2025" at bounding box center [178, 178] width 234 height 21
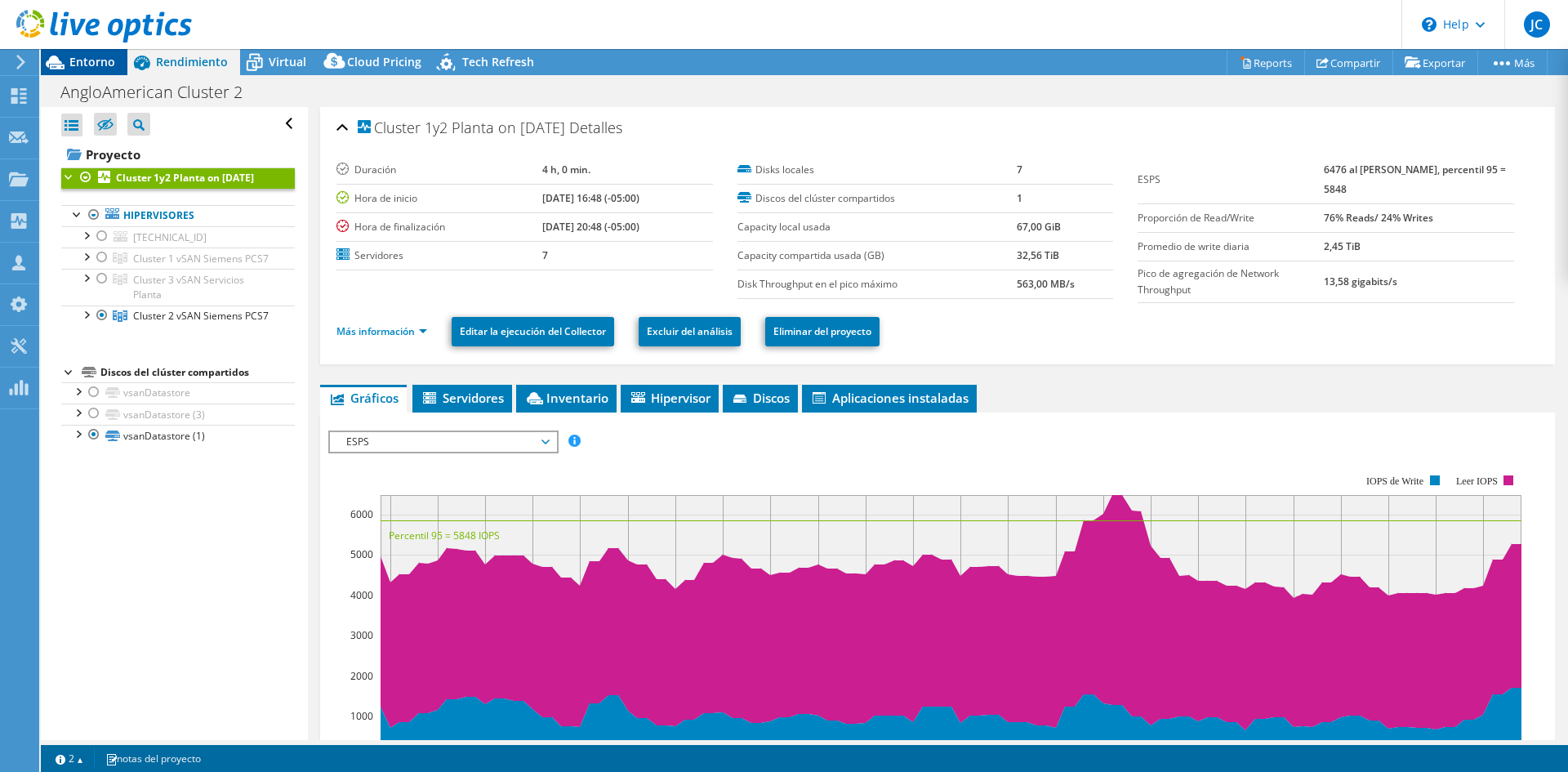
click at [103, 57] on span "Entorno" at bounding box center [93, 61] width 46 height 15
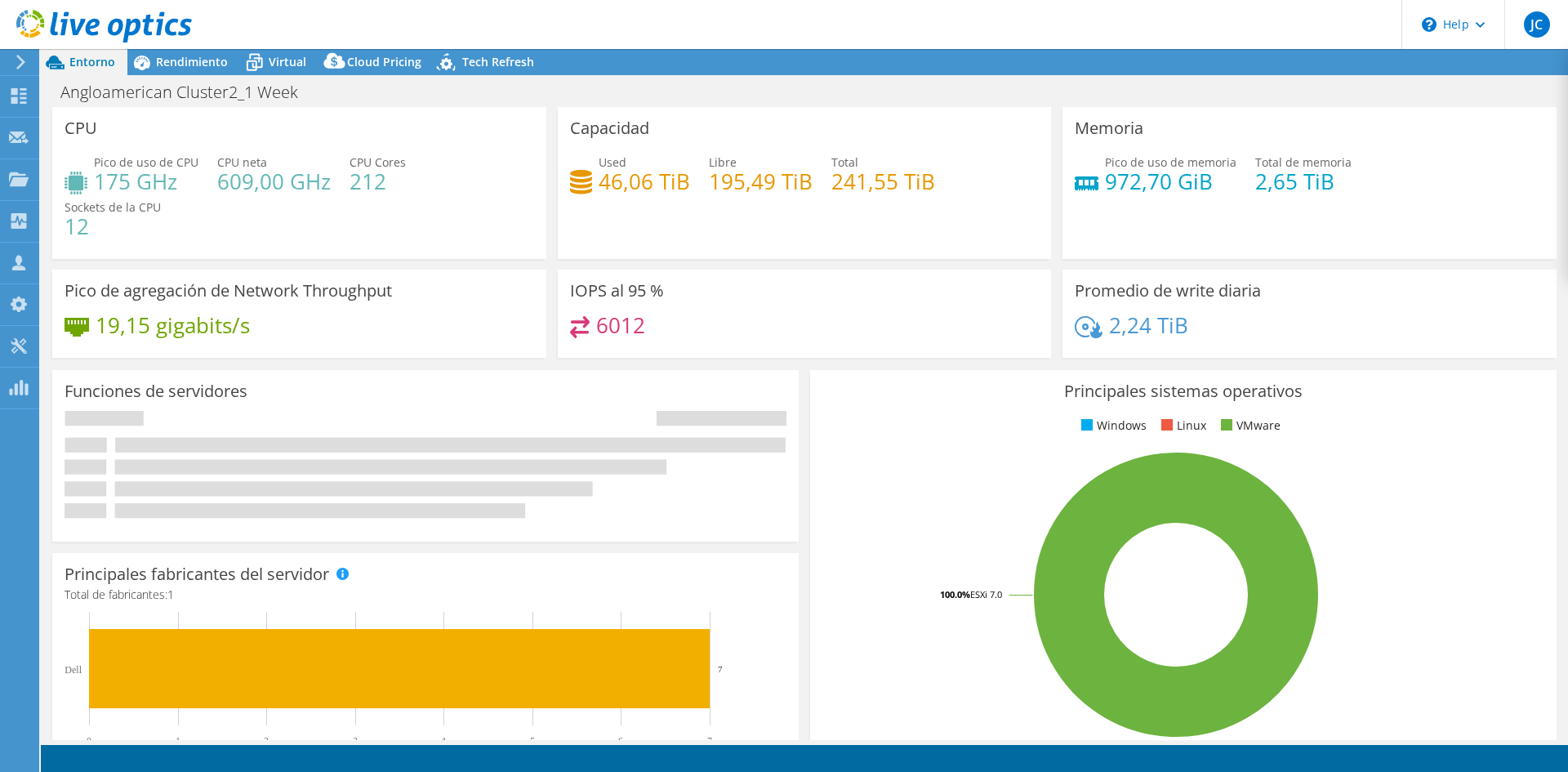
select select "USD"
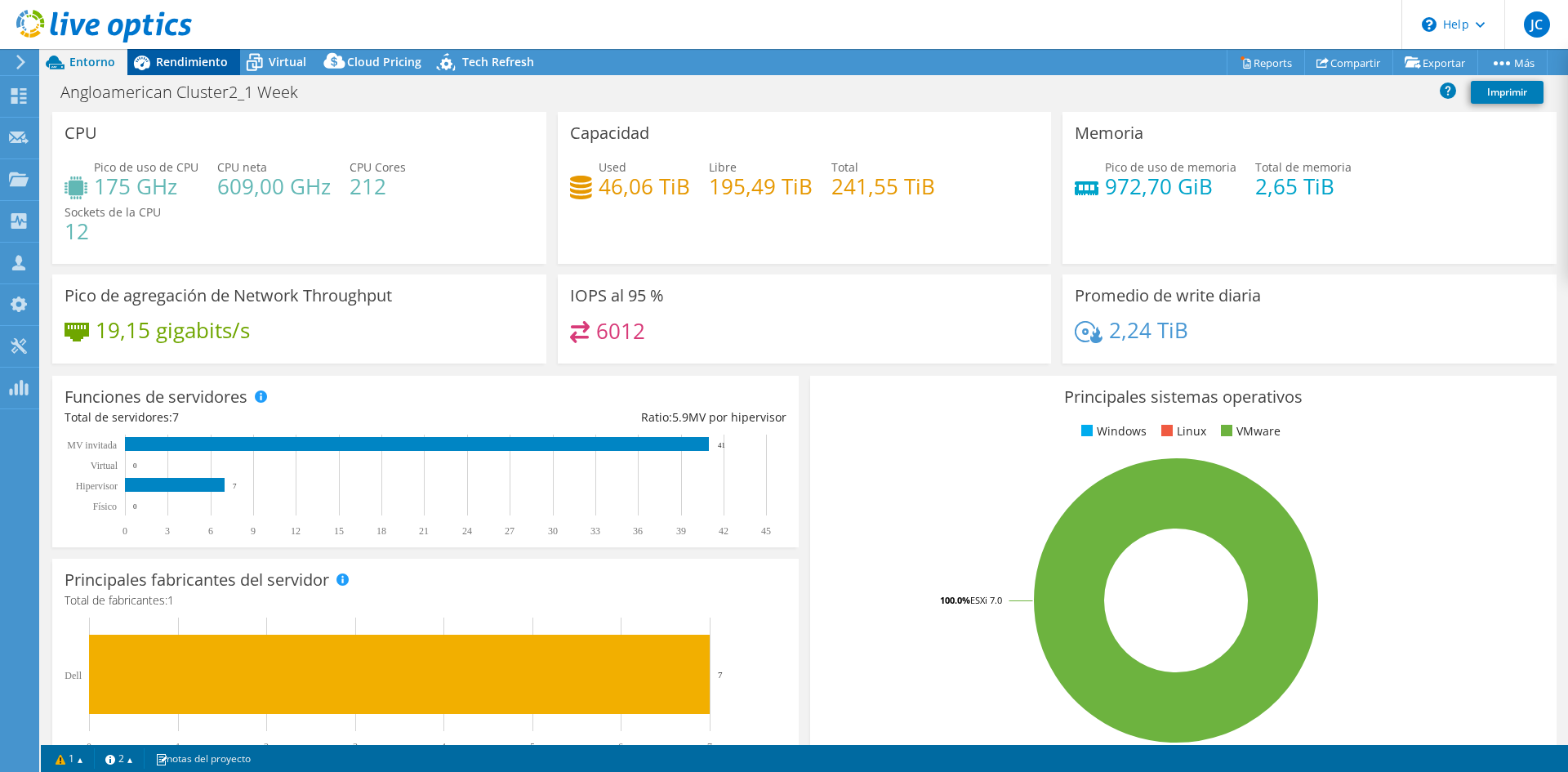
click at [210, 57] on span "Rendimiento" at bounding box center [191, 61] width 72 height 15
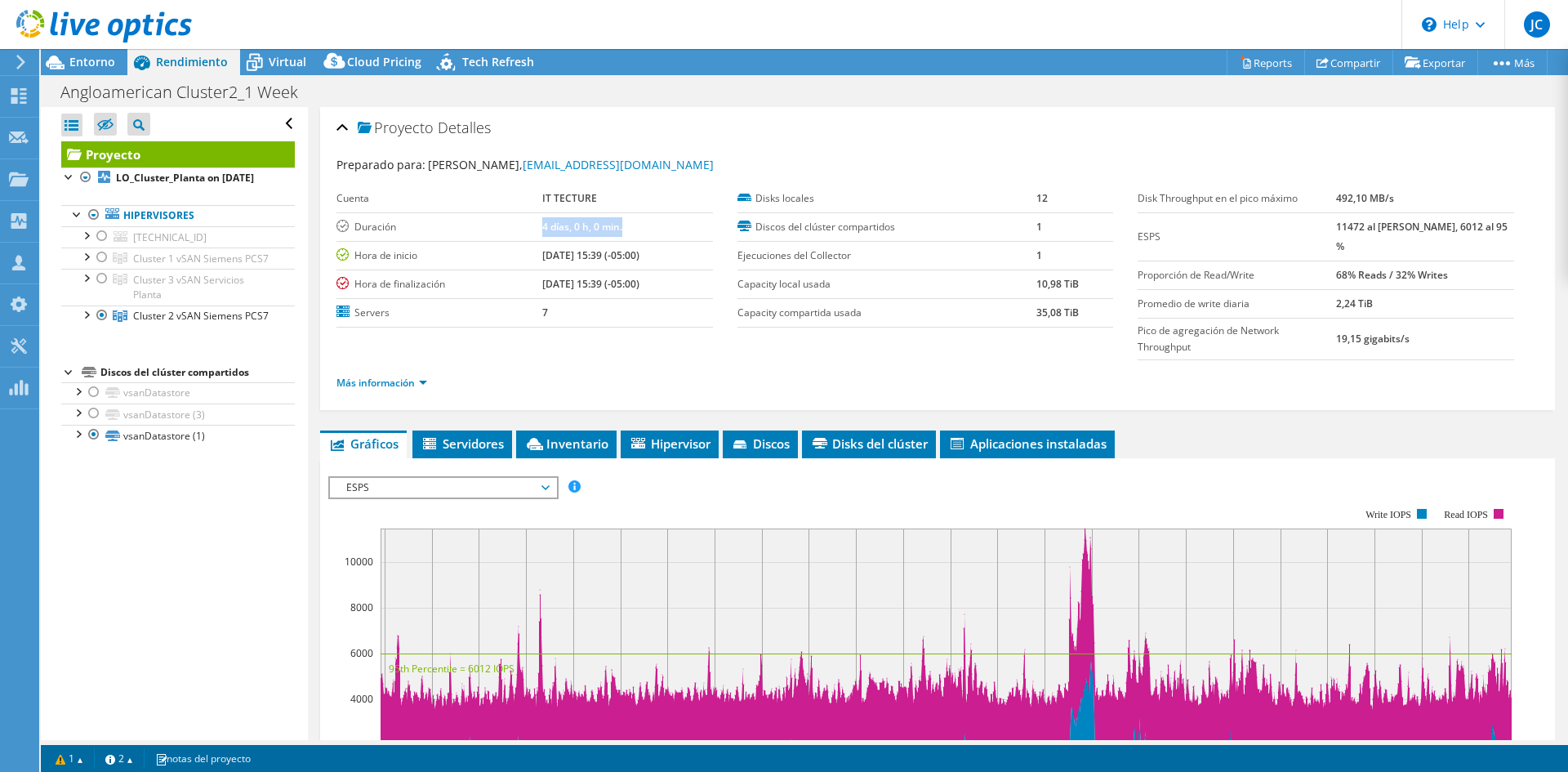
drag, startPoint x: 520, startPoint y: 228, endPoint x: 604, endPoint y: 229, distance: 84.0
click at [604, 229] on tr "Duración 4 días, 0 h, 0 min." at bounding box center [525, 227] width 376 height 29
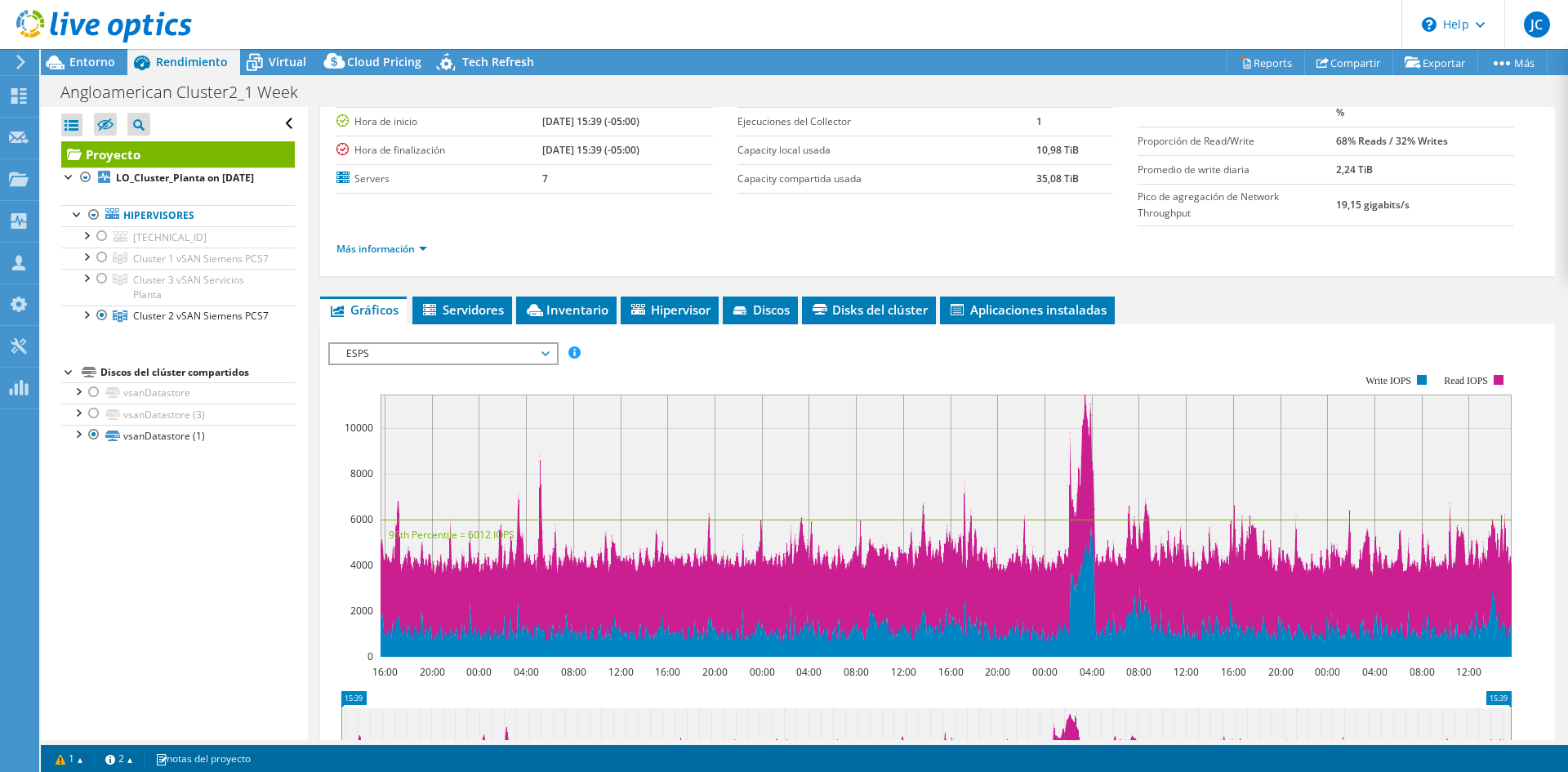
scroll to position [164, 0]
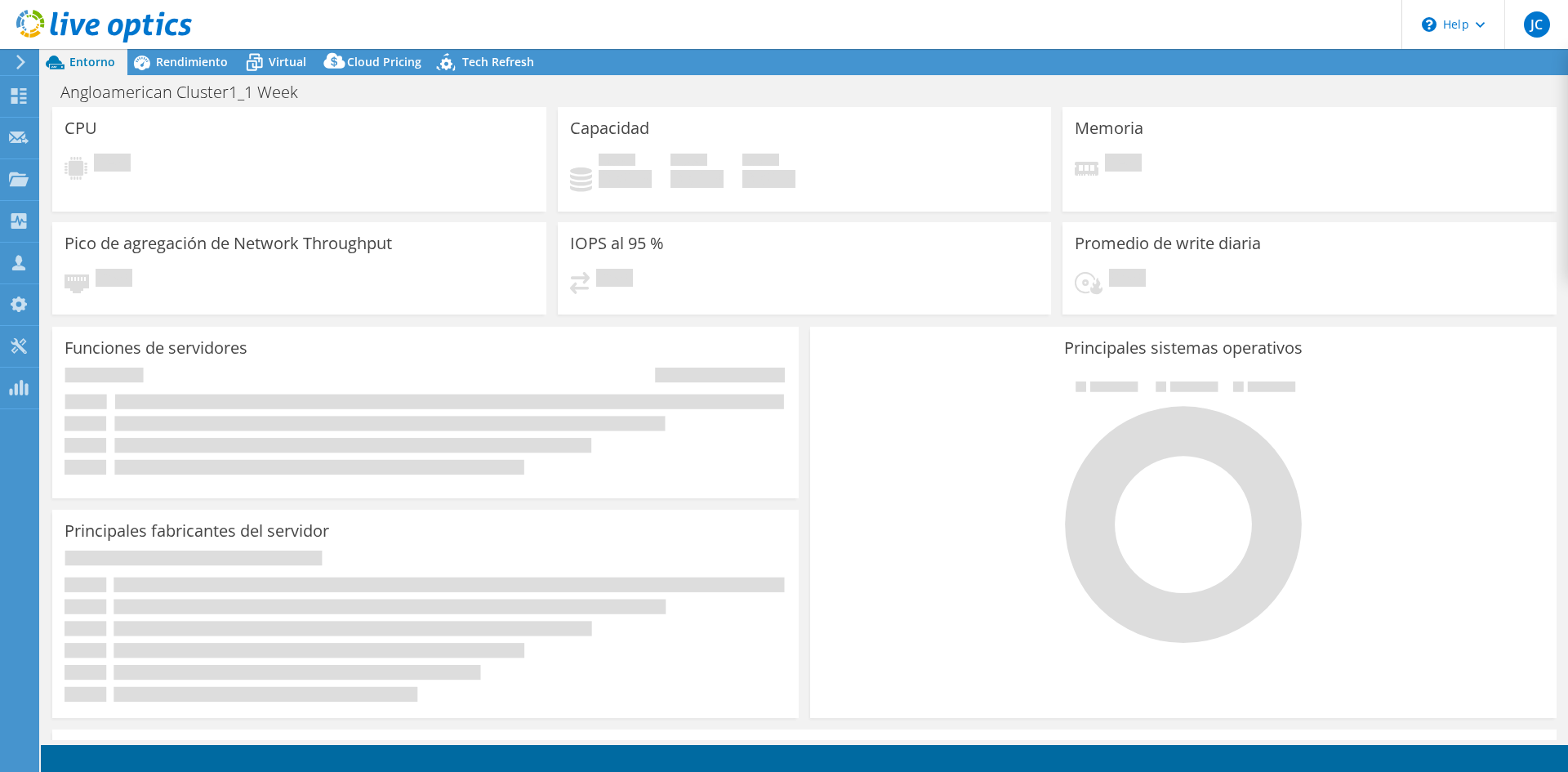
select select "USD"
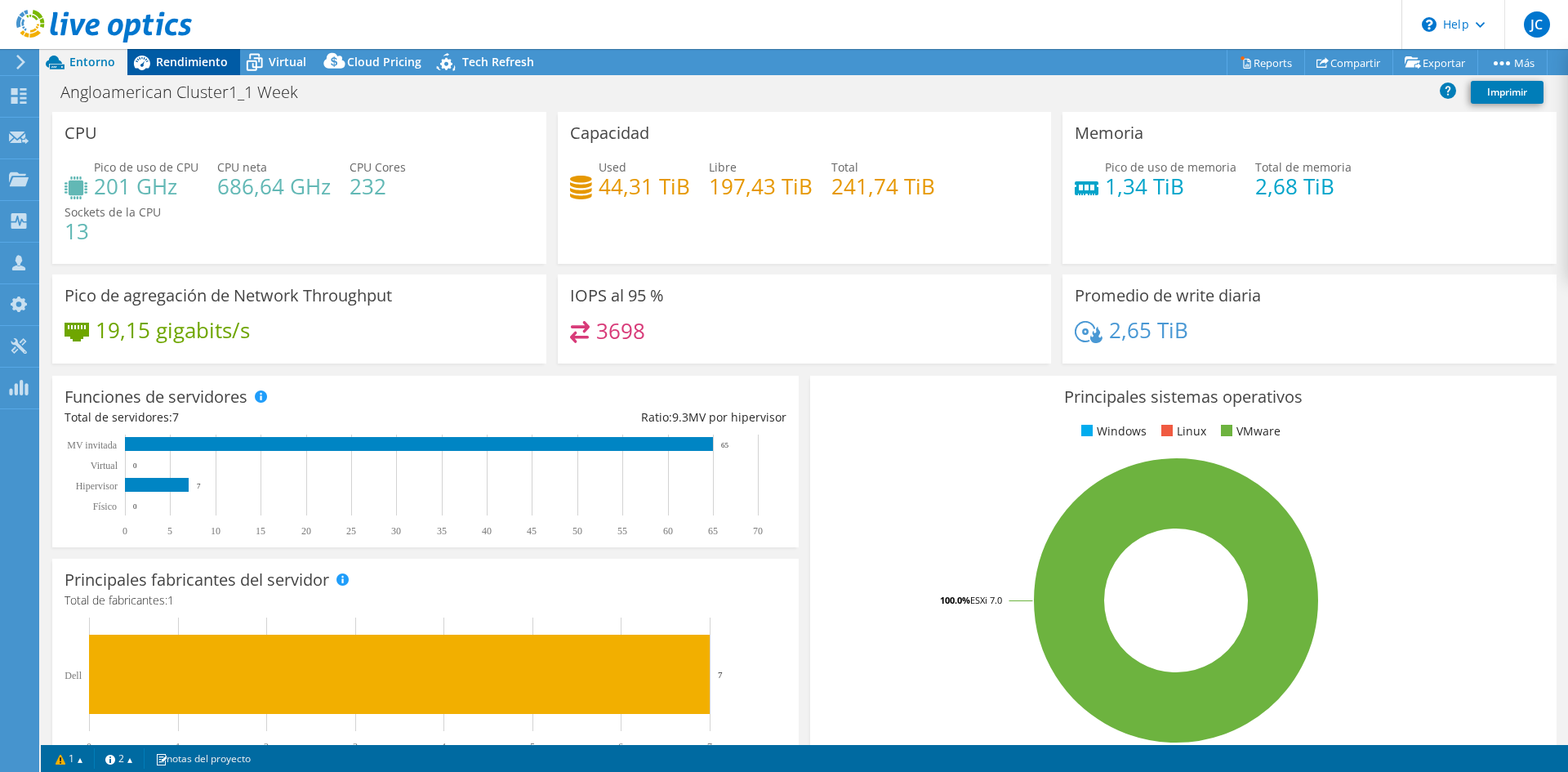
click at [188, 58] on span "Rendimiento" at bounding box center [191, 61] width 72 height 15
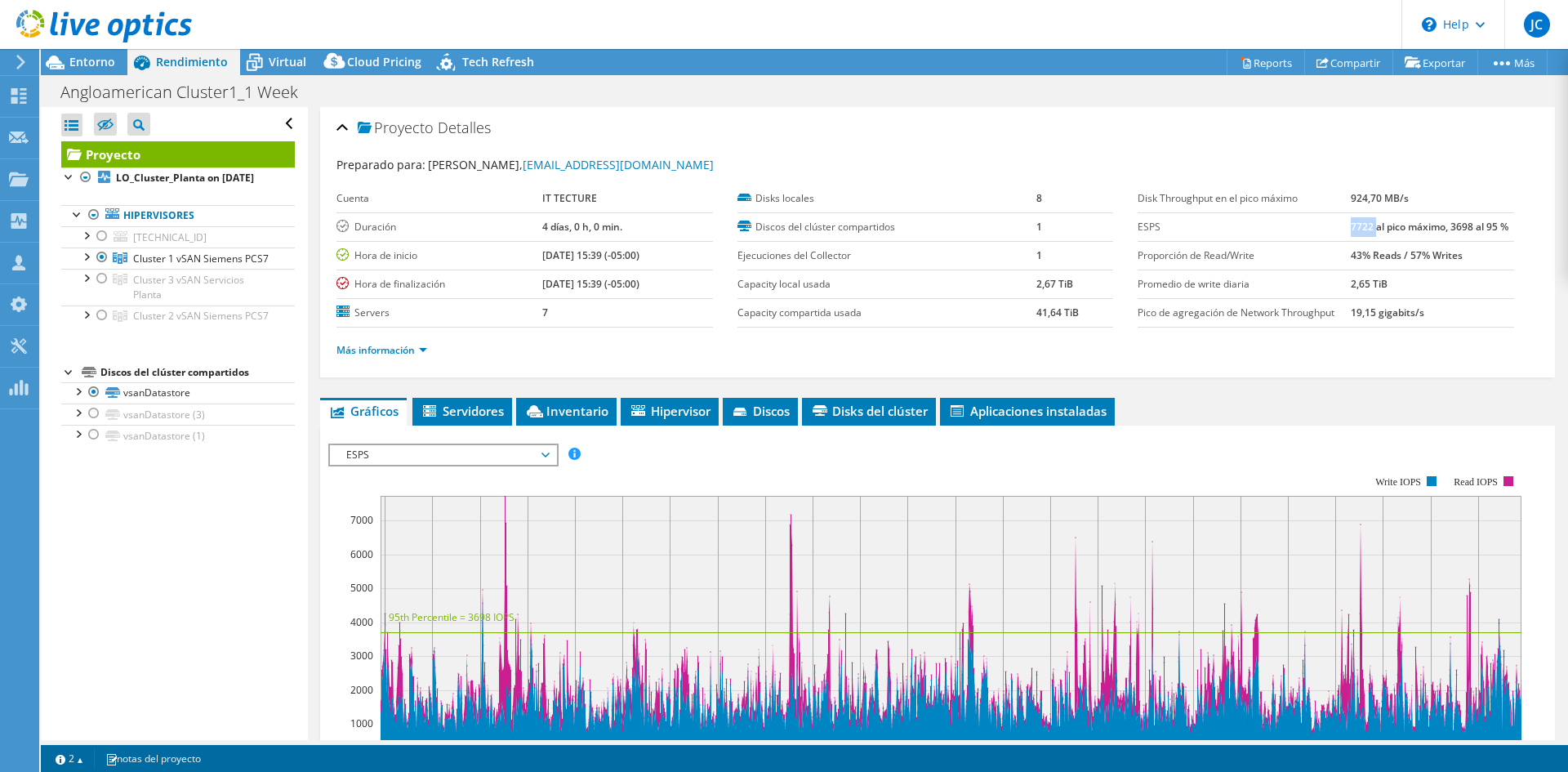
drag, startPoint x: 1344, startPoint y: 226, endPoint x: 1366, endPoint y: 233, distance: 23.1
click at [1366, 233] on b "7722 al pico máximo, 3698 al 95 %" at bounding box center [1429, 227] width 158 height 14
click at [77, 62] on span "Entorno" at bounding box center [93, 61] width 46 height 15
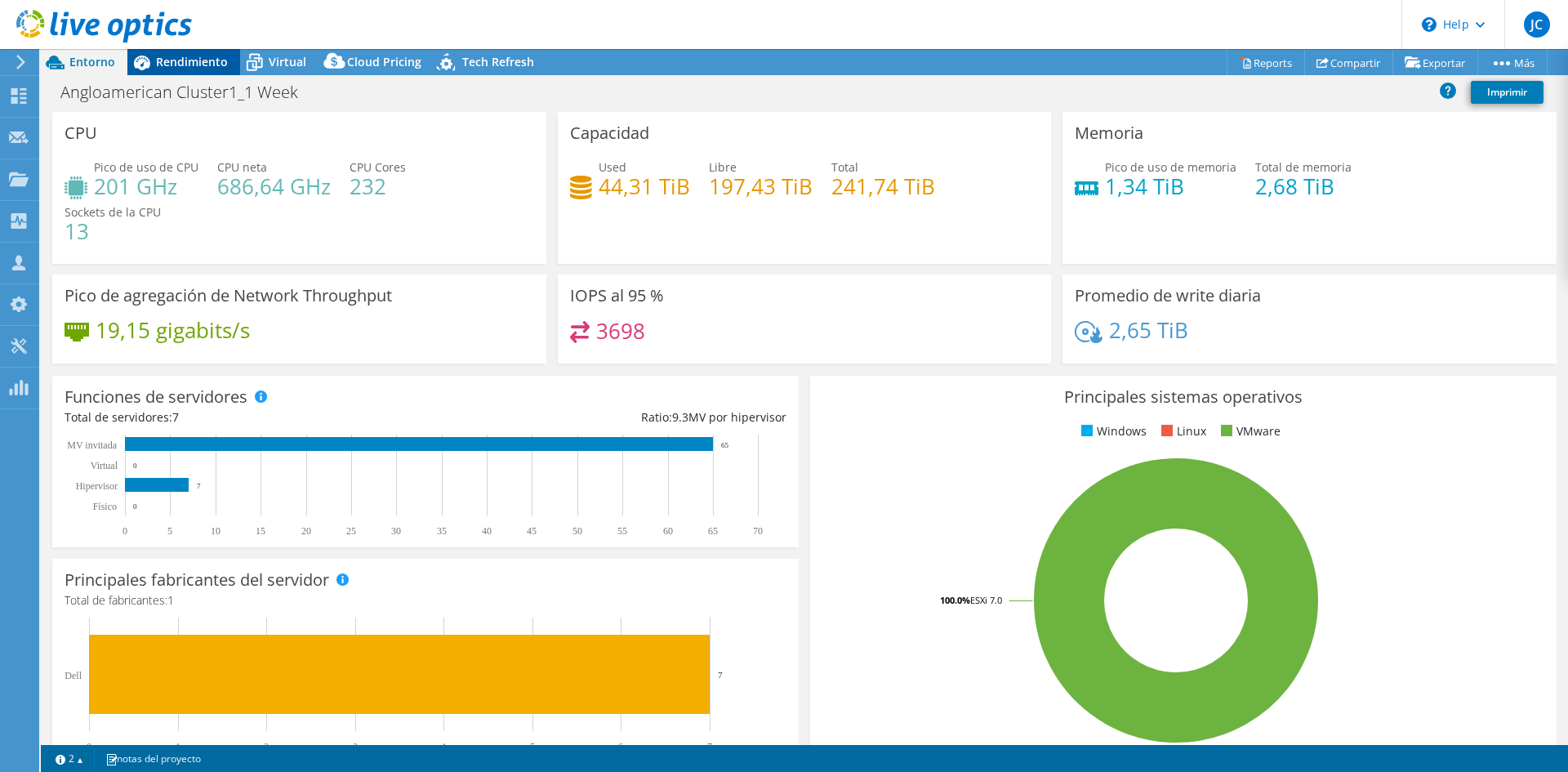
click at [157, 63] on span "Rendimiento" at bounding box center [191, 61] width 72 height 15
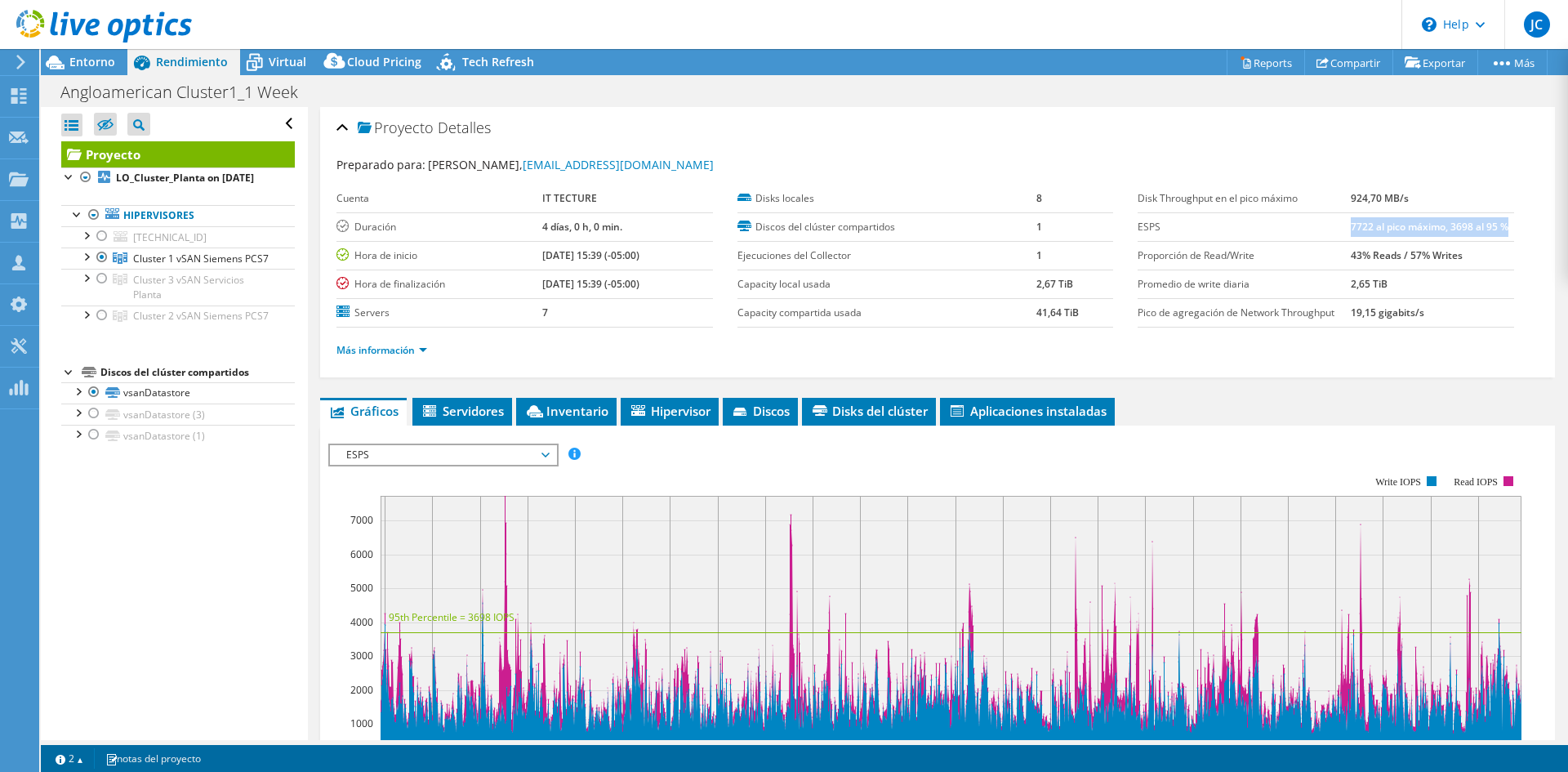
drag, startPoint x: 1341, startPoint y: 230, endPoint x: 1497, endPoint y: 230, distance: 156.0
click at [1497, 230] on b "7722 al pico máximo, 3698 al 95 %" at bounding box center [1429, 227] width 158 height 14
click at [771, 163] on div "Preparado para: Fernando Mariani, fmariani@ittecture.com" at bounding box center [938, 166] width 1202 height 19
click at [67, 56] on icon at bounding box center [56, 62] width 29 height 29
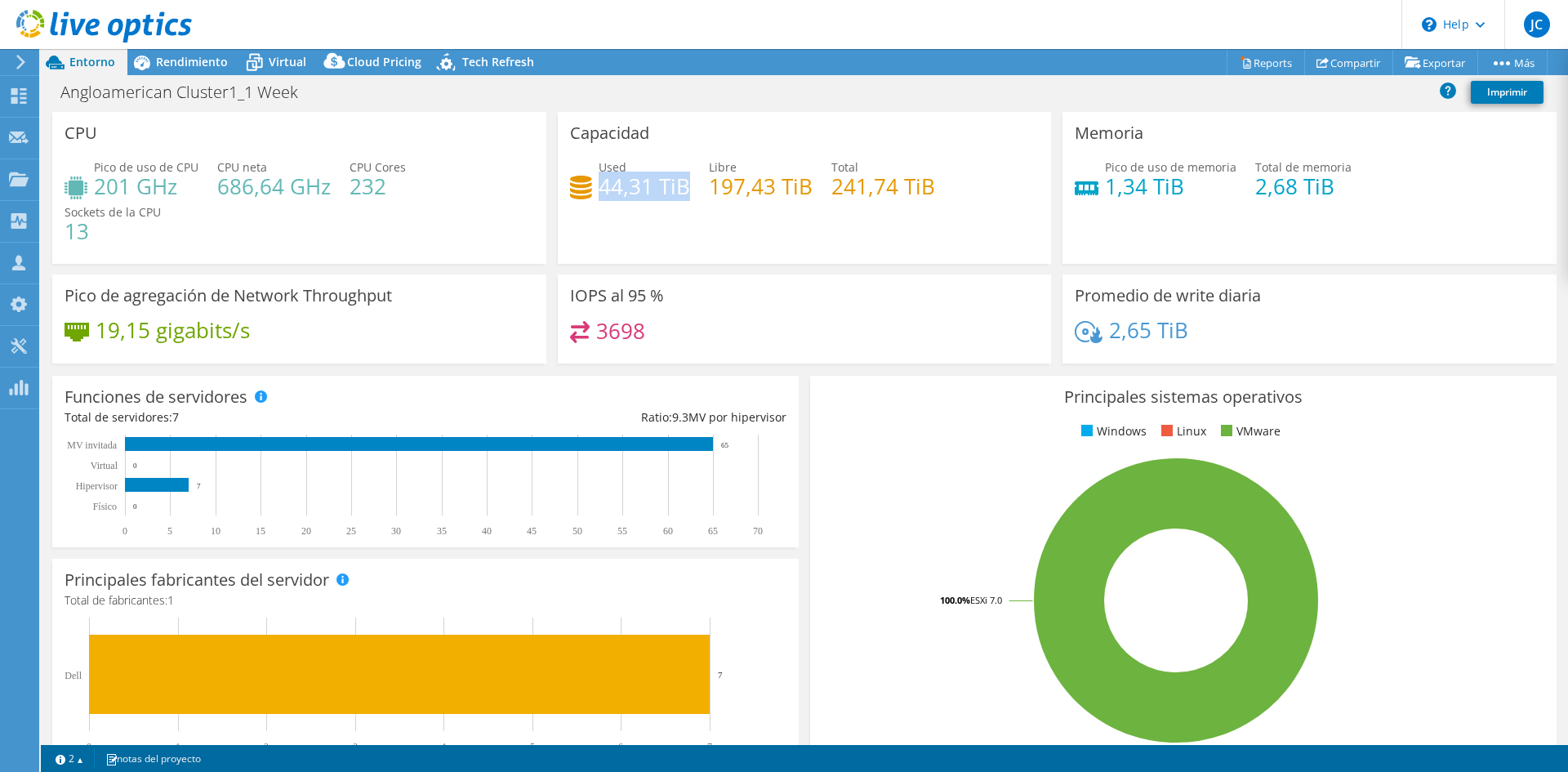
drag, startPoint x: 596, startPoint y: 189, endPoint x: 678, endPoint y: 199, distance: 82.6
click at [678, 195] on h4 "44,31 TiB" at bounding box center [644, 186] width 92 height 18
drag, startPoint x: 826, startPoint y: 189, endPoint x: 926, endPoint y: 189, distance: 100.0
click at [926, 189] on h4 "241,74 TiB" at bounding box center [884, 186] width 103 height 18
drag, startPoint x: 451, startPoint y: 148, endPoint x: 437, endPoint y: 130, distance: 22.8
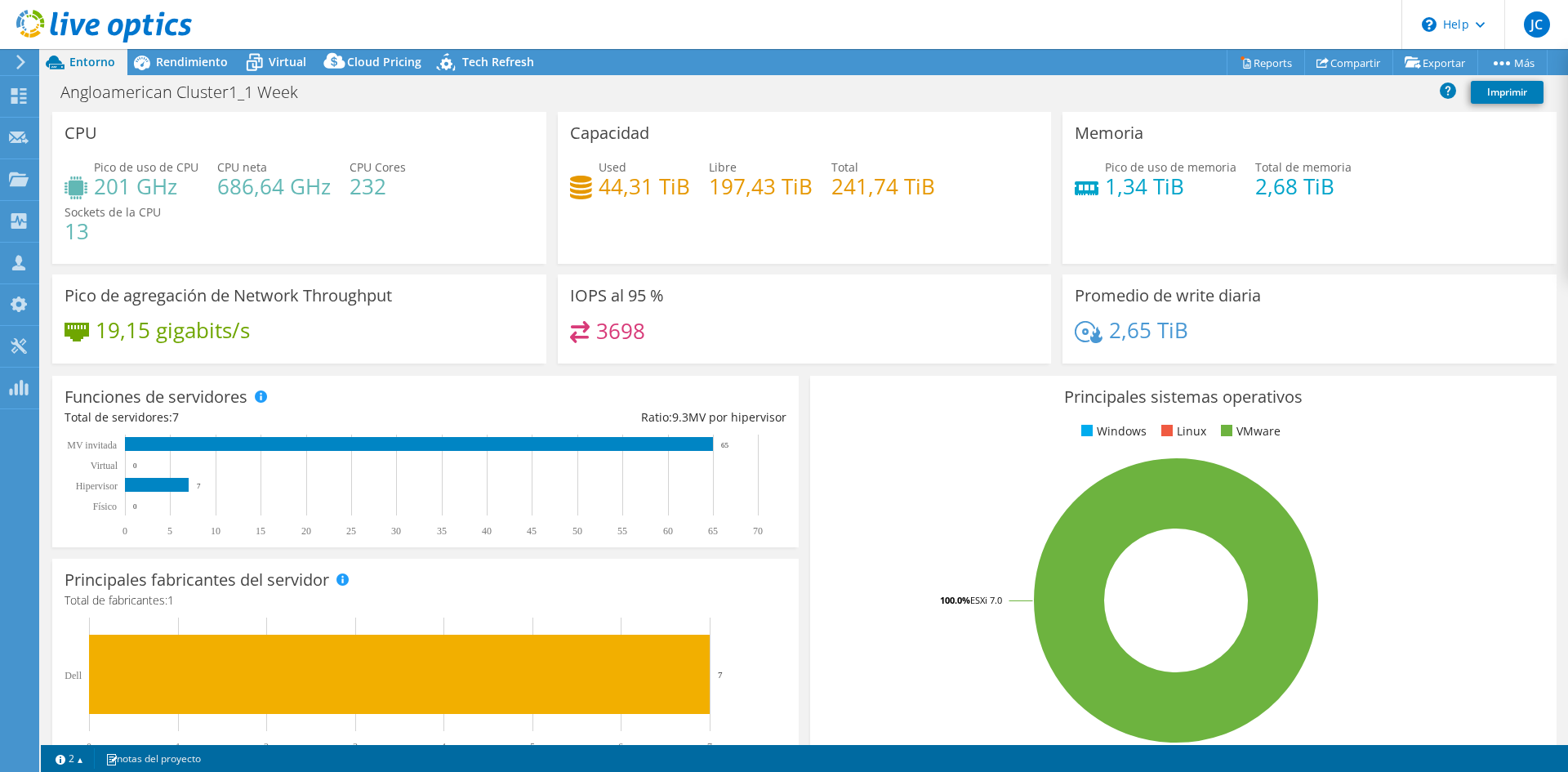
click at [451, 148] on div "CPU Pico de uso de CPU 201 GHz CPU neta 686,64 GHz CPU Cores 232 Sockets de la …" at bounding box center [300, 188] width 494 height 152
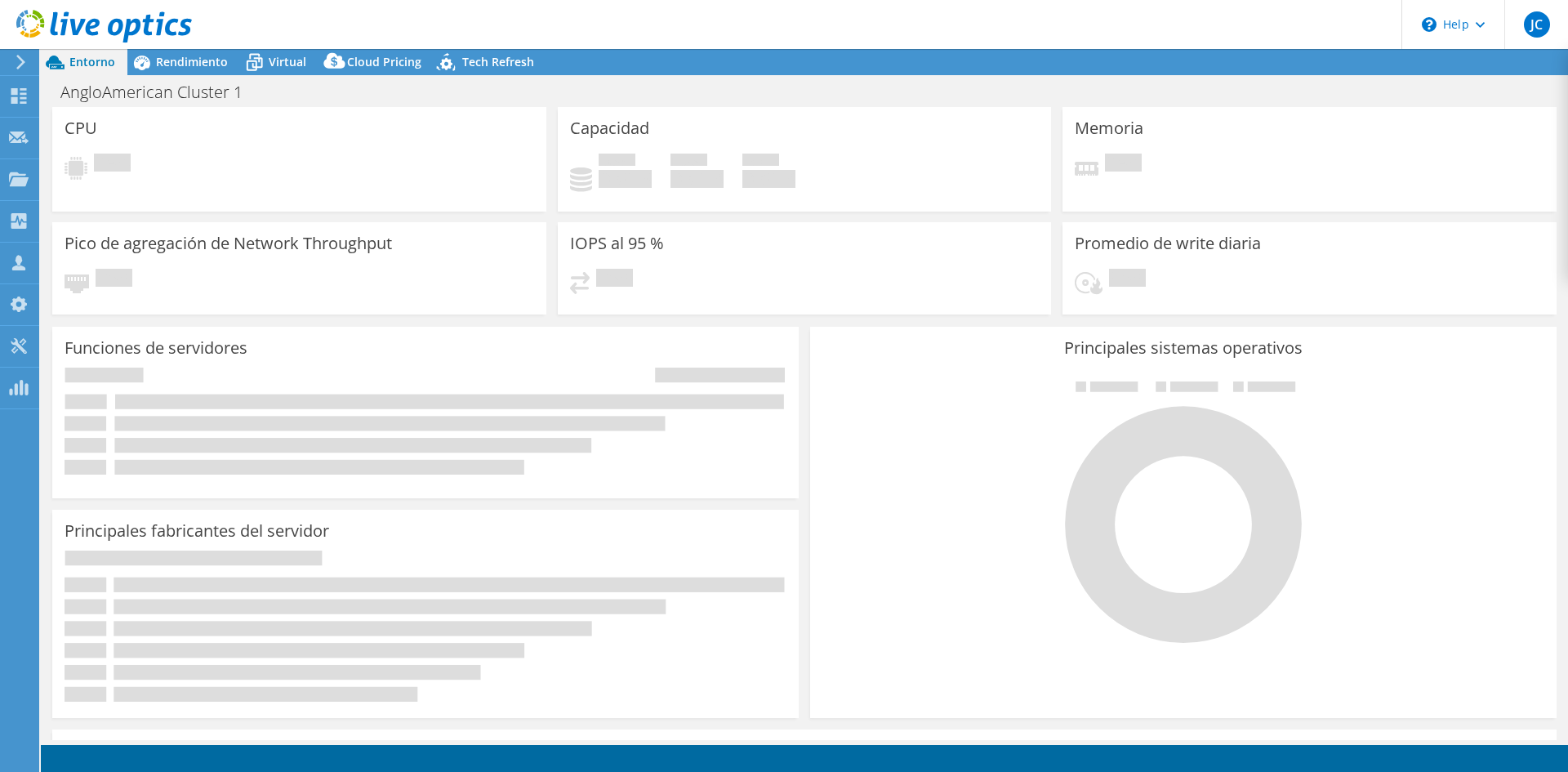
select select "USD"
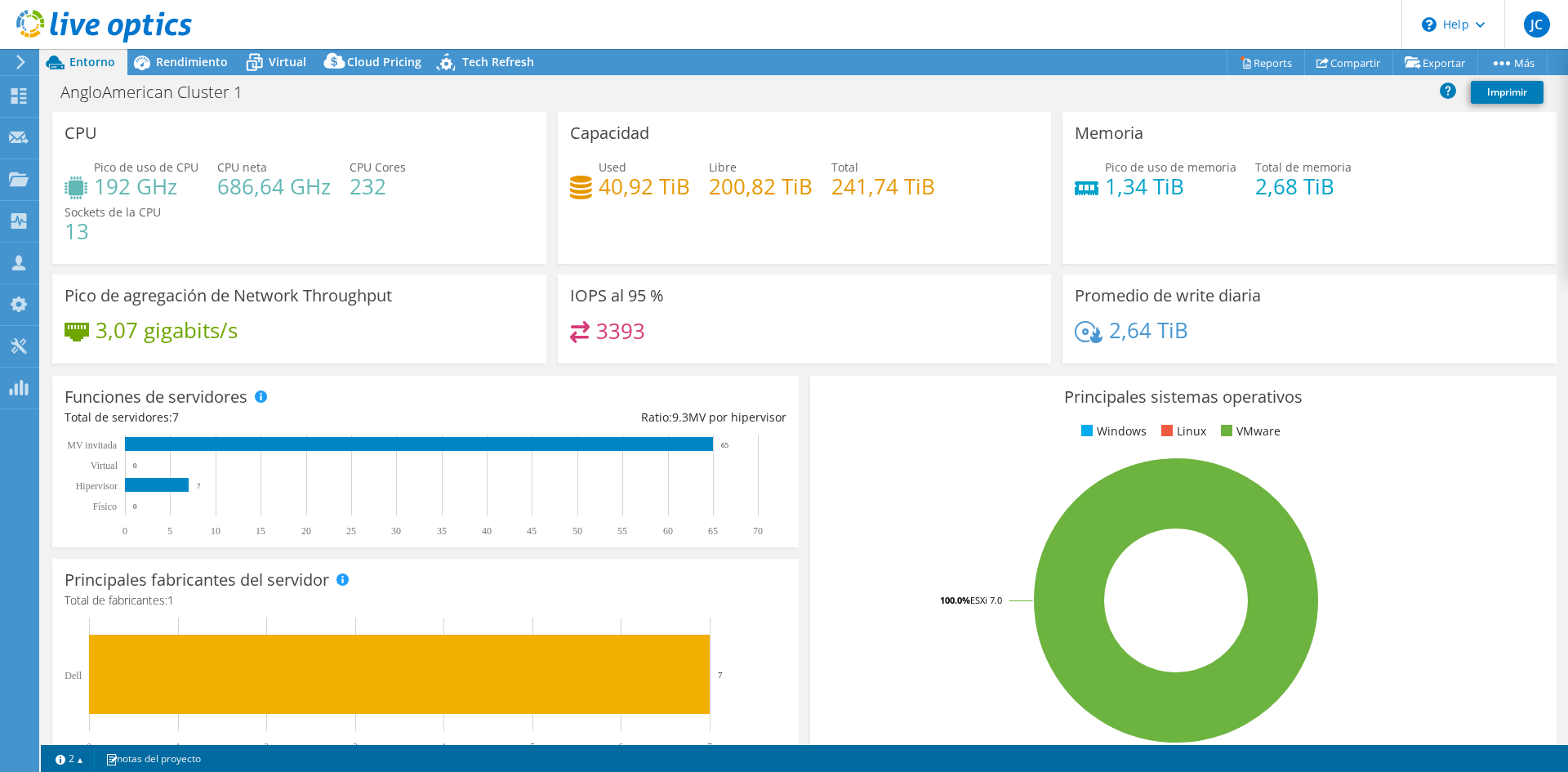
click at [151, 52] on div at bounding box center [96, 27] width 192 height 55
click at [159, 64] on span "Rendimiento" at bounding box center [191, 61] width 72 height 15
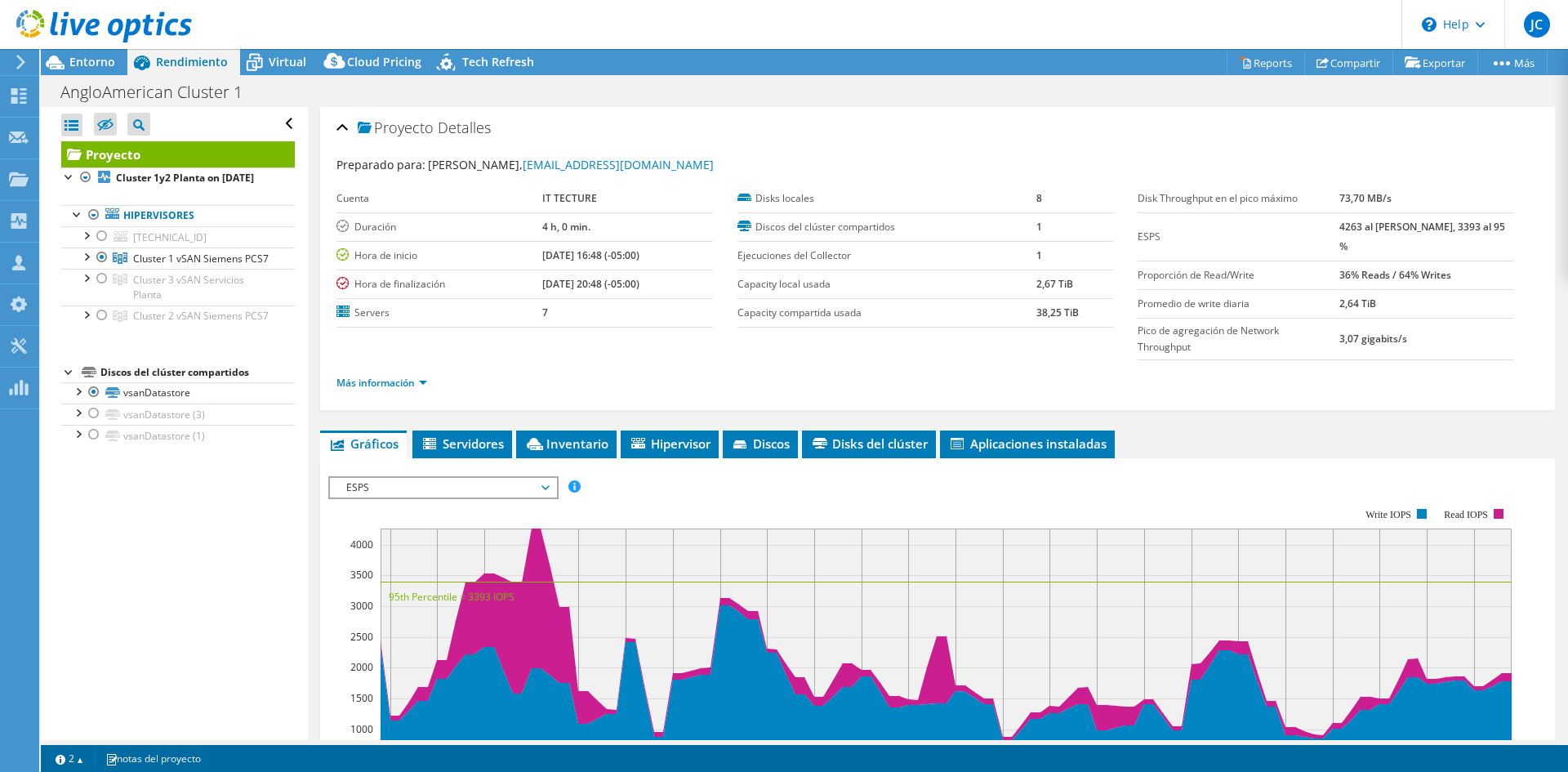
drag, startPoint x: 1338, startPoint y: 229, endPoint x: 1366, endPoint y: 229, distance: 28.0
click at [1366, 229] on tr "ESPS 4263 al [PERSON_NAME], 3393 al 95 %" at bounding box center [1326, 237] width 376 height 48
click at [86, 54] on div at bounding box center [96, 27] width 192 height 55
click at [92, 58] on span "Entorno" at bounding box center [93, 61] width 46 height 15
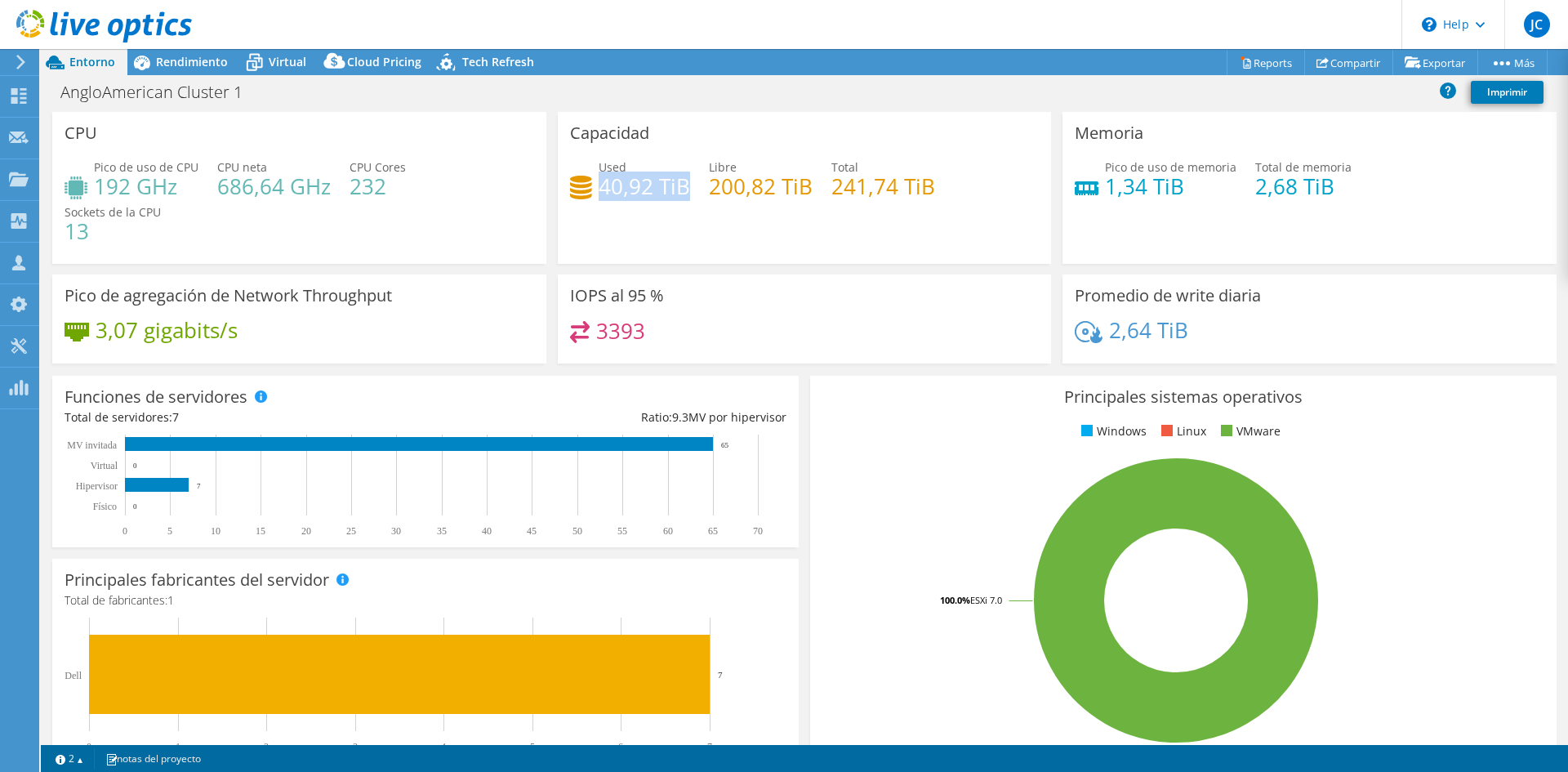
drag, startPoint x: 596, startPoint y: 187, endPoint x: 680, endPoint y: 189, distance: 84.0
click at [680, 189] on h4 "40,92 TiB" at bounding box center [644, 186] width 92 height 18
click at [652, 125] on div "Capacidad Used 40,92 TiB Libre 200,82 TiB Total 241,74 TiB" at bounding box center [805, 188] width 494 height 152
drag, startPoint x: 824, startPoint y: 189, endPoint x: 932, endPoint y: 185, distance: 108.1
click at [932, 185] on div "Used 40,92 TiB Libre 200,82 TiB Total 241,74 TiB" at bounding box center [805, 185] width 470 height 53
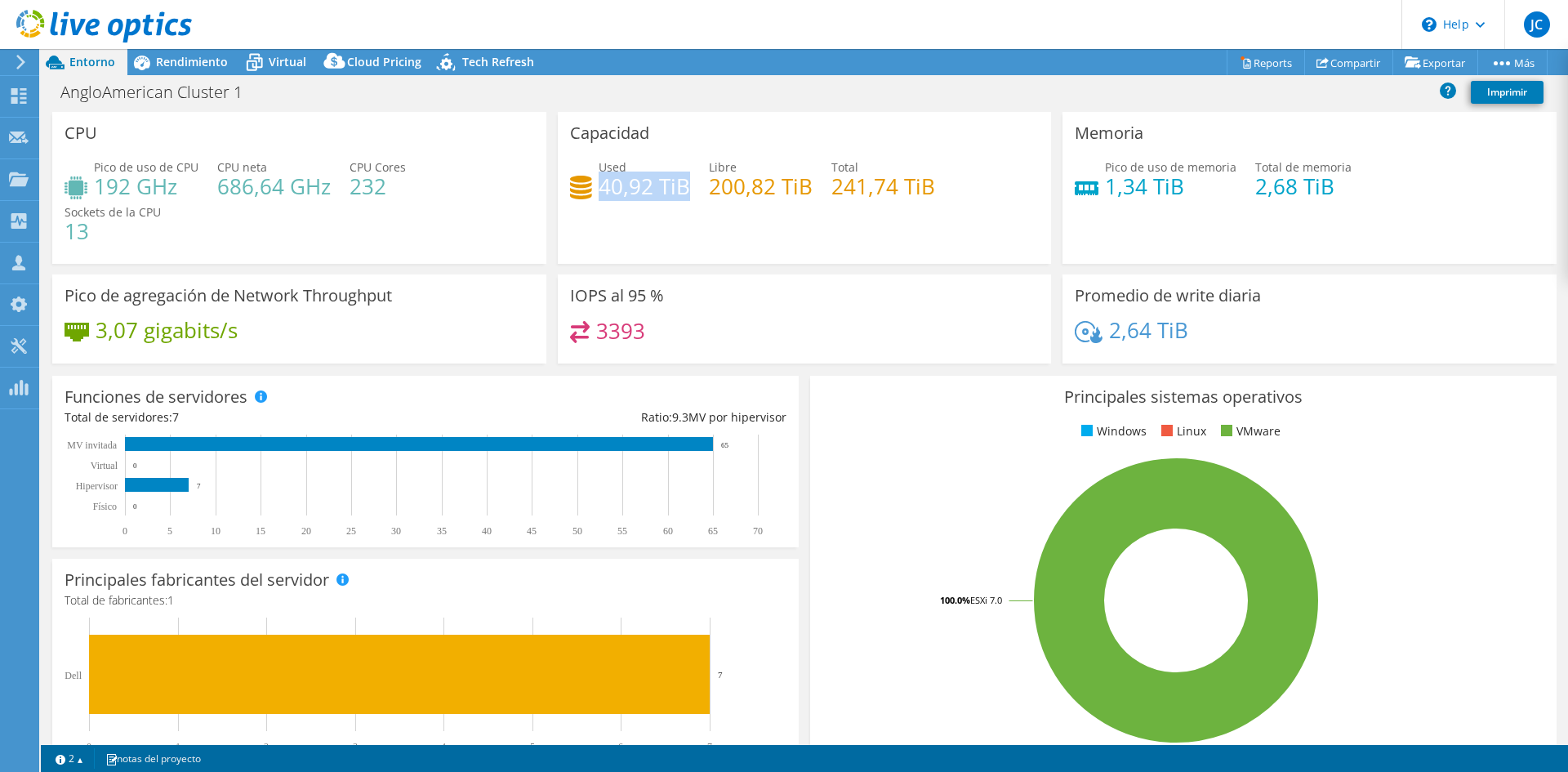
drag, startPoint x: 594, startPoint y: 184, endPoint x: 678, endPoint y: 191, distance: 84.3
click at [678, 191] on h4 "40,92 TiB" at bounding box center [644, 186] width 92 height 18
